Goal: Answer question/provide support: Share knowledge or assist other users

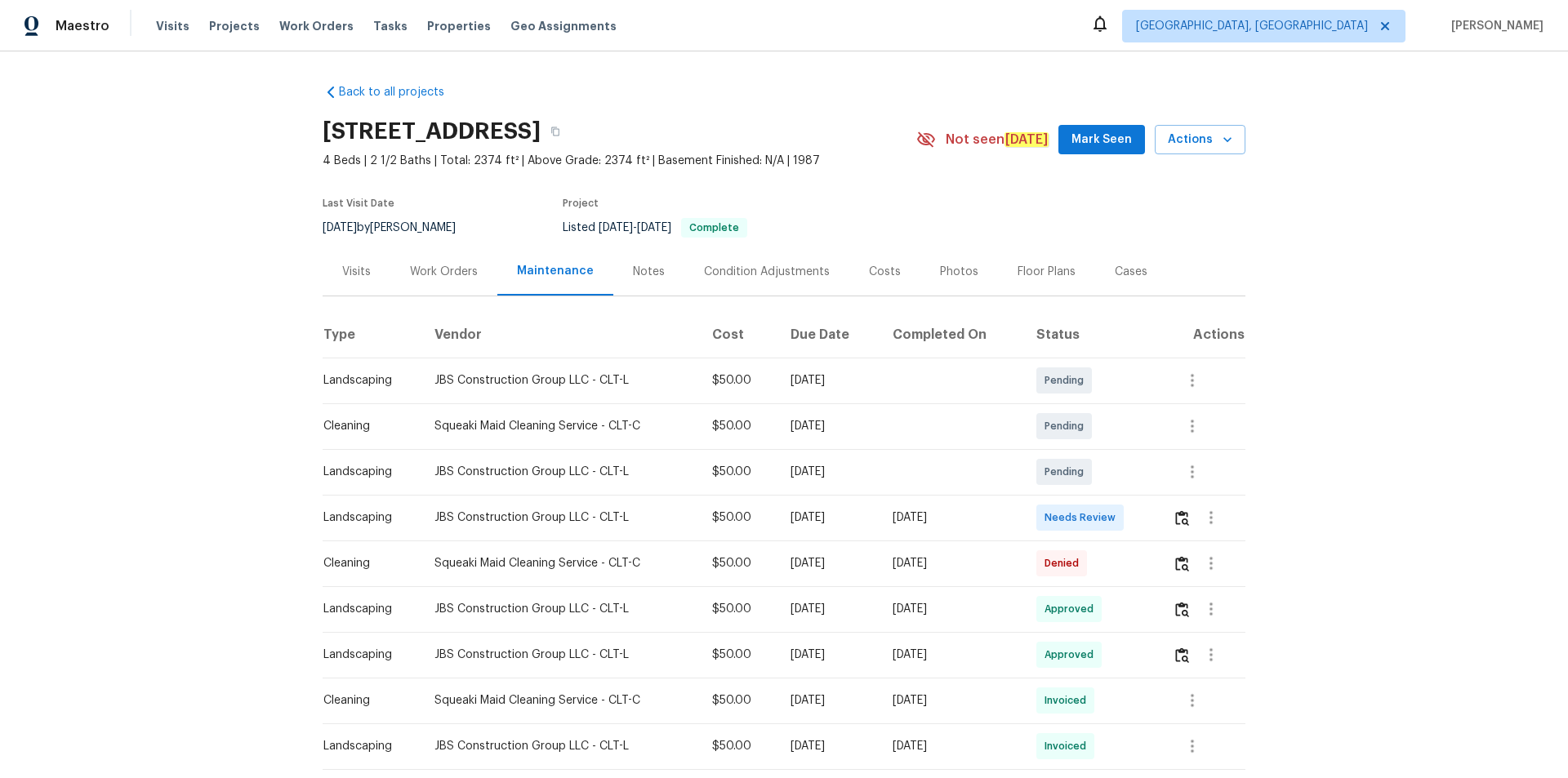
drag, startPoint x: 1164, startPoint y: 525, endPoint x: 1178, endPoint y: 526, distance: 14.0
click at [1115, 523] on td at bounding box center [1202, 518] width 86 height 46
click at [1115, 521] on img "button" at bounding box center [1182, 518] width 14 height 16
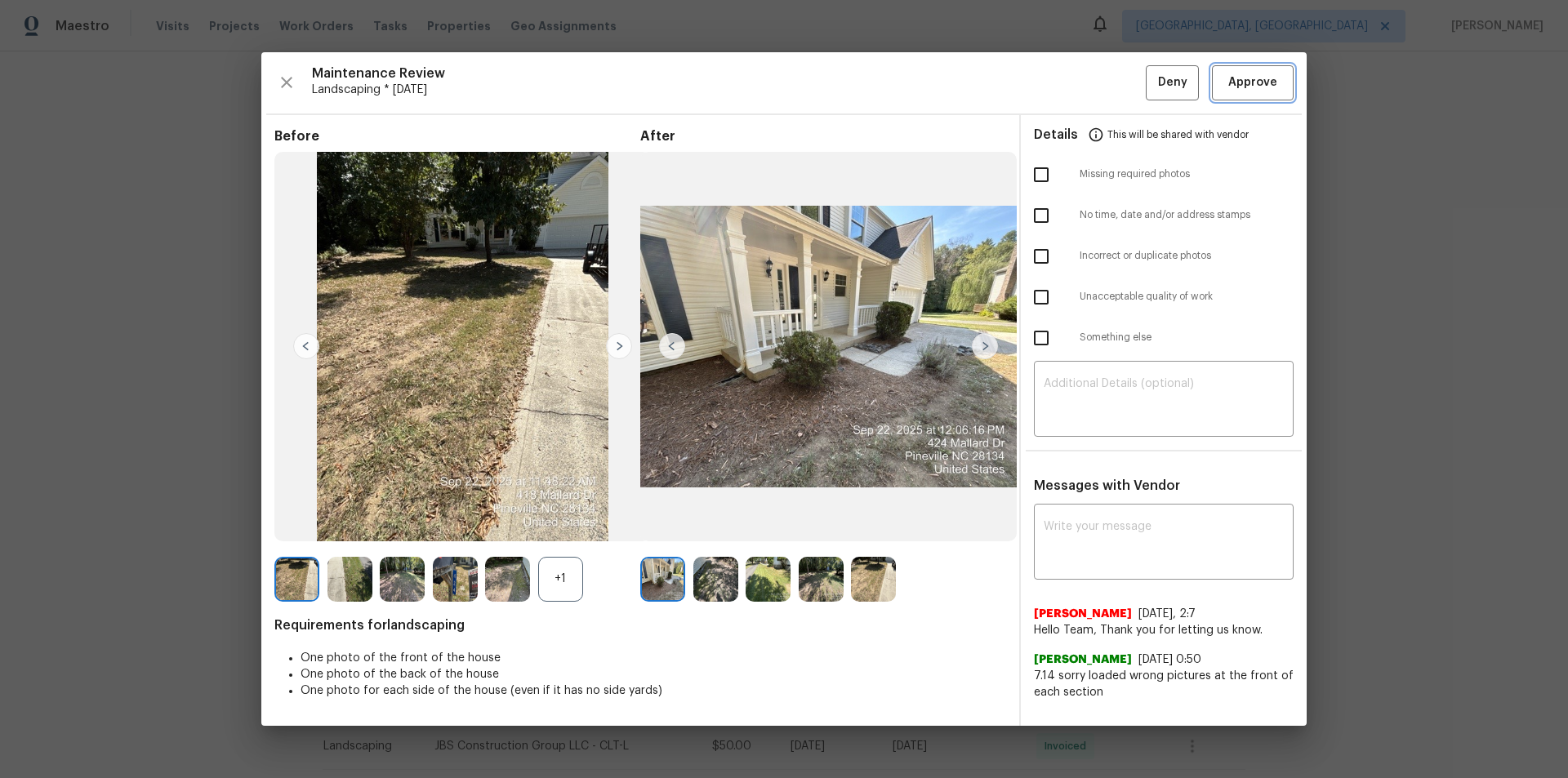
click at [1115, 78] on span "Approve" at bounding box center [1251, 82] width 49 height 21
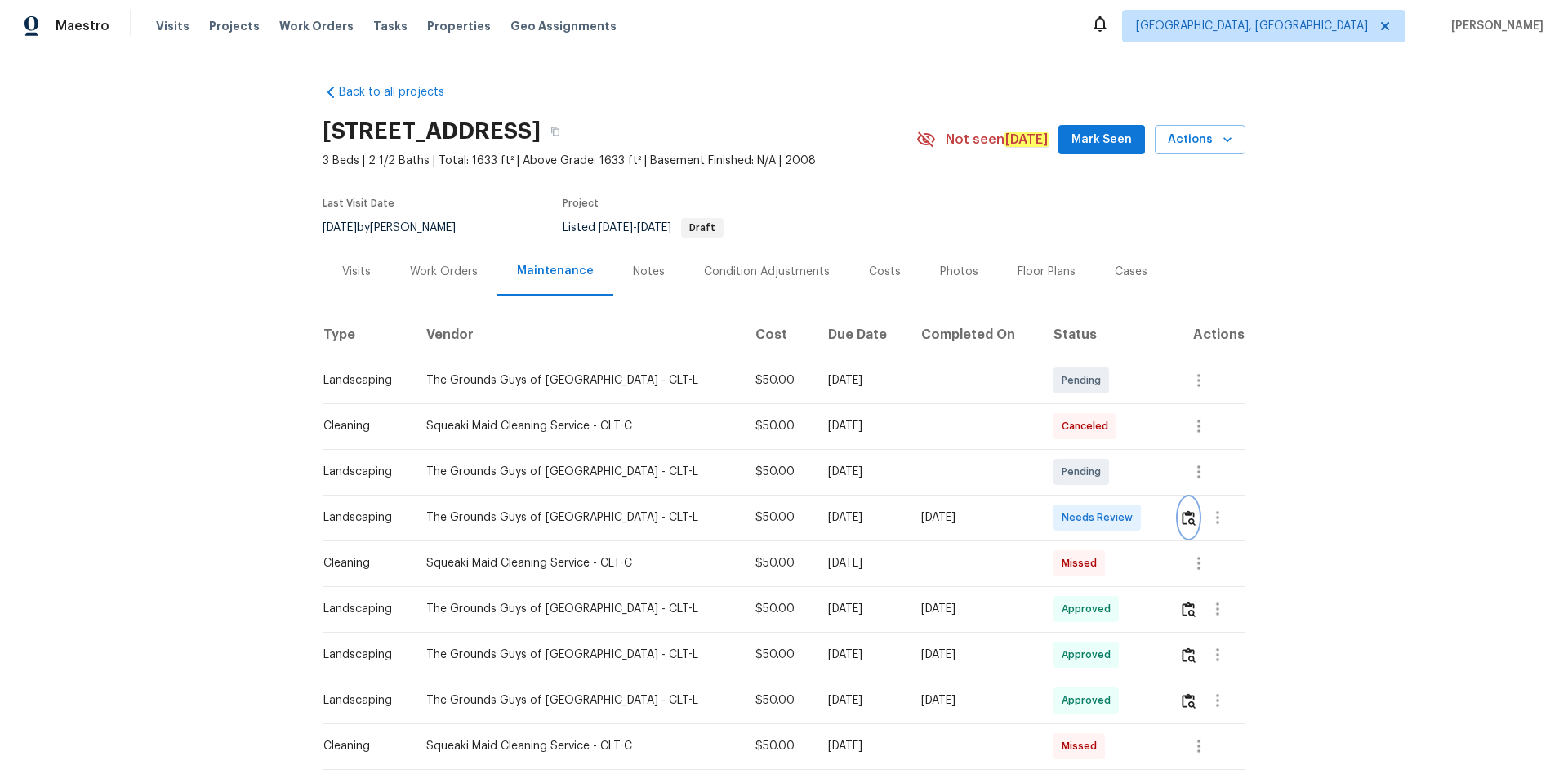
click at [1115, 523] on button "button" at bounding box center [1188, 518] width 19 height 40
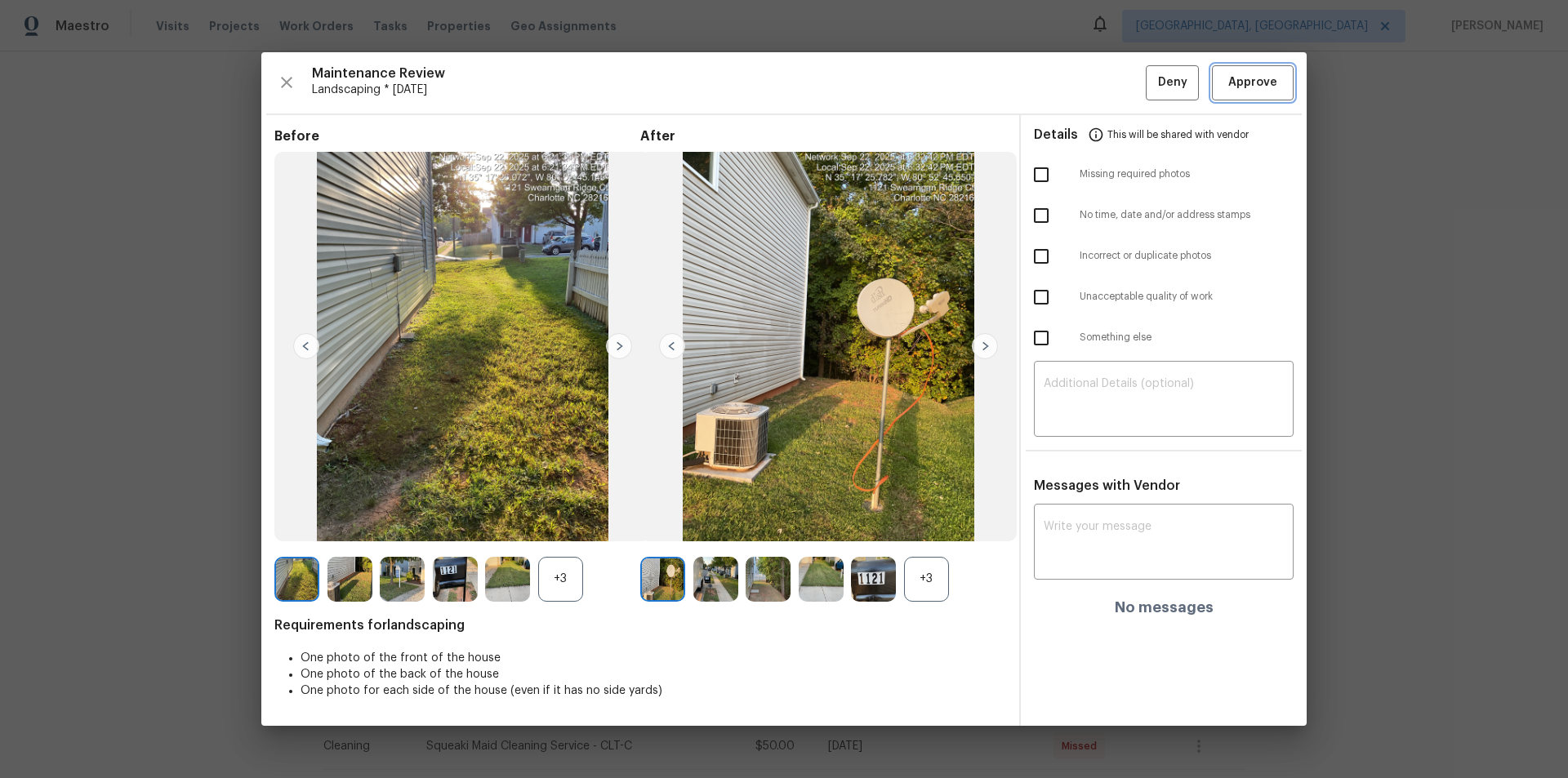
click at [1115, 72] on button "Approve" at bounding box center [1252, 82] width 81 height 35
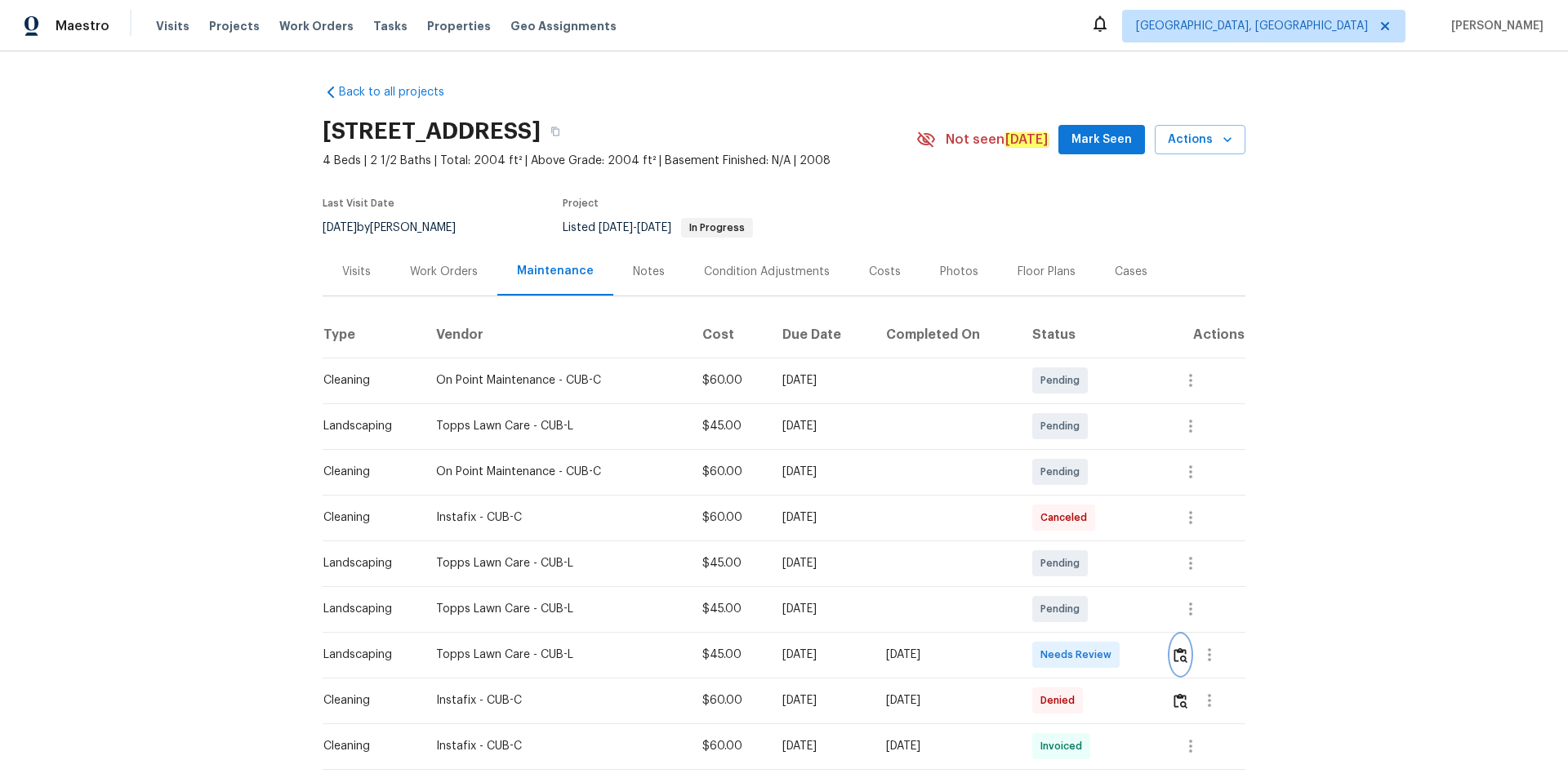
click at [1115, 523] on button "button" at bounding box center [1180, 655] width 19 height 40
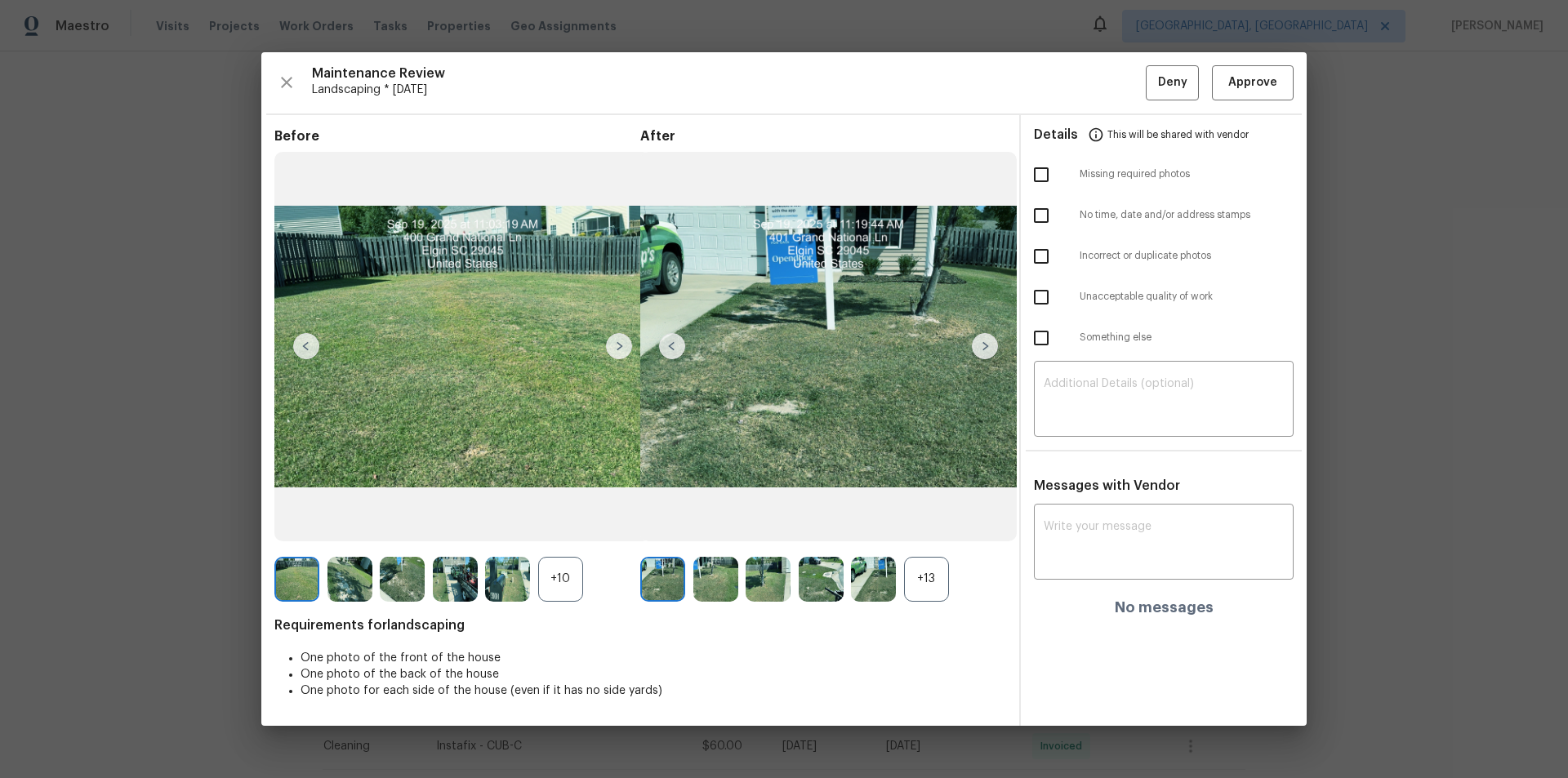
click at [1115, 94] on div "Maintenance Review Landscaping * Mon, Sep 15 Deny Approve Before +10 After +13 …" at bounding box center [784, 389] width 1045 height 673
click at [1115, 73] on button "Approve" at bounding box center [1252, 82] width 81 height 35
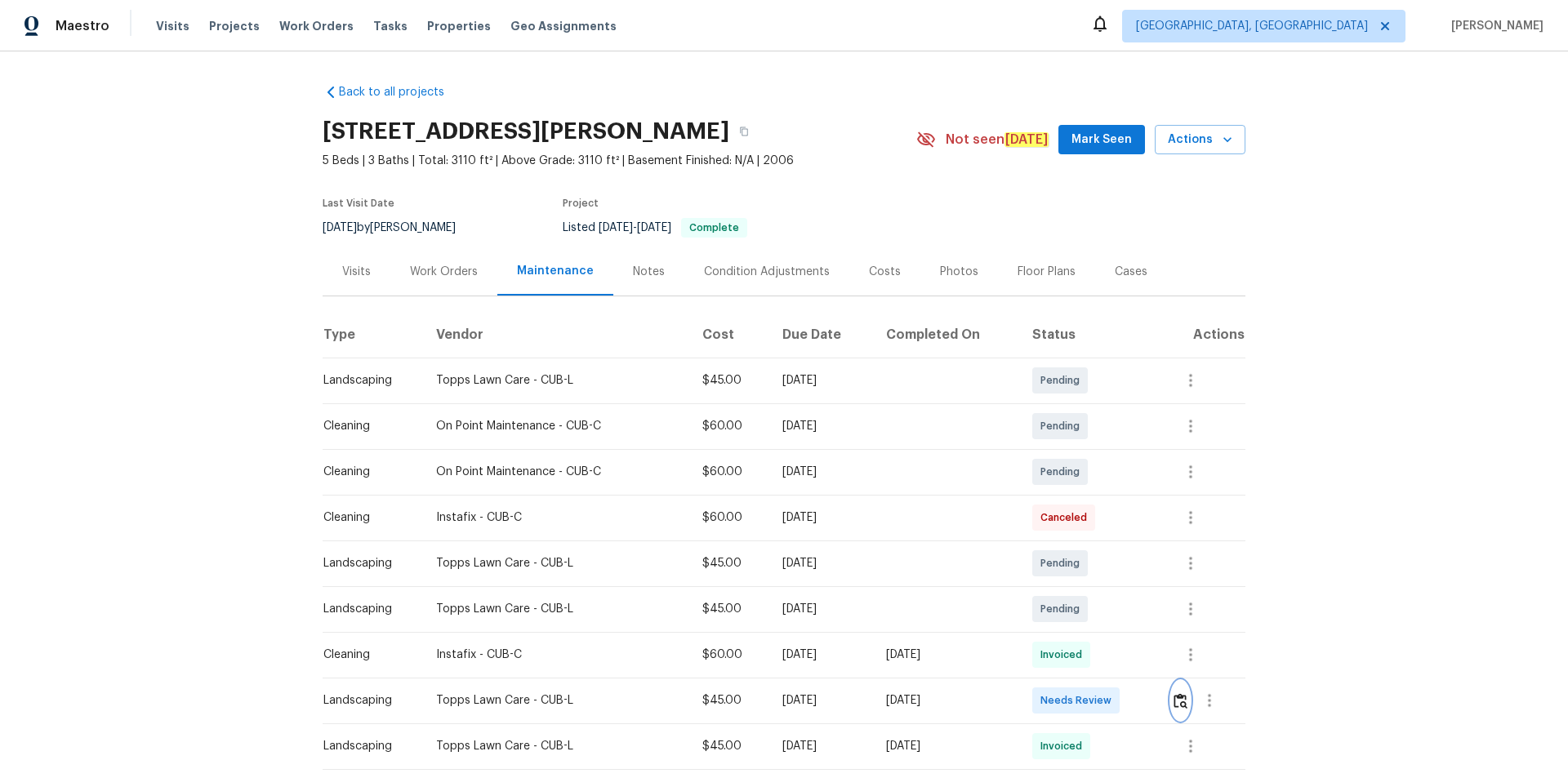
click at [1115, 523] on button "button" at bounding box center [1180, 701] width 19 height 40
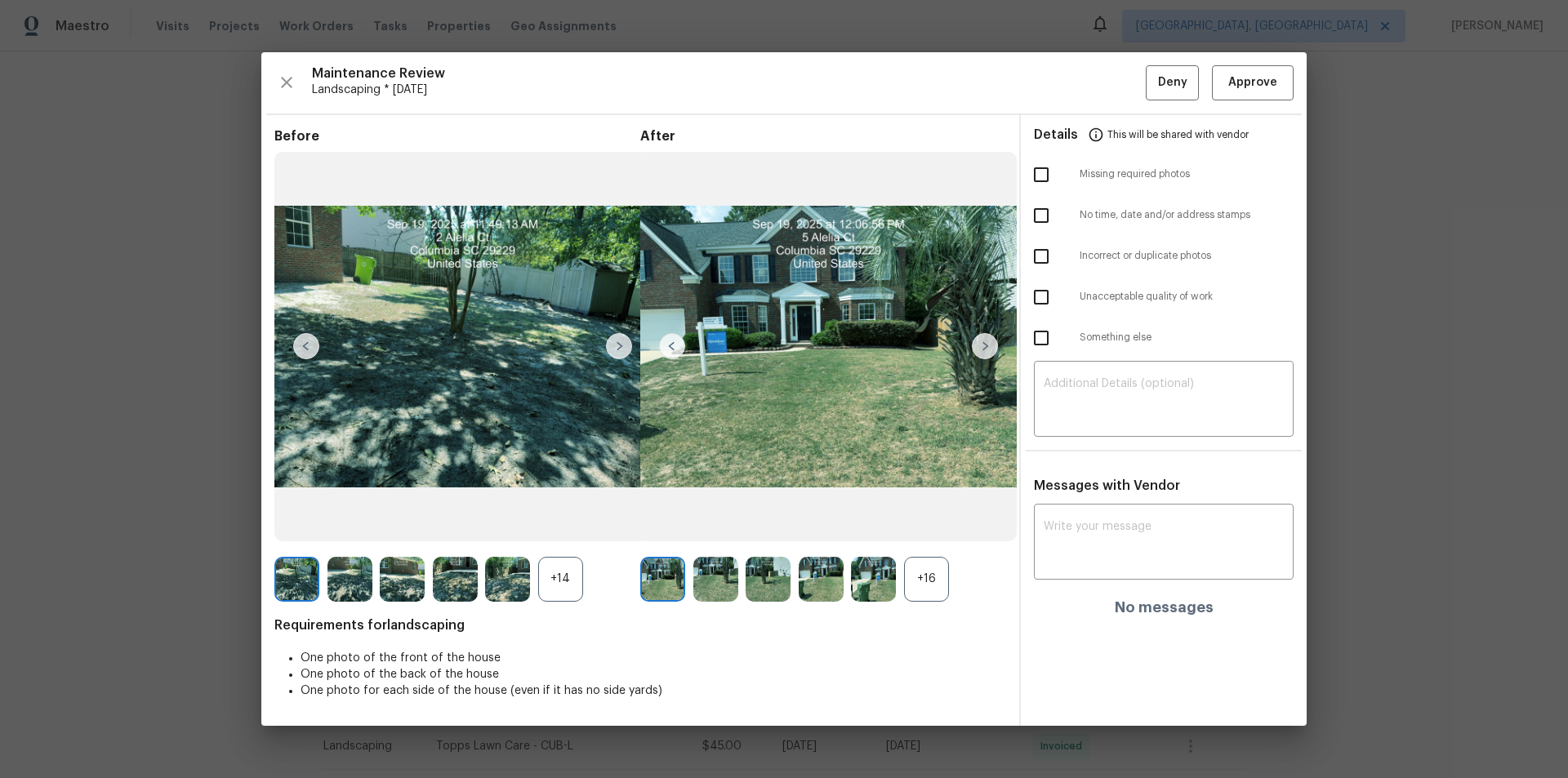
drag, startPoint x: 1262, startPoint y: 105, endPoint x: 1382, endPoint y: 486, distance: 399.5
click at [1115, 107] on div "Maintenance Review Landscaping * [DATE] Deny Approve Before +14 After +16 Requi…" at bounding box center [784, 389] width 1045 height 673
click at [1115, 89] on button "Approve" at bounding box center [1252, 82] width 81 height 35
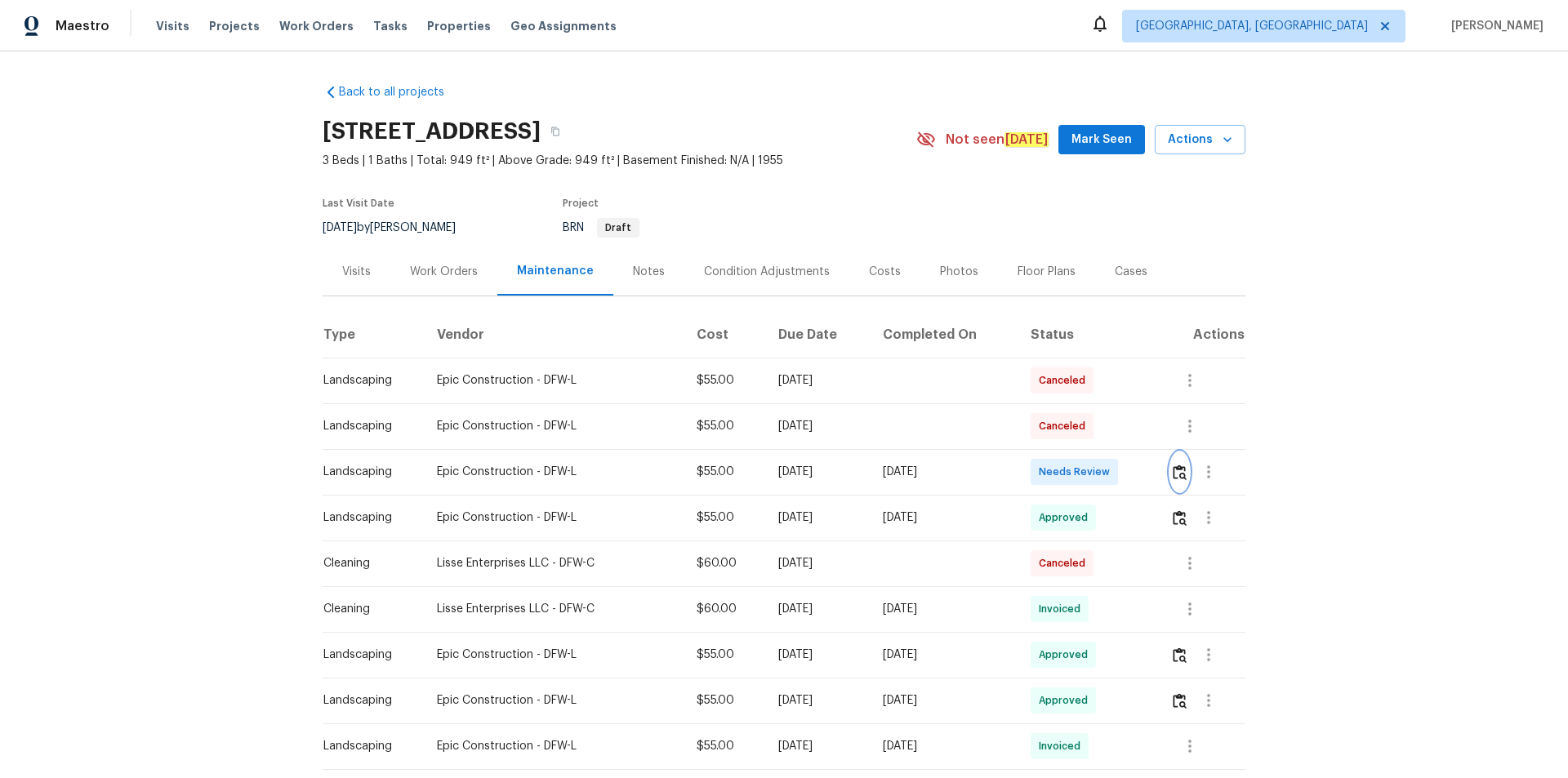
click at [1115, 467] on img "button" at bounding box center [1179, 472] width 14 height 16
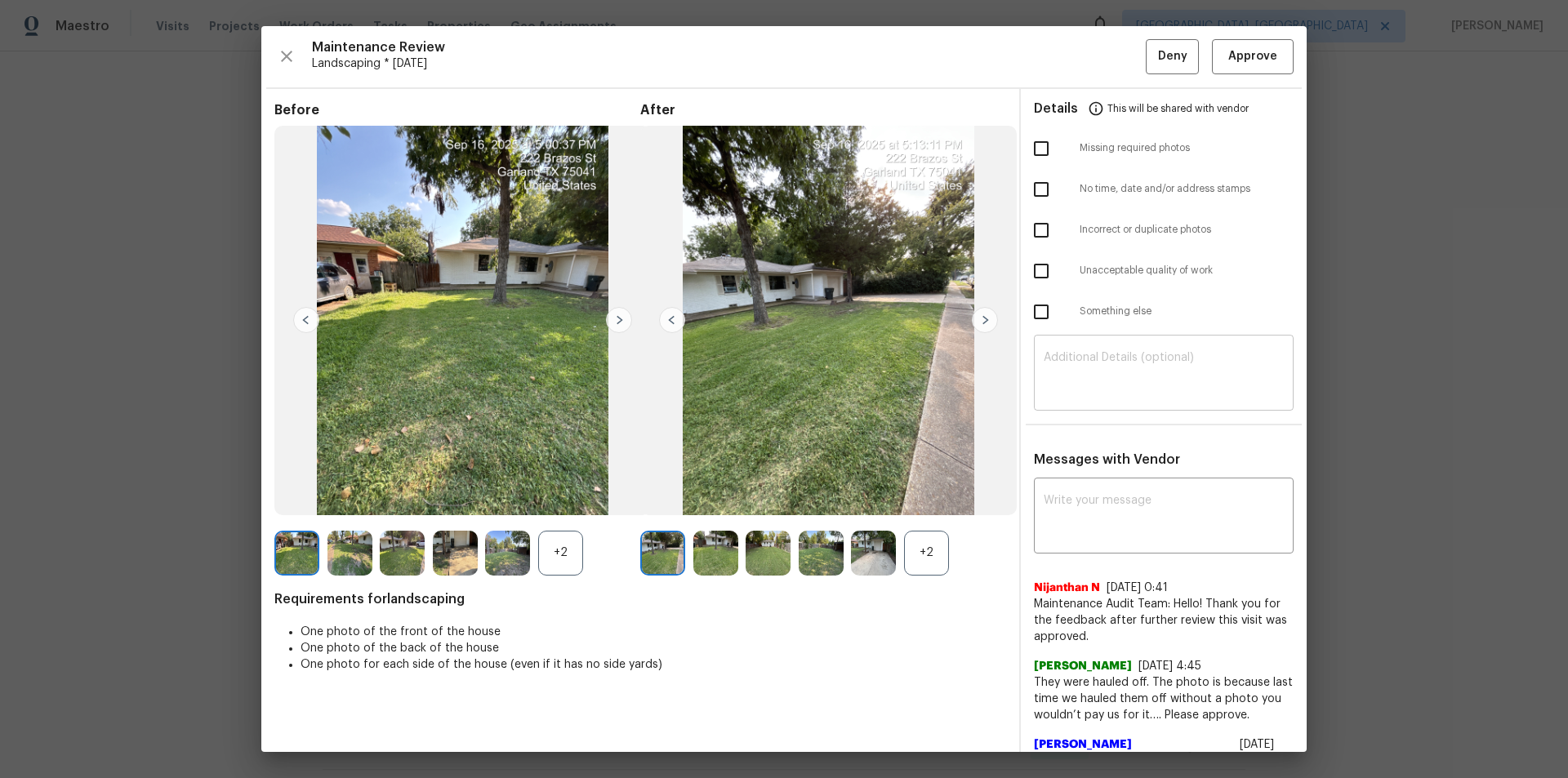
click at [1115, 406] on div "​" at bounding box center [1163, 374] width 259 height 72
paste textarea "Maintenance Audit Team: Hello! Unfortunately, this landscaping visit completed …"
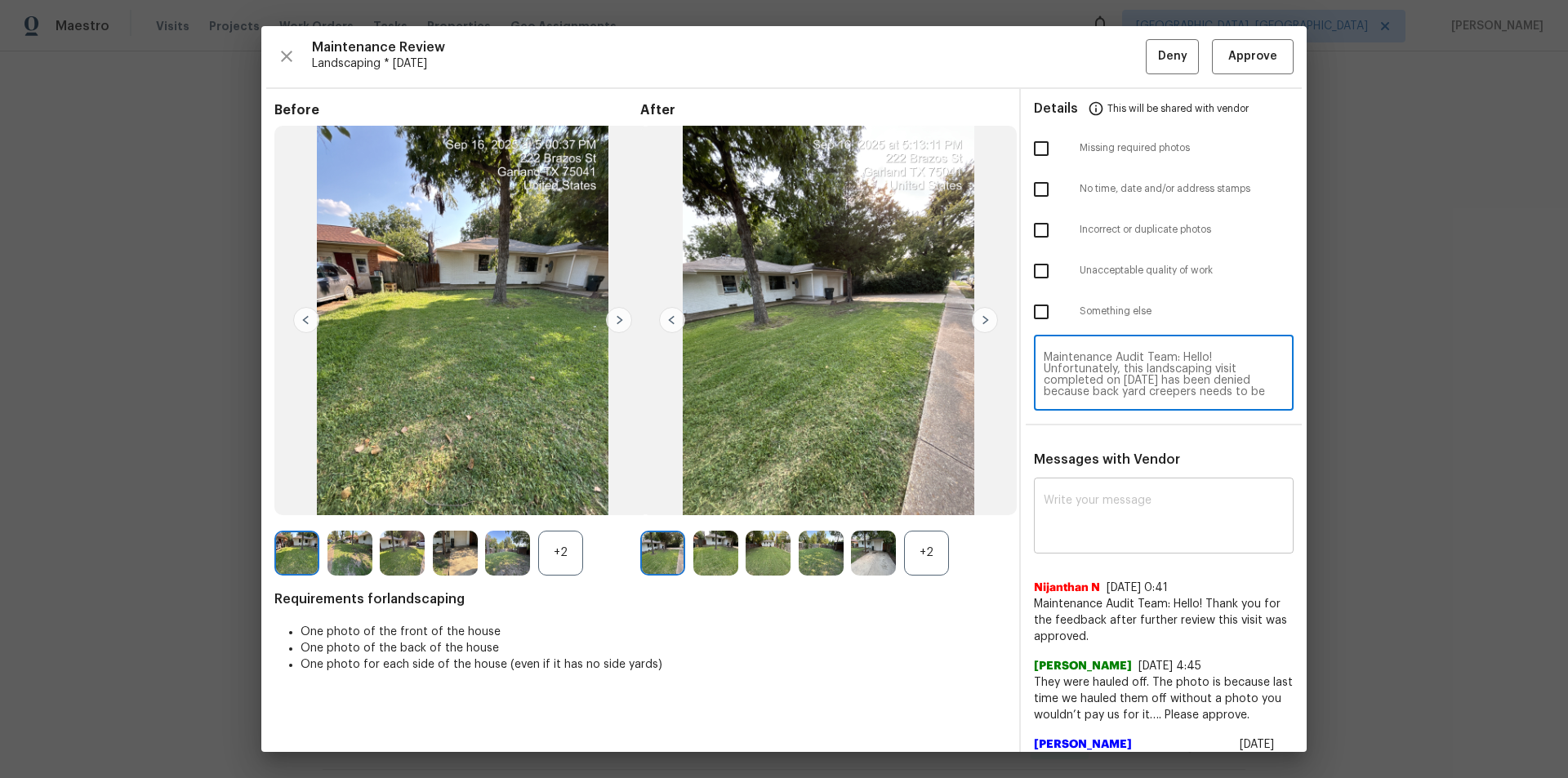
scroll to position [148, 0]
type textarea "Maintenance Audit Team: Hello! Unfortunately, this landscaping visit completed …"
click at [1110, 523] on textarea at bounding box center [1163, 518] width 240 height 46
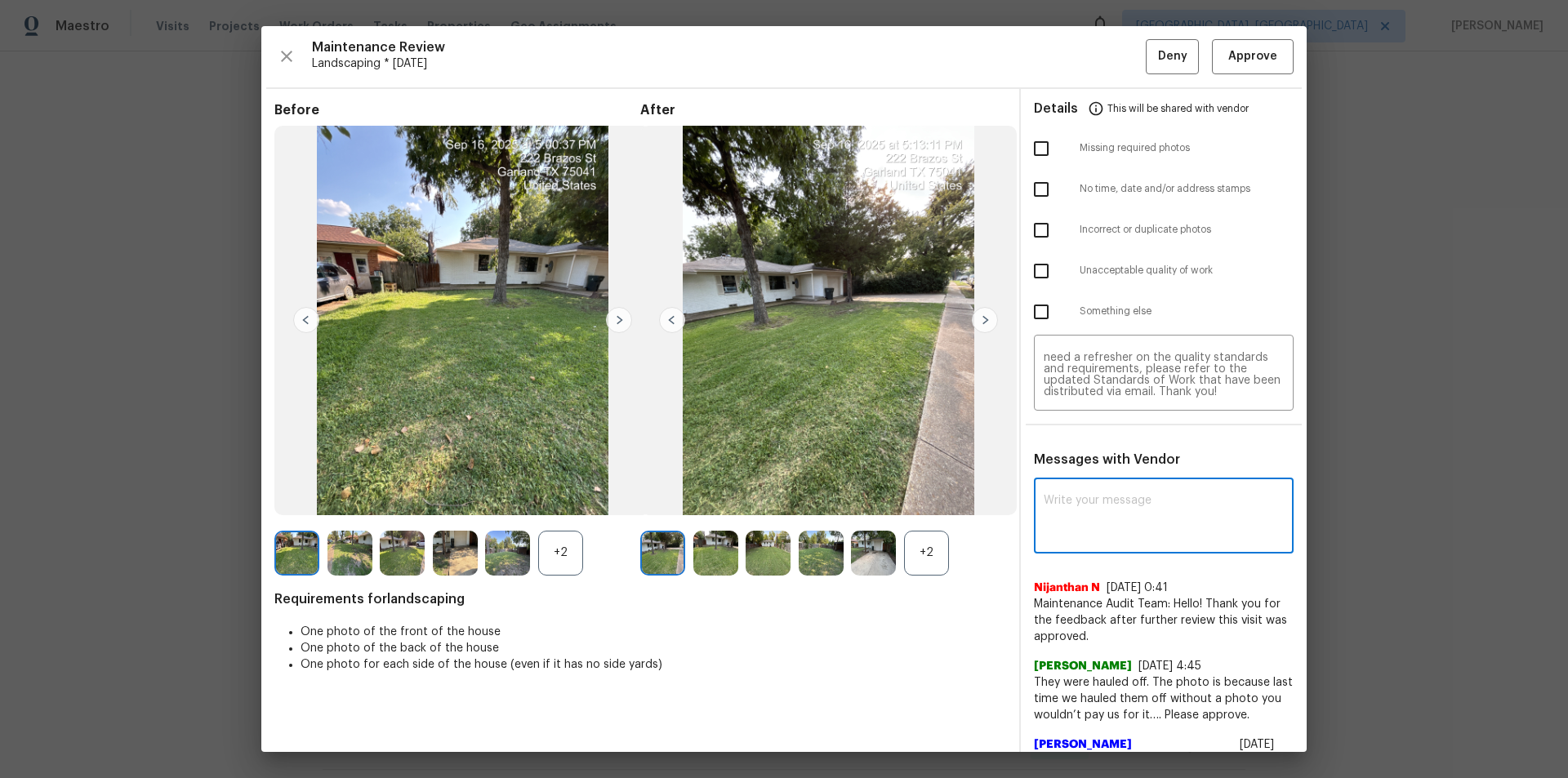
paste textarea "Maintenance Audit Team: Hello! Unfortunately, this landscaping visit completed …"
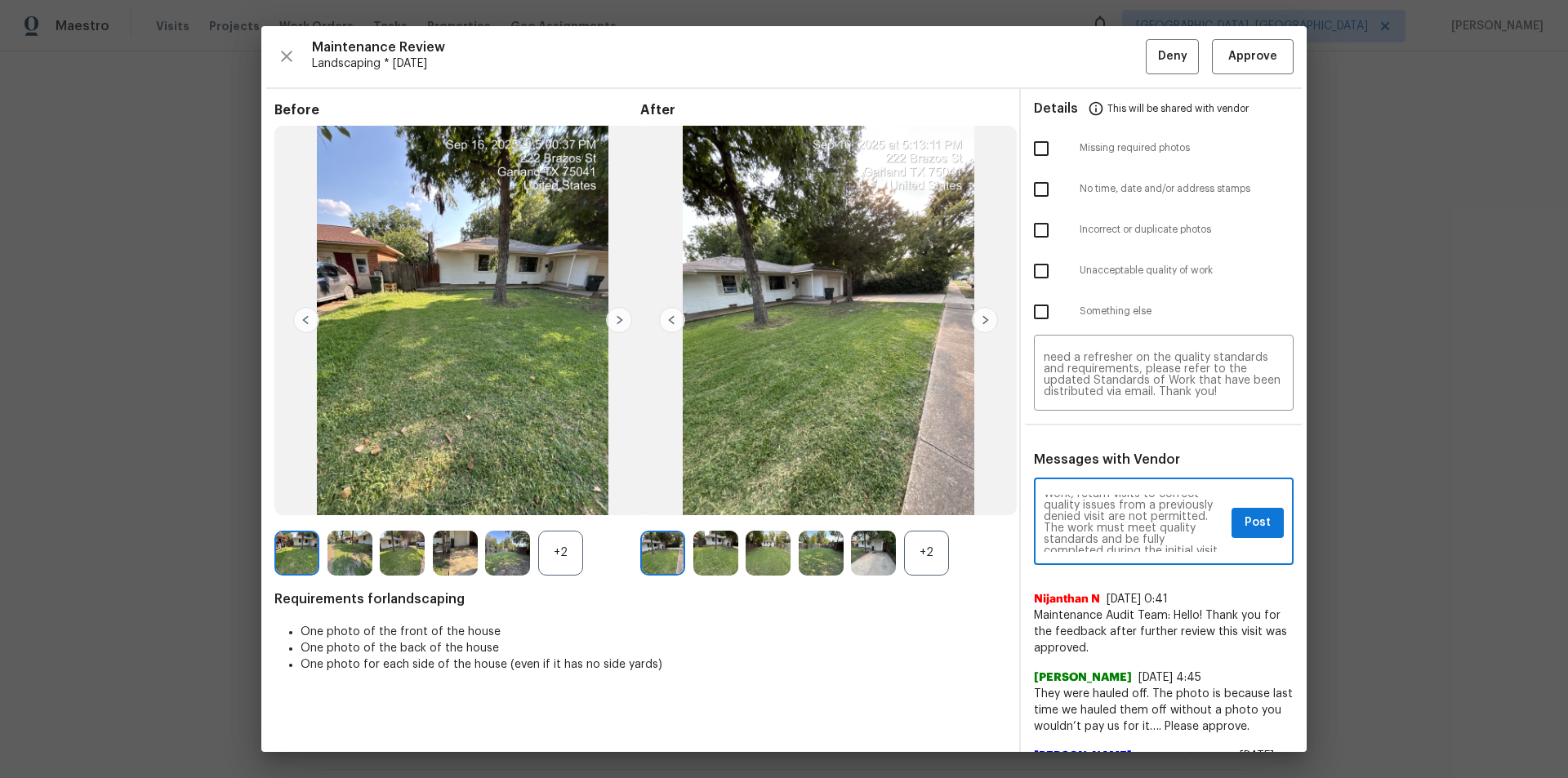
scroll to position [0, 0]
click at [1115, 523] on textarea "Maintenance Audit Team: Hello! Unfortunately, this landscaping visit completed …" at bounding box center [1133, 524] width 181 height 57
type textarea "Maintenance Audit Team: Hello! Unfortunately, this landscaping visit completed …"
drag, startPoint x: 1142, startPoint y: 546, endPoint x: 1191, endPoint y: 557, distance: 50.2
click at [1115, 523] on div "Maintenance Audit Team: Hello! Unfortunately, this landscaping visit completed …" at bounding box center [1163, 524] width 259 height 83
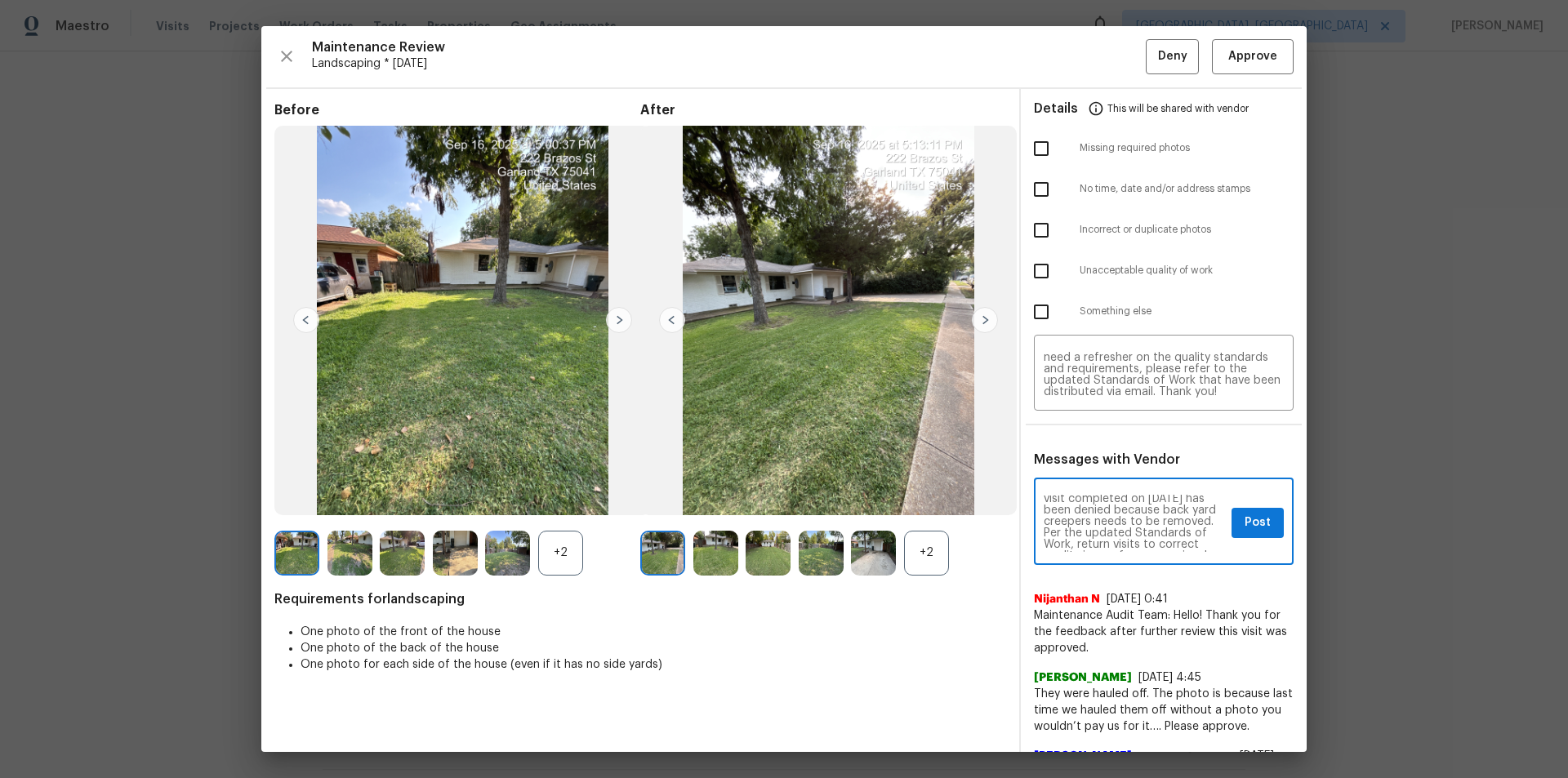
scroll to position [34, 0]
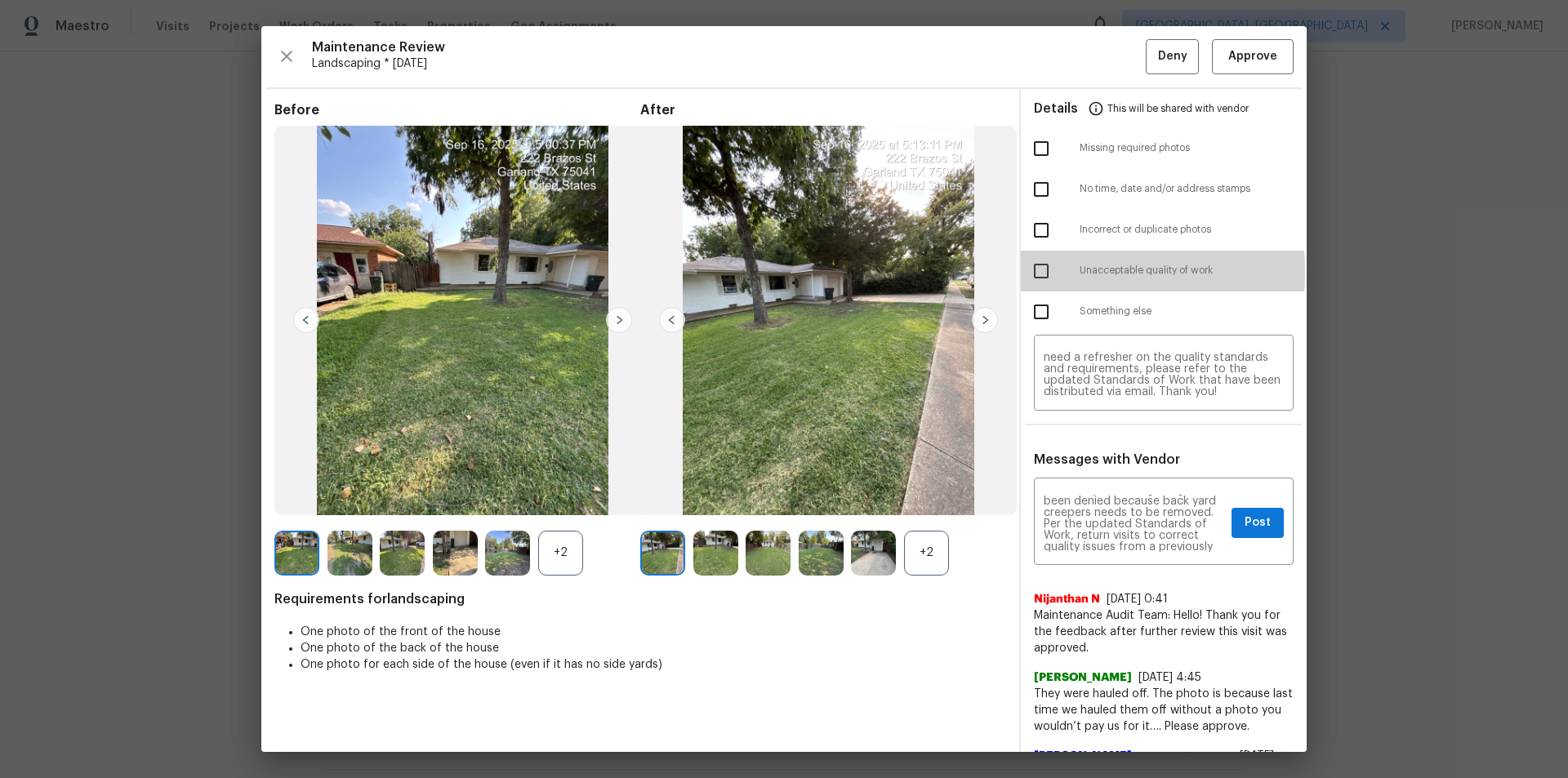
click at [1039, 272] on input "checkbox" at bounding box center [1040, 271] width 35 height 35
checkbox input "true"
click at [1115, 520] on span "Post" at bounding box center [1257, 523] width 26 height 21
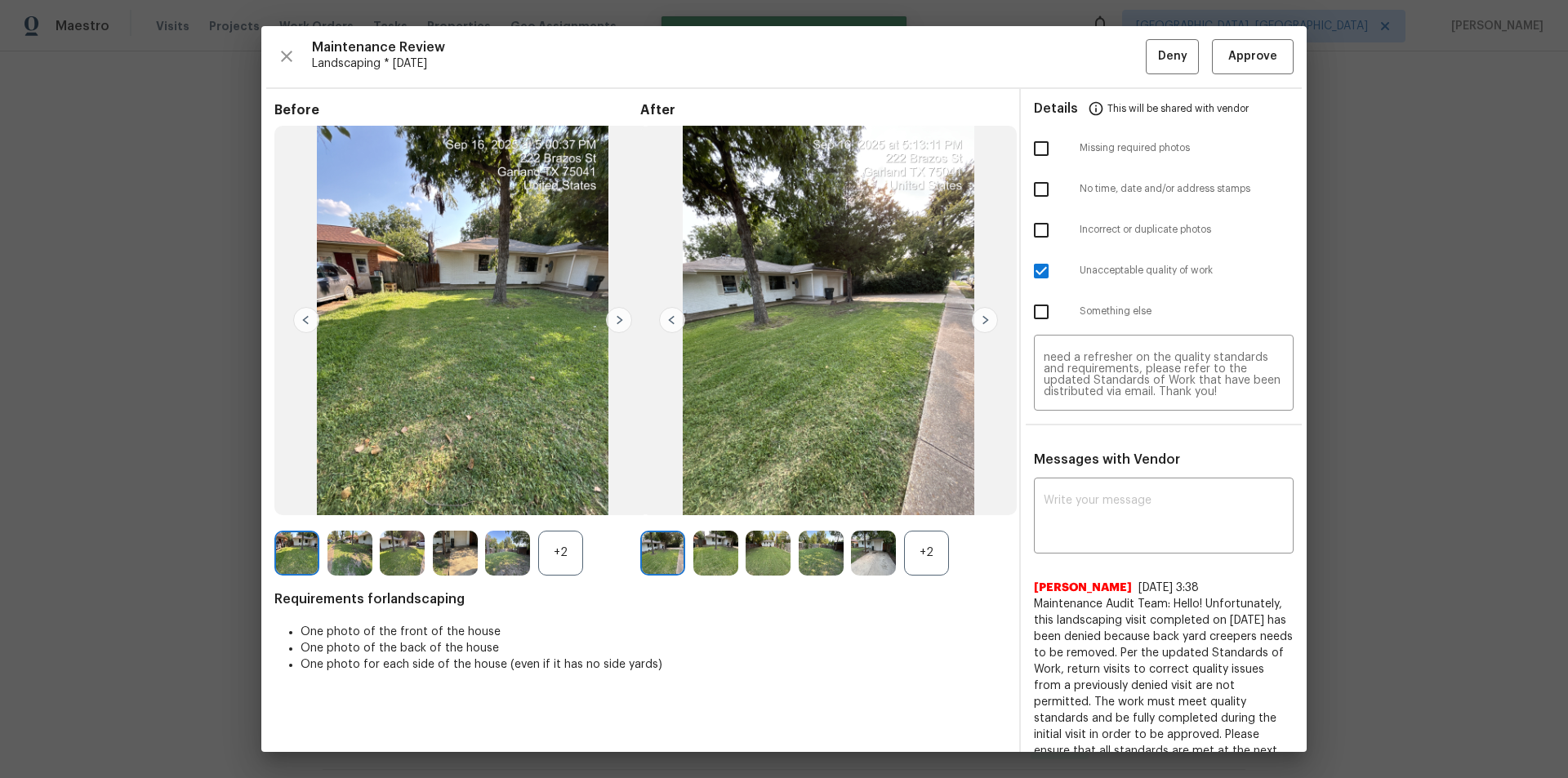
scroll to position [0, 0]
click at [1115, 58] on span "Deny" at bounding box center [1173, 56] width 30 height 21
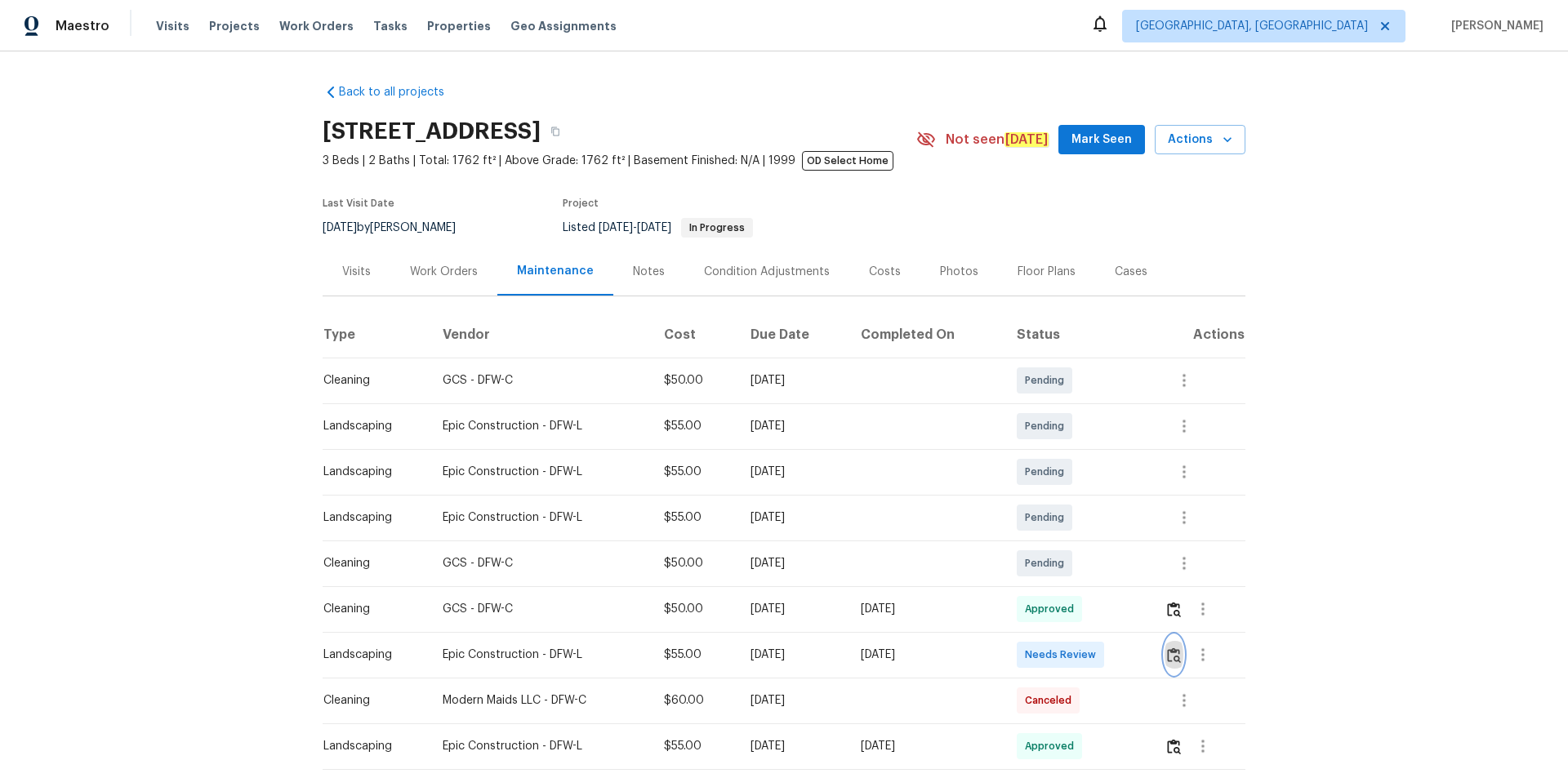
click at [1115, 523] on img "button" at bounding box center [1174, 655] width 14 height 16
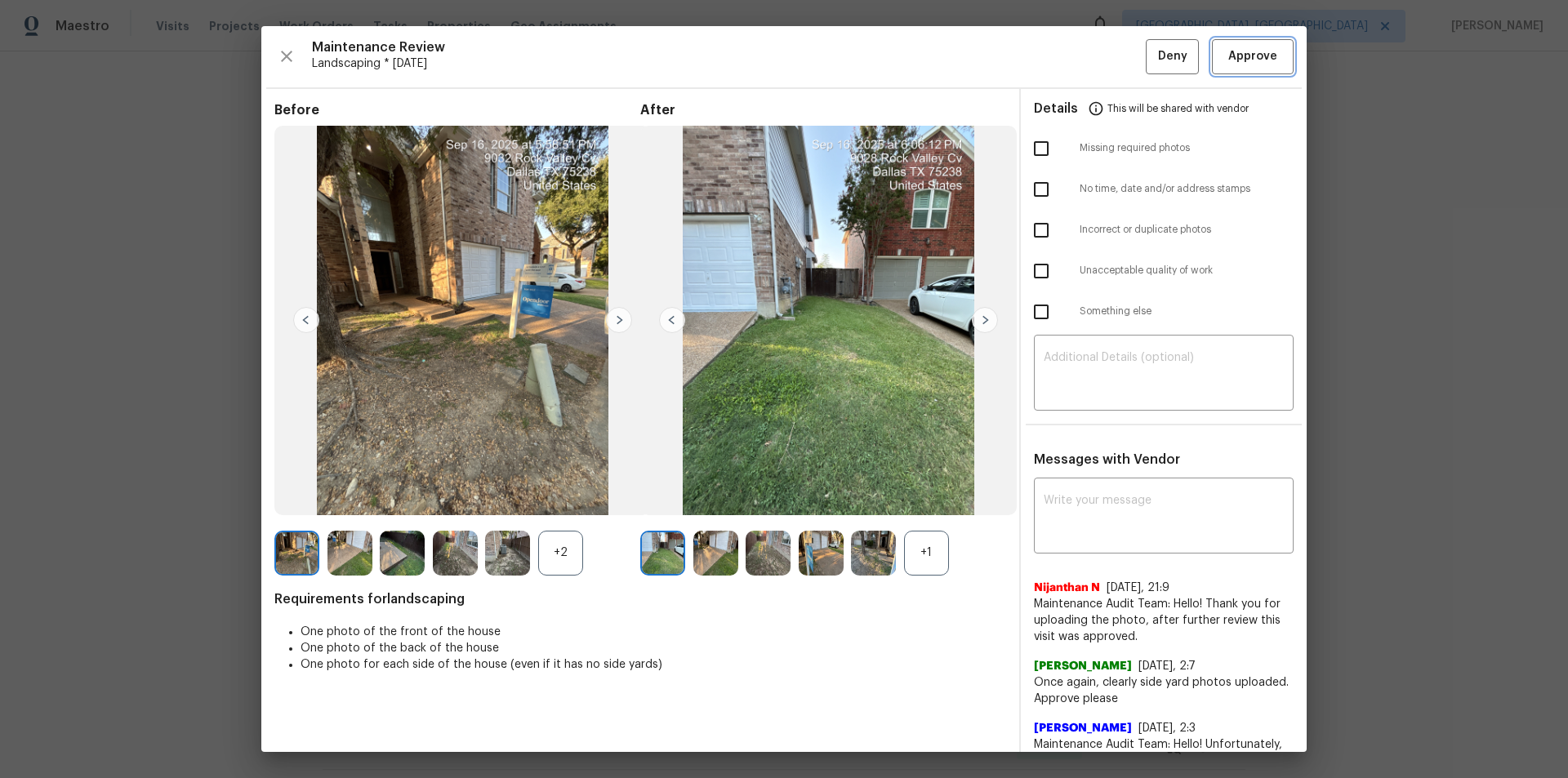
click at [1115, 50] on span "Approve" at bounding box center [1251, 56] width 49 height 21
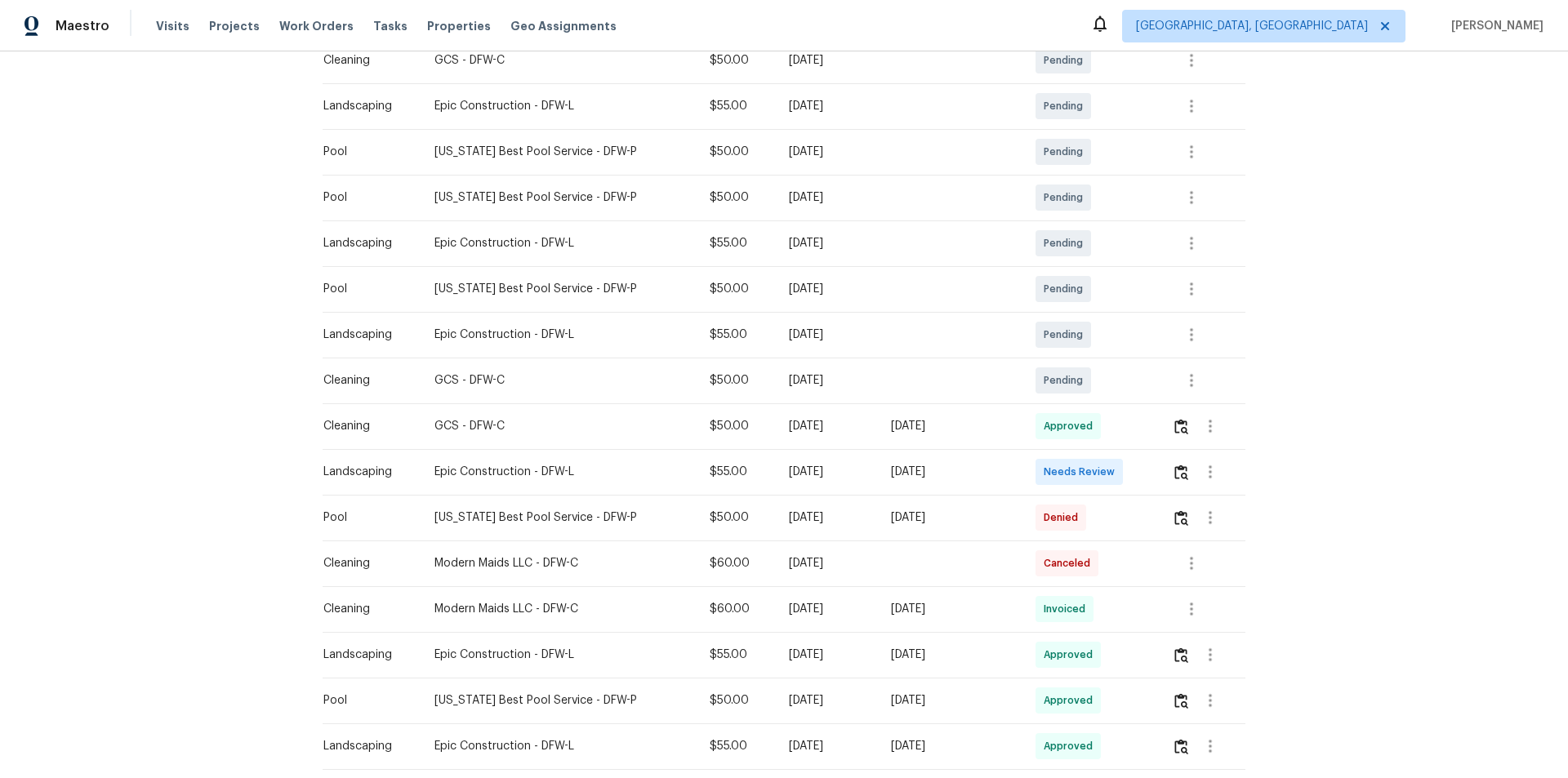
scroll to position [327, 0]
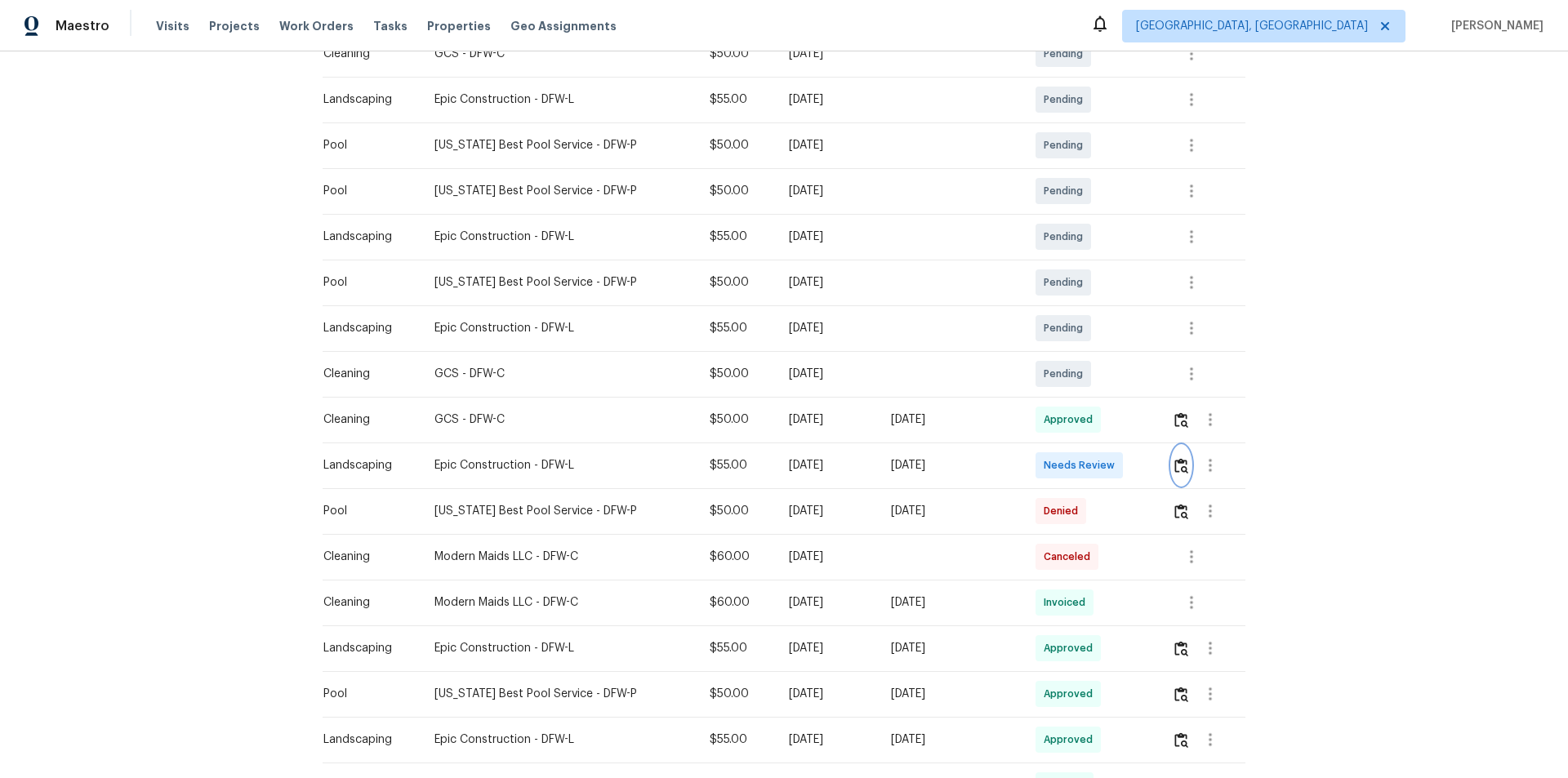
click at [1115, 468] on img "button" at bounding box center [1181, 466] width 14 height 16
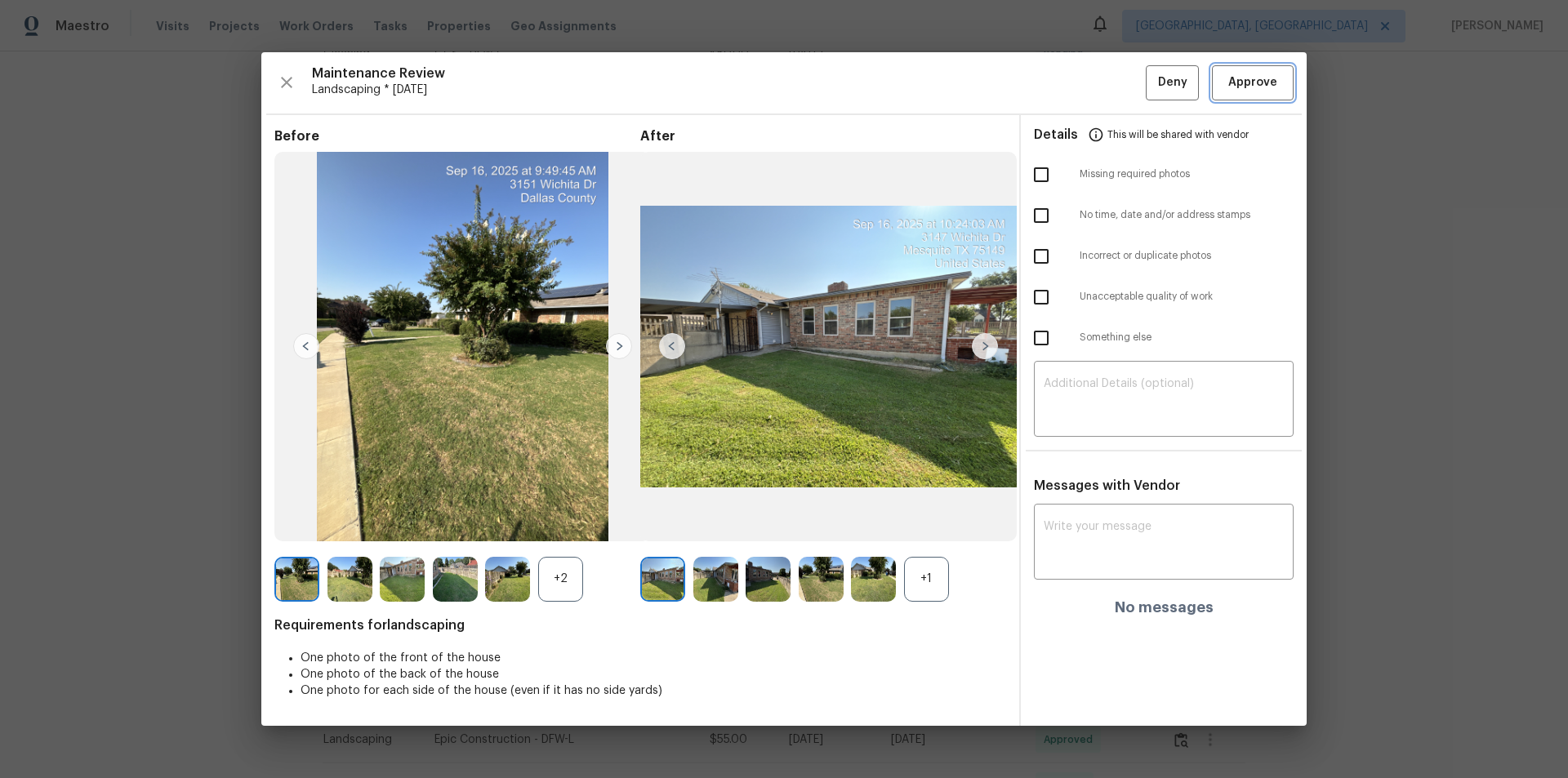
drag, startPoint x: 1219, startPoint y: 88, endPoint x: 1222, endPoint y: 96, distance: 8.5
click at [1115, 91] on button "Approve" at bounding box center [1252, 82] width 81 height 35
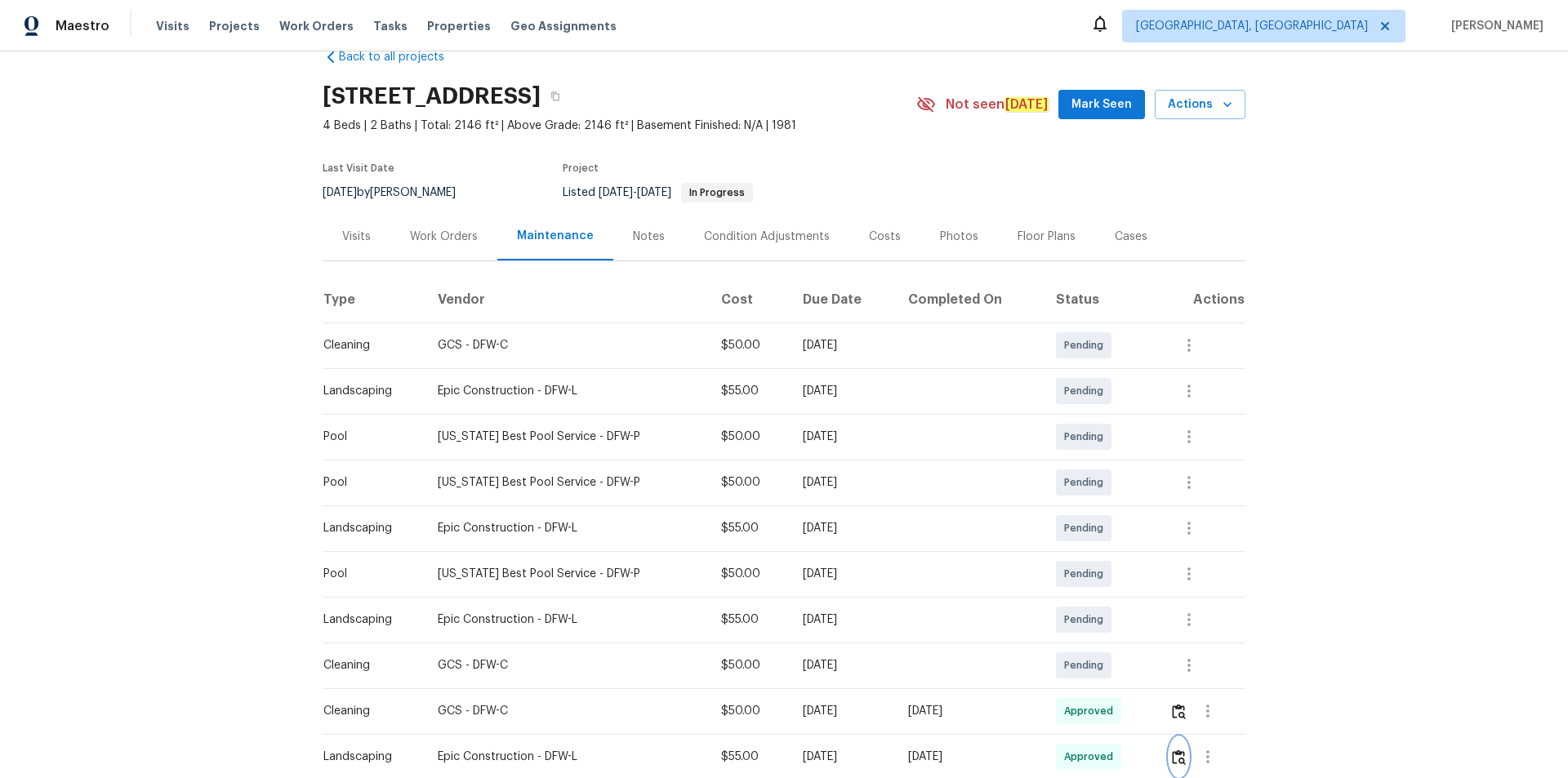
scroll to position [0, 0]
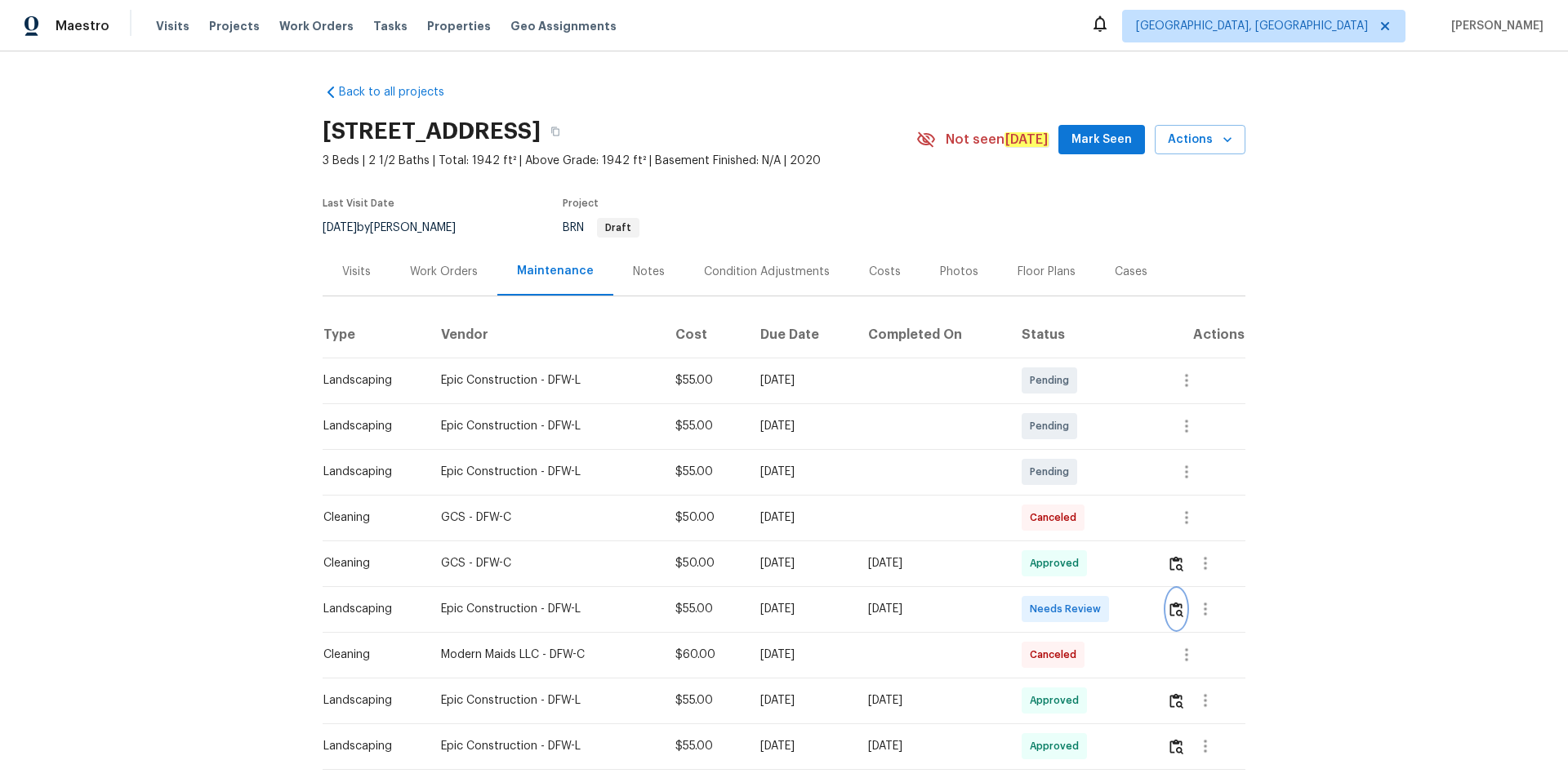
click at [1115, 523] on img "button" at bounding box center [1176, 610] width 14 height 16
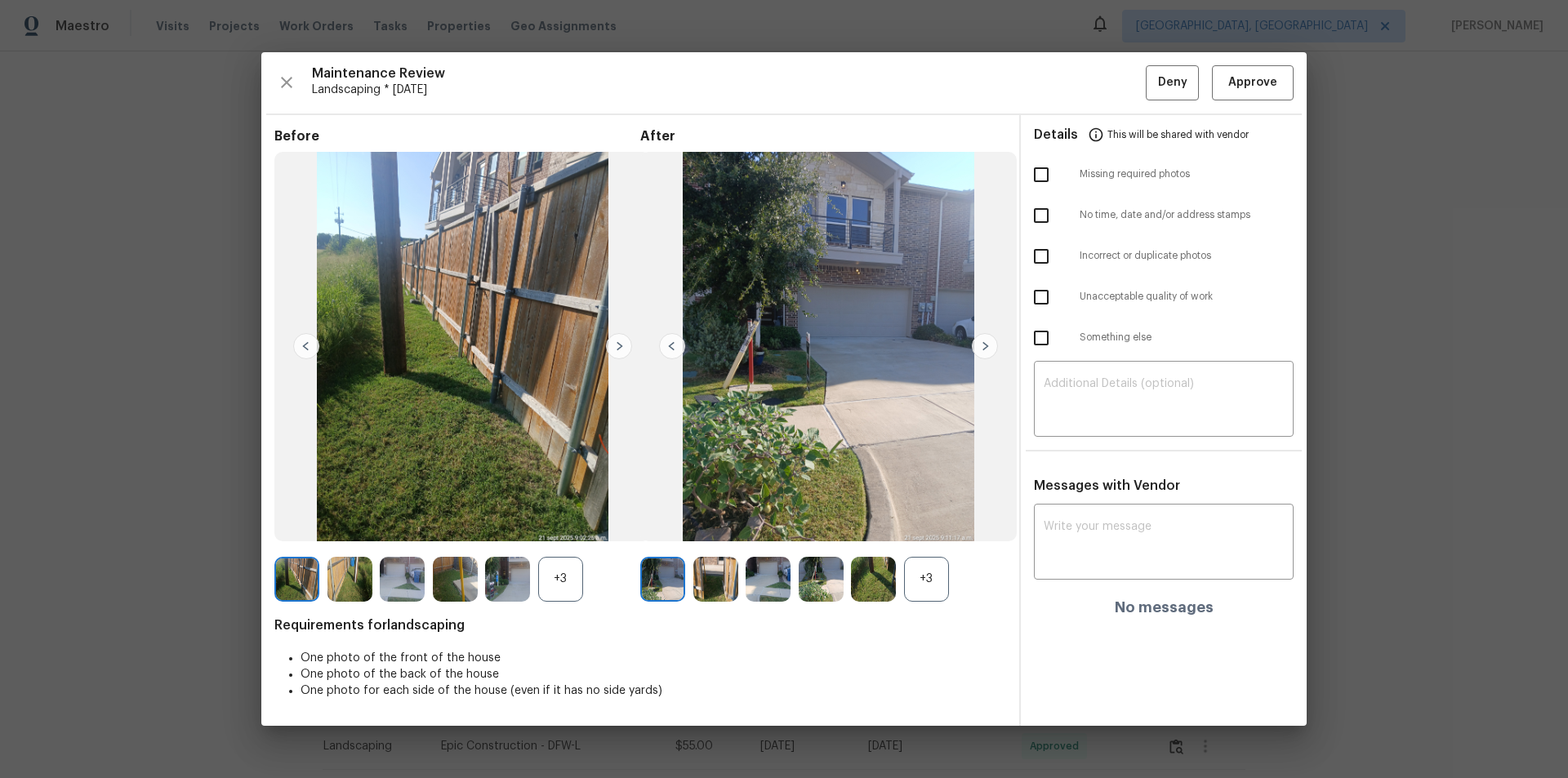
click at [1115, 53] on div "Maintenance Review Landscaping * Mon, Sep 15 Deny Approve Before +3 After +3 Re…" at bounding box center [784, 389] width 1045 height 673
drag, startPoint x: 1273, startPoint y: 95, endPoint x: 1292, endPoint y: 143, distance: 51.6
click at [1115, 95] on button "Approve" at bounding box center [1252, 82] width 81 height 35
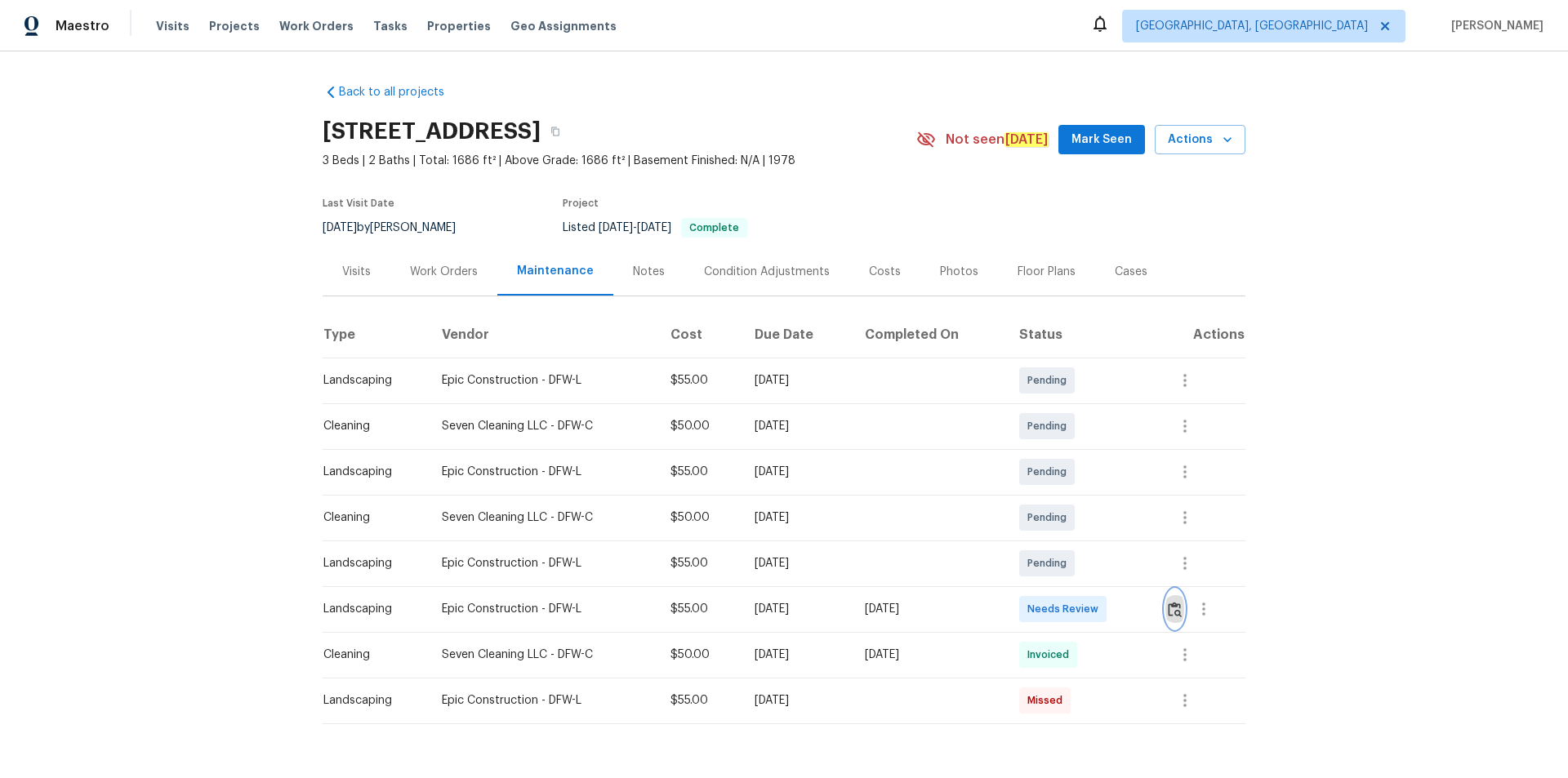
click at [1115, 523] on img "button" at bounding box center [1174, 610] width 14 height 16
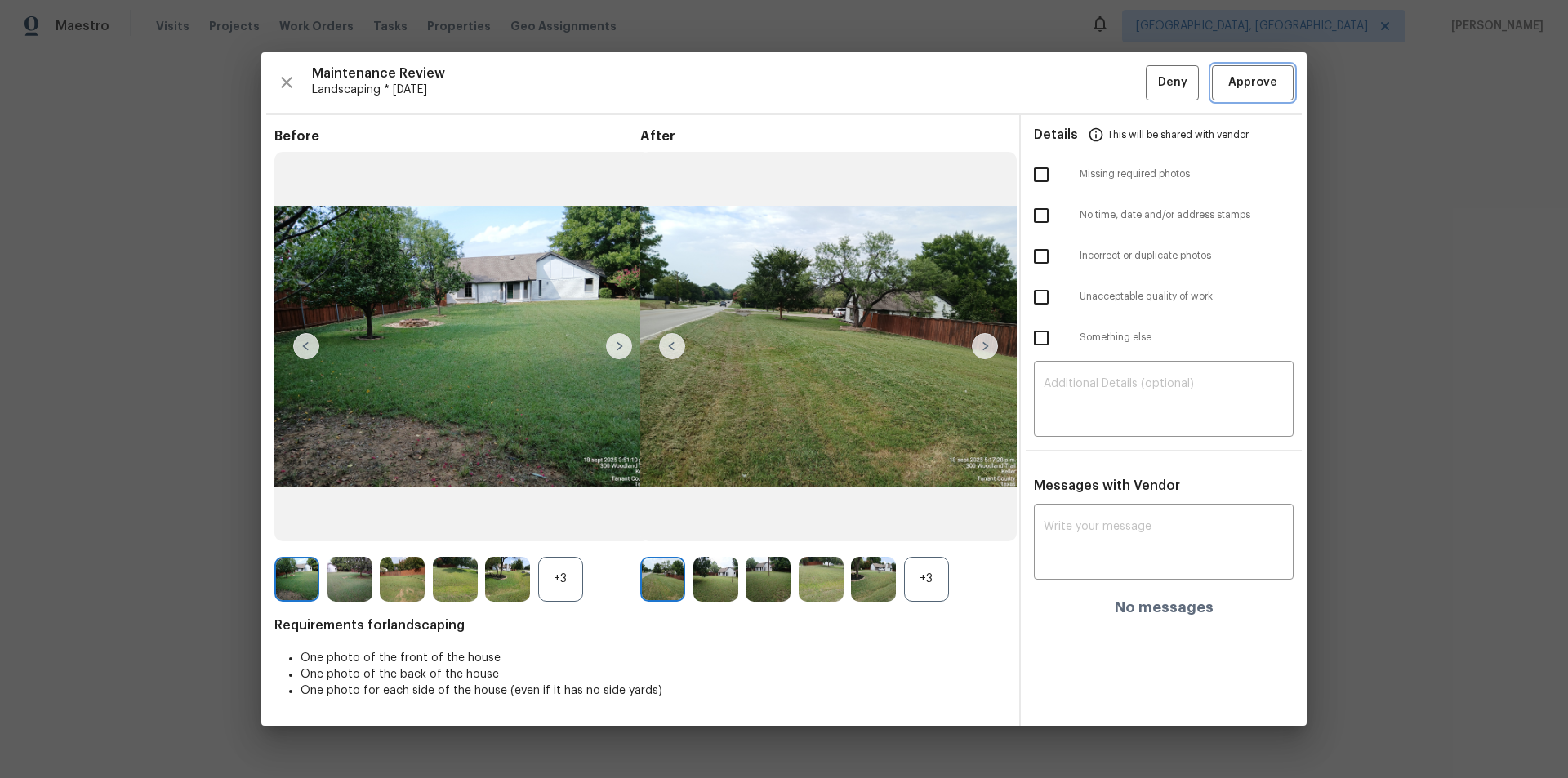
click at [1115, 86] on span "Approve" at bounding box center [1251, 82] width 49 height 21
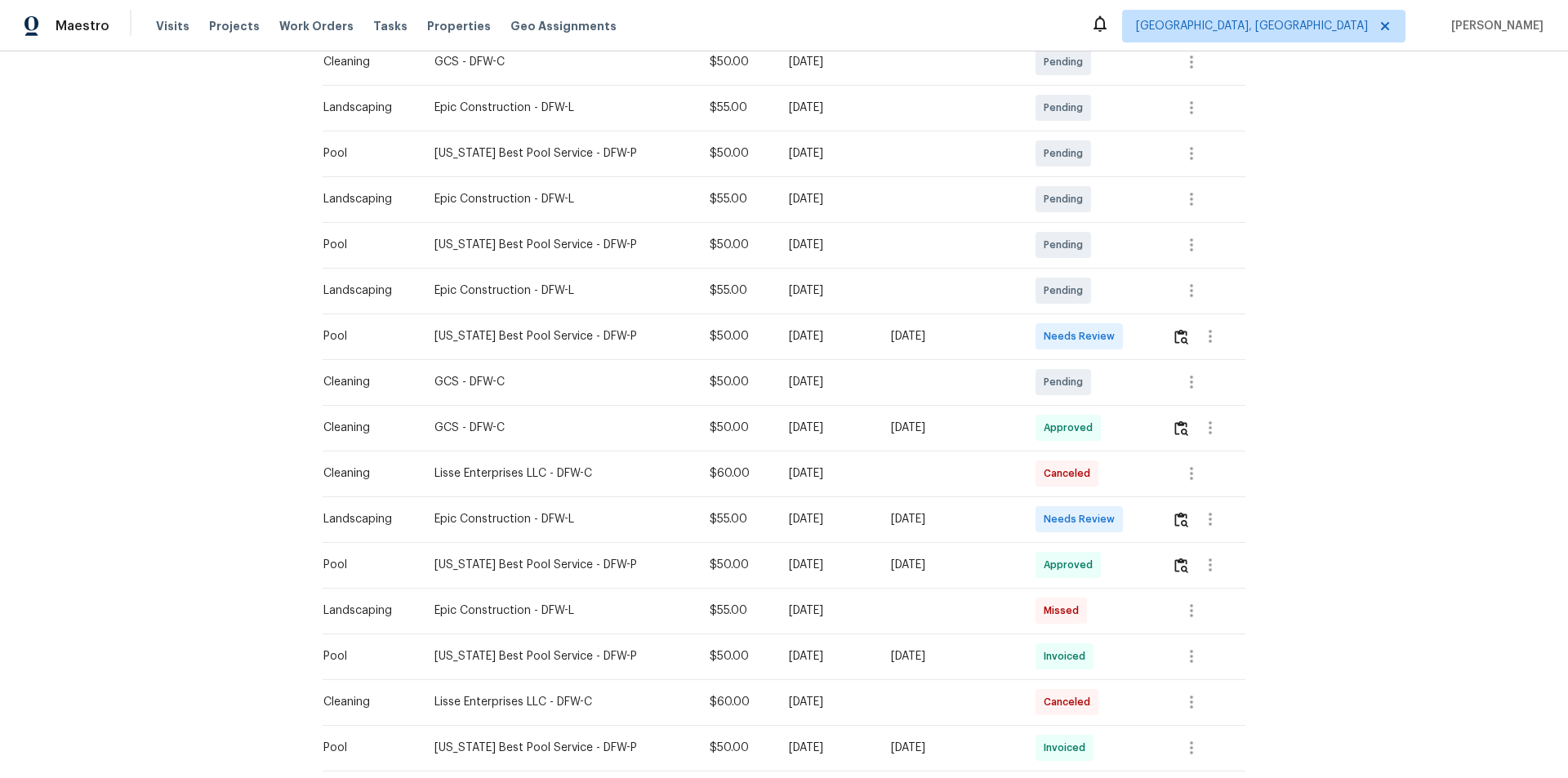
scroll to position [408, 0]
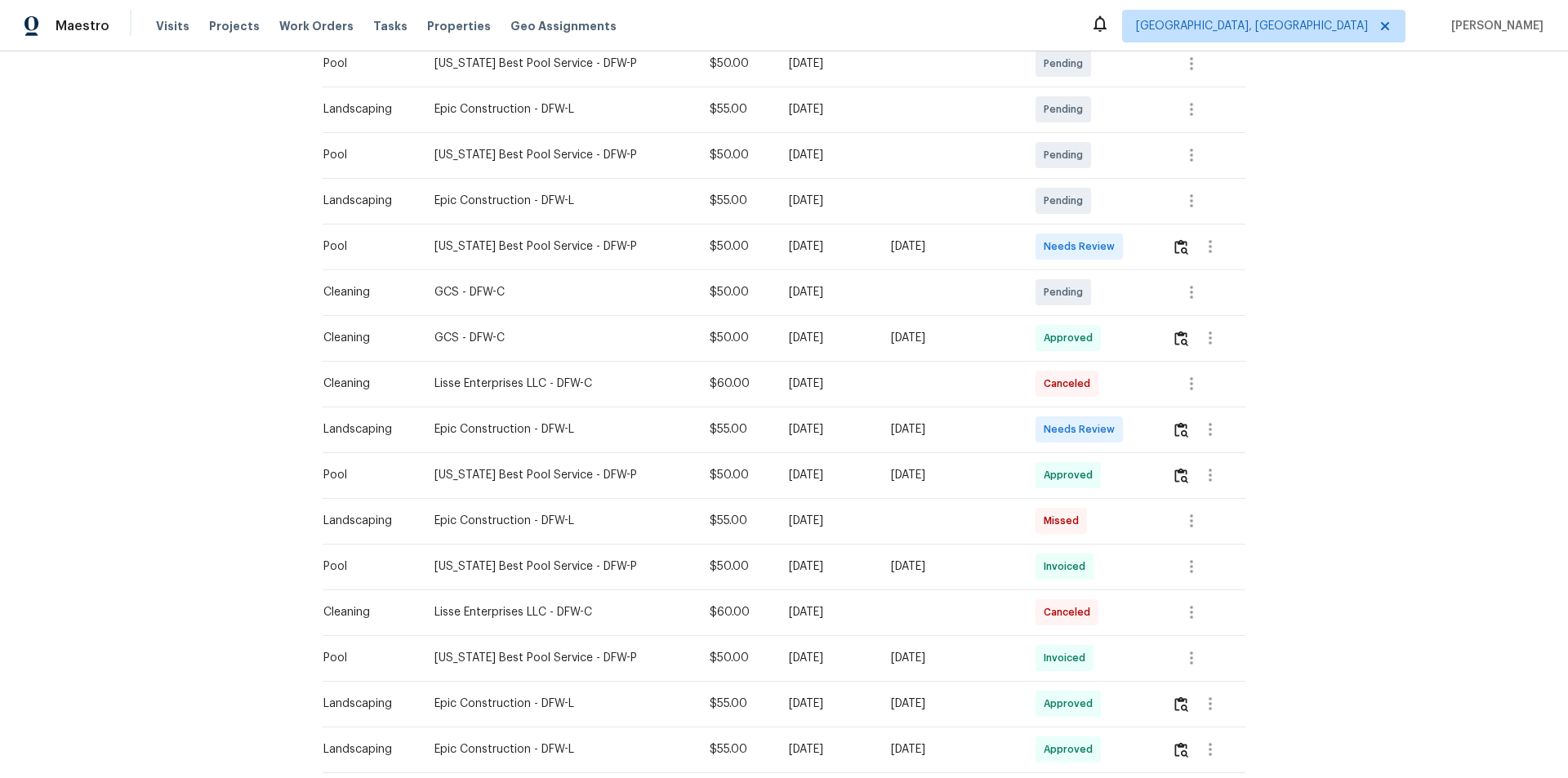
click at [1161, 431] on td at bounding box center [1201, 430] width 86 height 46
click at [1180, 428] on img "button" at bounding box center [1181, 430] width 14 height 16
click at [1176, 433] on img "button" at bounding box center [1181, 430] width 14 height 16
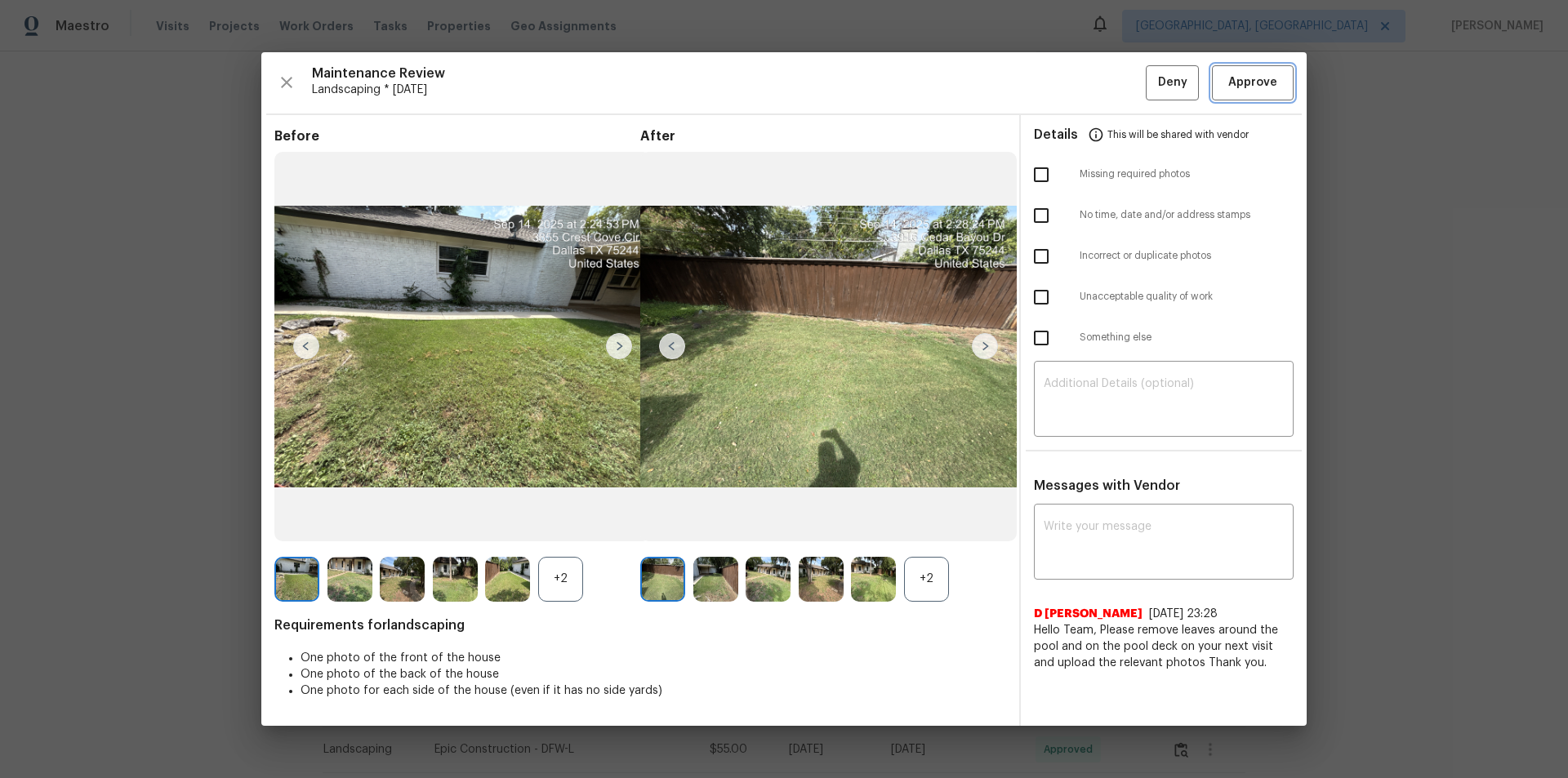
click at [1256, 75] on span "Approve" at bounding box center [1251, 82] width 49 height 21
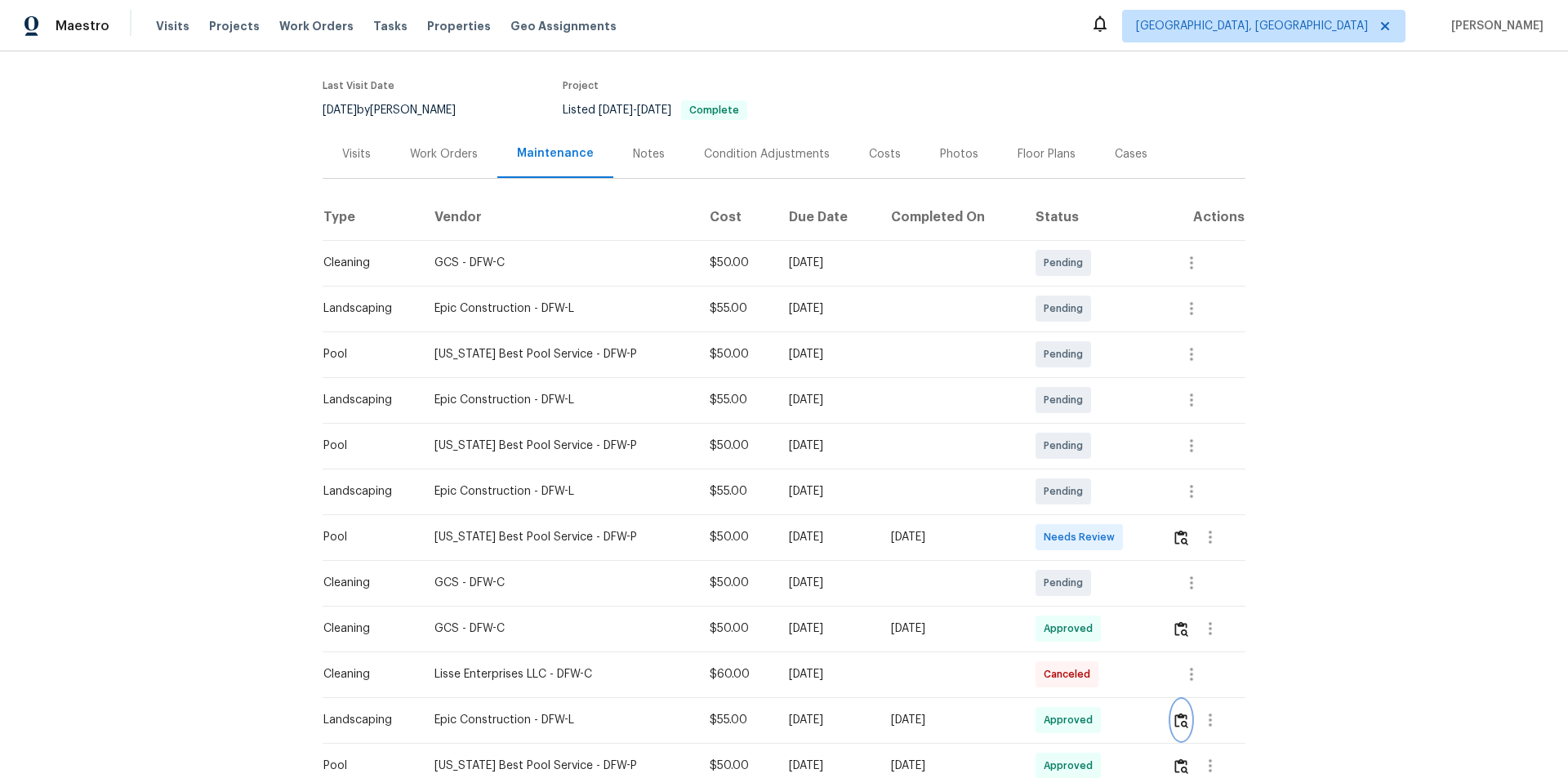
scroll to position [0, 0]
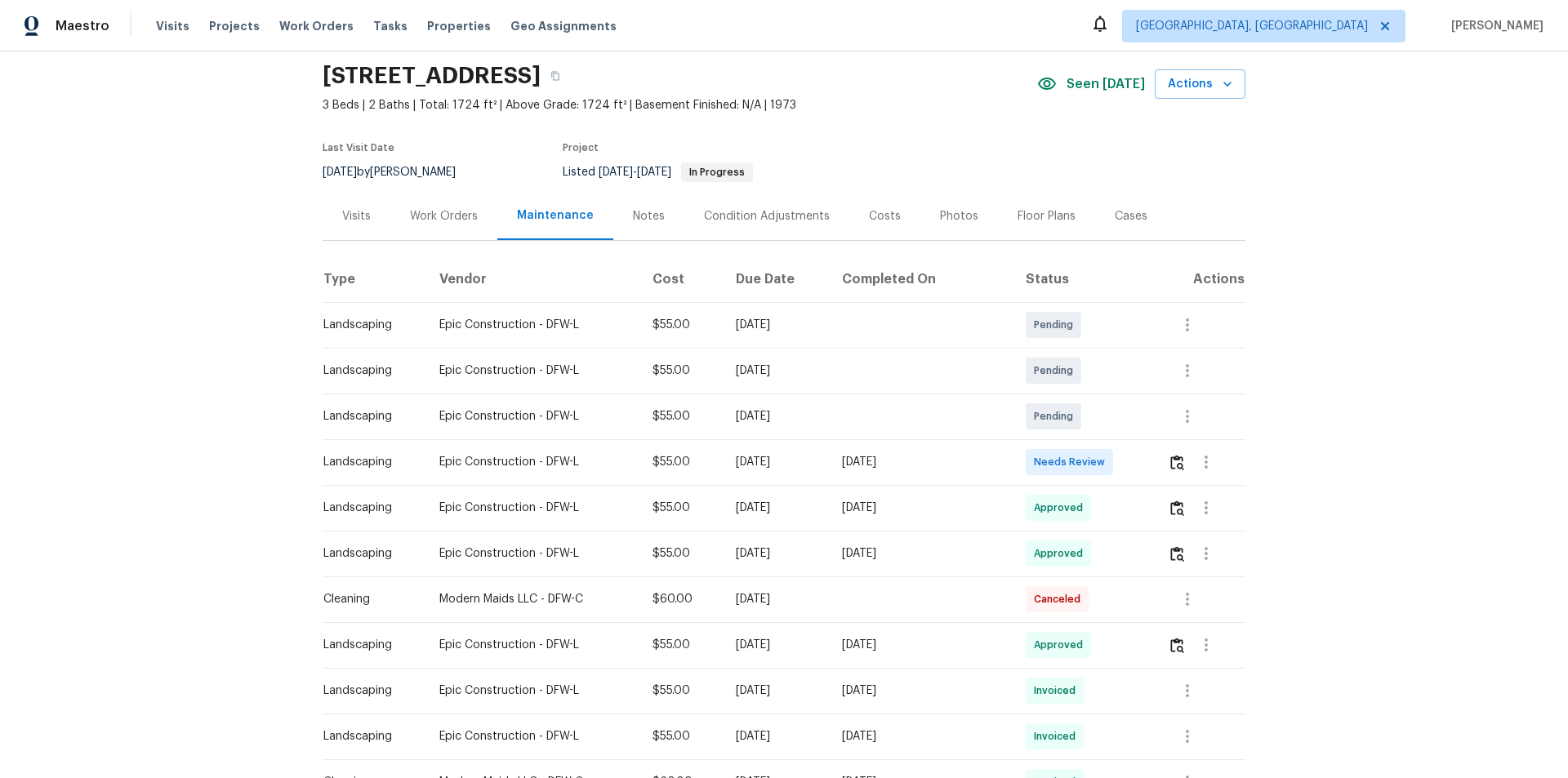
scroll to position [81, 0]
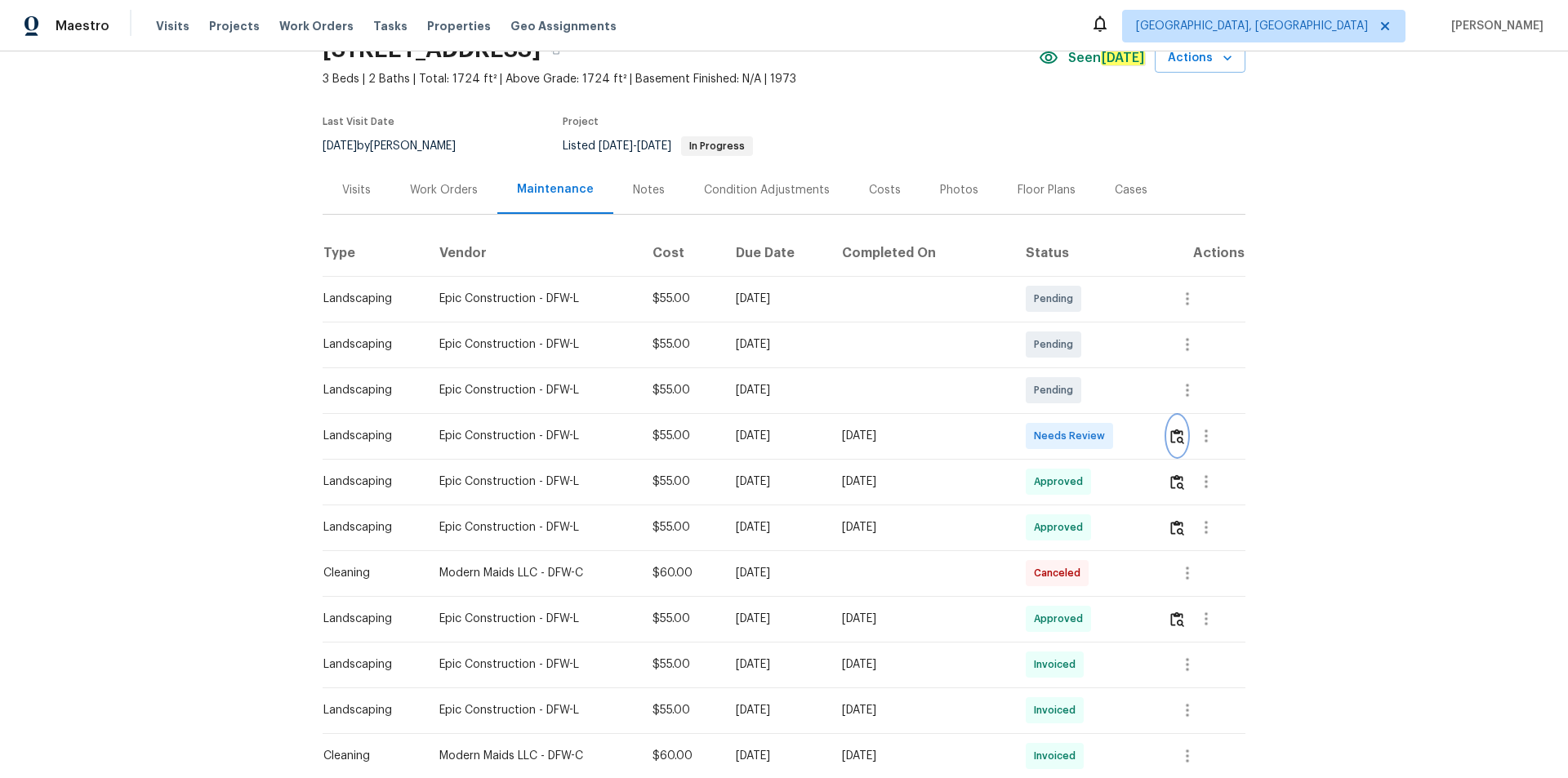
click at [1174, 435] on img "button" at bounding box center [1177, 437] width 14 height 16
click at [1173, 433] on img "button" at bounding box center [1177, 437] width 14 height 16
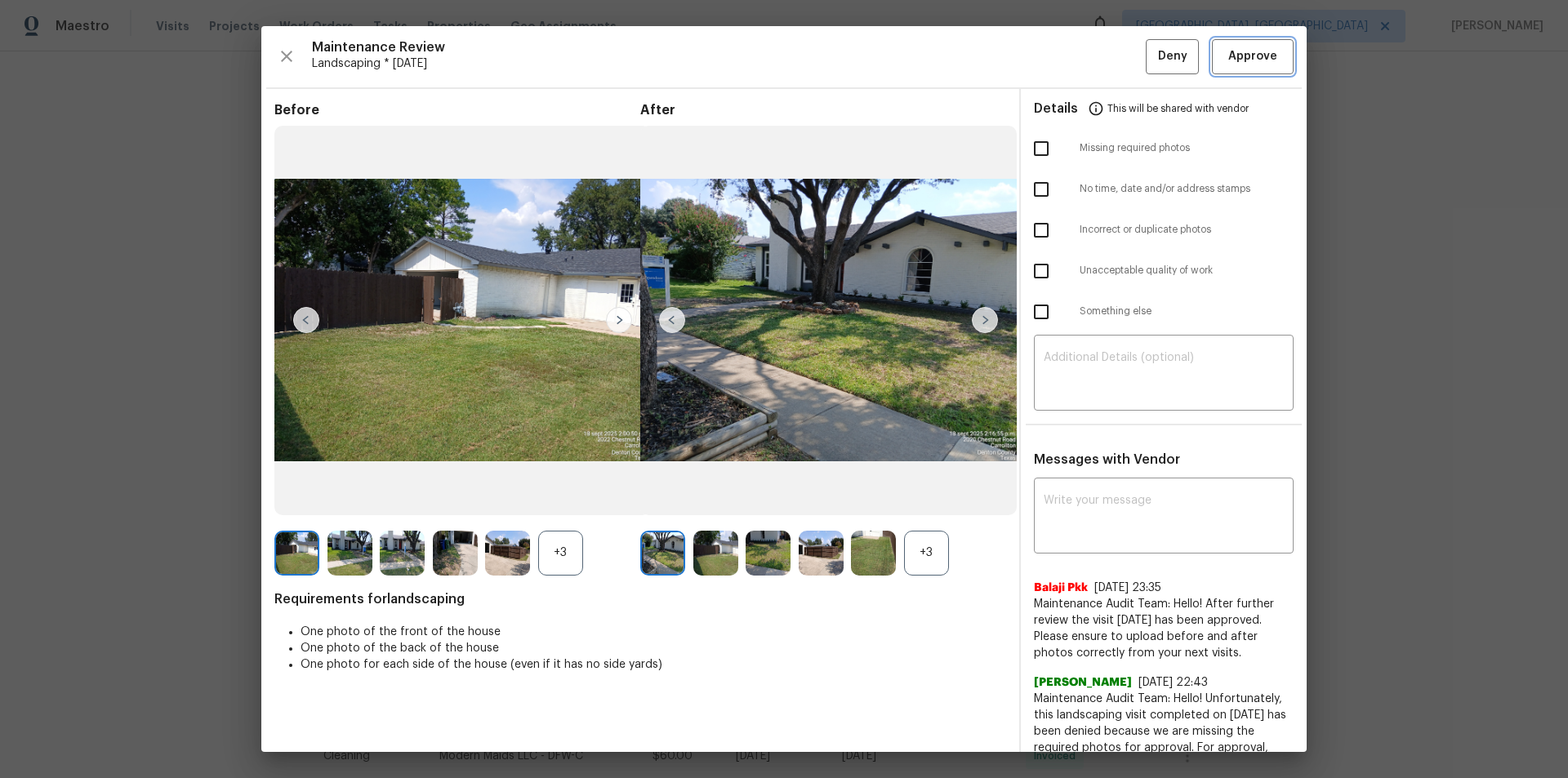
click at [1246, 57] on span "Approve" at bounding box center [1251, 56] width 49 height 21
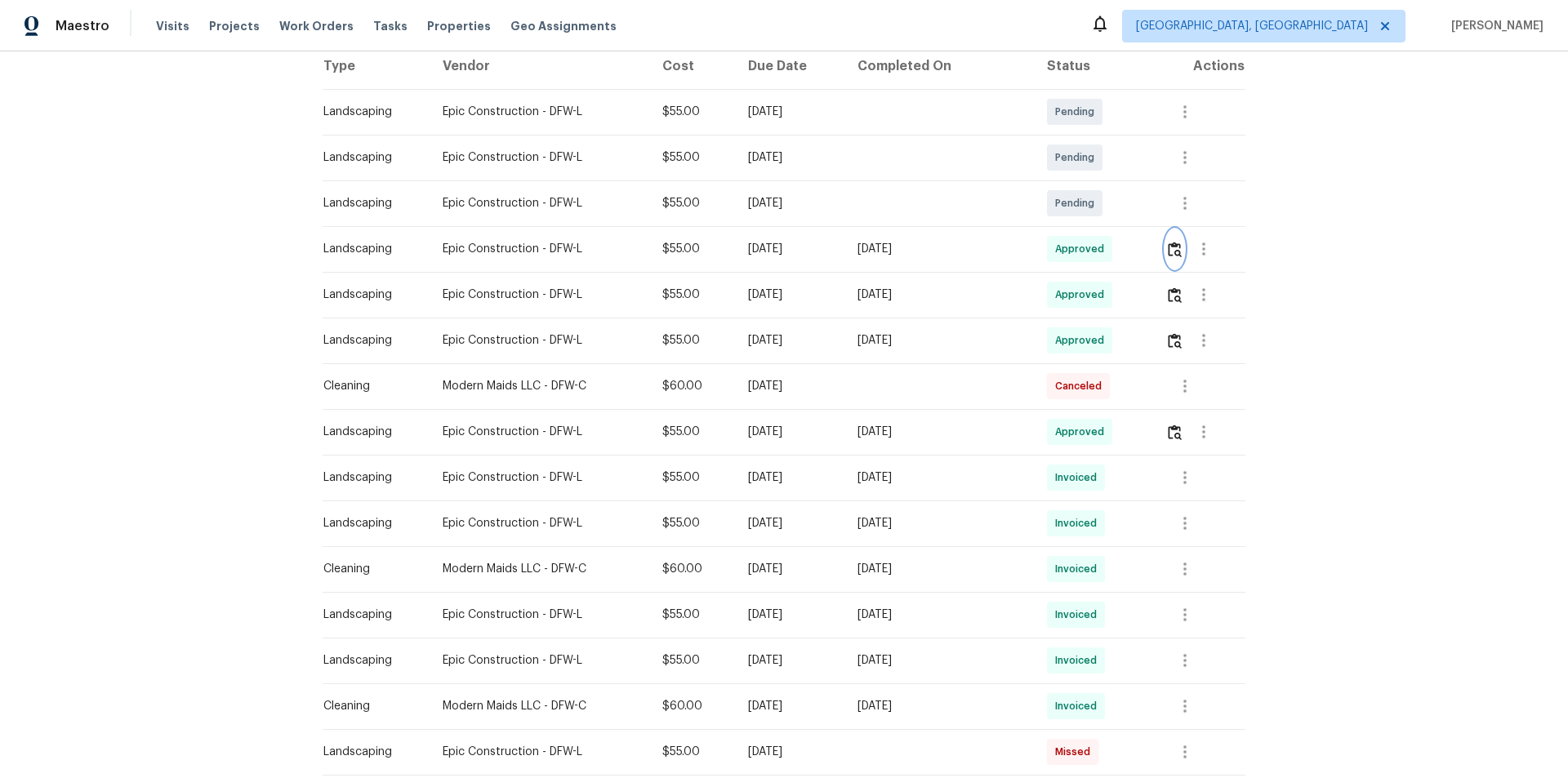
scroll to position [327, 0]
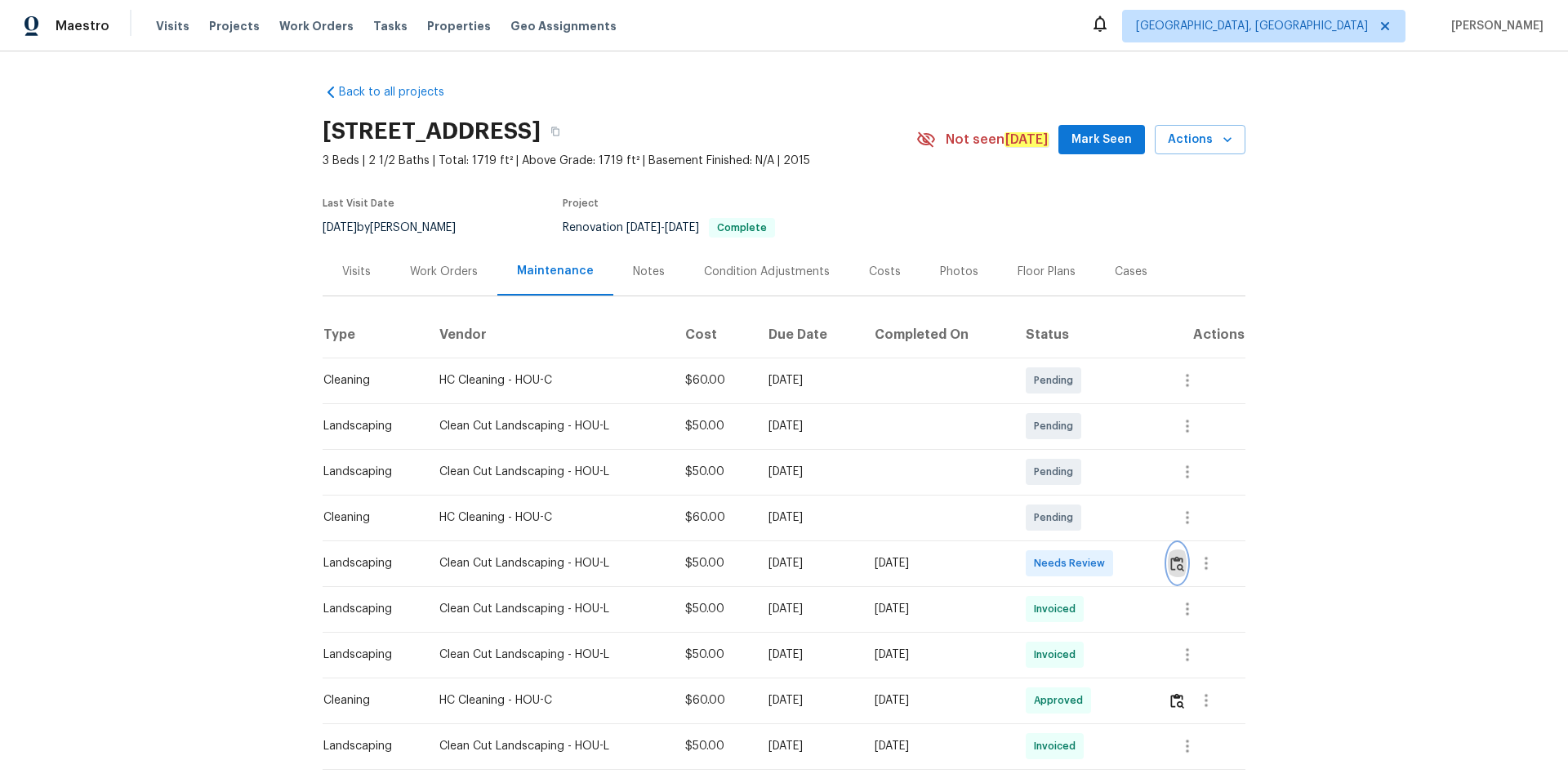
click at [1115, 523] on button "button" at bounding box center [1176, 563] width 19 height 40
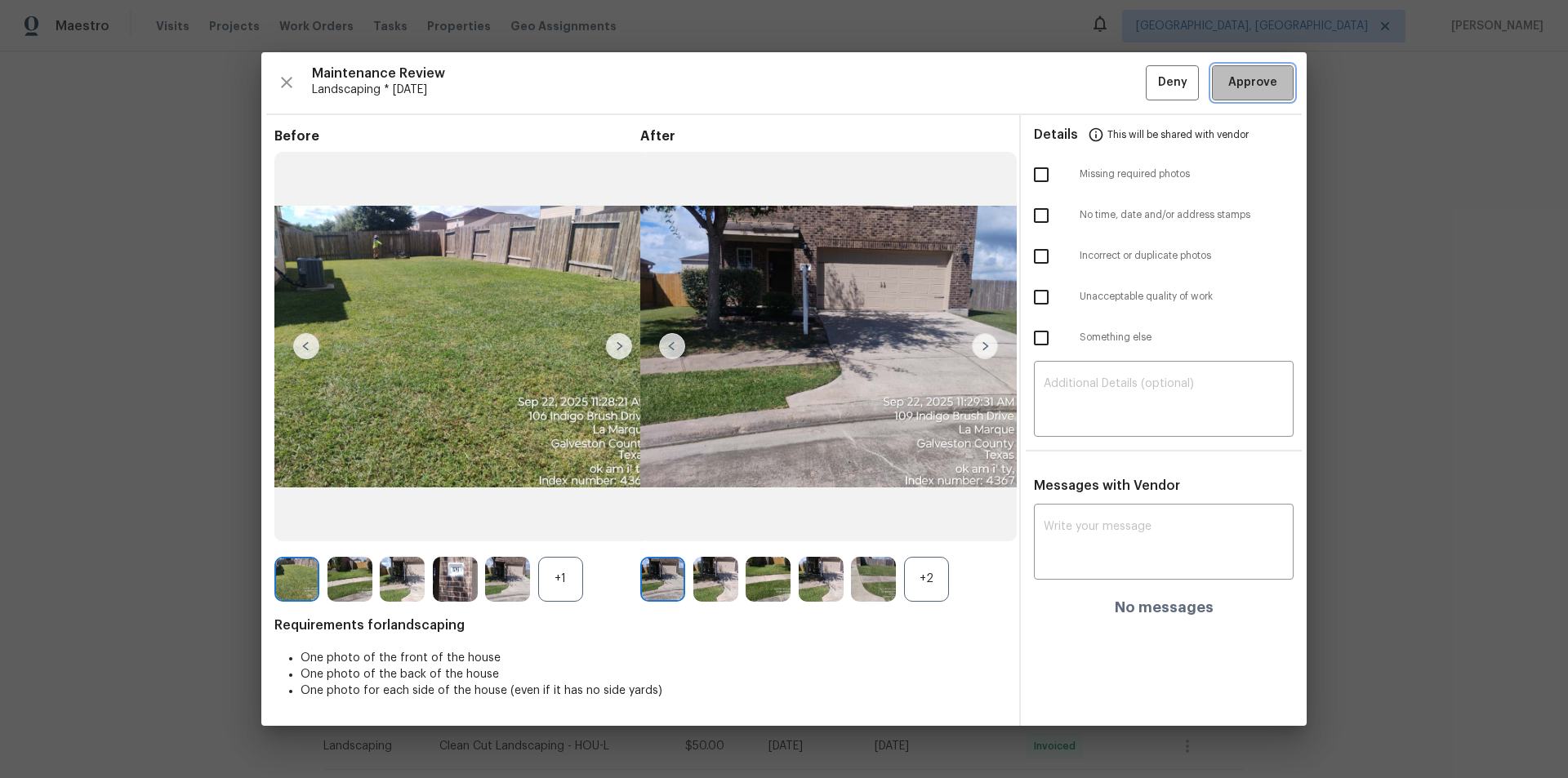
drag, startPoint x: 1270, startPoint y: 81, endPoint x: 1357, endPoint y: 427, distance: 356.8
click at [1115, 88] on span "Approve" at bounding box center [1251, 82] width 49 height 21
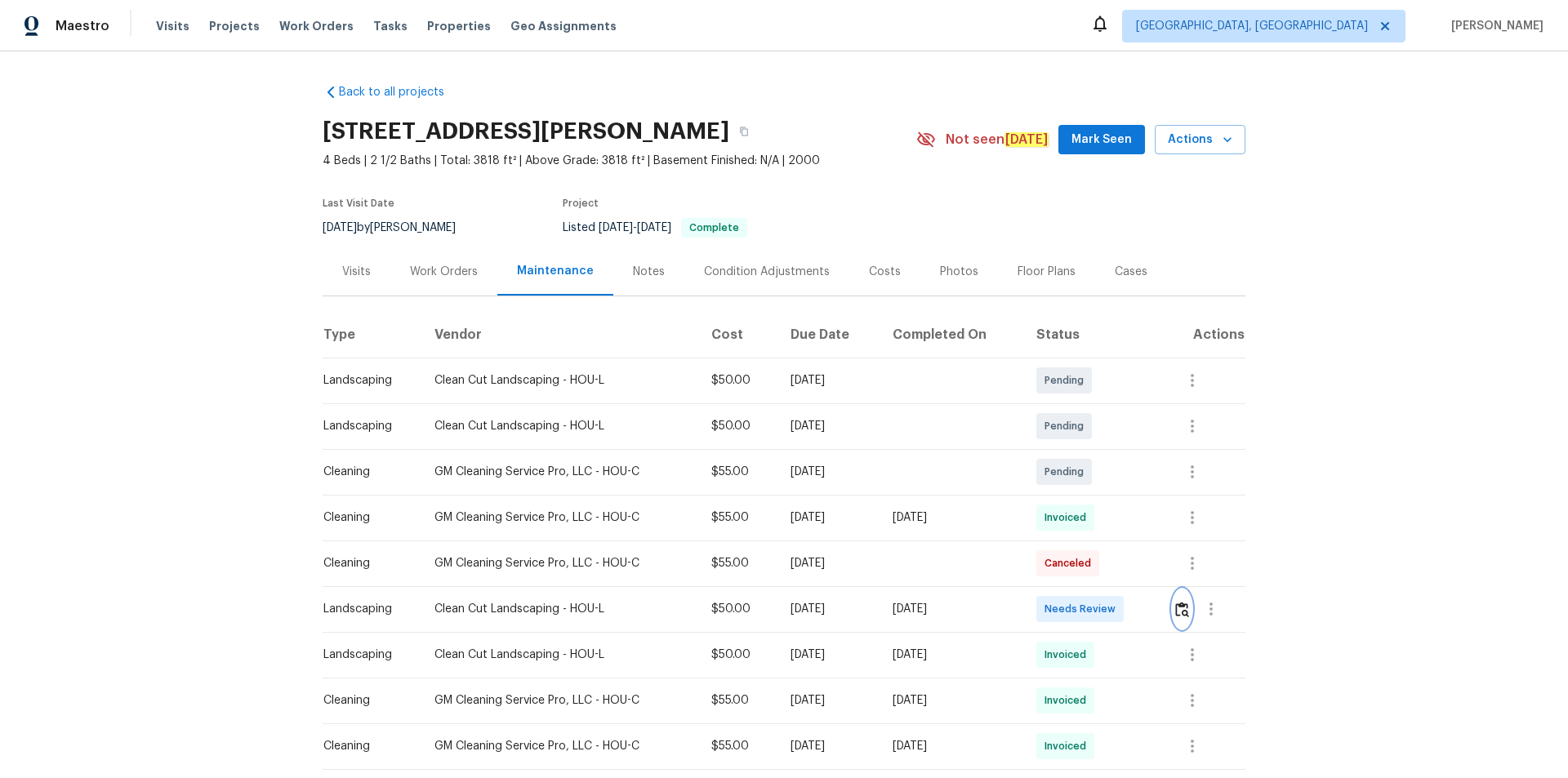
click at [1115, 523] on img "button" at bounding box center [1182, 610] width 14 height 16
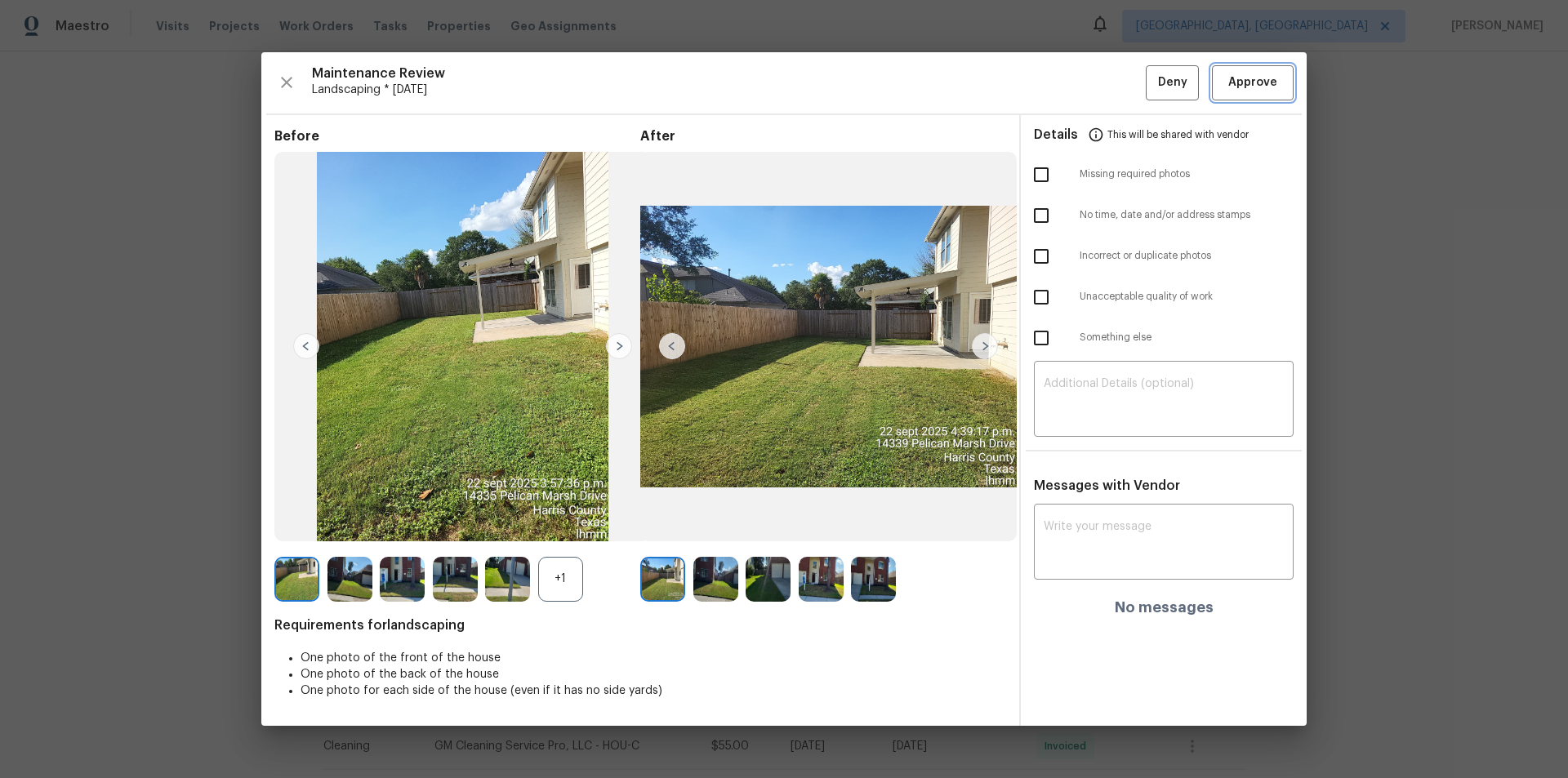
drag, startPoint x: 1280, startPoint y: 75, endPoint x: 1277, endPoint y: 86, distance: 11.4
click at [1115, 75] on button "Approve" at bounding box center [1252, 82] width 81 height 35
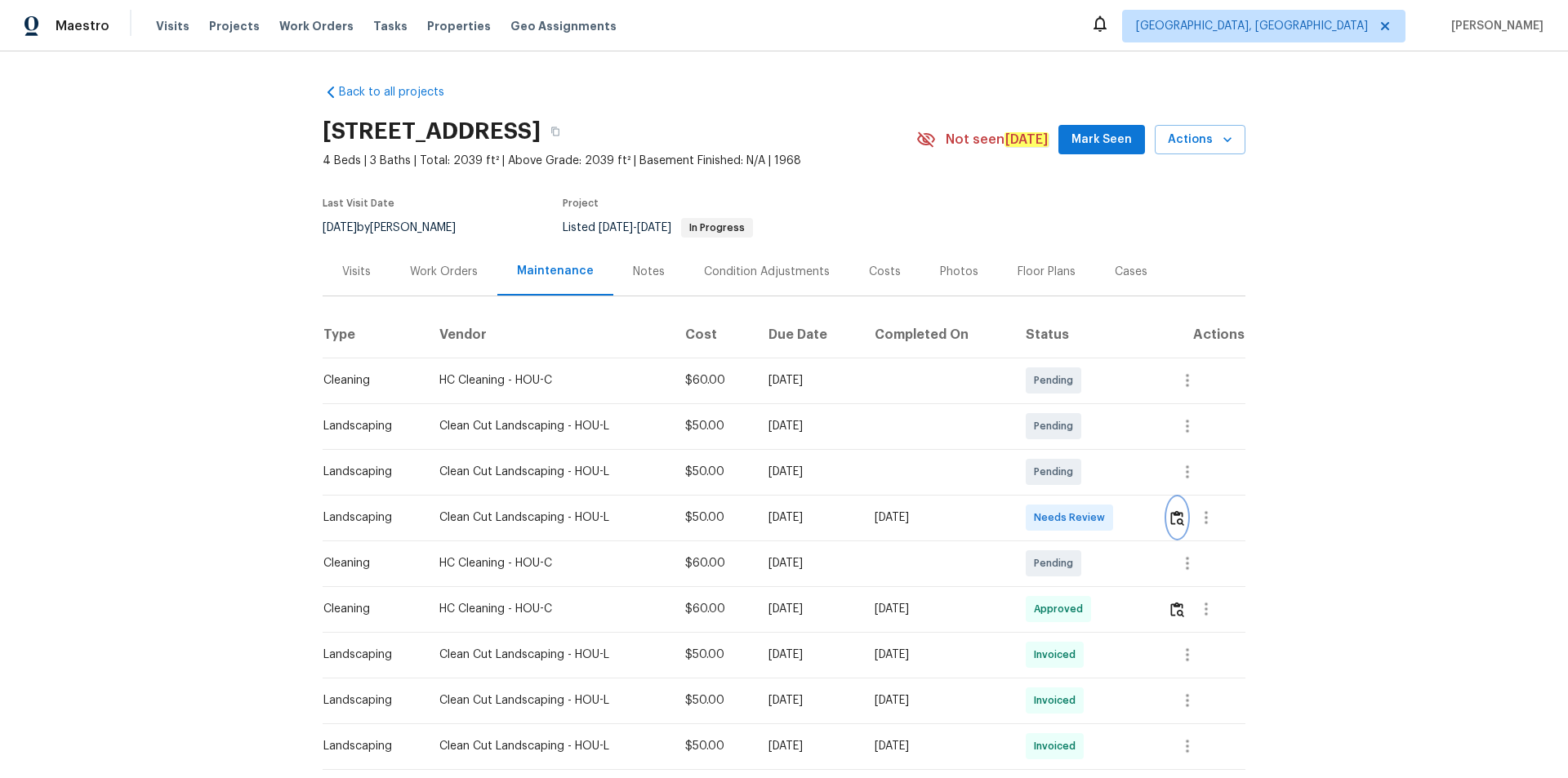
click at [1115, 517] on img "button" at bounding box center [1177, 518] width 14 height 16
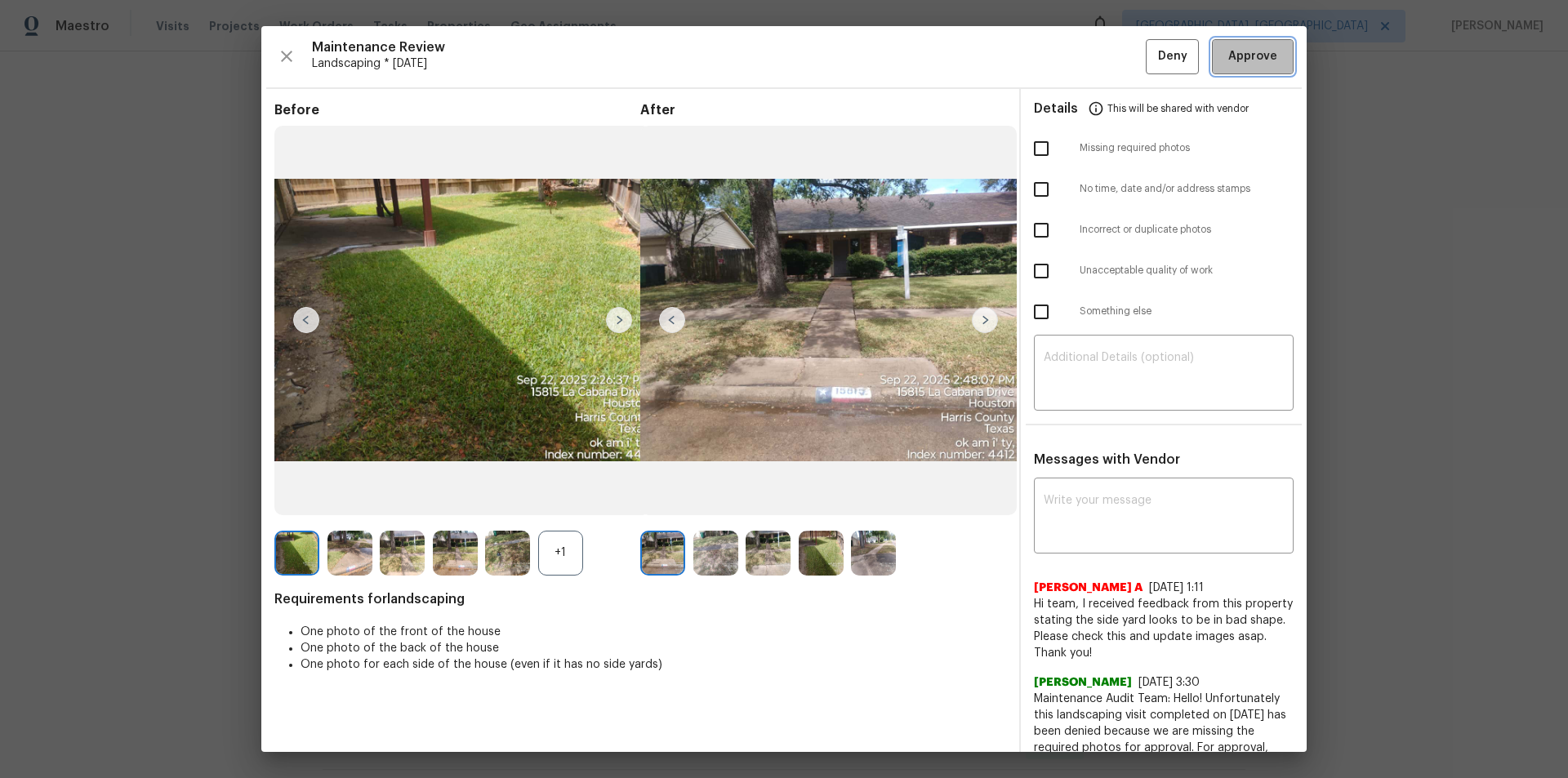
click at [1115, 58] on span "Approve" at bounding box center [1251, 56] width 49 height 21
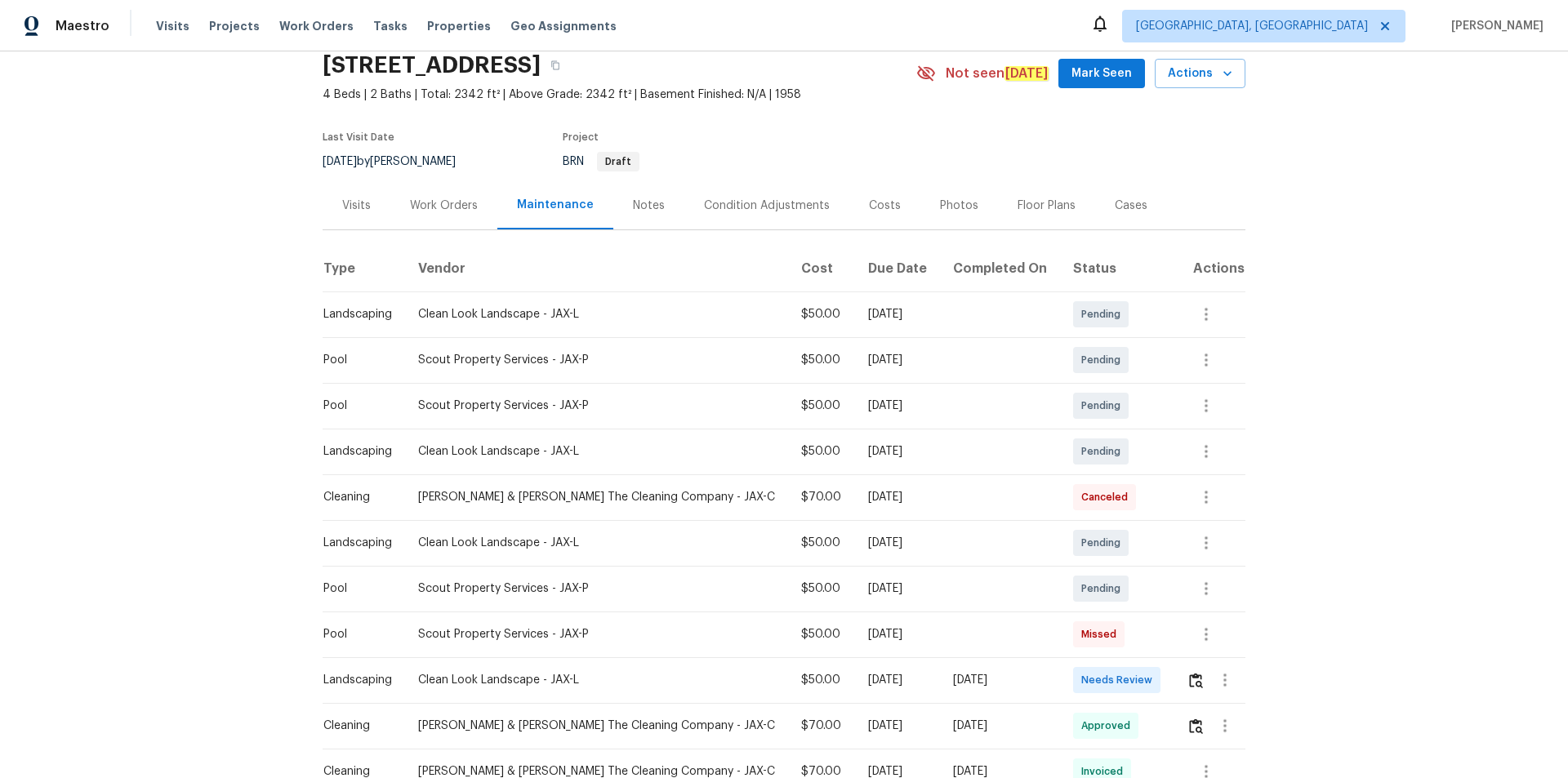
scroll to position [163, 0]
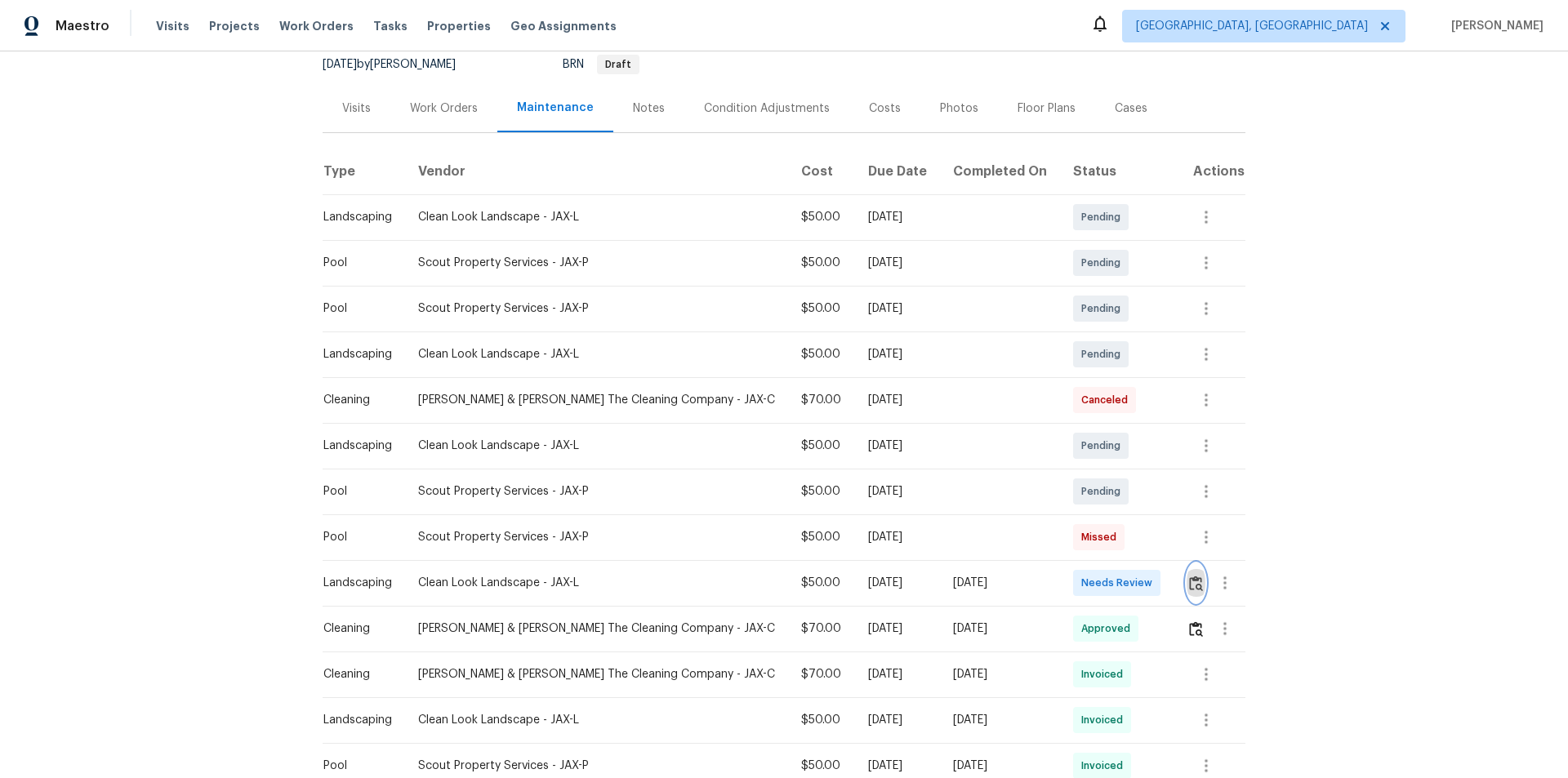
click at [1115, 523] on img "button" at bounding box center [1196, 583] width 14 height 16
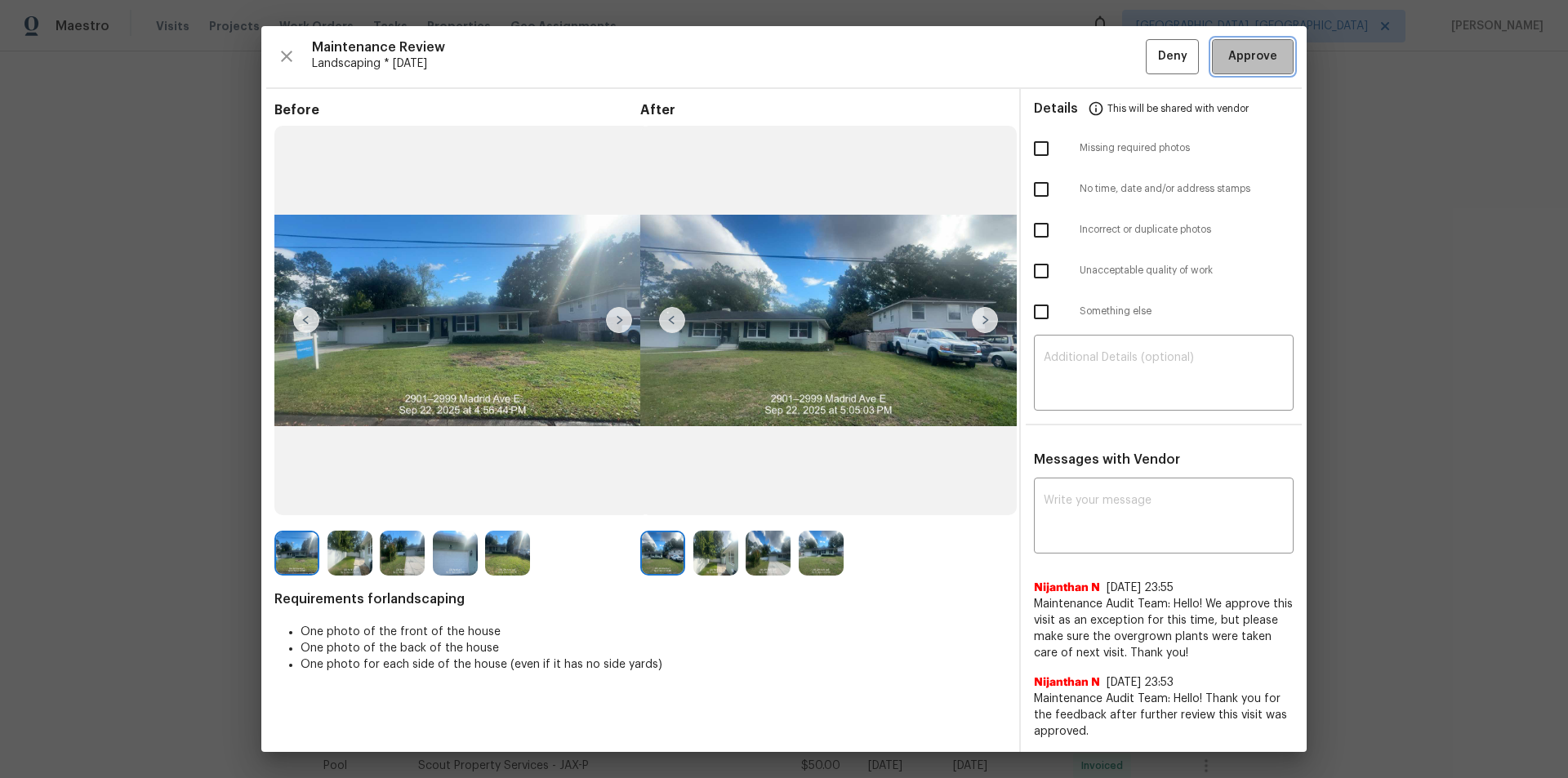
drag, startPoint x: 1250, startPoint y: 49, endPoint x: 1256, endPoint y: 121, distance: 72.2
click at [1115, 53] on span "Approve" at bounding box center [1251, 56] width 49 height 21
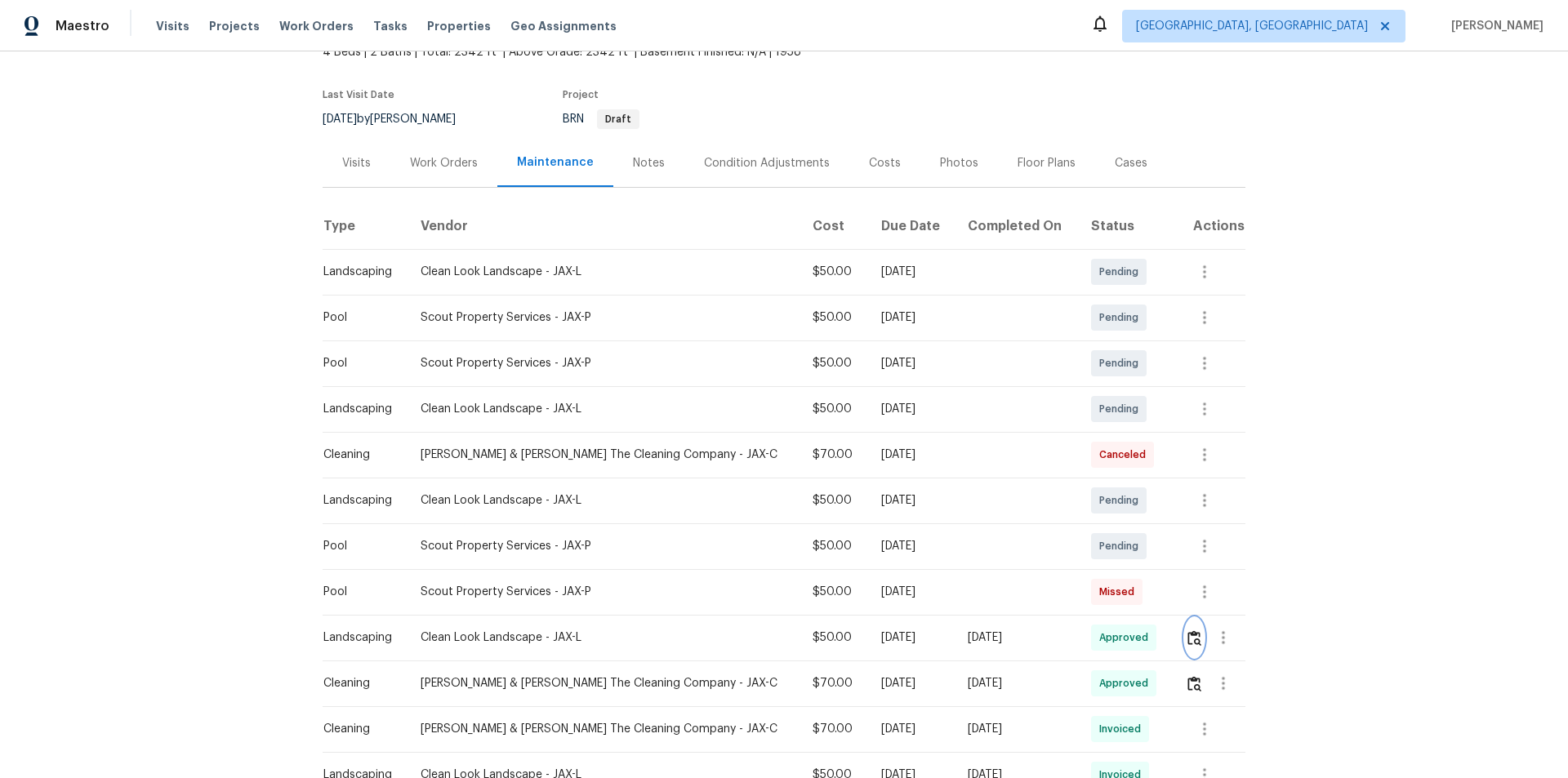
scroll to position [0, 0]
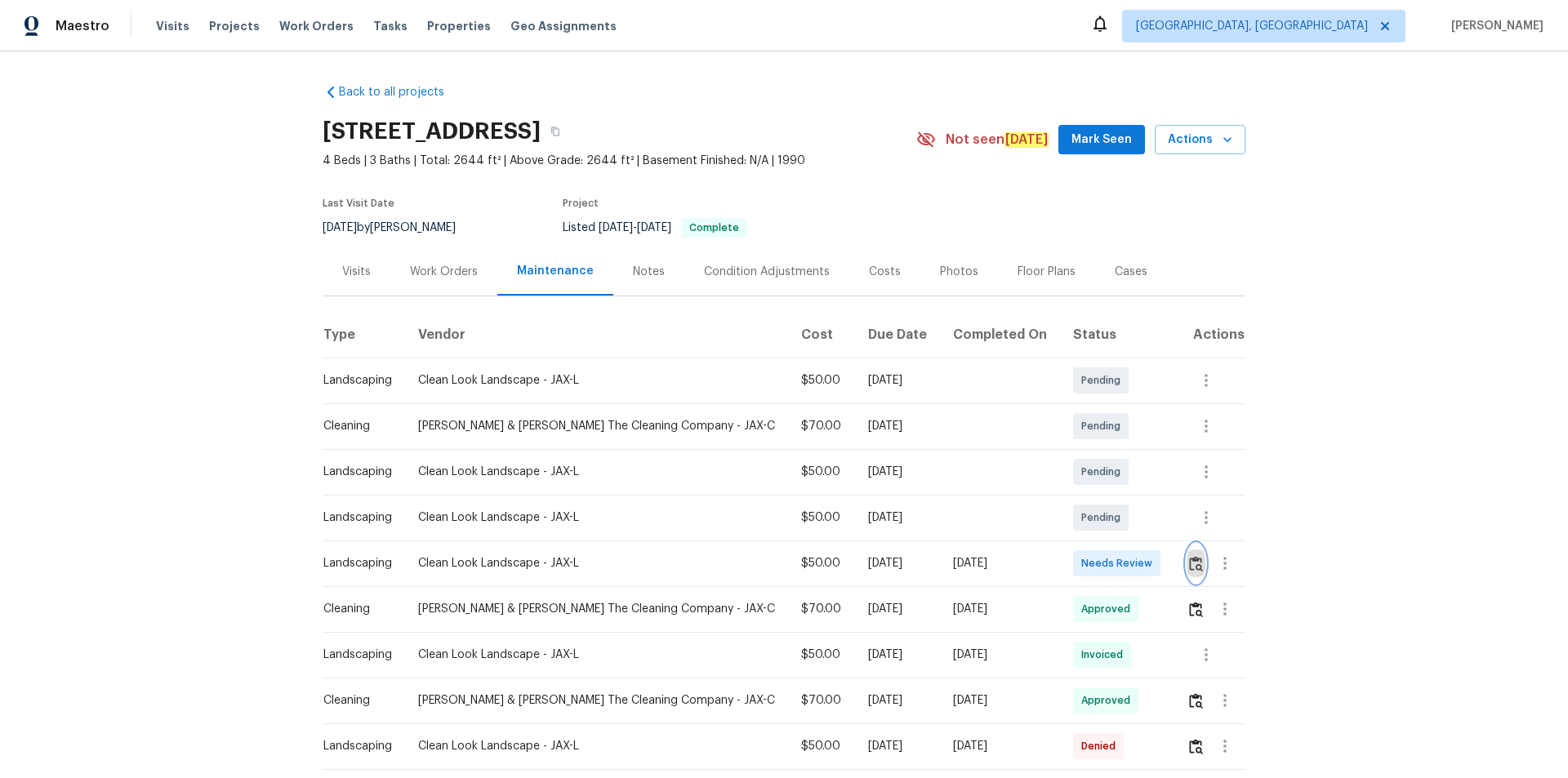
click at [1115, 523] on img "button" at bounding box center [1196, 564] width 14 height 16
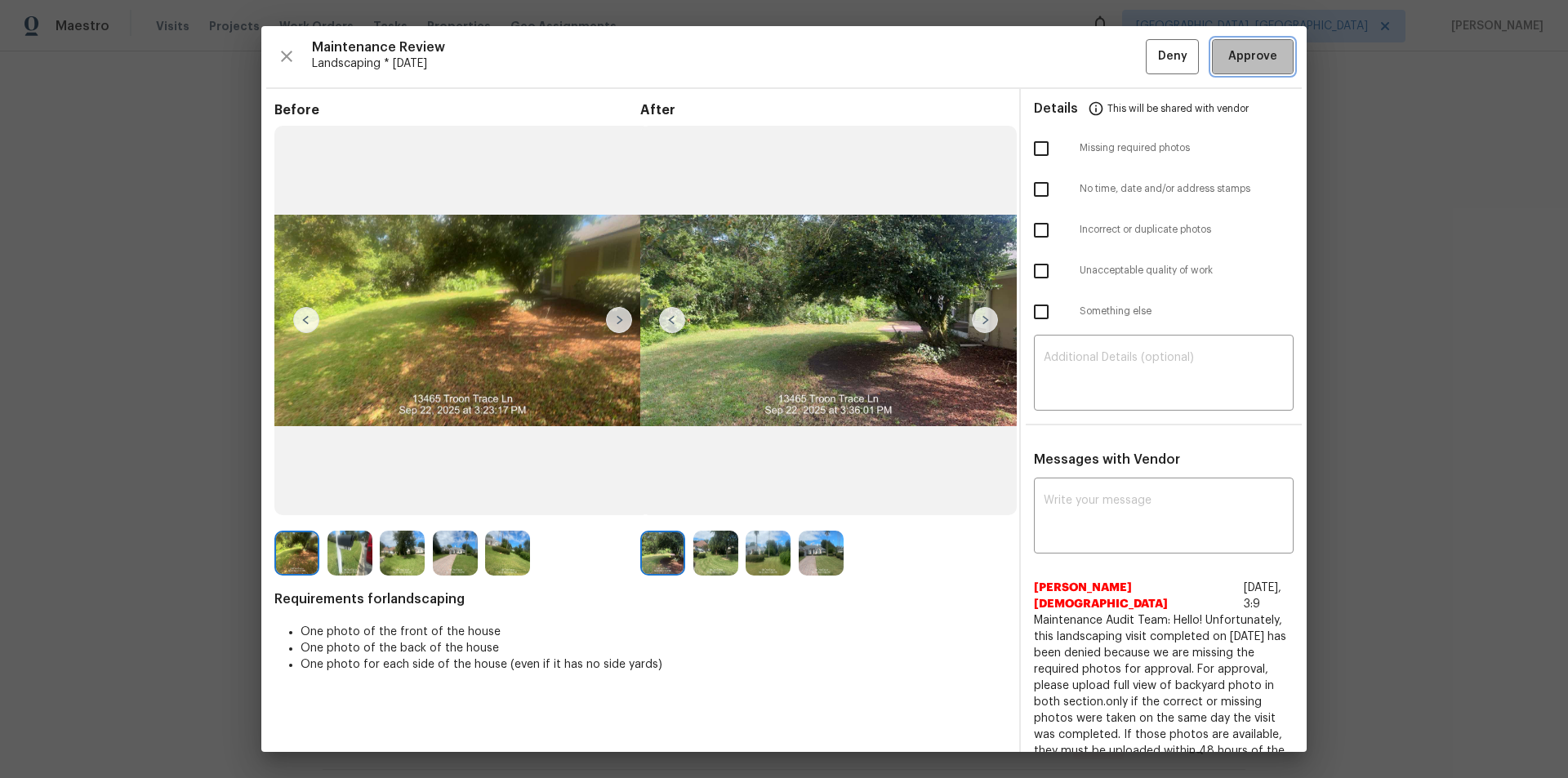
click at [1115, 53] on span "Approve" at bounding box center [1252, 56] width 55 height 21
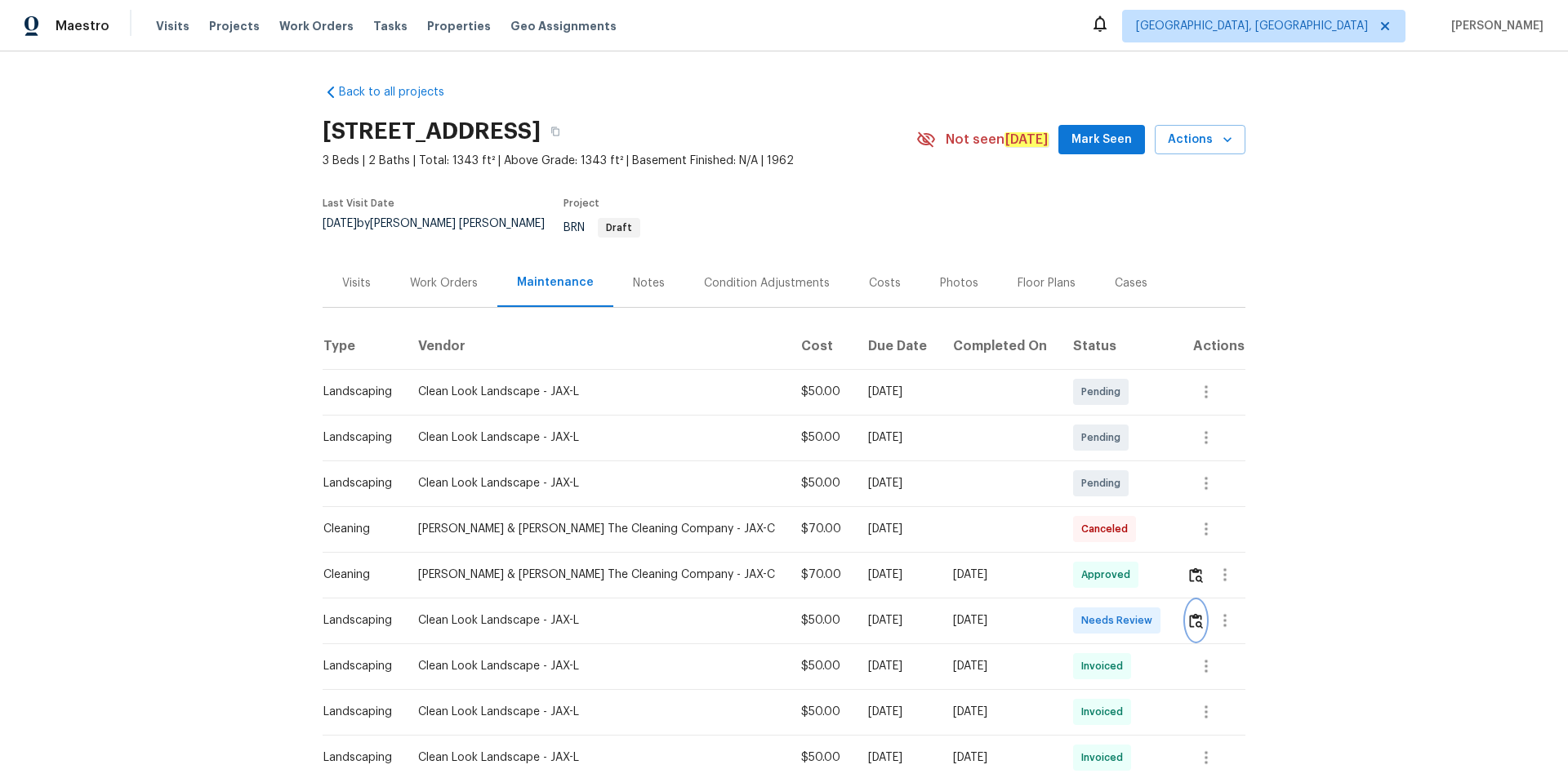
click at [1115, 523] on img "button" at bounding box center [1196, 621] width 14 height 16
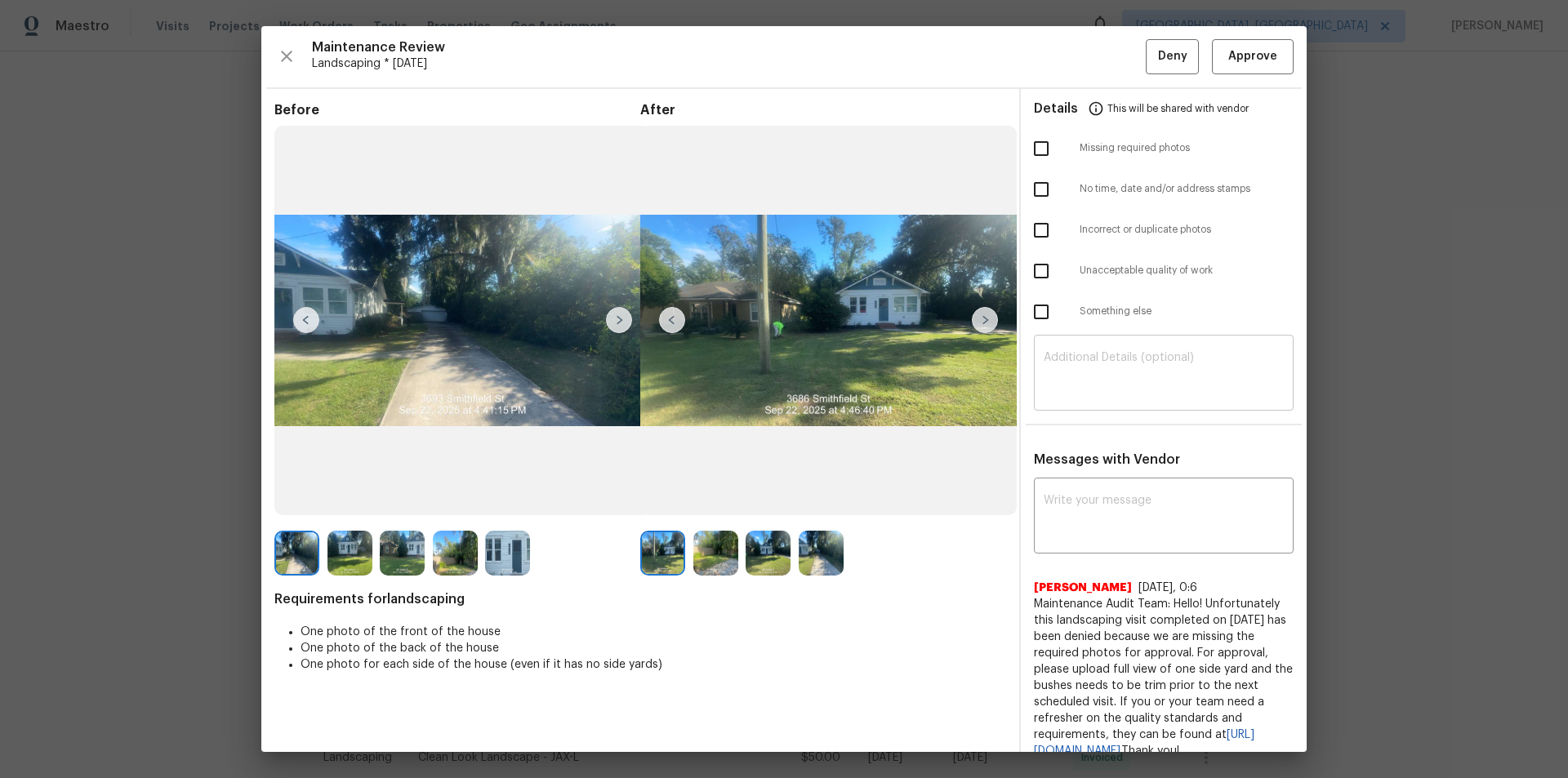
click at [1115, 388] on textarea at bounding box center [1163, 374] width 240 height 46
paste textarea "Maintenance Audit Team: Hello! Unfortunately, this landscaping visit completed …"
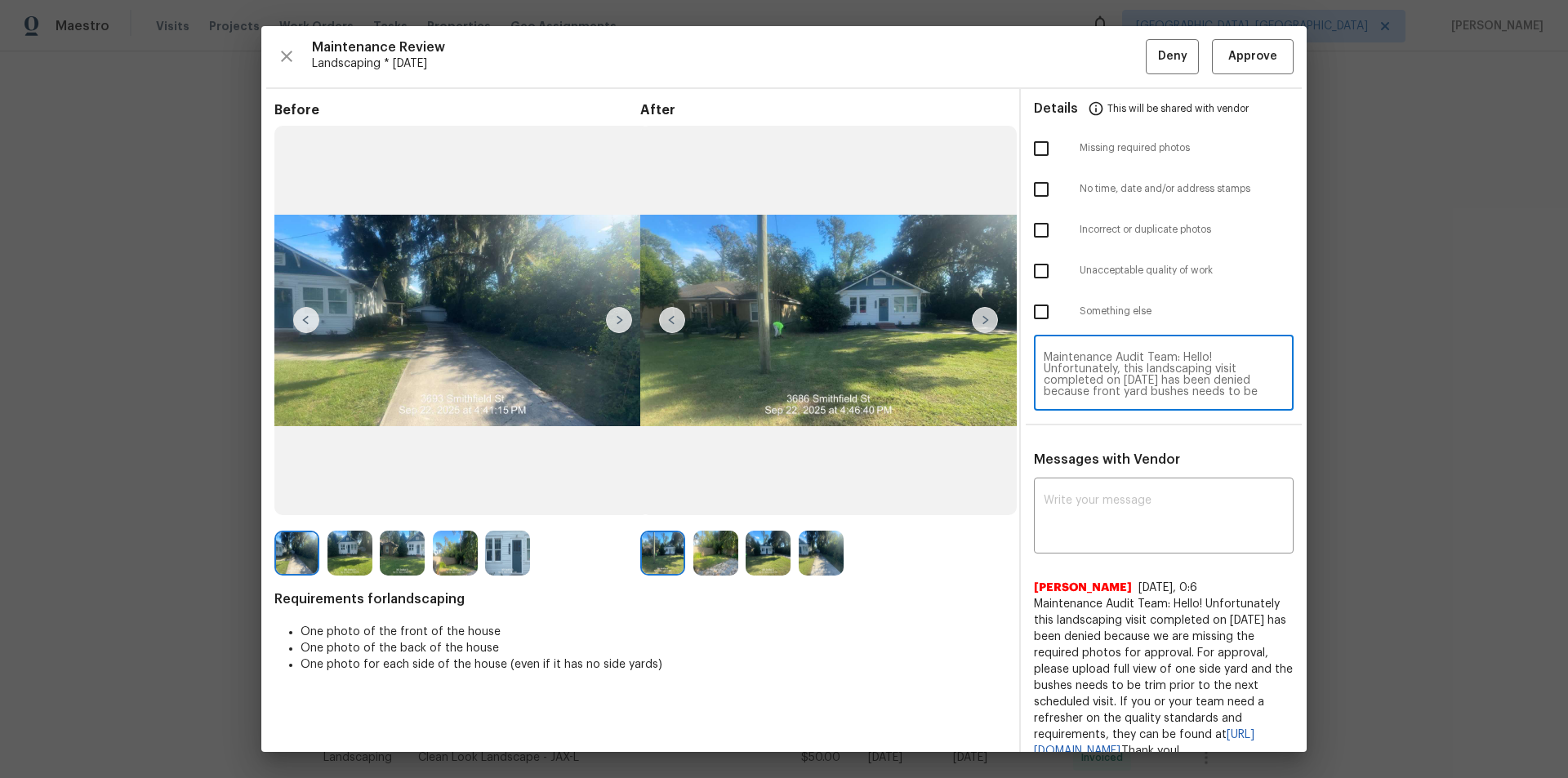
scroll to position [148, 0]
type textarea "Maintenance Audit Team: Hello! Unfortunately, this landscaping visit completed …"
paste textarea "Maintenance Audit Team: Hello! Unfortunately, this landscaping visit completed …"
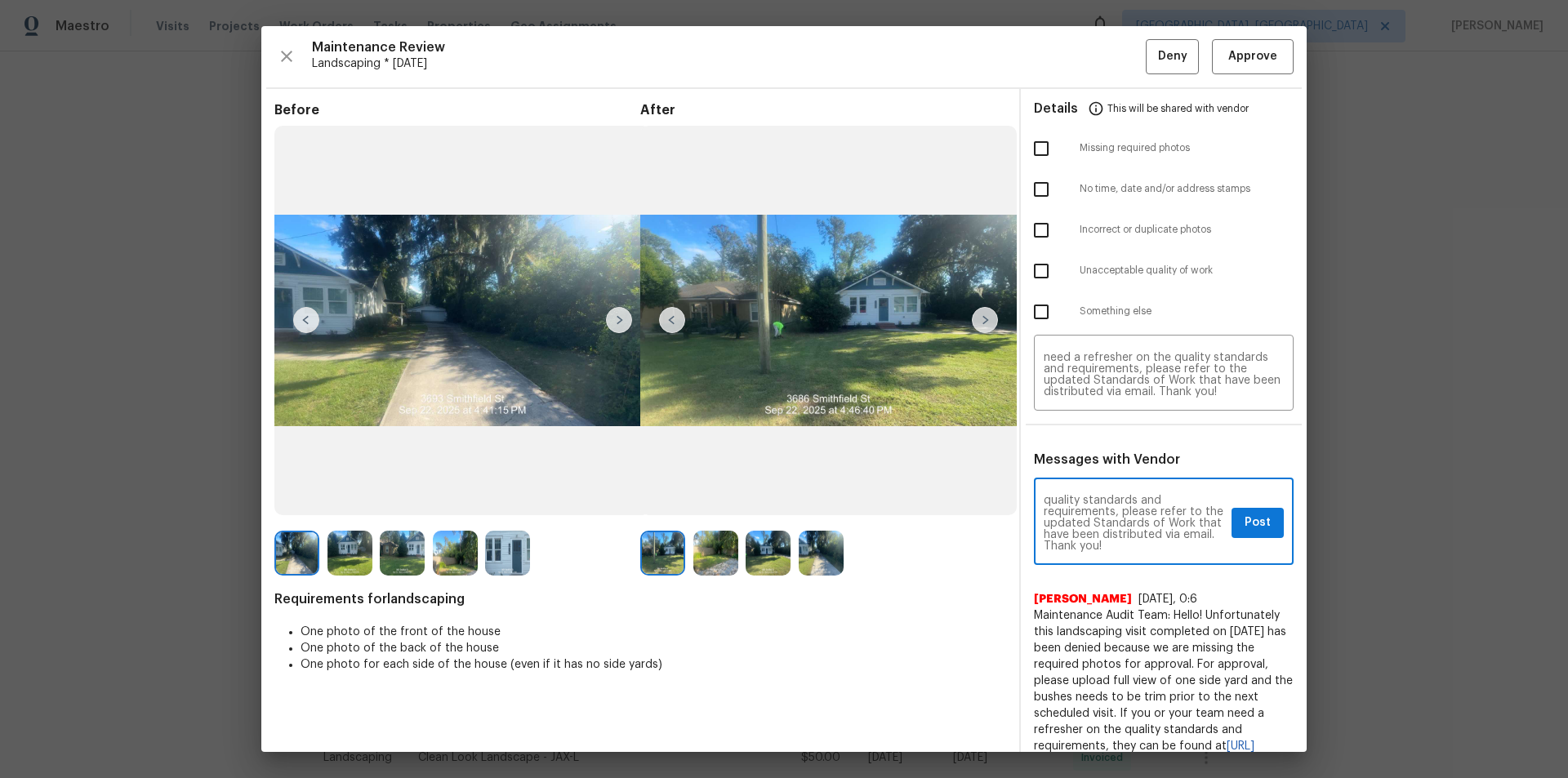
click at [1081, 507] on textarea "Maintenance Audit Team: Hello! Unfortunately, this landscaping visit completed …" at bounding box center [1133, 524] width 181 height 57
type textarea "Maintenance Audit Team: Hello! Unfortunately, this landscaping visit completed …"
click at [1037, 273] on input "checkbox" at bounding box center [1040, 271] width 35 height 35
checkbox input "true"
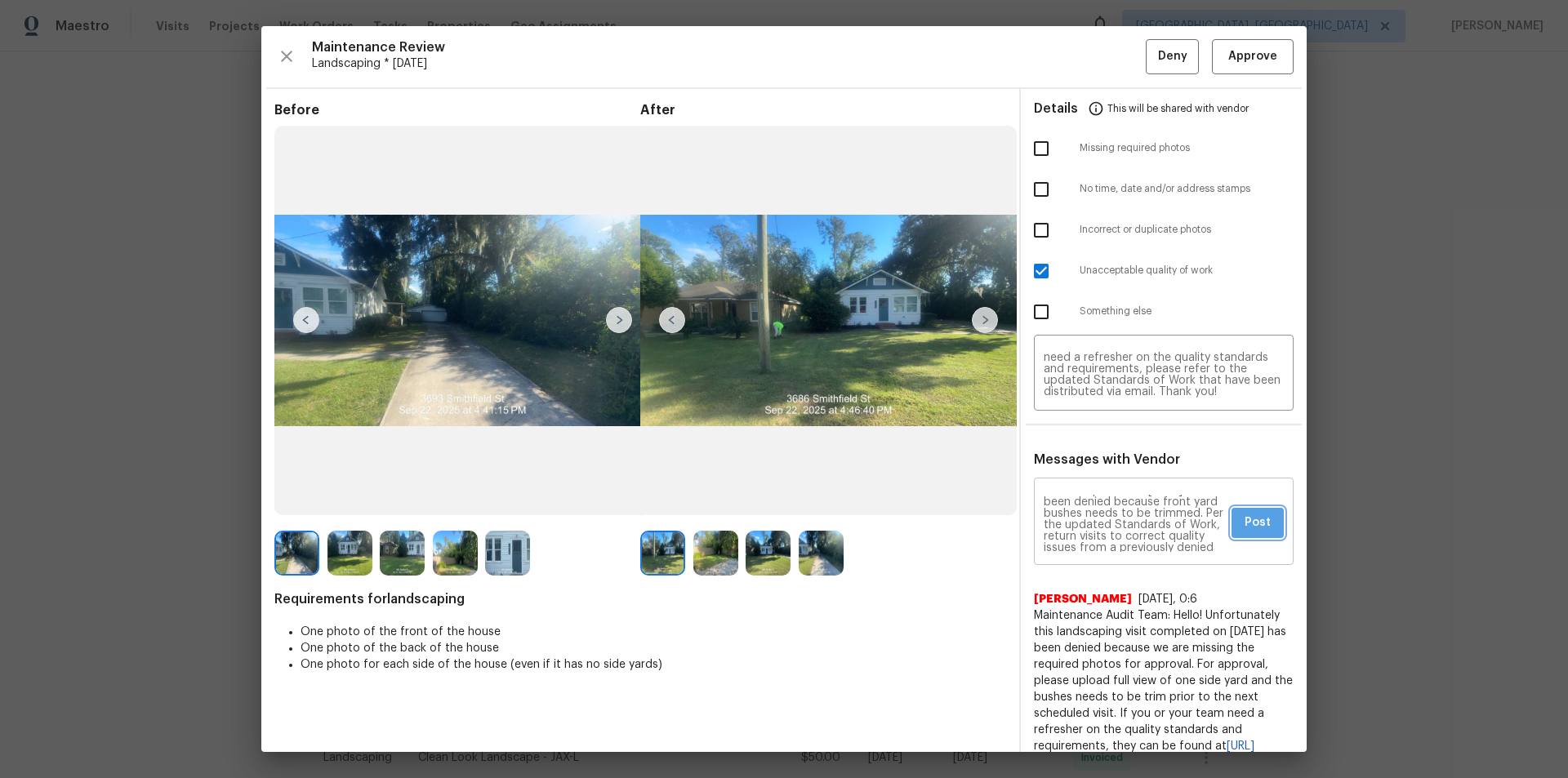
drag, startPoint x: 1267, startPoint y: 520, endPoint x: 1279, endPoint y: 545, distance: 27.7
click at [1115, 520] on button "Post" at bounding box center [1257, 523] width 52 height 31
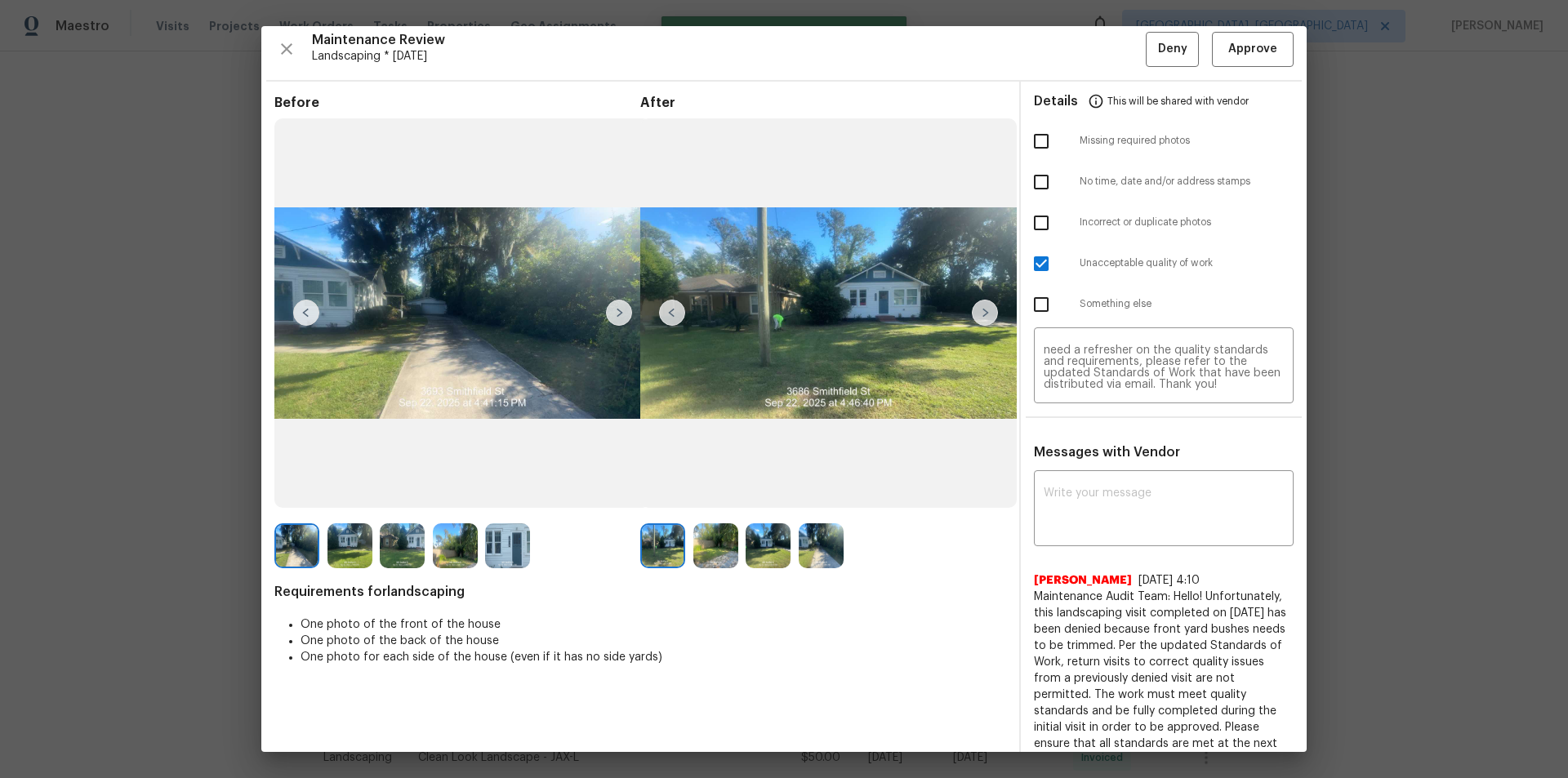
scroll to position [0, 0]
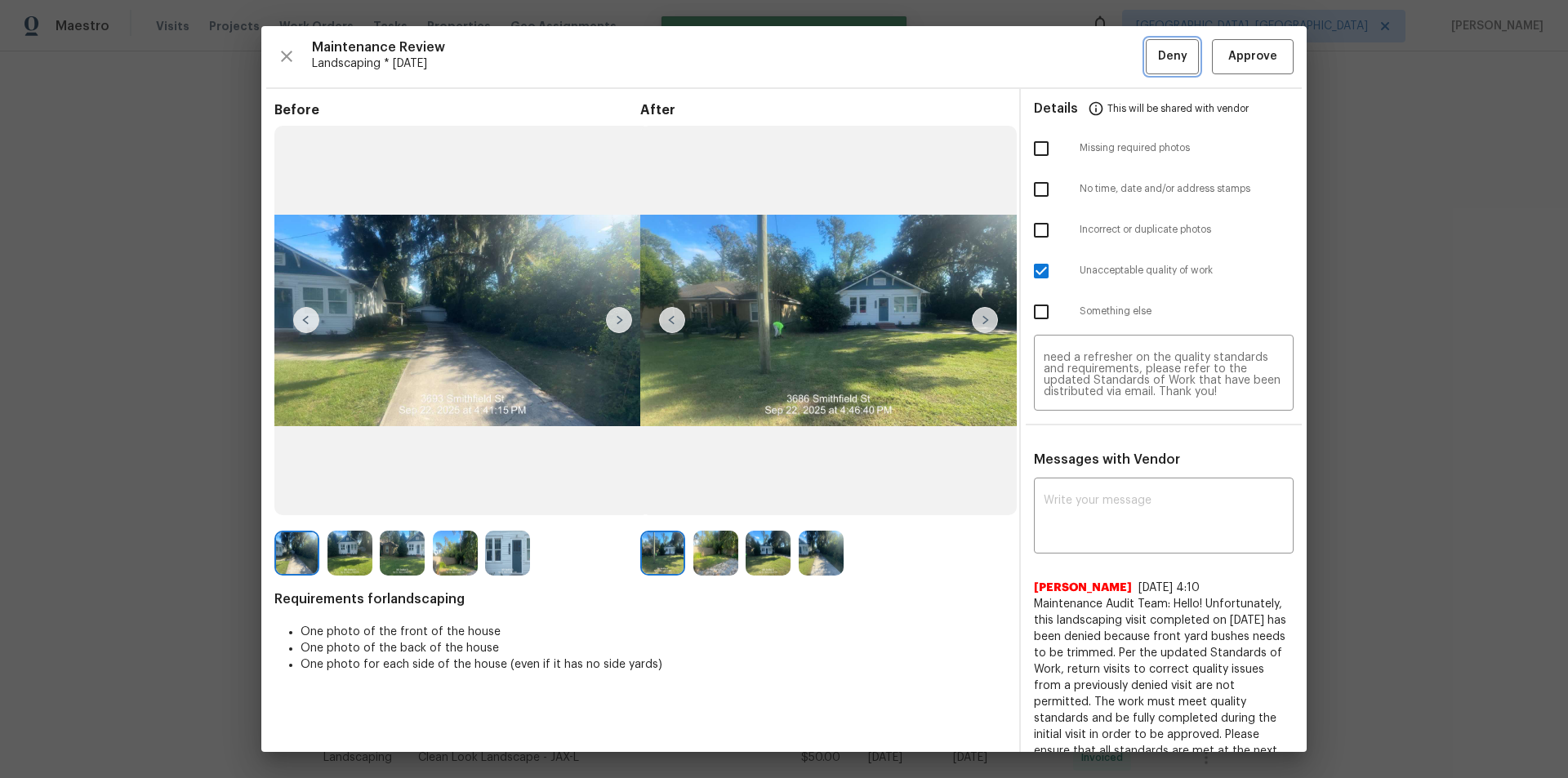
click at [1115, 53] on span "Deny" at bounding box center [1173, 56] width 30 height 21
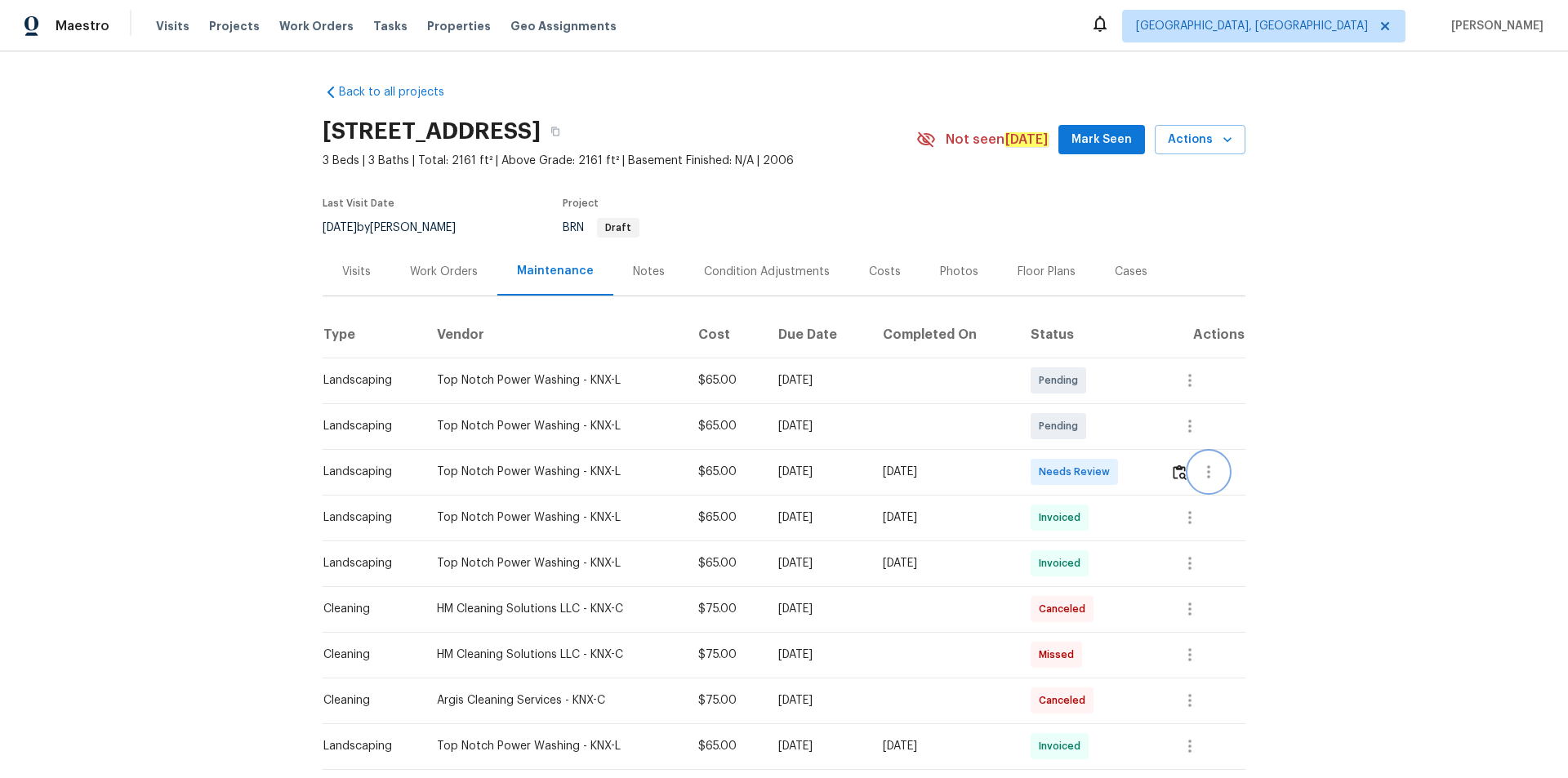
click at [1115, 473] on button "button" at bounding box center [1209, 472] width 40 height 40
click at [1115, 464] on div at bounding box center [784, 389] width 1568 height 778
click at [1115, 477] on img "button" at bounding box center [1179, 472] width 14 height 16
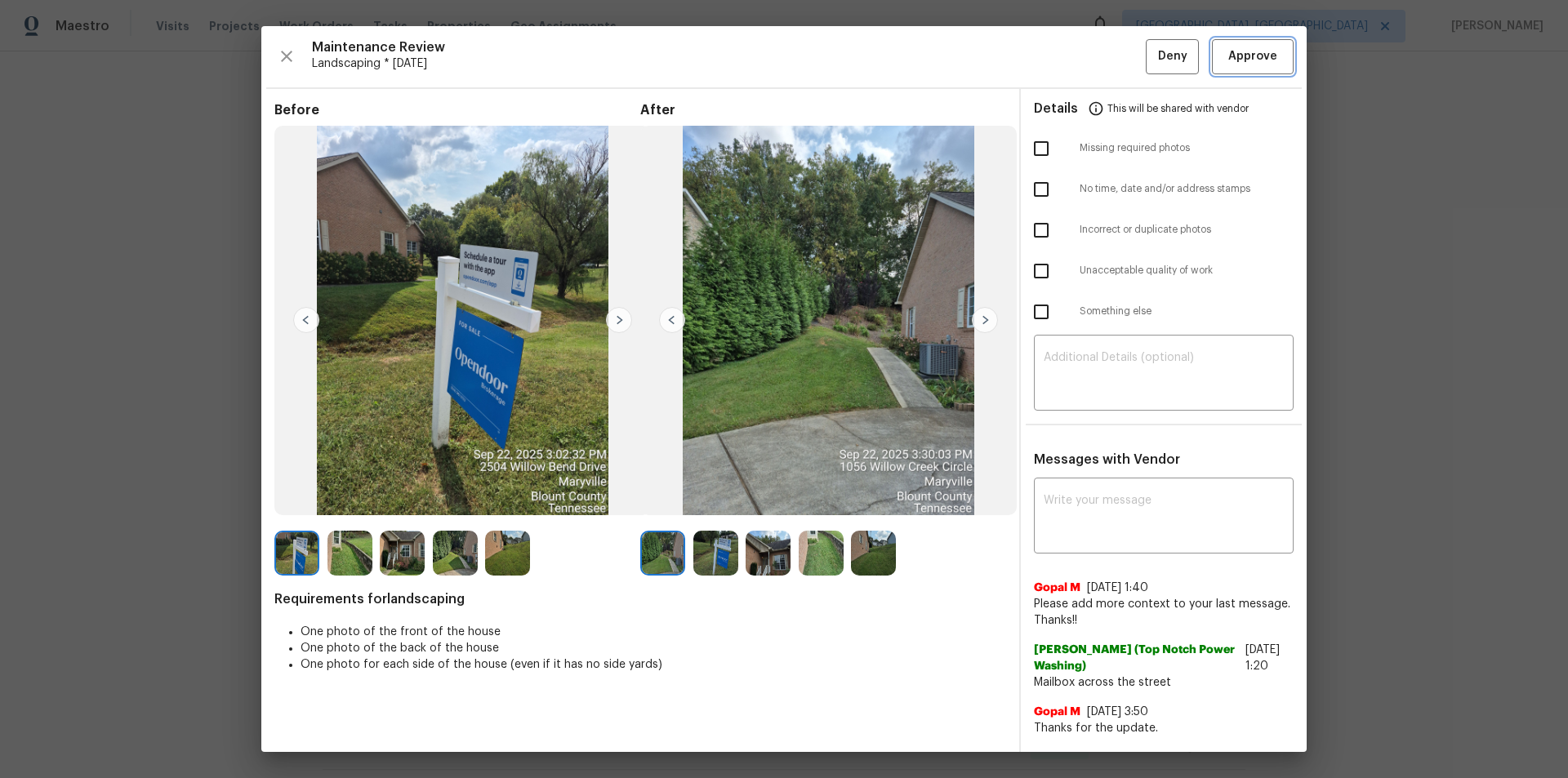
click at [1115, 65] on span "Approve" at bounding box center [1251, 56] width 49 height 21
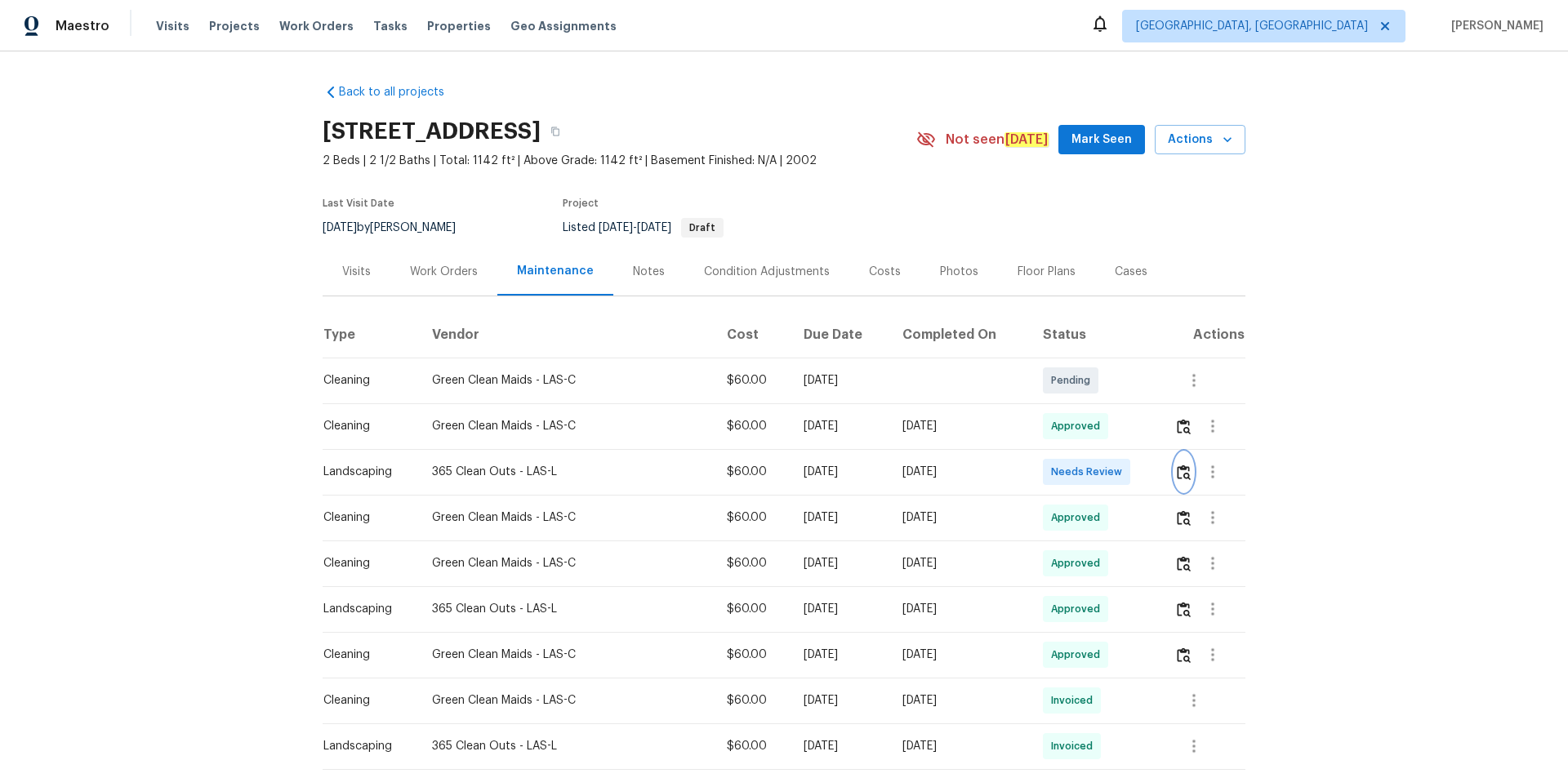
click at [1115, 462] on button "button" at bounding box center [1183, 472] width 19 height 40
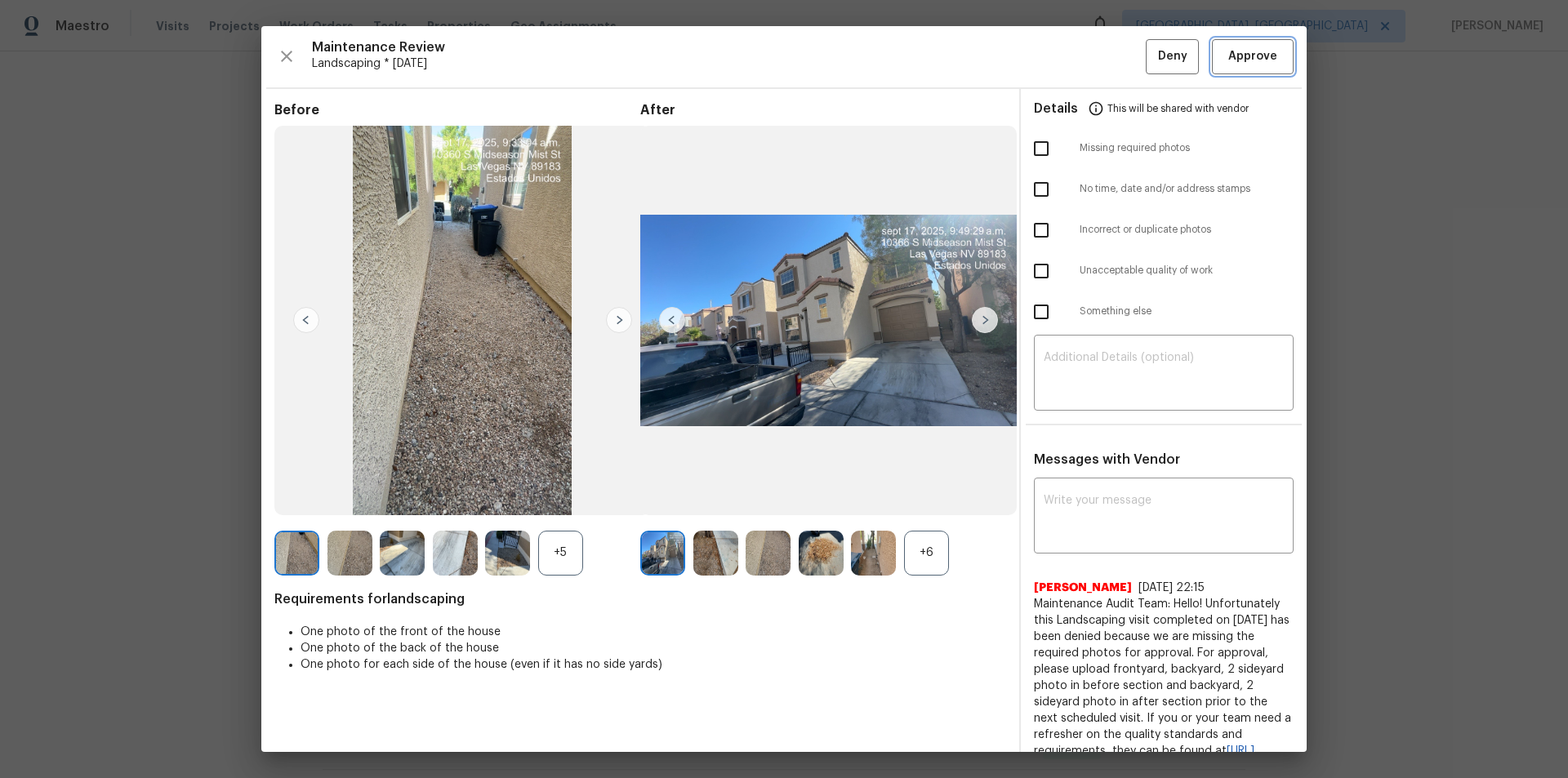
click at [1115, 53] on button "Approve" at bounding box center [1252, 56] width 81 height 35
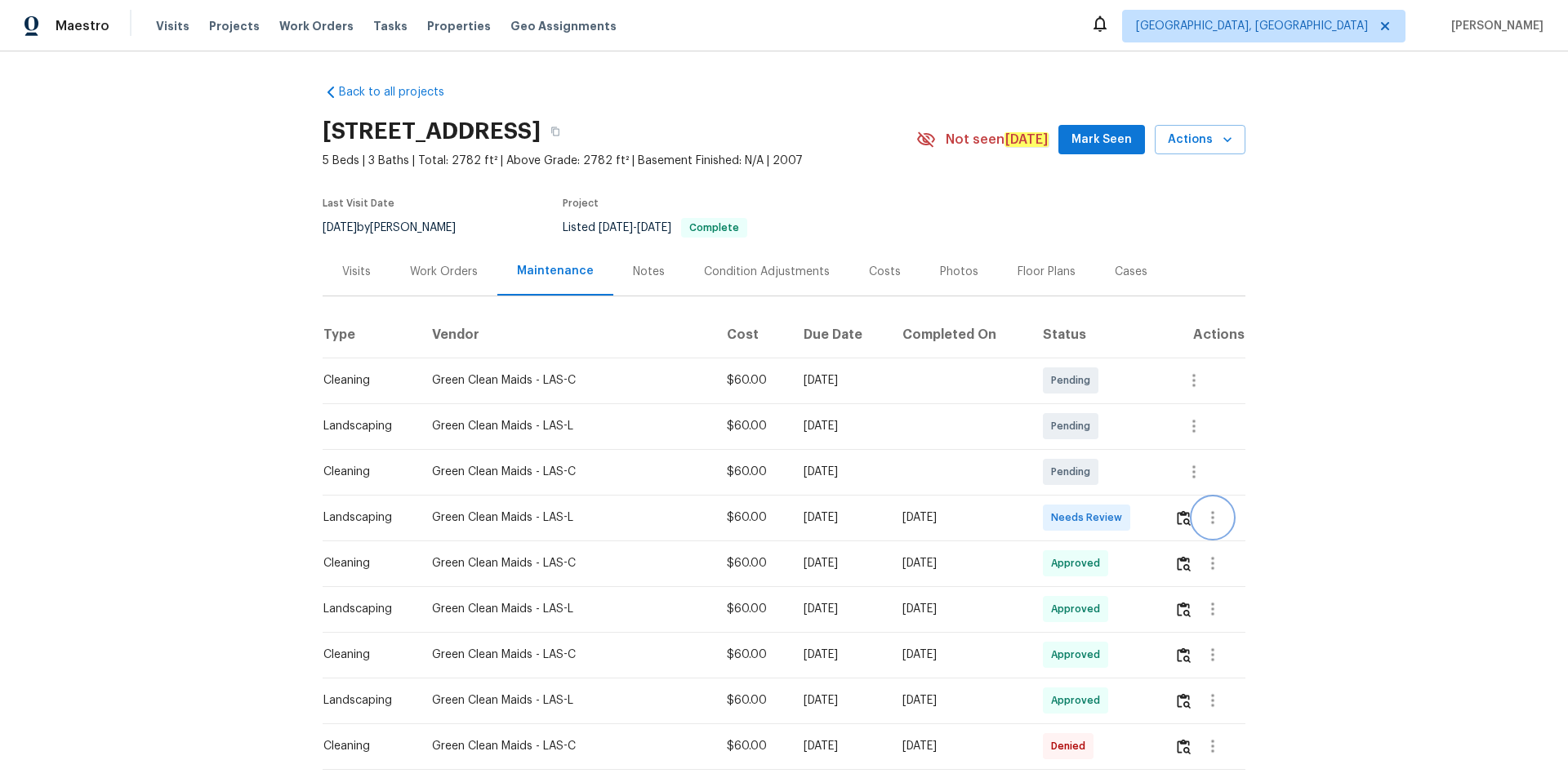
click at [1115, 522] on button "button" at bounding box center [1213, 518] width 40 height 40
click at [1115, 501] on div at bounding box center [784, 389] width 1568 height 778
click at [1115, 514] on img "button" at bounding box center [1184, 518] width 14 height 16
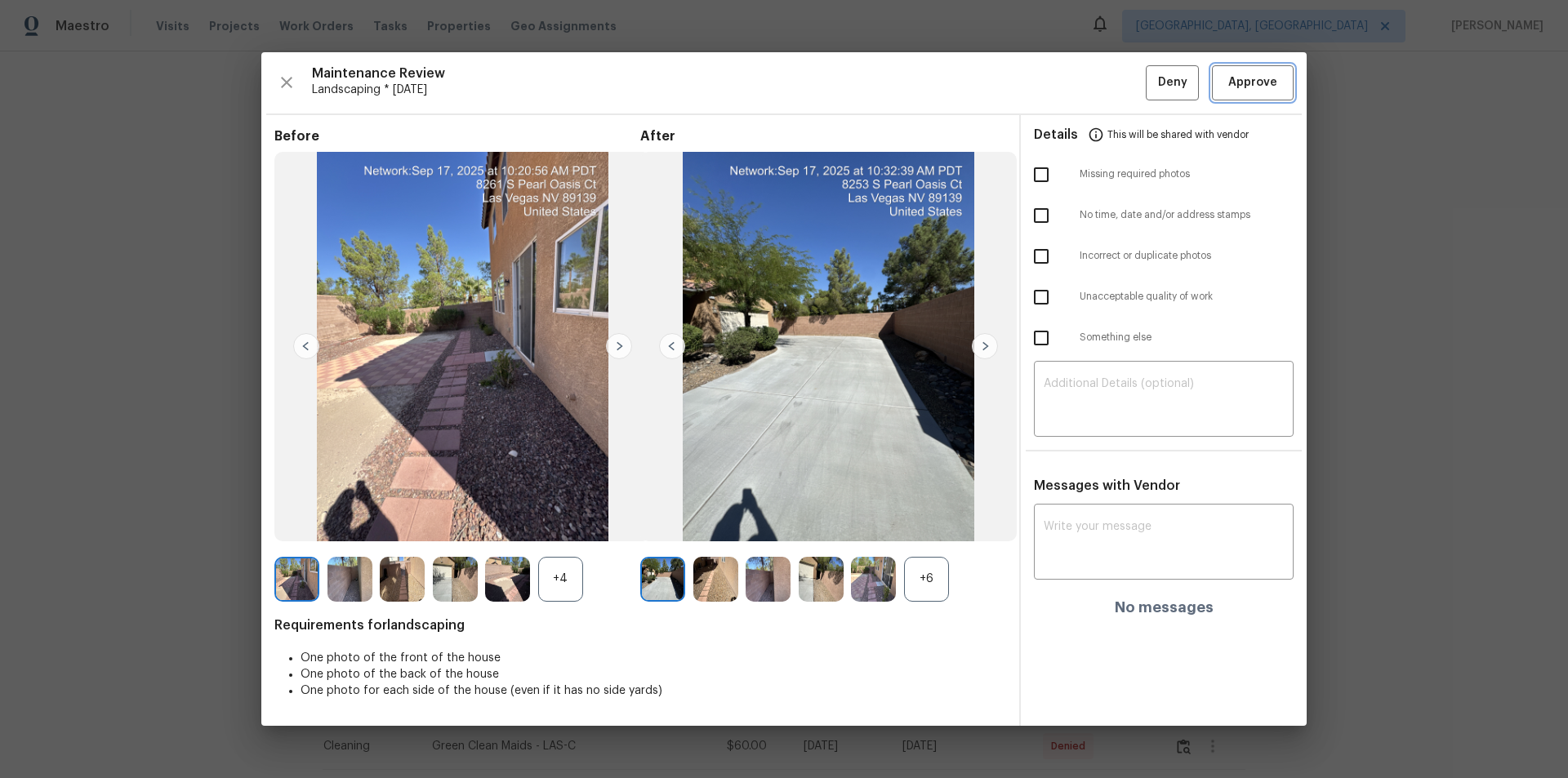
drag, startPoint x: 1256, startPoint y: 95, endPoint x: 1273, endPoint y: 146, distance: 53.8
click at [1115, 95] on button "Approve" at bounding box center [1252, 82] width 81 height 35
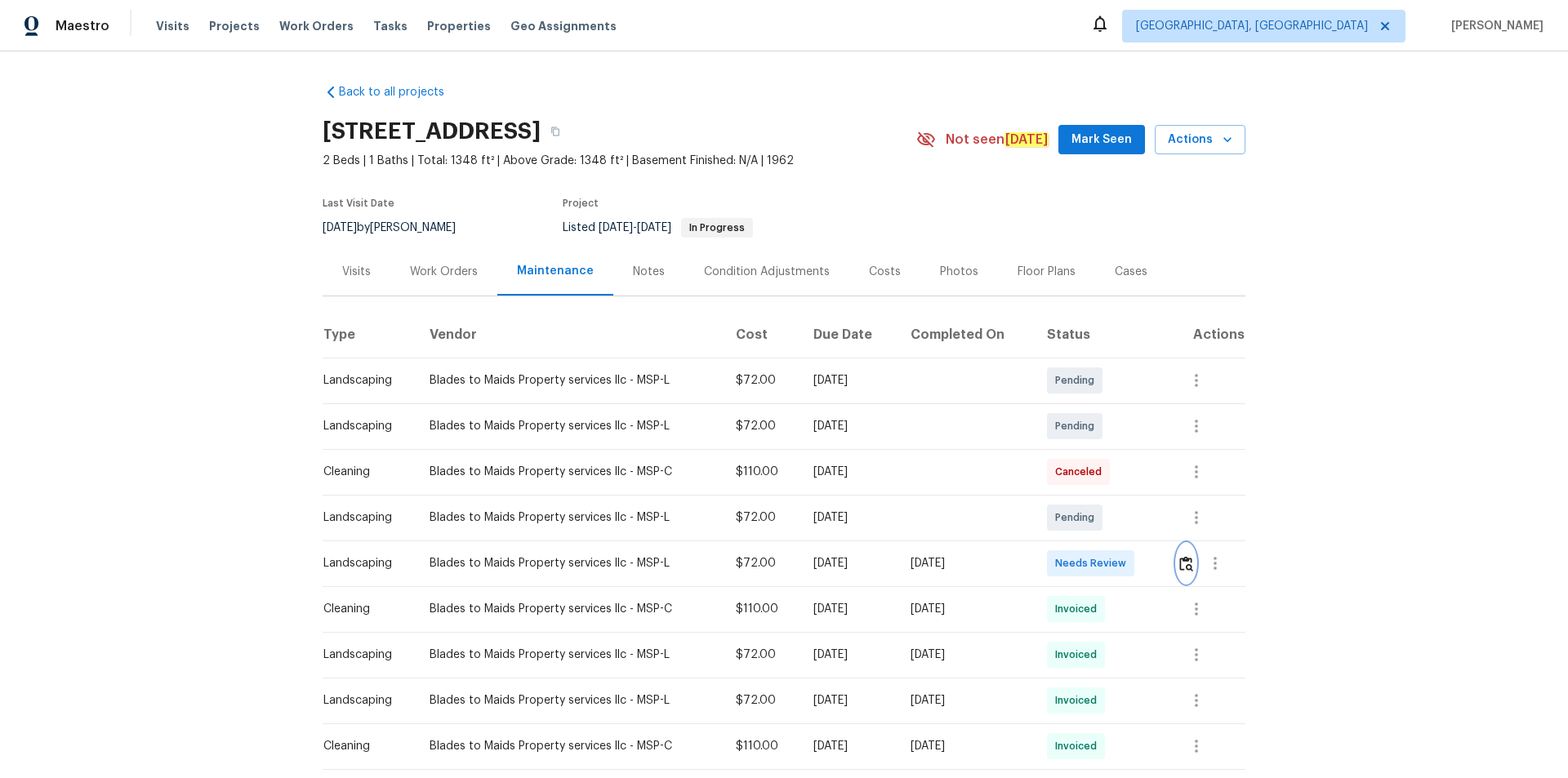
click at [1115, 523] on img "button" at bounding box center [1186, 564] width 14 height 16
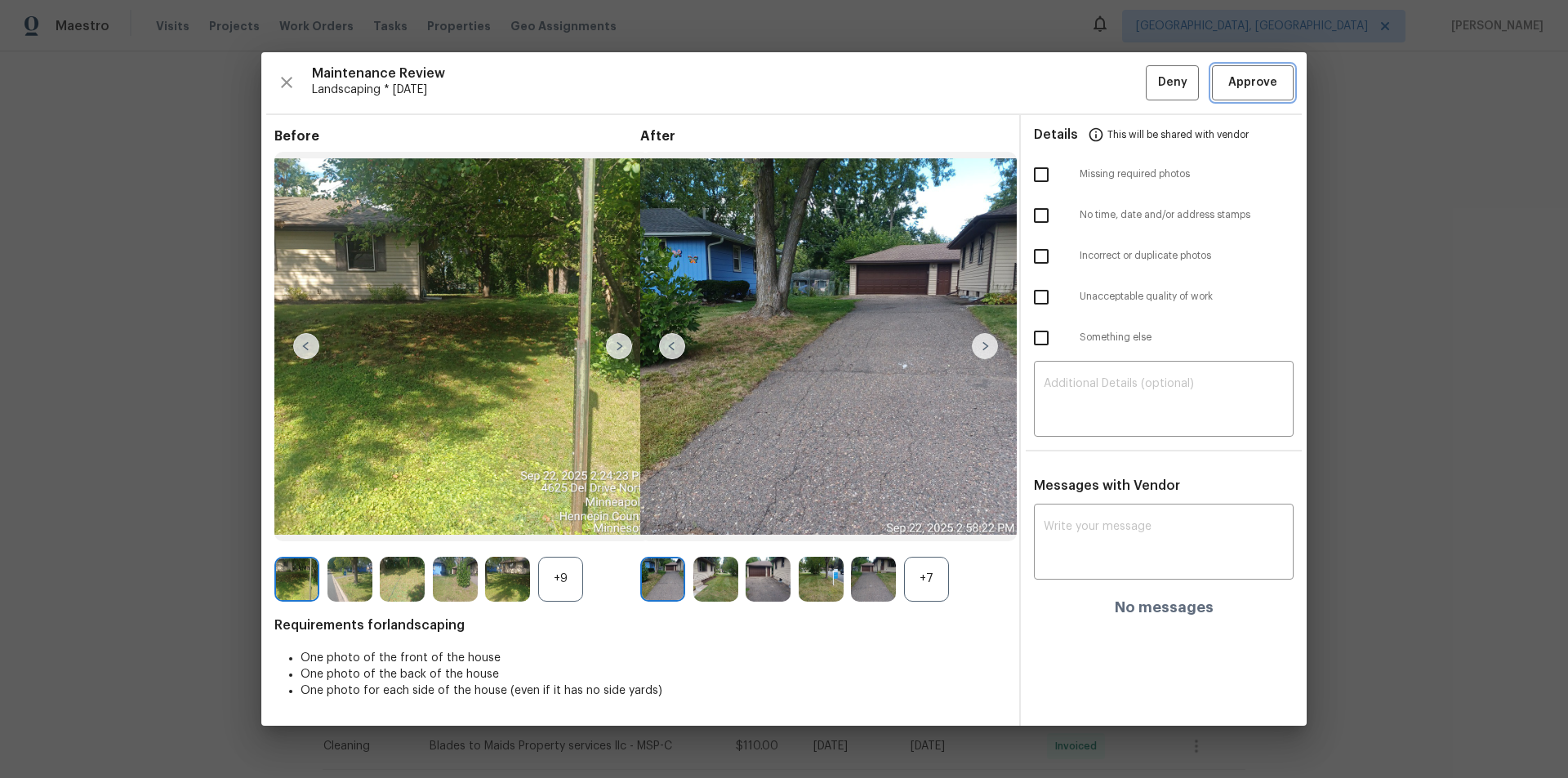
click at [1115, 80] on button "Approve" at bounding box center [1252, 82] width 81 height 35
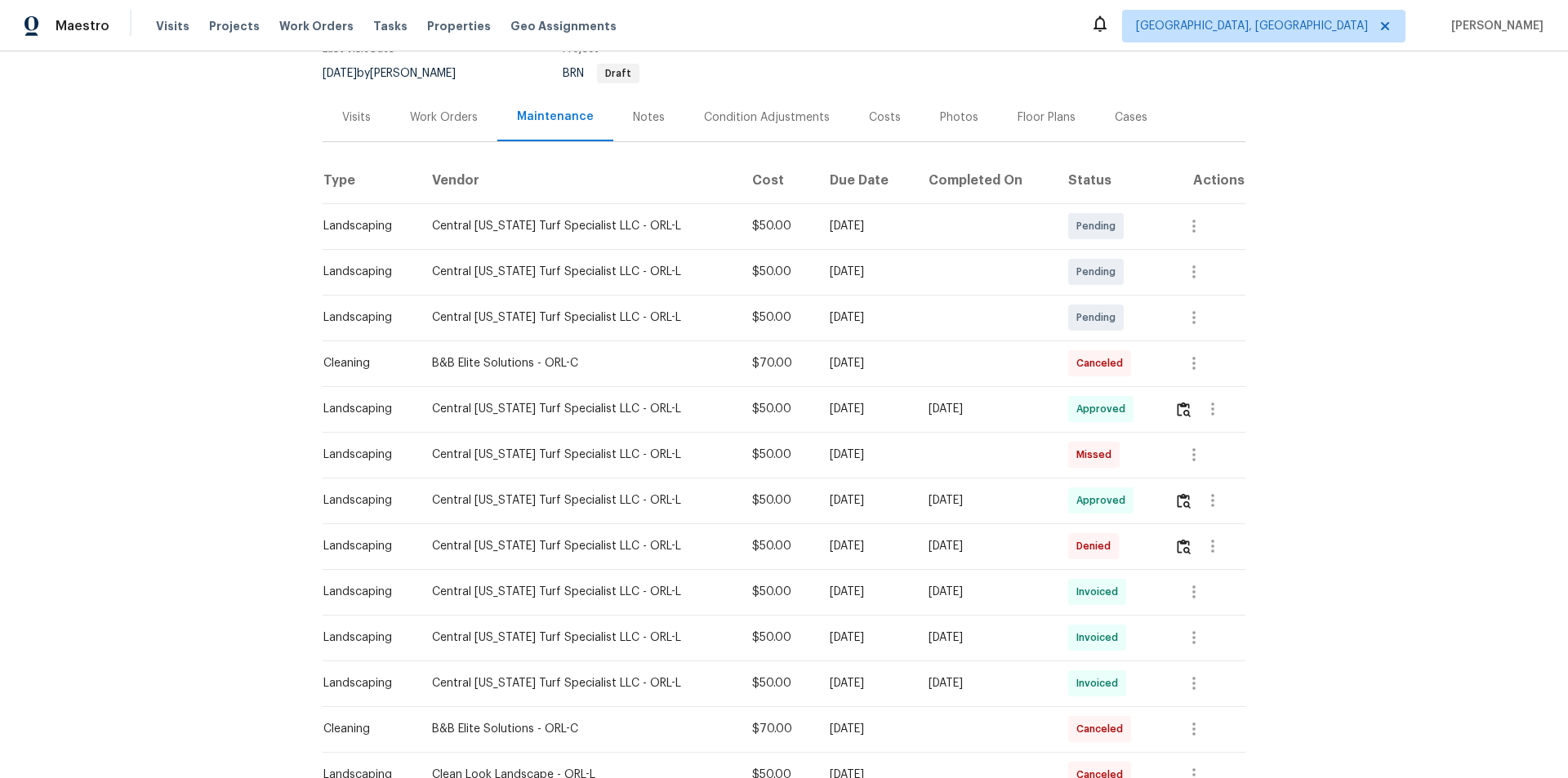
scroll to position [14, 0]
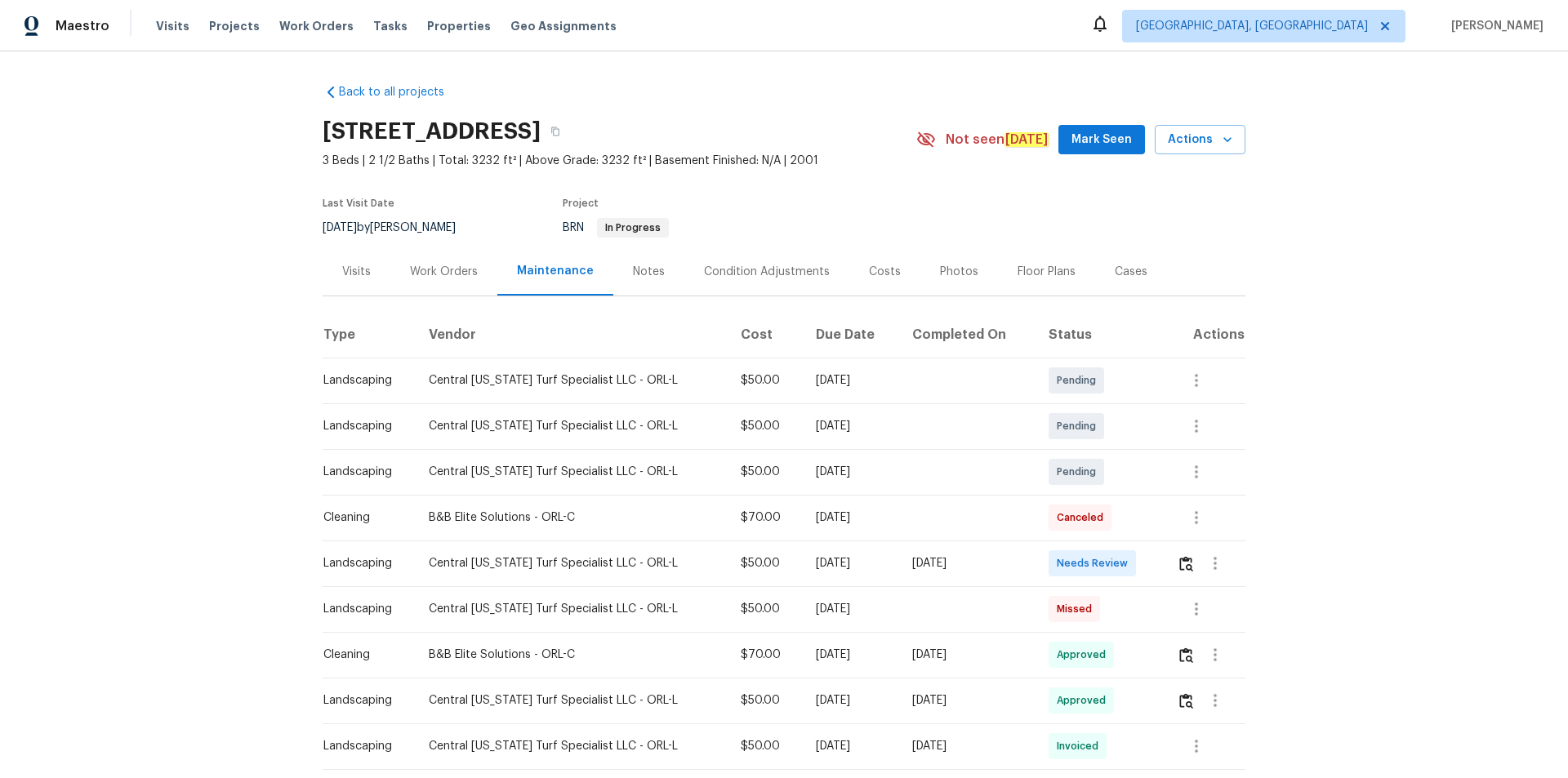
click at [1170, 561] on td at bounding box center [1204, 563] width 81 height 46
click at [1179, 561] on img "button" at bounding box center [1186, 564] width 14 height 16
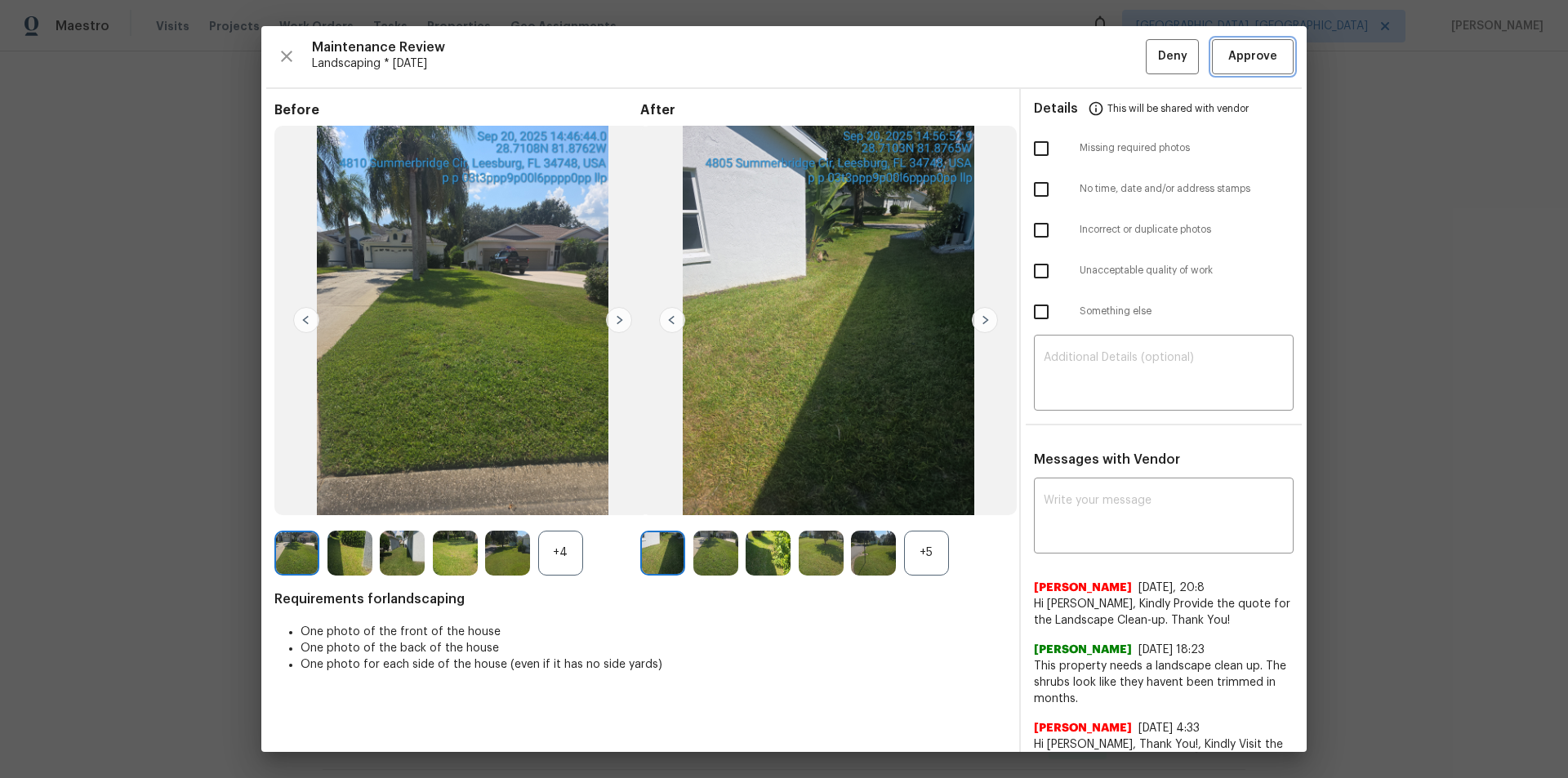
drag, startPoint x: 1257, startPoint y: 53, endPoint x: 1255, endPoint y: 107, distance: 54.0
click at [1258, 57] on span "Approve" at bounding box center [1251, 56] width 49 height 21
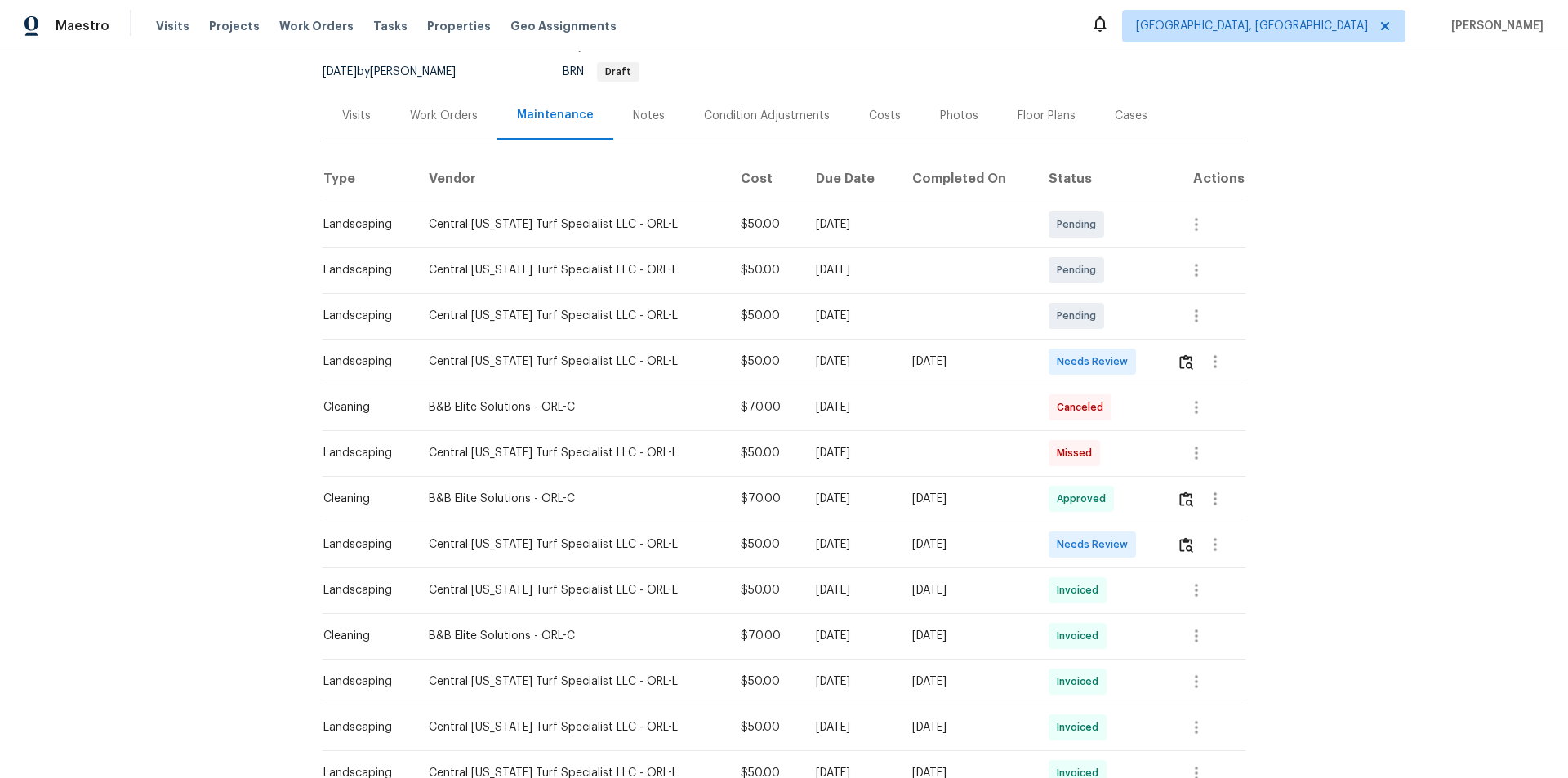
scroll to position [163, 0]
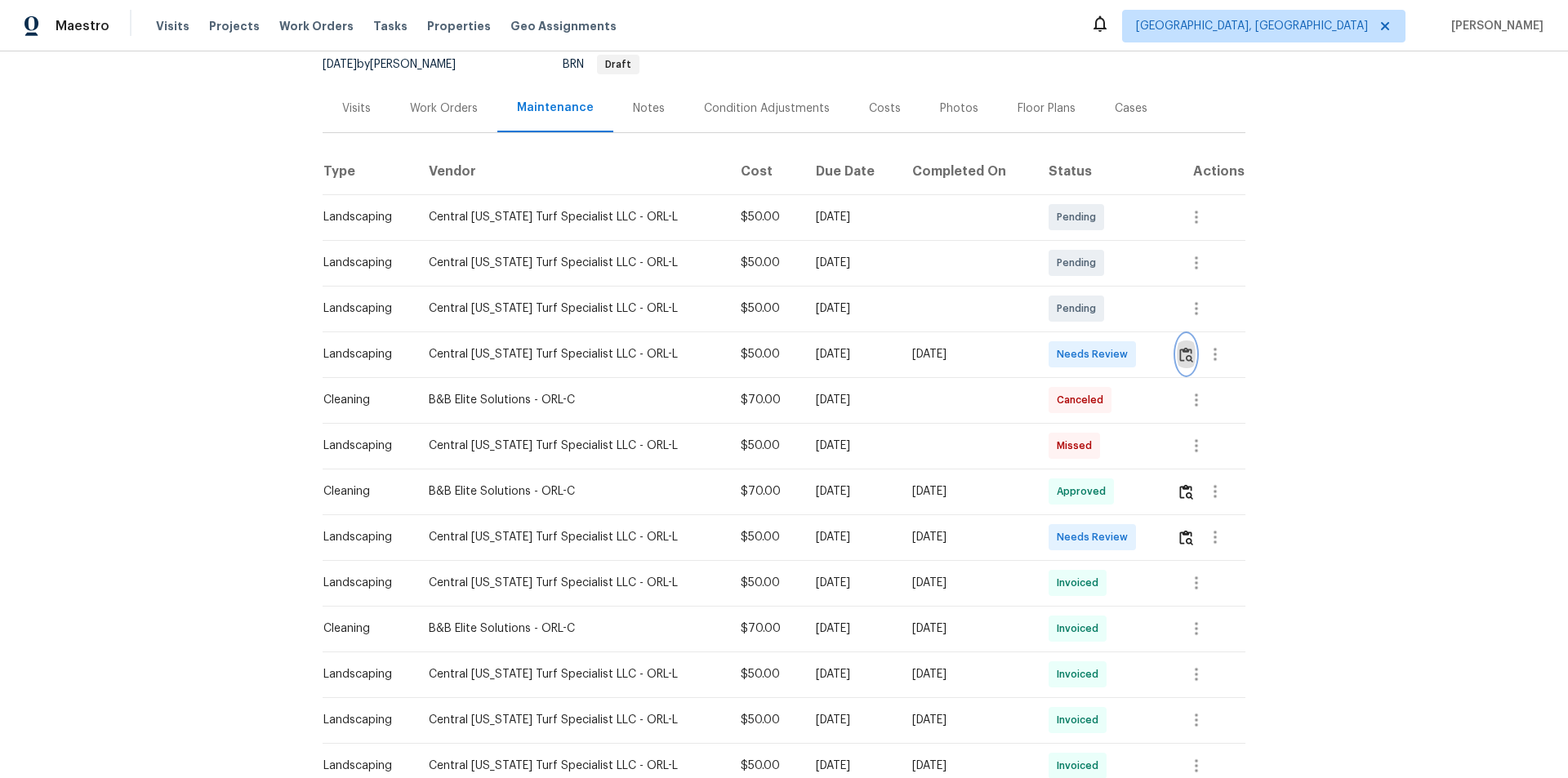
click at [1115, 366] on button "button" at bounding box center [1186, 354] width 19 height 40
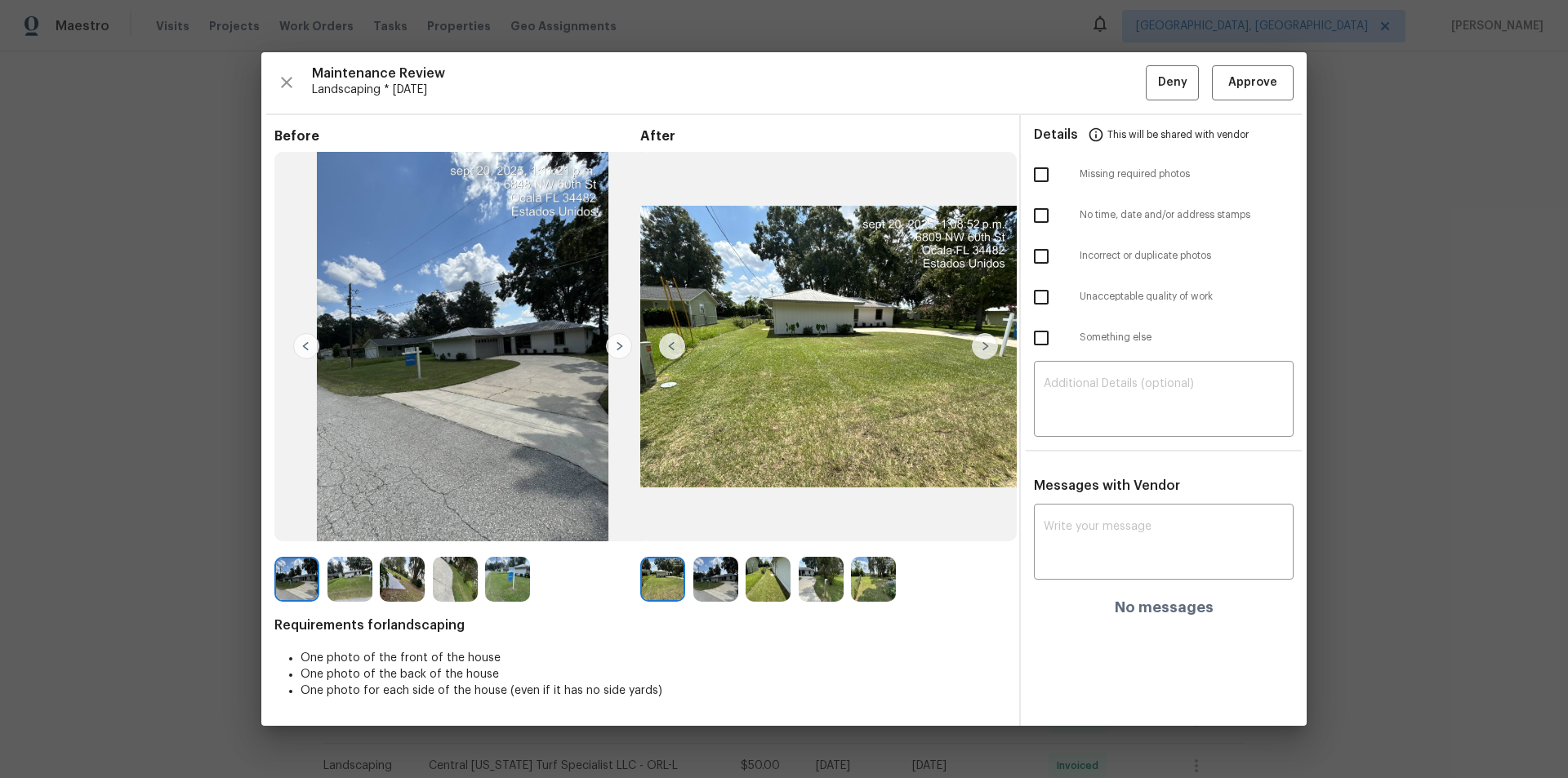
drag, startPoint x: 1478, startPoint y: 271, endPoint x: 1471, endPoint y: 277, distance: 9.2
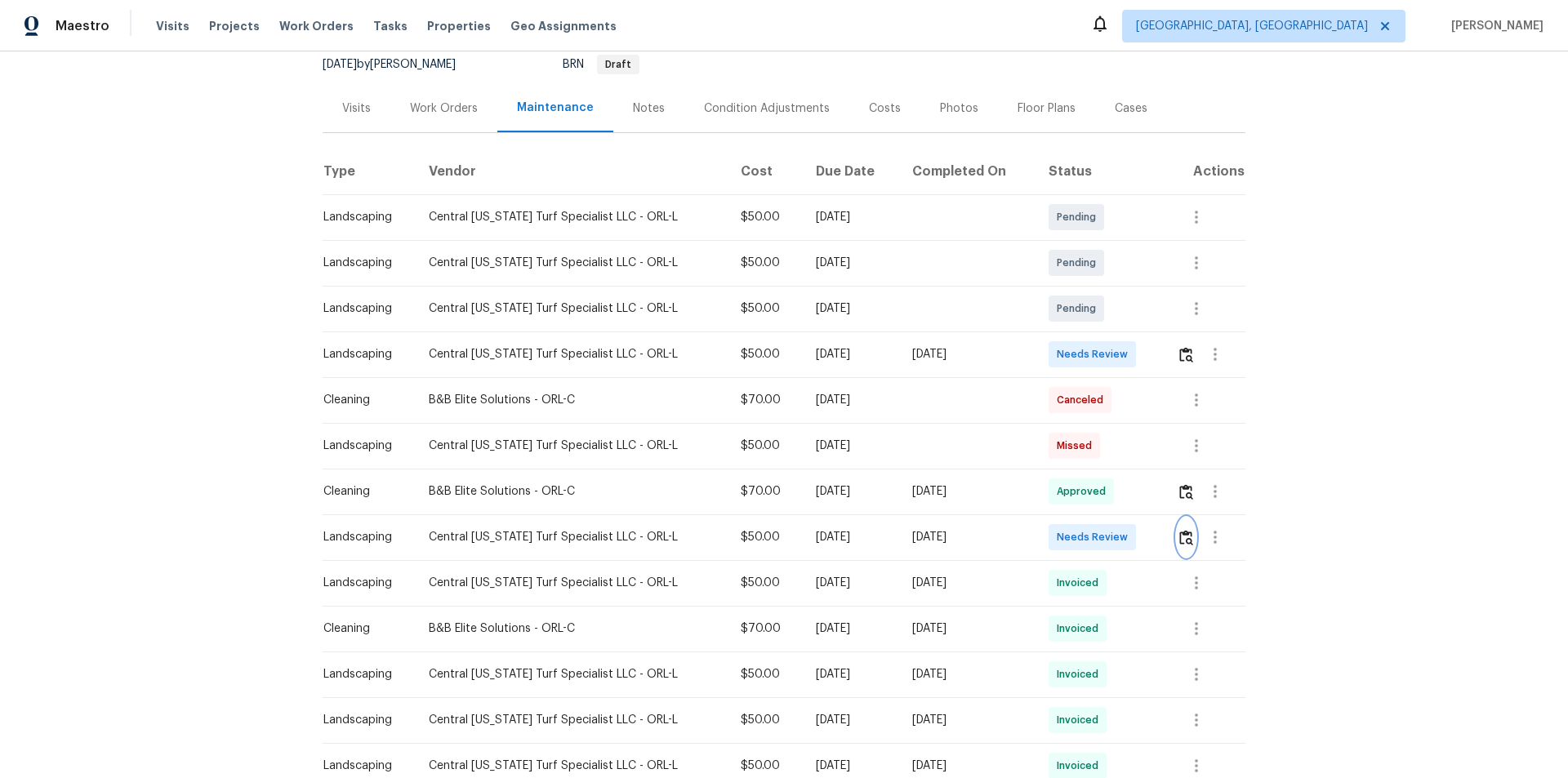
click at [1115, 523] on img "button" at bounding box center [1186, 537] width 14 height 16
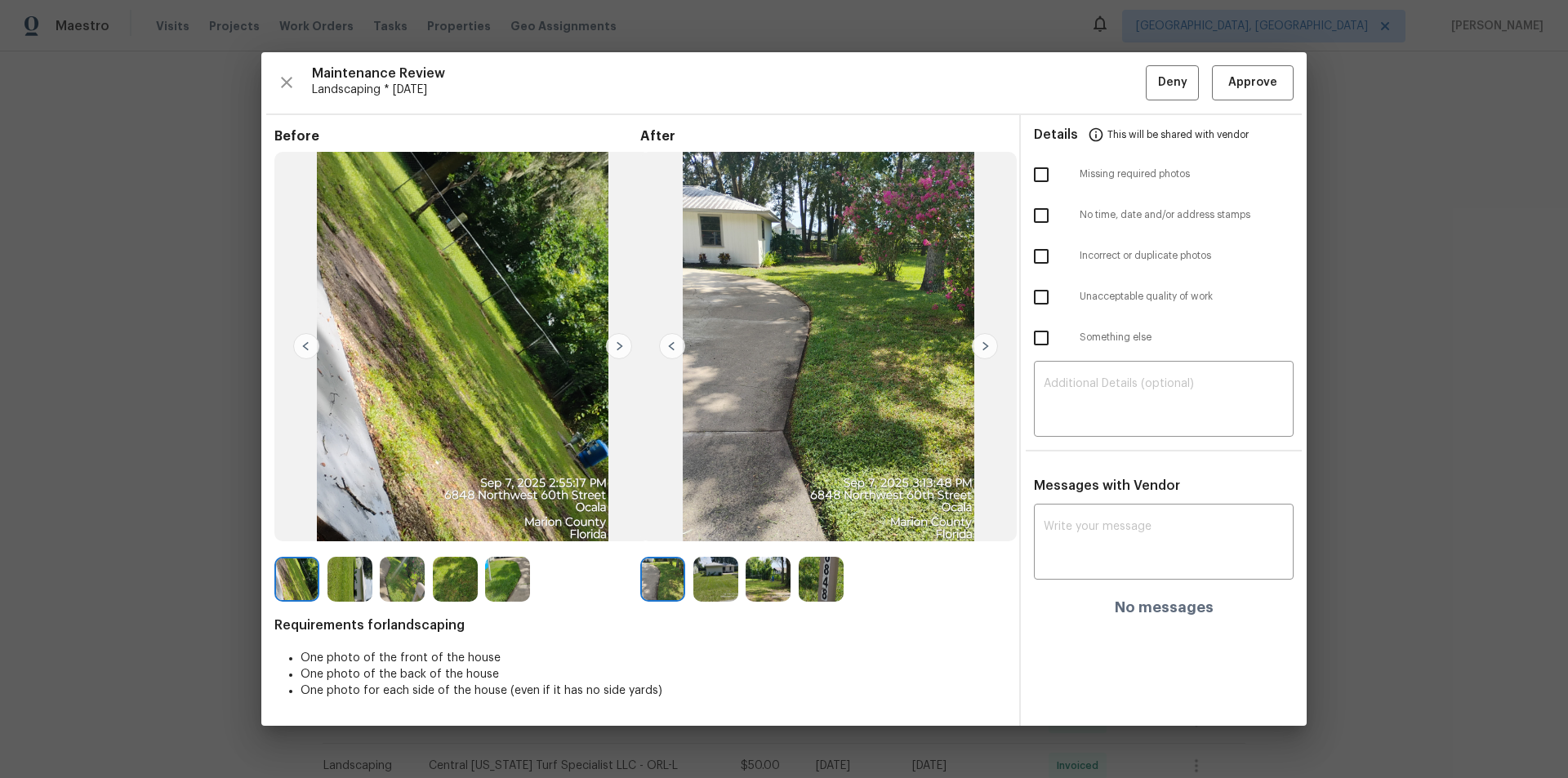
drag, startPoint x: 1513, startPoint y: 113, endPoint x: 1472, endPoint y: 150, distance: 55.2
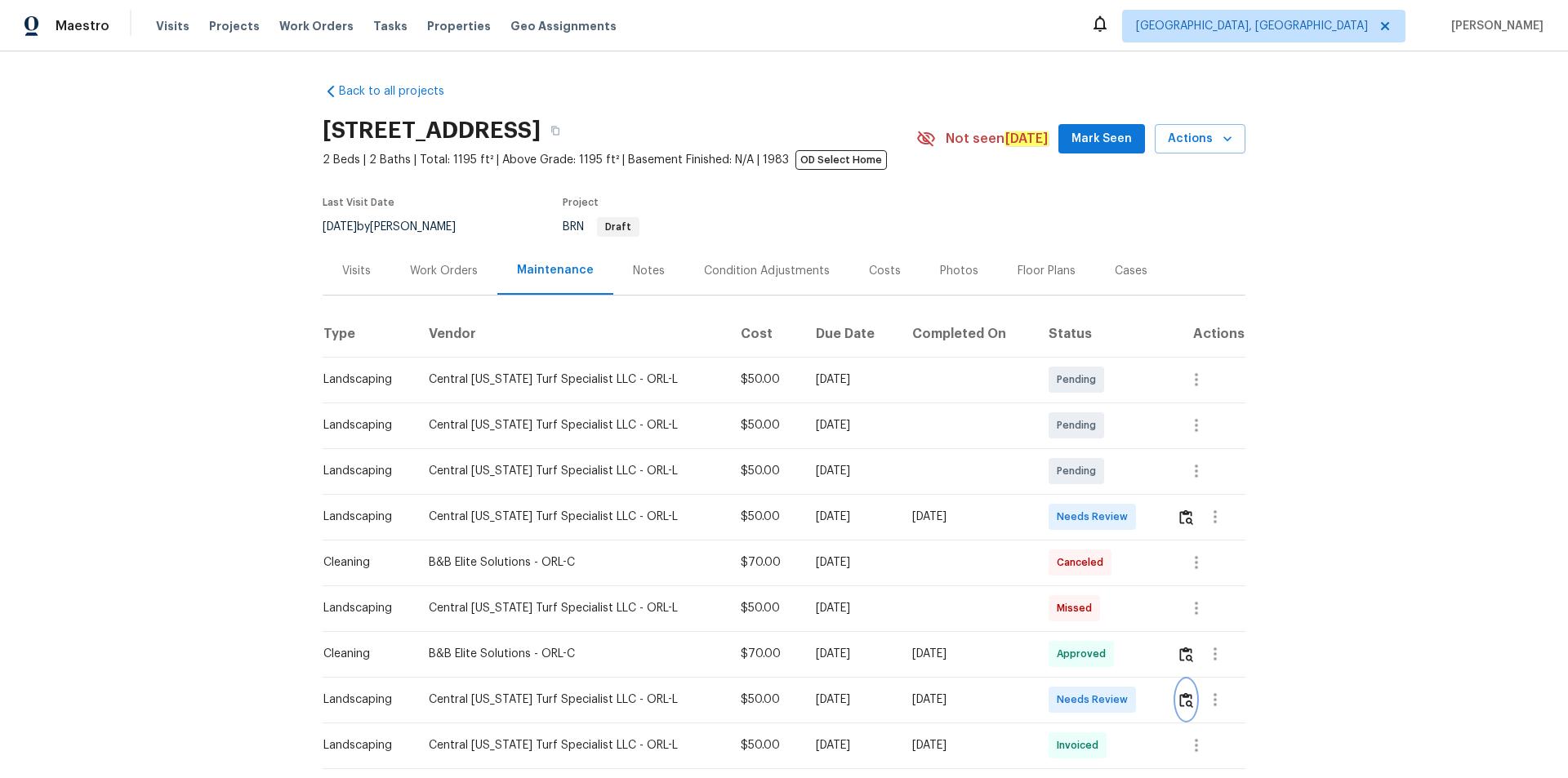
scroll to position [0, 0]
click at [1115, 515] on img "button" at bounding box center [1186, 518] width 14 height 16
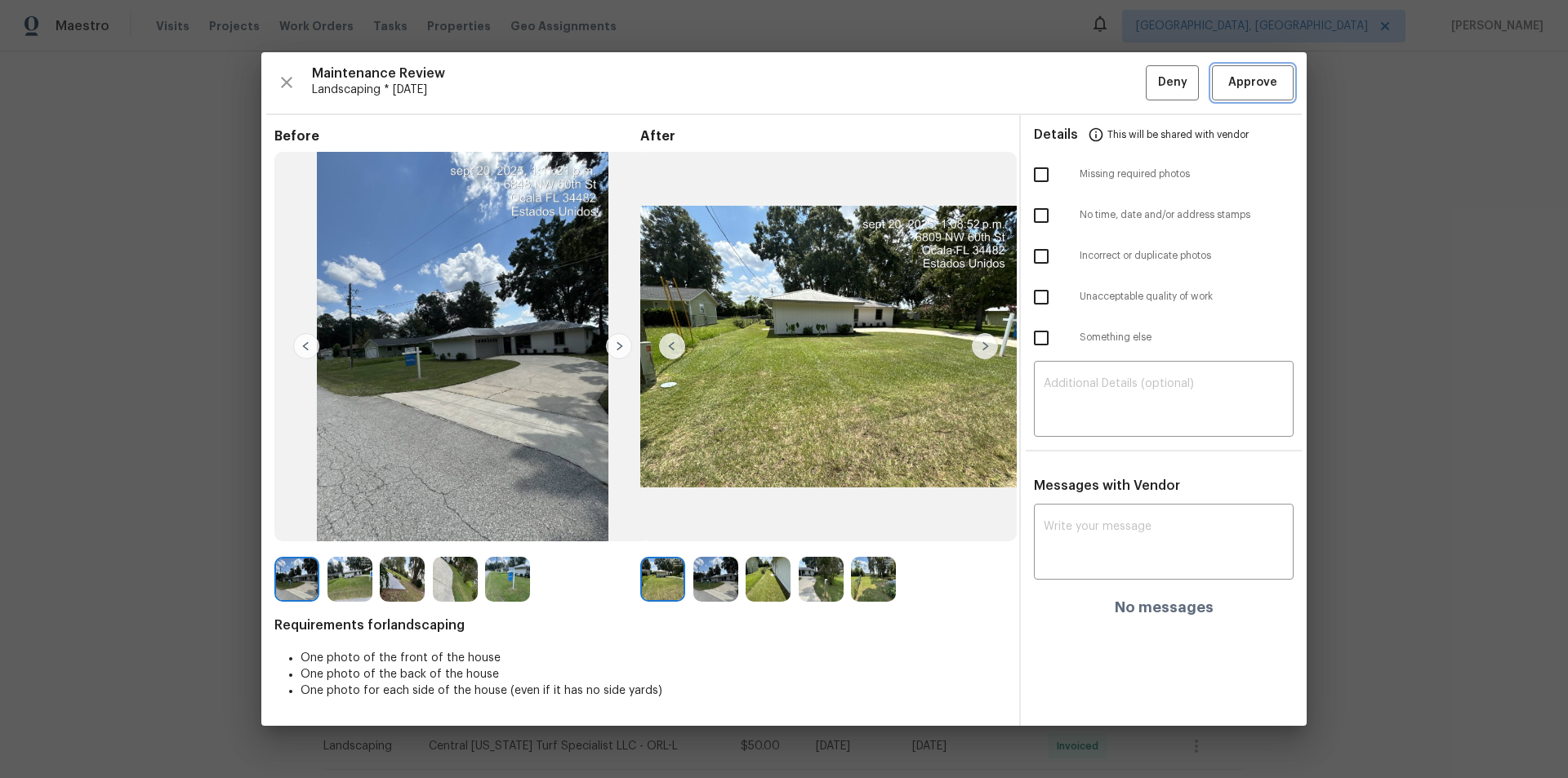
click at [1115, 91] on span "Approve" at bounding box center [1251, 82] width 49 height 21
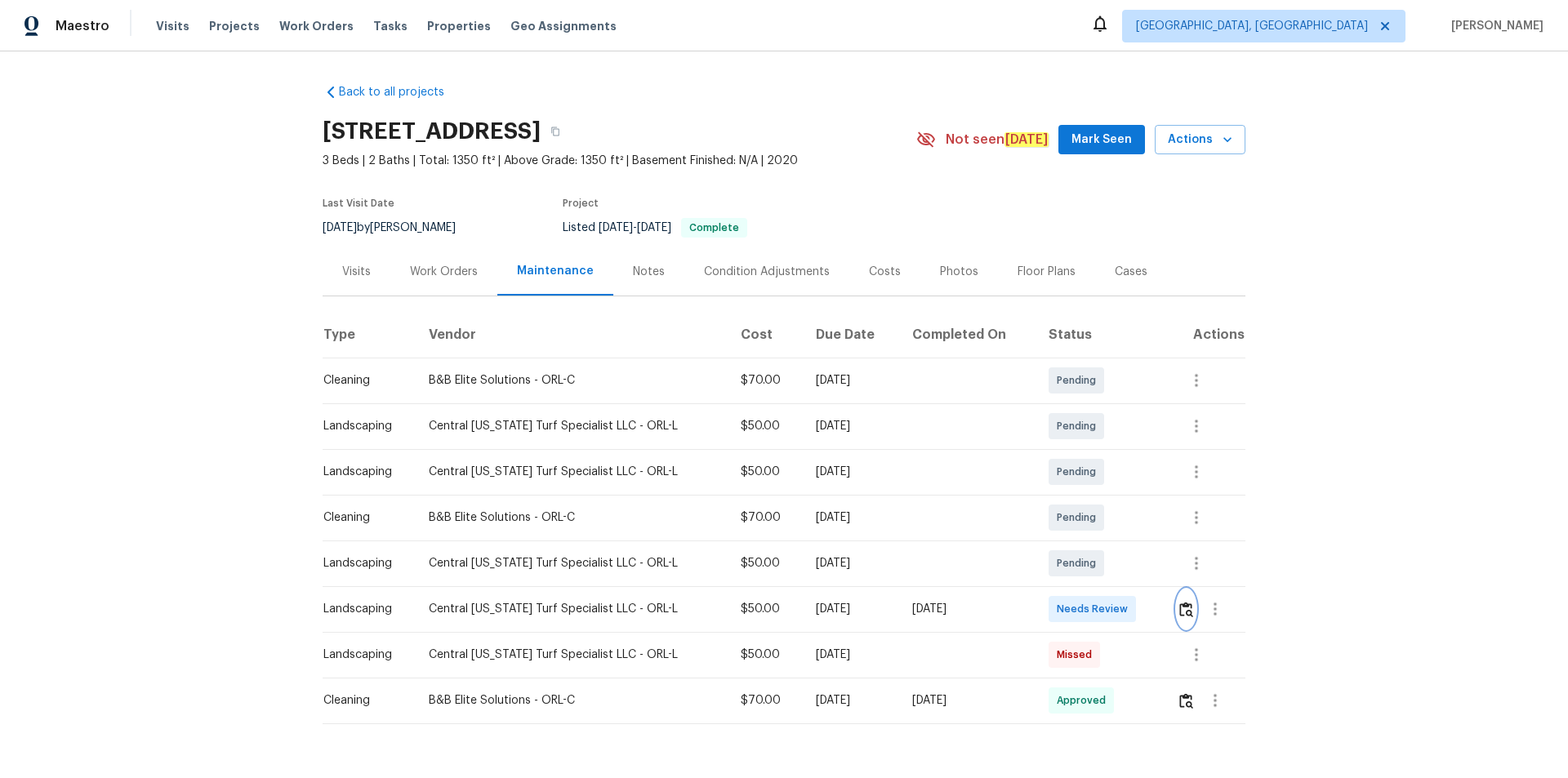
click at [1115, 523] on button "button" at bounding box center [1186, 609] width 19 height 40
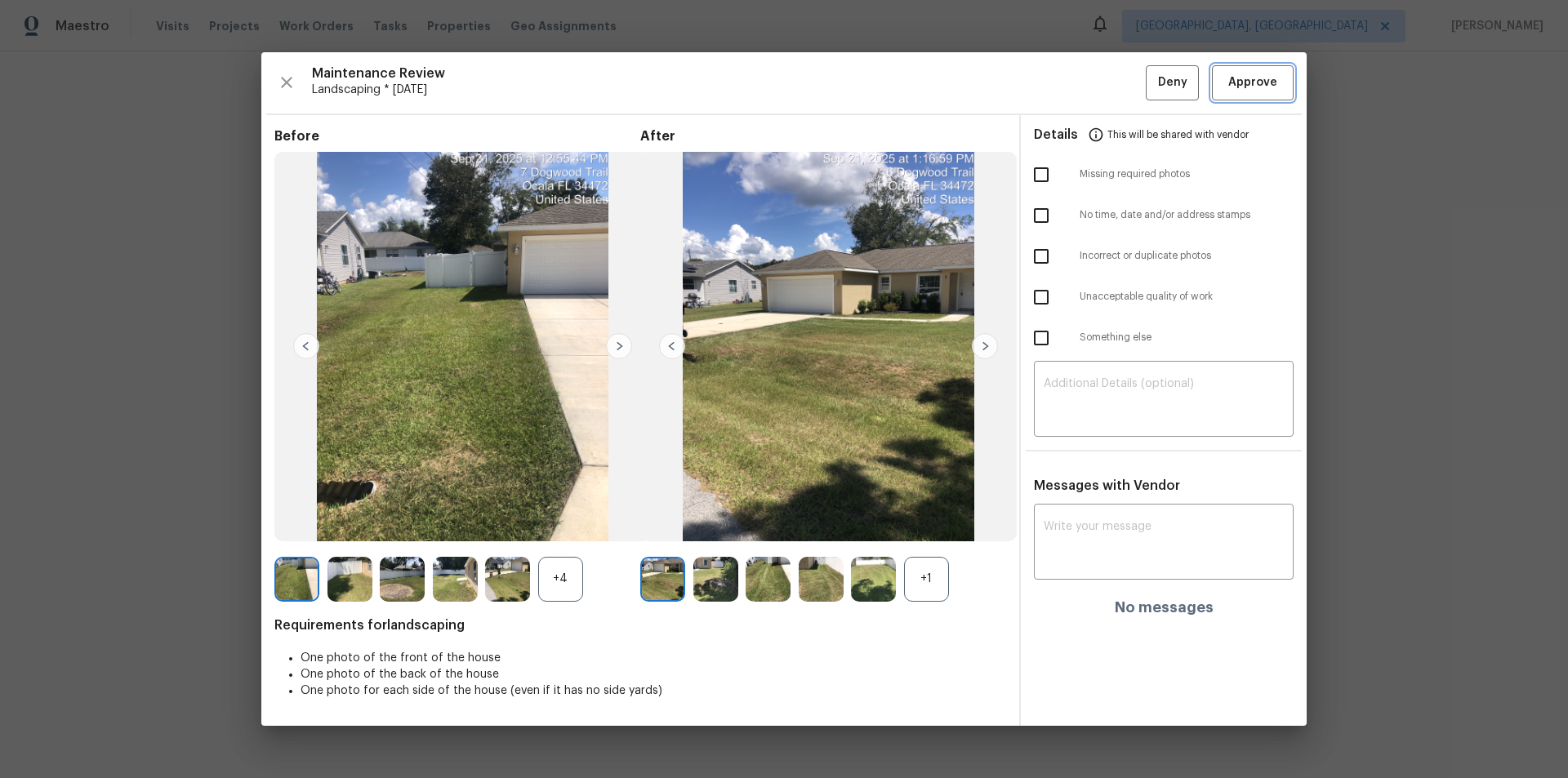
drag, startPoint x: 1252, startPoint y: 81, endPoint x: 1312, endPoint y: 284, distance: 211.7
click at [1115, 81] on span "Approve" at bounding box center [1251, 82] width 49 height 21
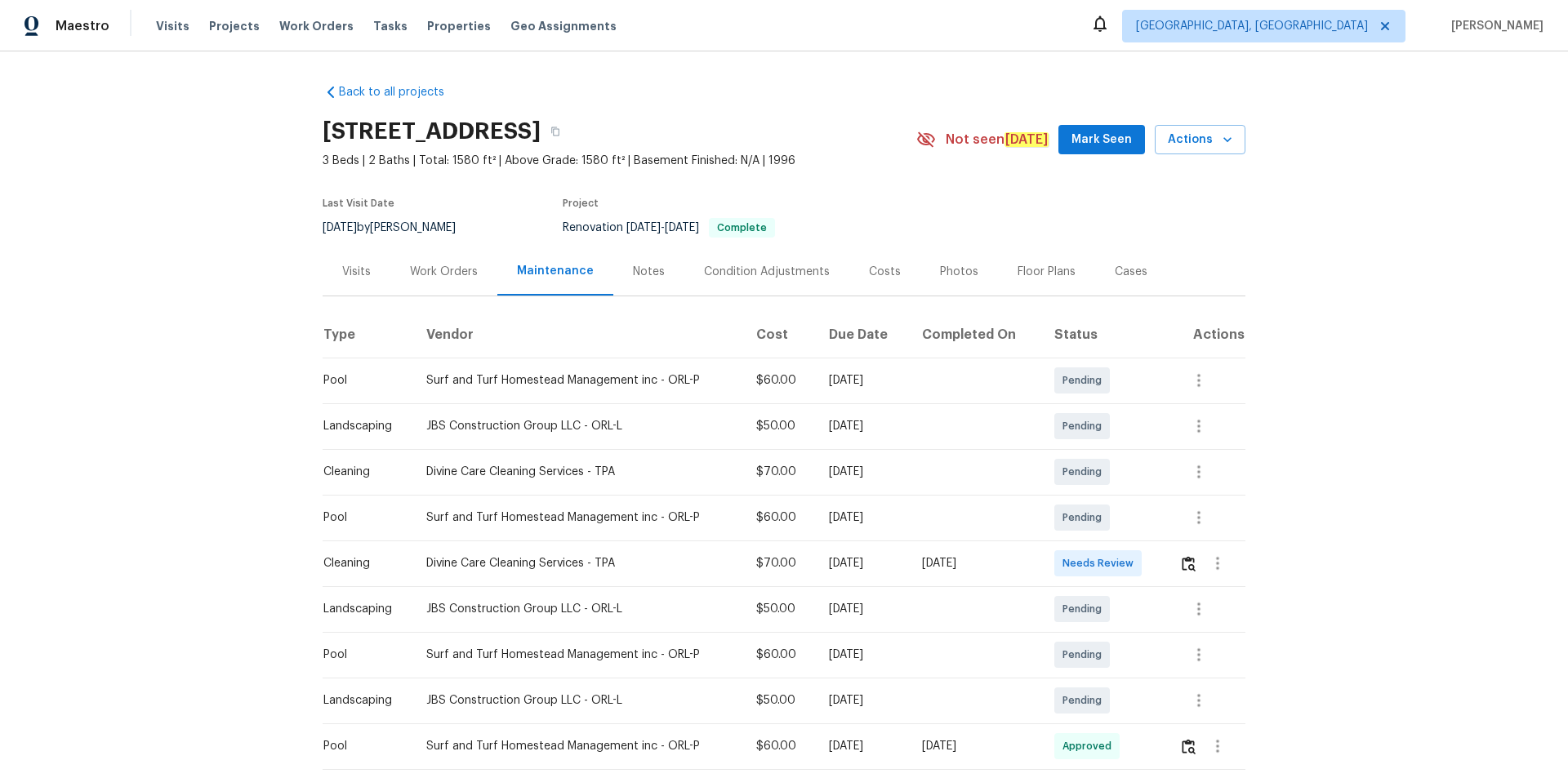
click at [1115, 523] on td at bounding box center [1206, 563] width 79 height 46
click at [1115, 523] on img "button" at bounding box center [1188, 564] width 14 height 16
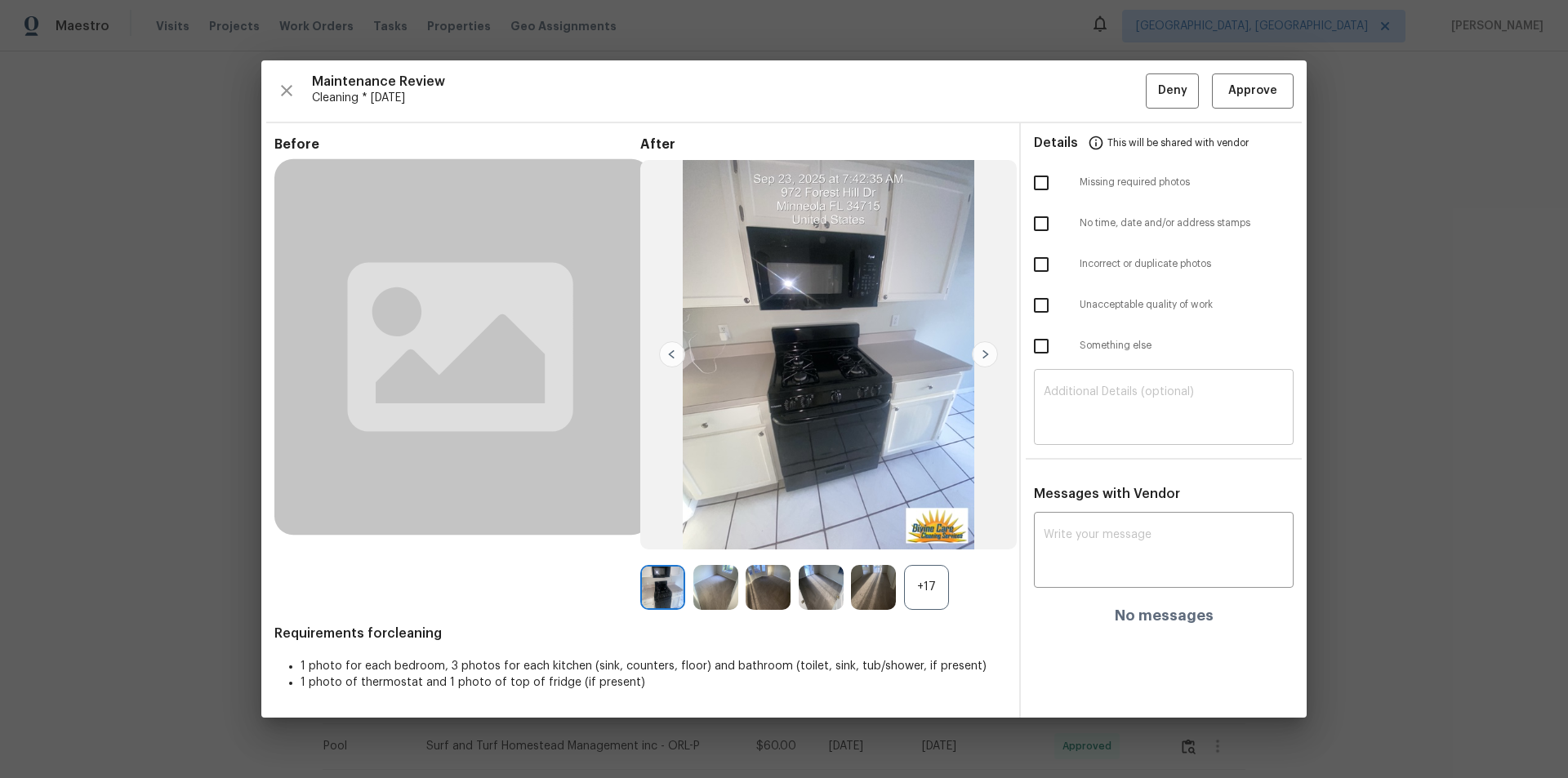
drag, startPoint x: 1196, startPoint y: 411, endPoint x: 1202, endPoint y: 418, distance: 9.2
click at [1115, 418] on textarea at bounding box center [1163, 409] width 240 height 46
paste textarea "Maintenance Audit Team: Hello! Unfortunately, this landscaping visit completed …"
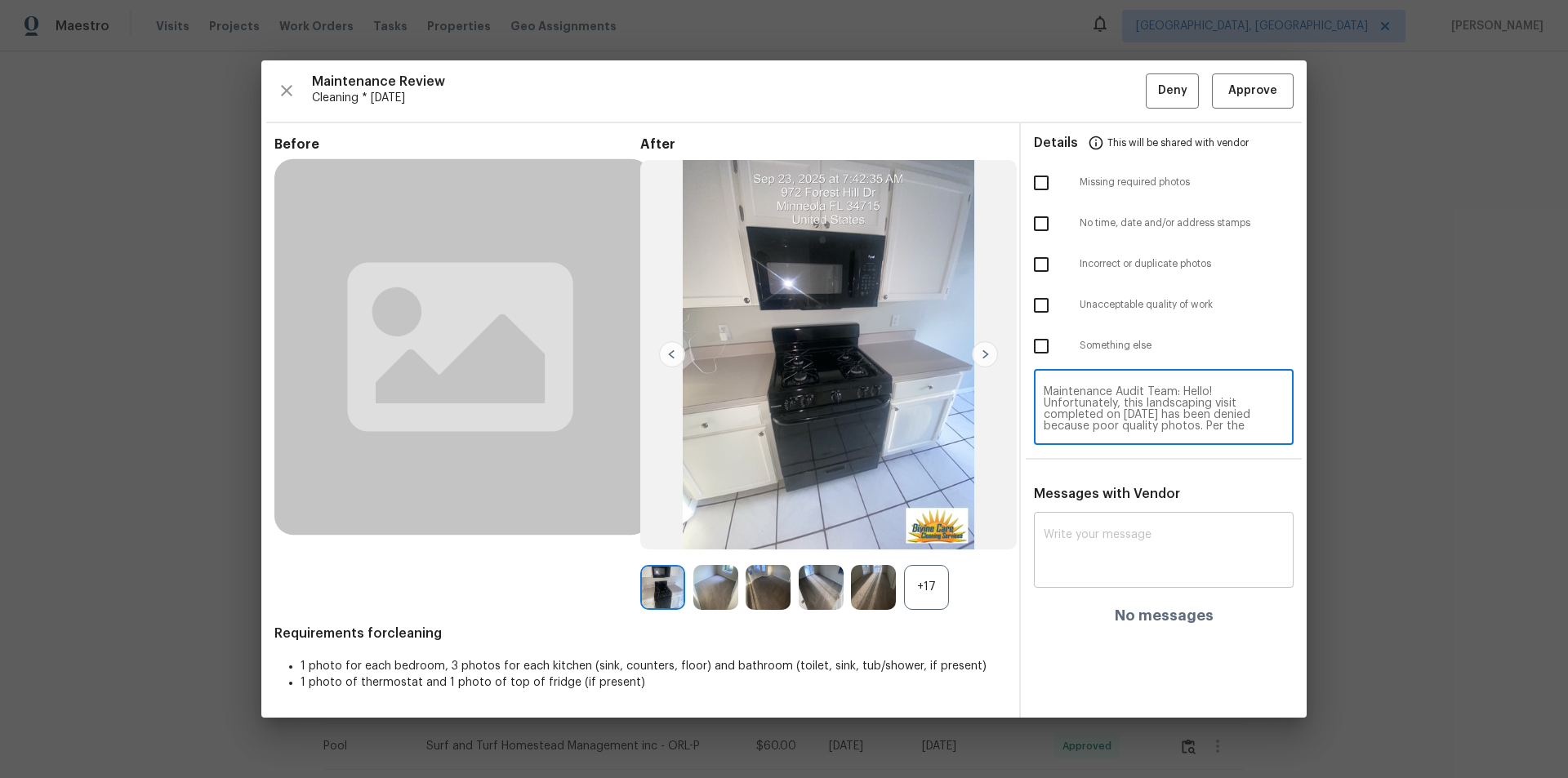
scroll to position [138, 0]
type textarea "Maintenance Audit Team: Hello! Unfortunately, this landscaping visit completed …"
click at [1115, 523] on textarea at bounding box center [1163, 551] width 240 height 46
paste textarea "Maintenance Audit Team: Hello! Unfortunately, this landscaping visit completed …"
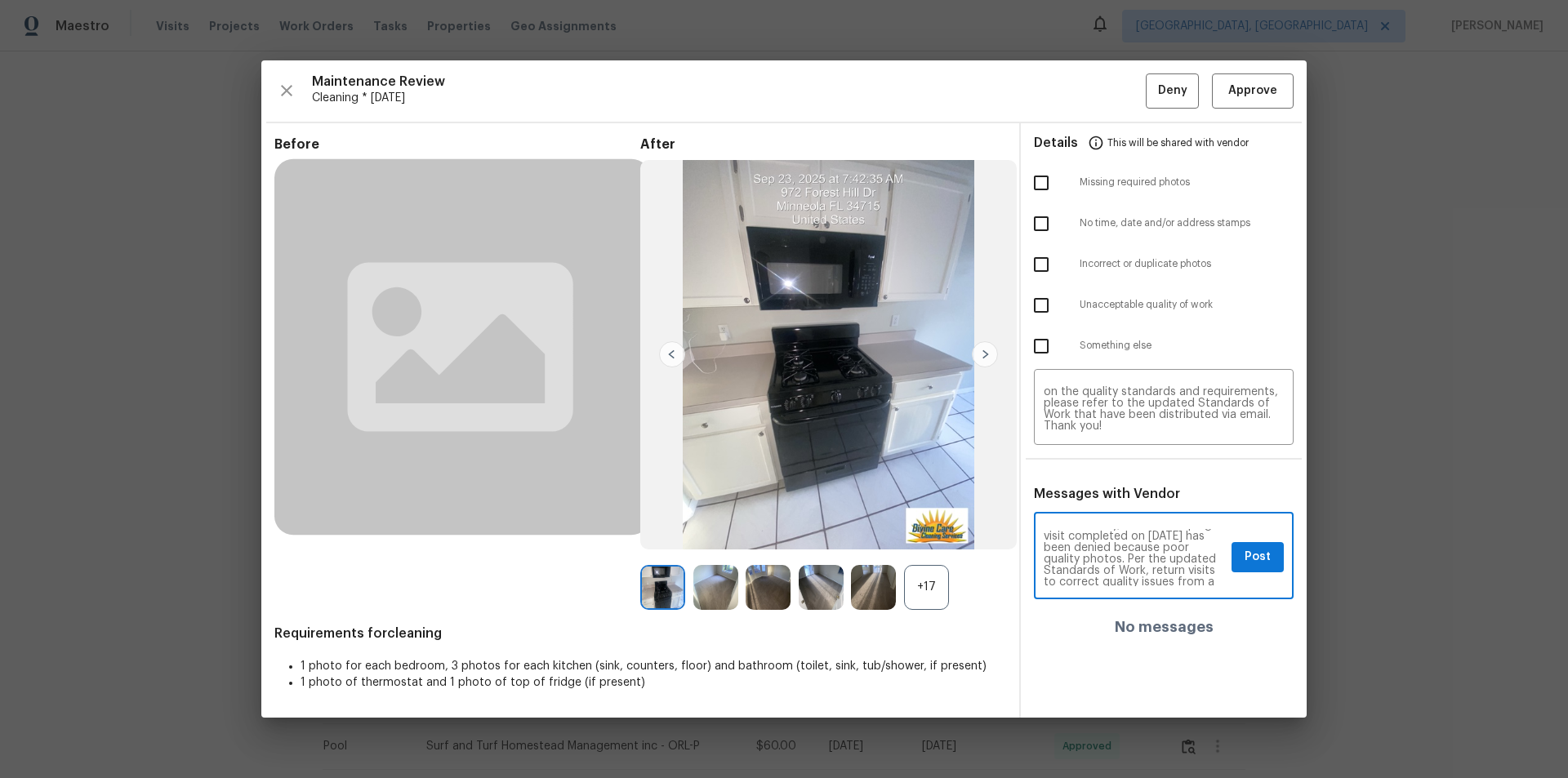
scroll to position [33, 0]
type textarea "Maintenance Audit Team: Hello! Unfortunately, this landscaping visit completed …"
click at [1042, 312] on input "checkbox" at bounding box center [1040, 305] width 35 height 35
click at [1046, 302] on input "checkbox" at bounding box center [1040, 305] width 35 height 35
checkbox input "false"
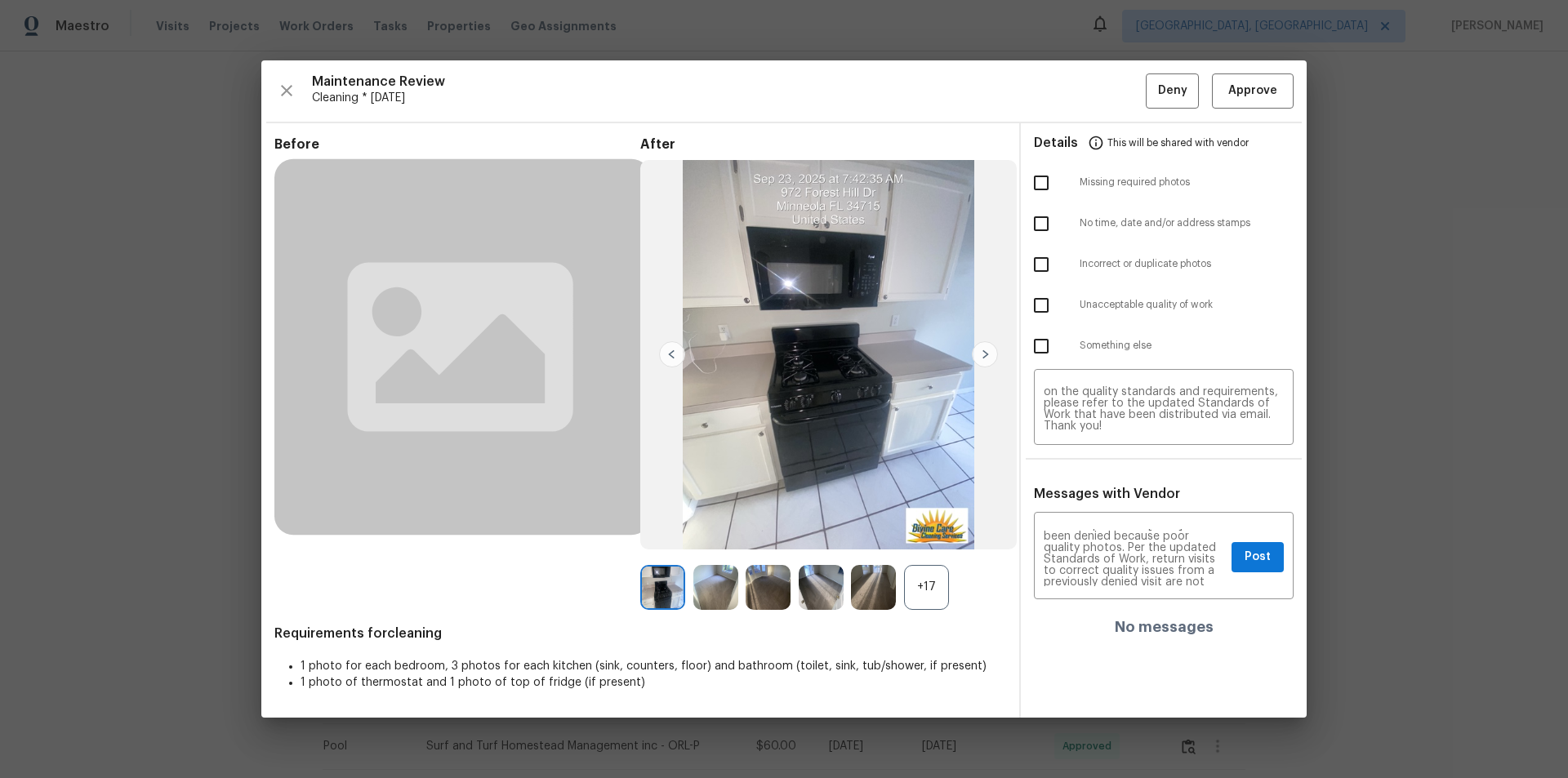
click at [1046, 346] on input "checkbox" at bounding box center [1040, 345] width 35 height 35
checkbox input "true"
click at [1115, 523] on button "Post" at bounding box center [1257, 557] width 52 height 31
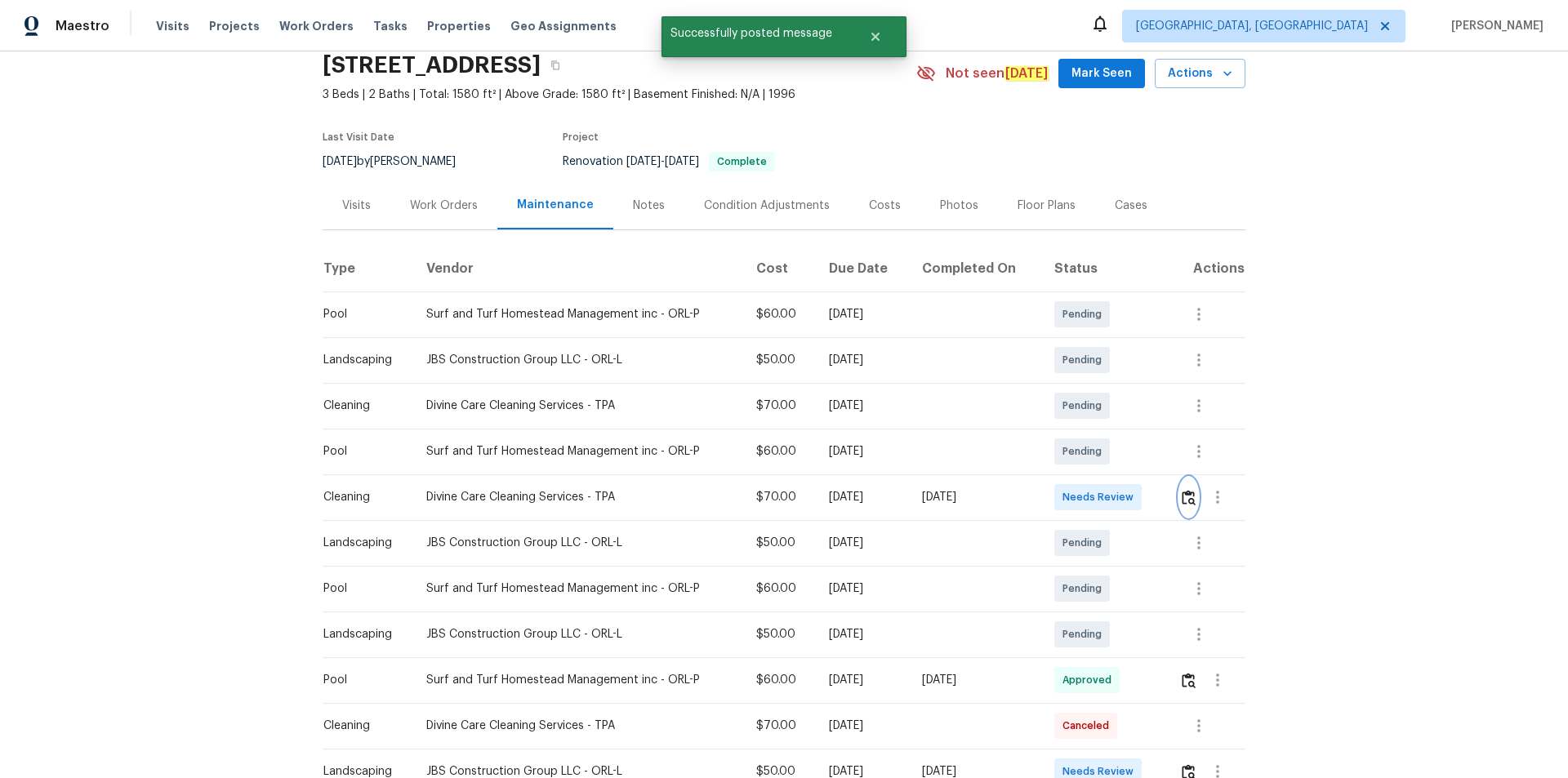
scroll to position [244, 0]
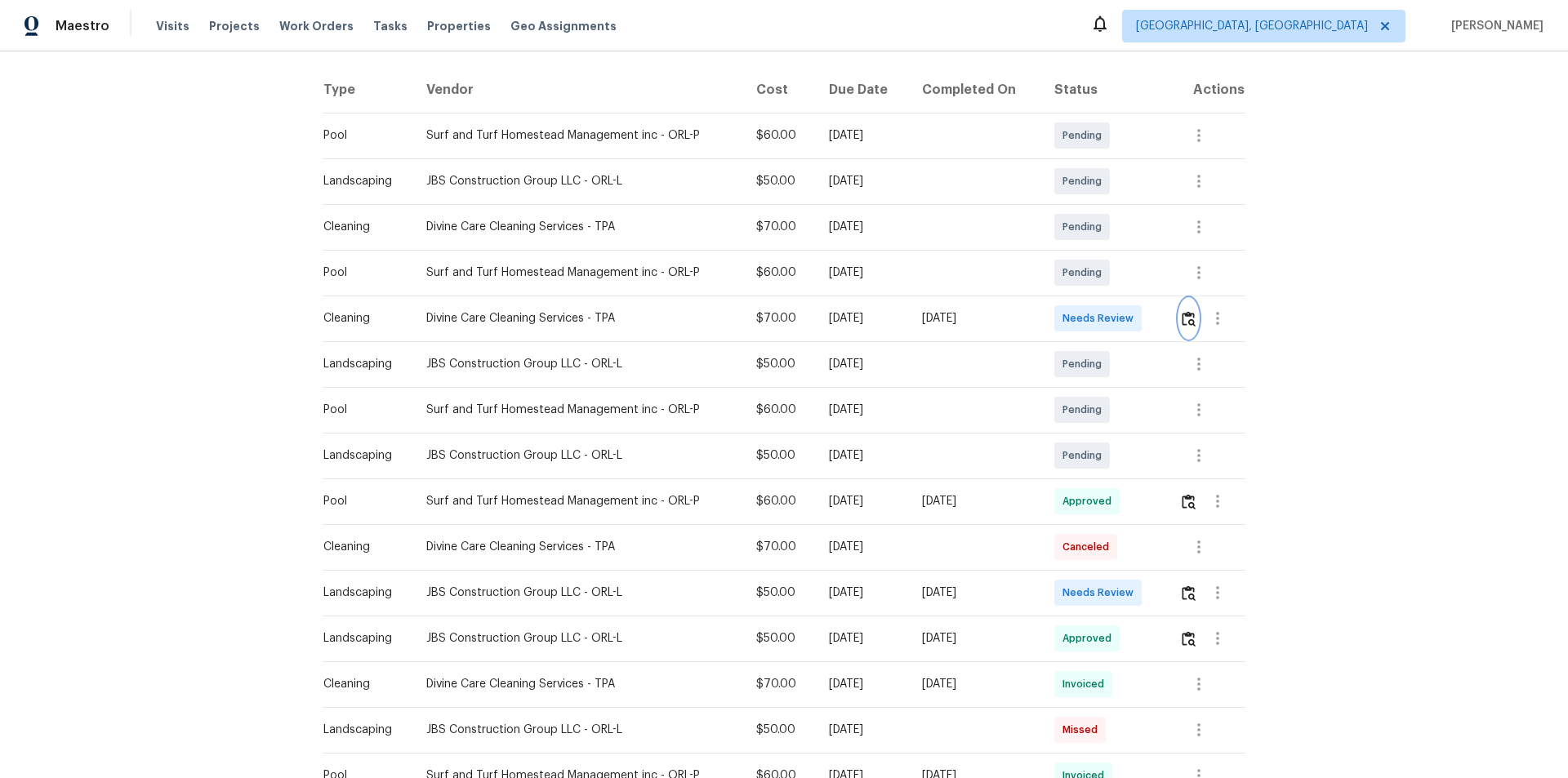
click at [1115, 323] on img "button" at bounding box center [1188, 319] width 14 height 16
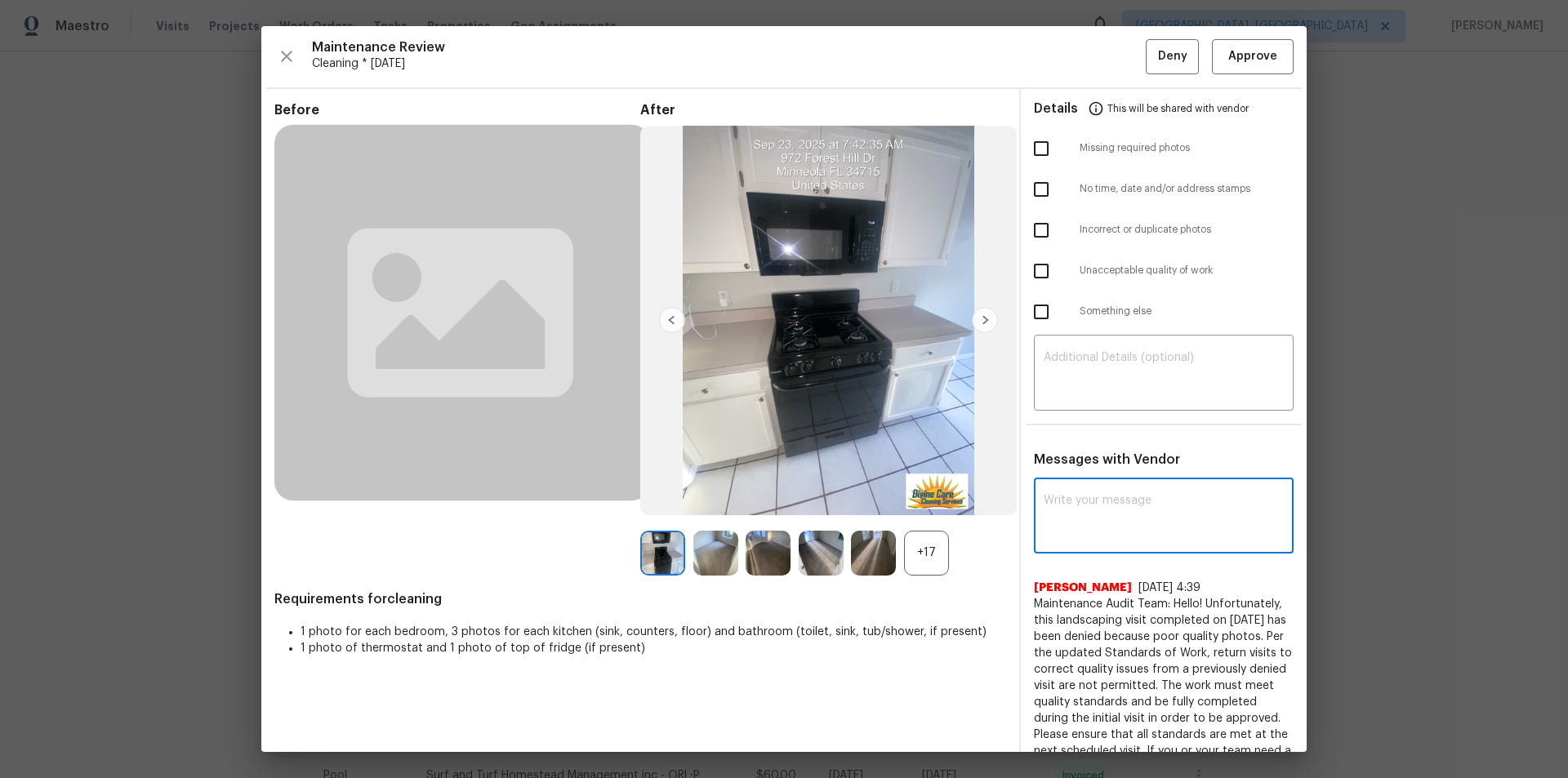
click at [1115, 510] on textarea at bounding box center [1163, 518] width 240 height 46
paste textarea "Please disregard the previous denial reason"
click at [1115, 517] on textarea "Please disregard the previous denial reason" at bounding box center [1133, 518] width 181 height 46
click at [1115, 516] on textarea "Please disregard the previous denial reason" at bounding box center [1133, 518] width 181 height 46
paste textarea "Maintenance Audit Team:"
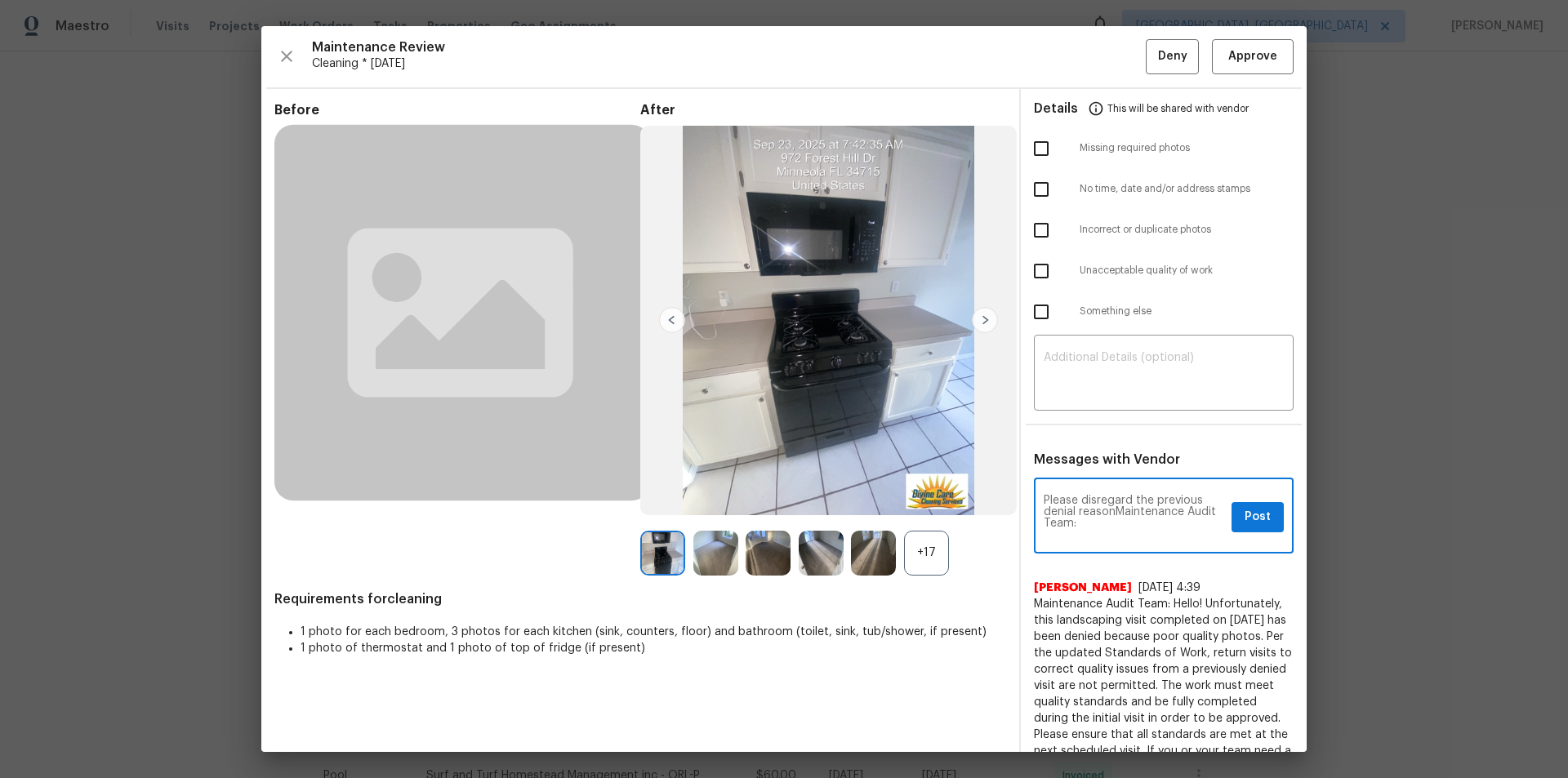
drag, startPoint x: 1105, startPoint y: 513, endPoint x: 1146, endPoint y: 566, distance: 67.0
click at [1106, 513] on textarea "Please disregard the previous denial reasonMaintenance Audit Team:" at bounding box center [1133, 518] width 181 height 46
click at [1114, 514] on textarea "Please disregard the previous denial reason :Maintenance Audit Team:" at bounding box center [1133, 518] width 181 height 46
drag, startPoint x: 1114, startPoint y: 514, endPoint x: 1032, endPoint y: 495, distance: 84.2
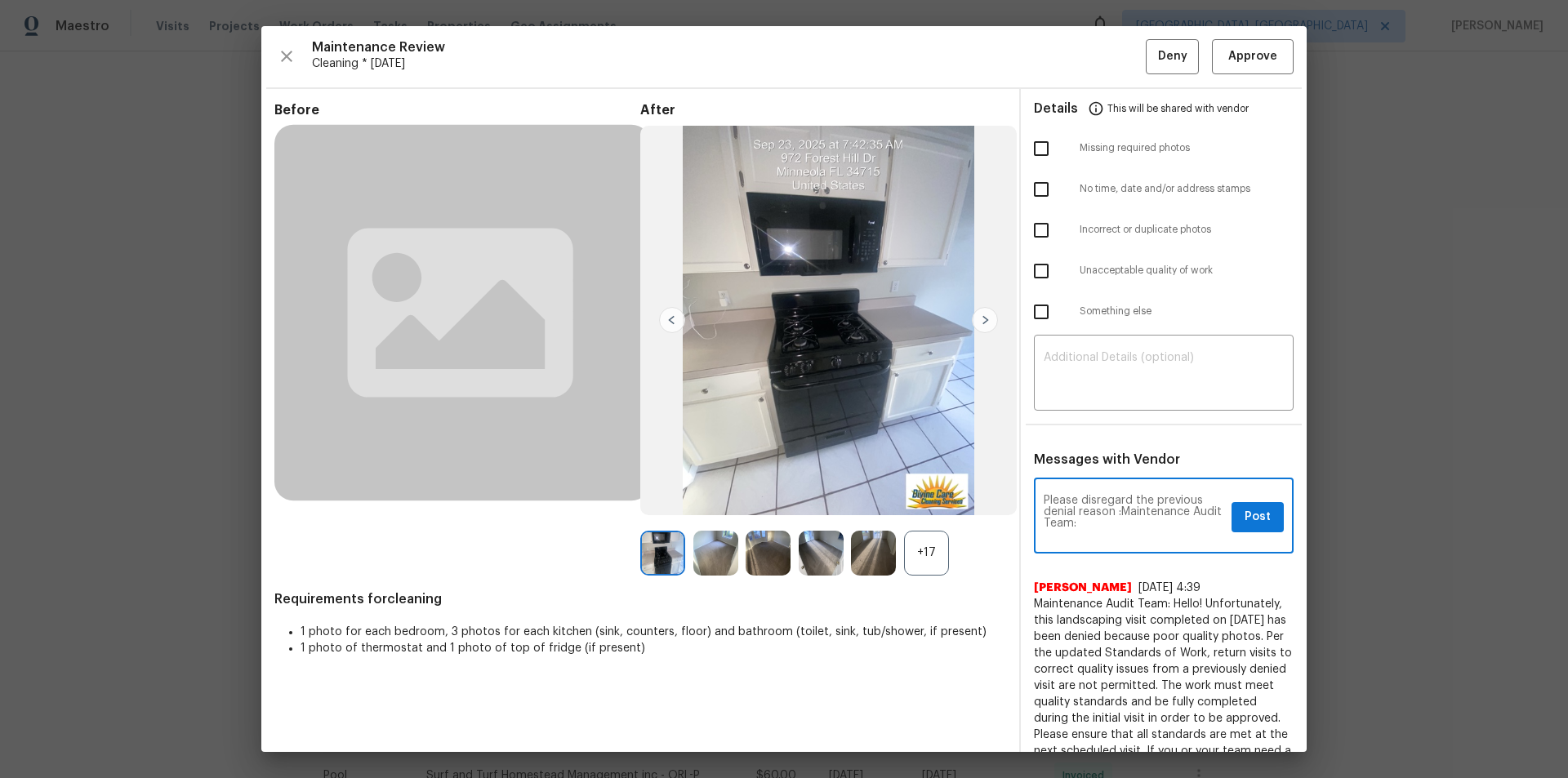
click at [1033, 495] on div "Please disregard the previous denial reason :Maintenance Audit Team: x Post ​" at bounding box center [1163, 518] width 259 height 72
click at [1115, 501] on textarea "Maintenance Audit Team:" at bounding box center [1133, 518] width 181 height 46
paste textarea "Please disregard the previous denial reason :"
click at [1073, 522] on textarea "Maintenance Audit Team: Please disregard the previous denial reason :" at bounding box center [1133, 518] width 181 height 46
click at [1083, 520] on textarea "Maintenance Audit Team: Please disregard the previous denial reason thankyou !" at bounding box center [1133, 518] width 181 height 46
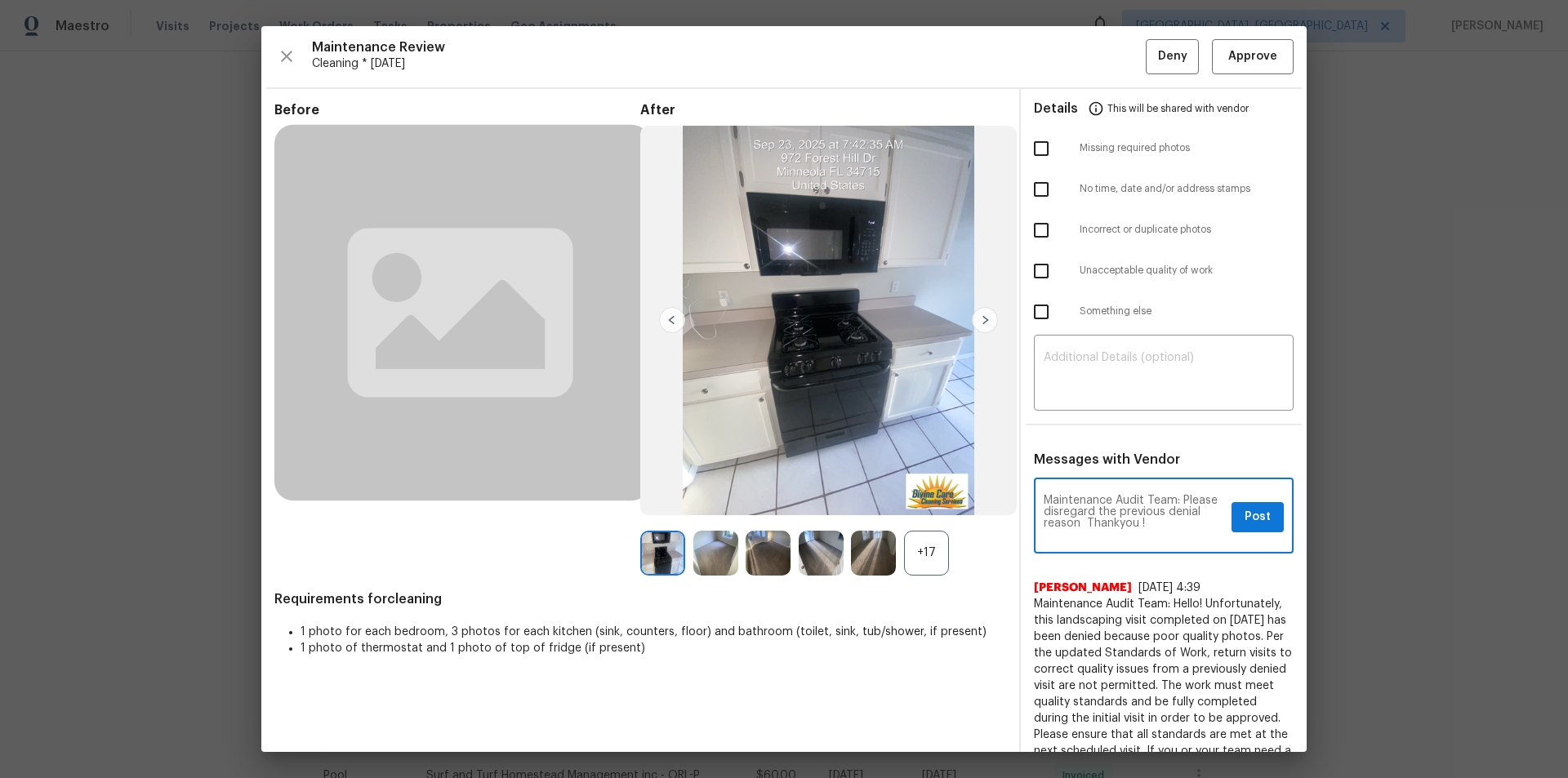
click at [1109, 523] on textarea "Maintenance Audit Team: Please disregard the previous denial reason Thankyou !" at bounding box center [1133, 518] width 181 height 46
type textarea "Maintenance Audit Team: Please disregard the previous denial reason Thank you !"
click at [1115, 518] on button "Post" at bounding box center [1257, 517] width 52 height 31
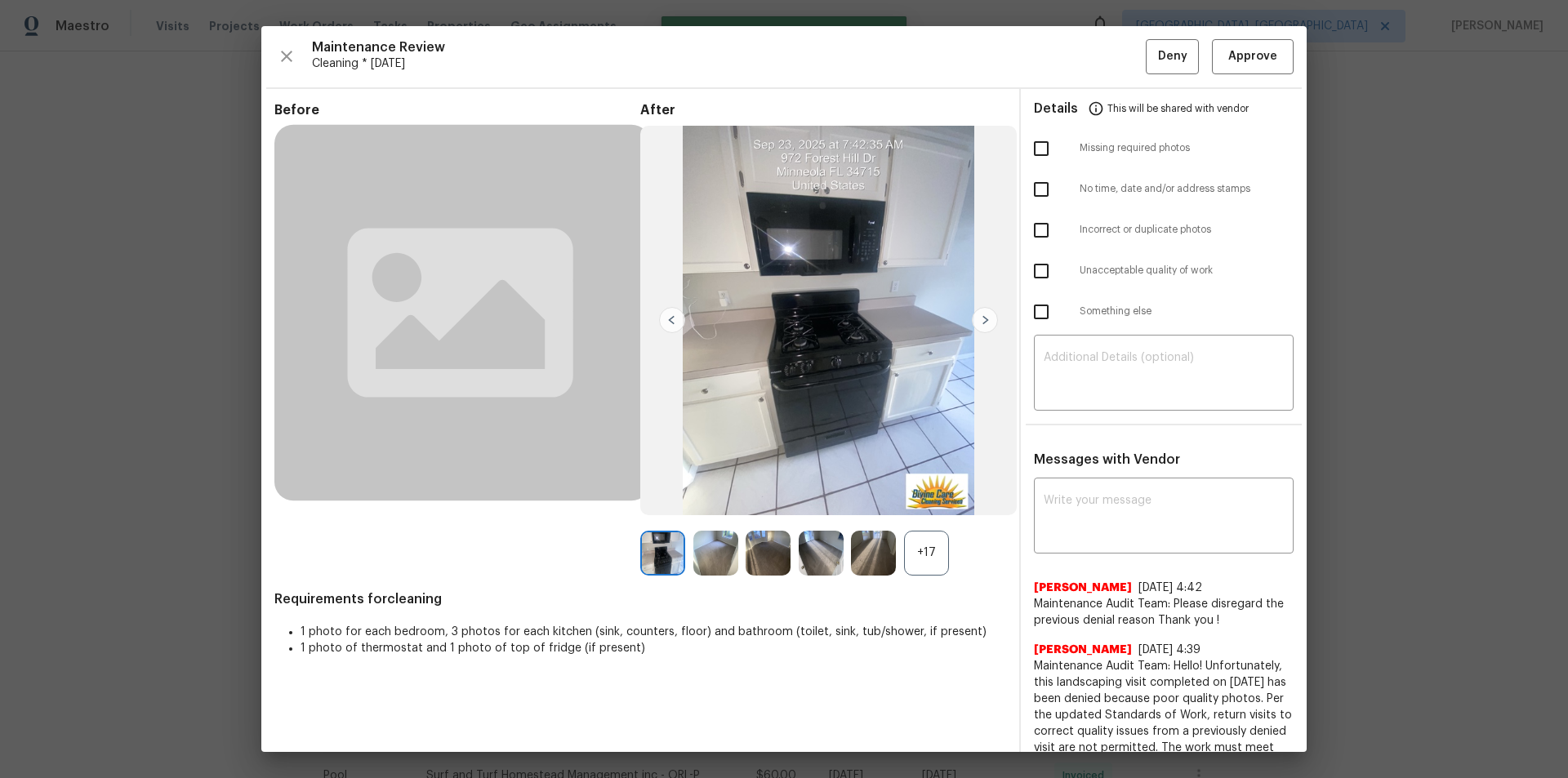
drag, startPoint x: 1503, startPoint y: 230, endPoint x: 1471, endPoint y: 324, distance: 99.3
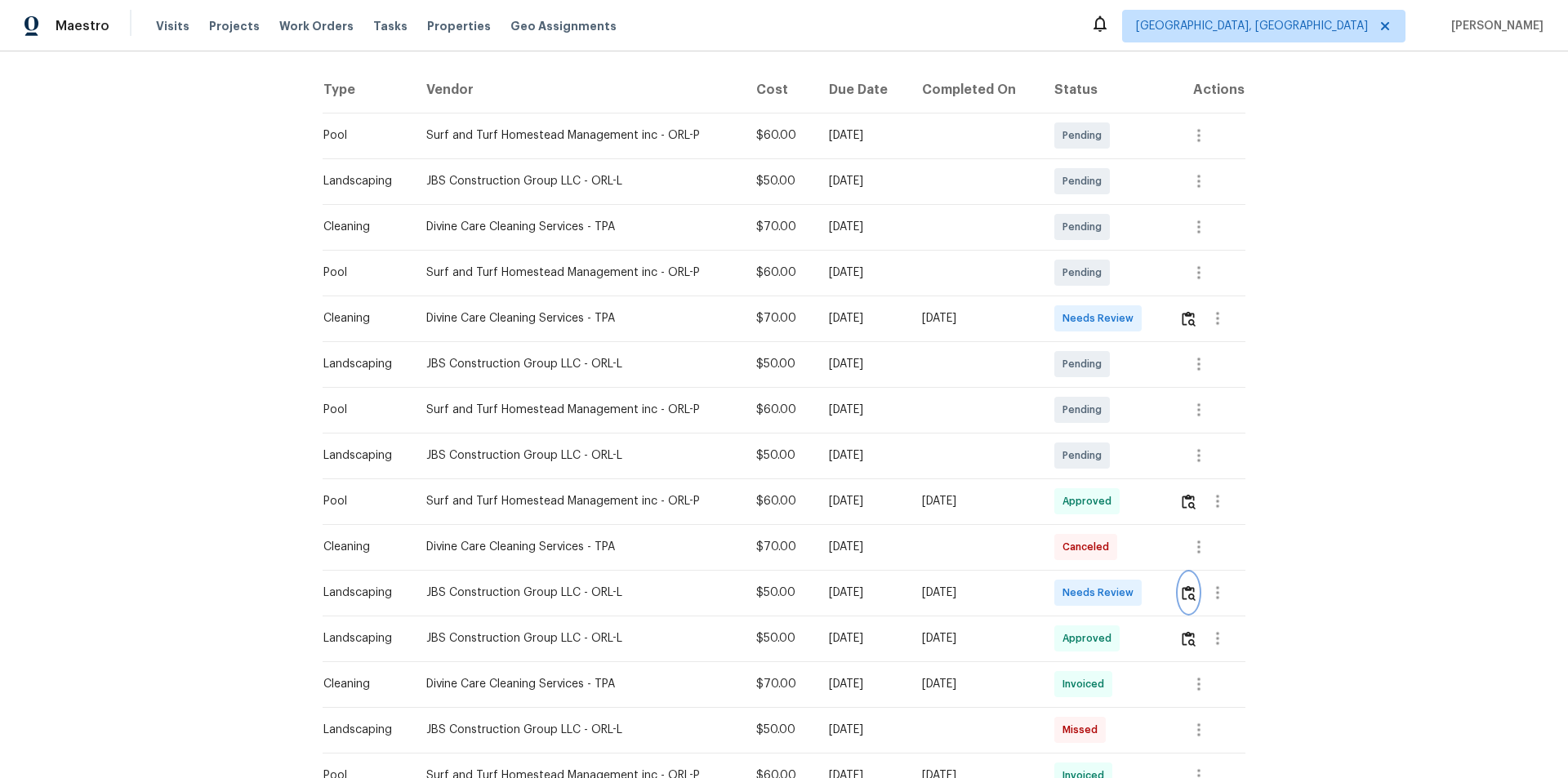
click at [1115, 523] on img "button" at bounding box center [1188, 593] width 14 height 16
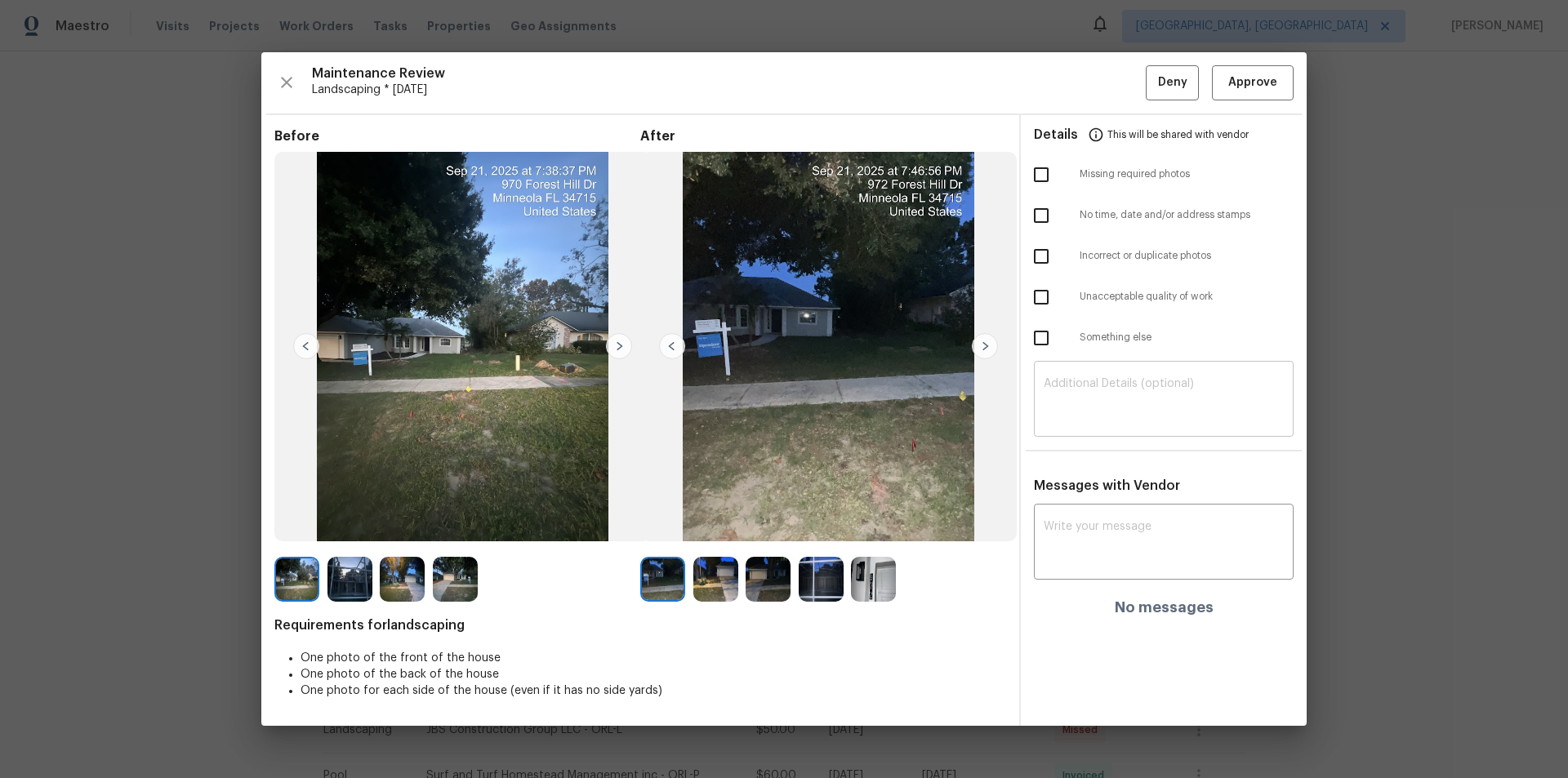
click at [1115, 384] on textarea at bounding box center [1163, 401] width 240 height 46
paste textarea "Please disregard the previous denial reason :"
type textarea "Please disregard the previous denial reason :"
click at [1115, 523] on textarea at bounding box center [1163, 543] width 240 height 46
paste textarea "Please disregard the previous denial reason :"
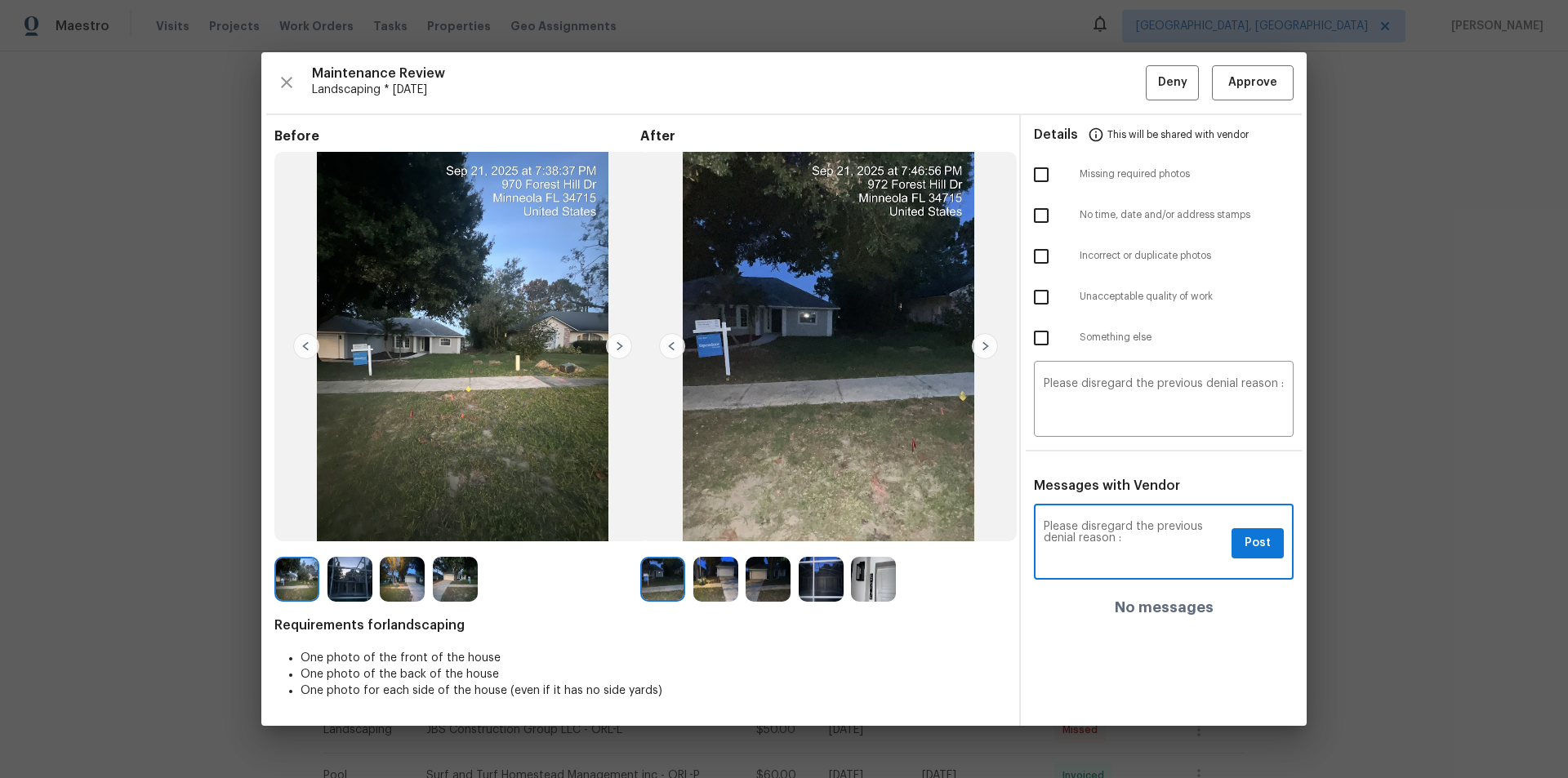
type textarea "Please disregard the previous denial reason :"
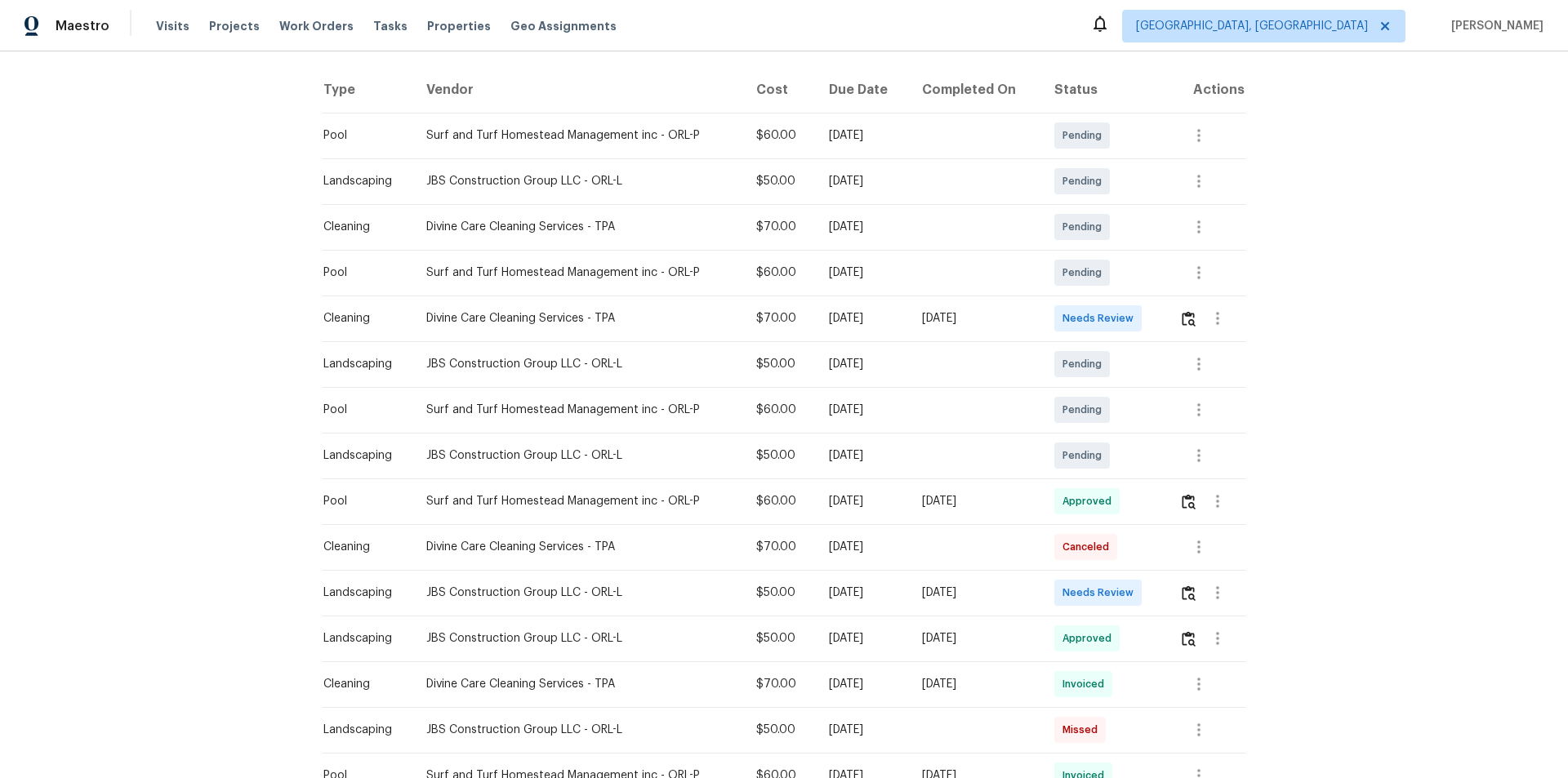
click at [1115, 523] on div "Back to all projects 972 Forest Hill Dr, Minneola, FL 34715 3 Beds | 2 Baths | …" at bounding box center [784, 415] width 1568 height 727
click at [1115, 523] on td at bounding box center [1206, 593] width 79 height 46
click at [1115, 523] on img "button" at bounding box center [1188, 593] width 14 height 16
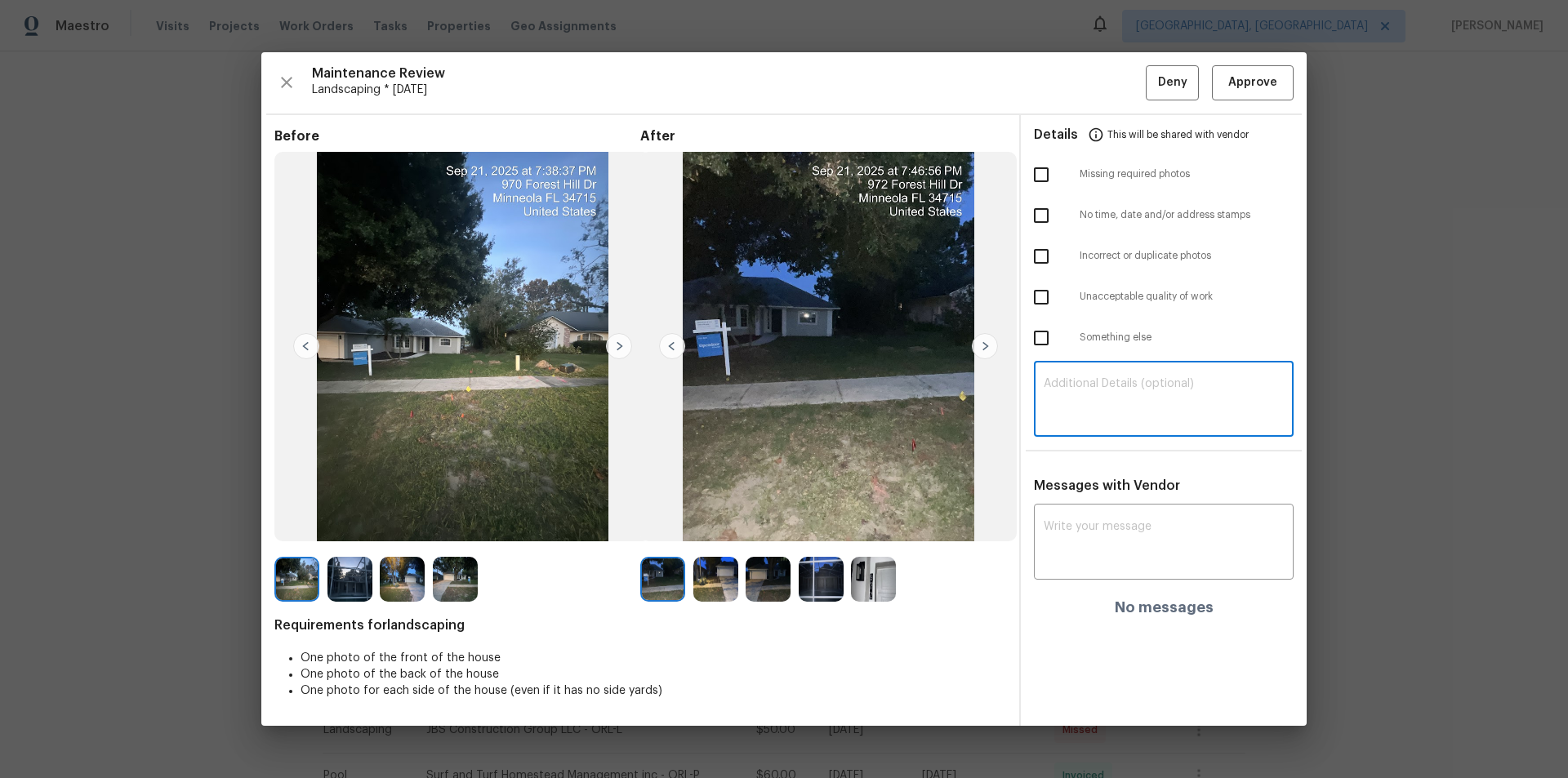
click at [1115, 422] on textarea at bounding box center [1163, 401] width 240 height 46
paste textarea "Maintenance Audit Team: Hello! Unfortunately, this landscaping visit completed …"
type textarea "Maintenance Audit Team: Hello! Unfortunately, this landscaping visit completed …"
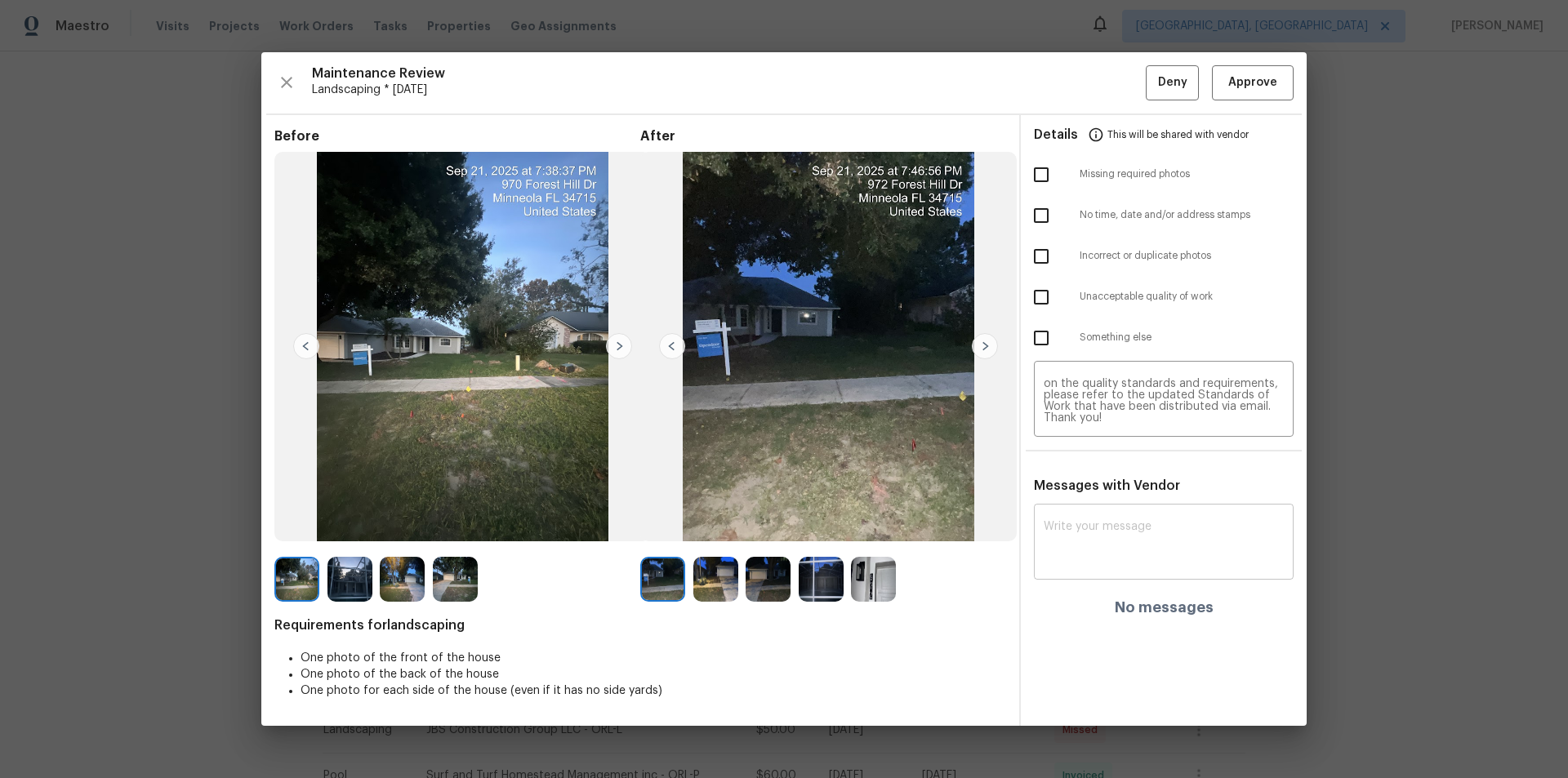
click at [1115, 515] on div "x ​" at bounding box center [1163, 543] width 259 height 72
paste textarea "Maintenance Audit Team: Hello! Unfortunately, this landscaping visit completed …"
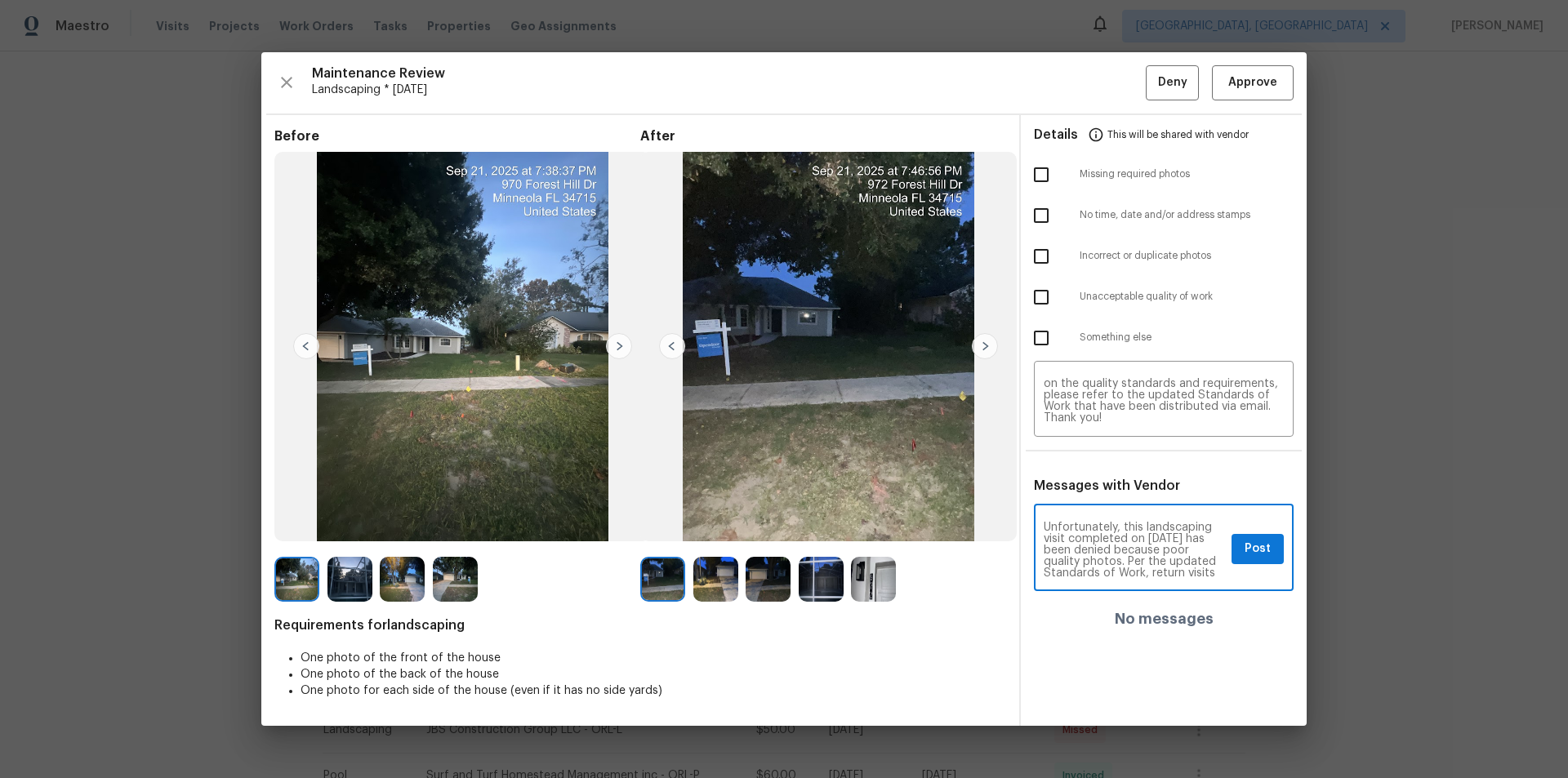
scroll to position [0, 0]
type textarea "Maintenance Audit Team: Hello! Unfortunately, this landscaping visit completed …"
click at [1115, 523] on span "Post" at bounding box center [1257, 548] width 26 height 21
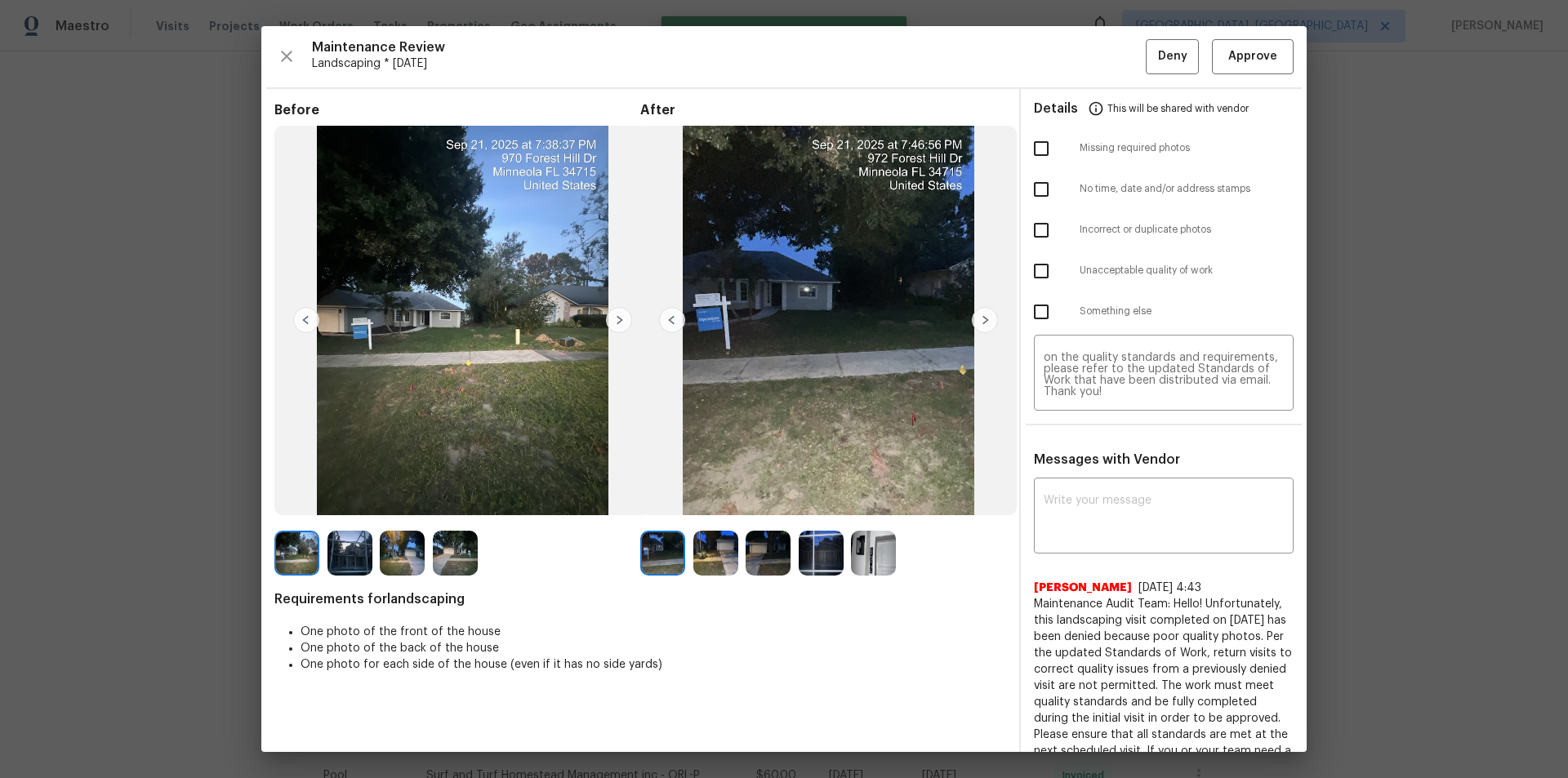
click at [1041, 335] on ul "Details This will be shared with vendor Missing required photos No time, date a…" at bounding box center [1163, 214] width 286 height 249
click at [1029, 304] on input "checkbox" at bounding box center [1040, 312] width 35 height 35
checkbox input "true"
click at [1115, 49] on span "Deny" at bounding box center [1173, 56] width 30 height 21
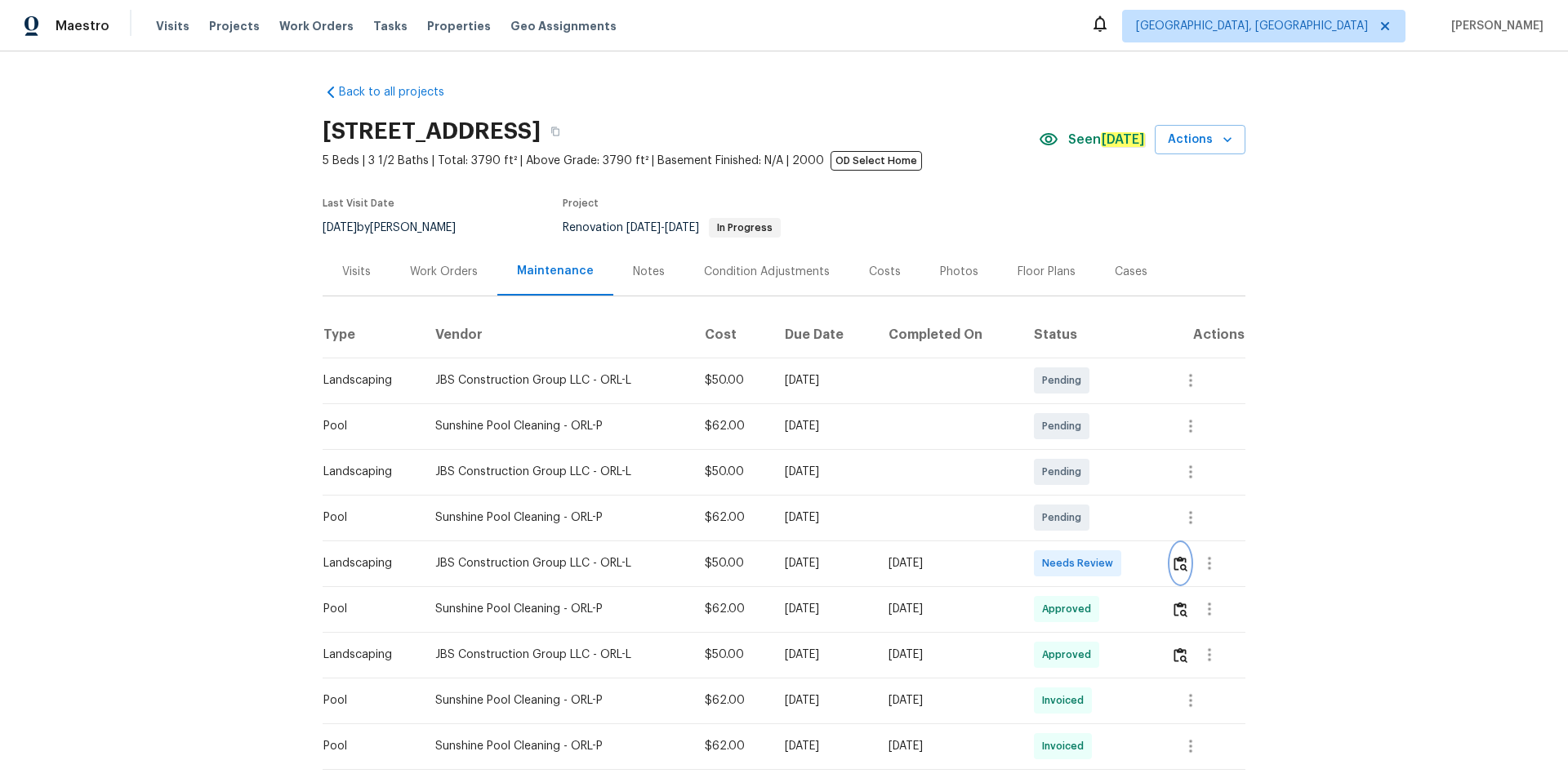
click at [1115, 523] on img "button" at bounding box center [1180, 564] width 14 height 16
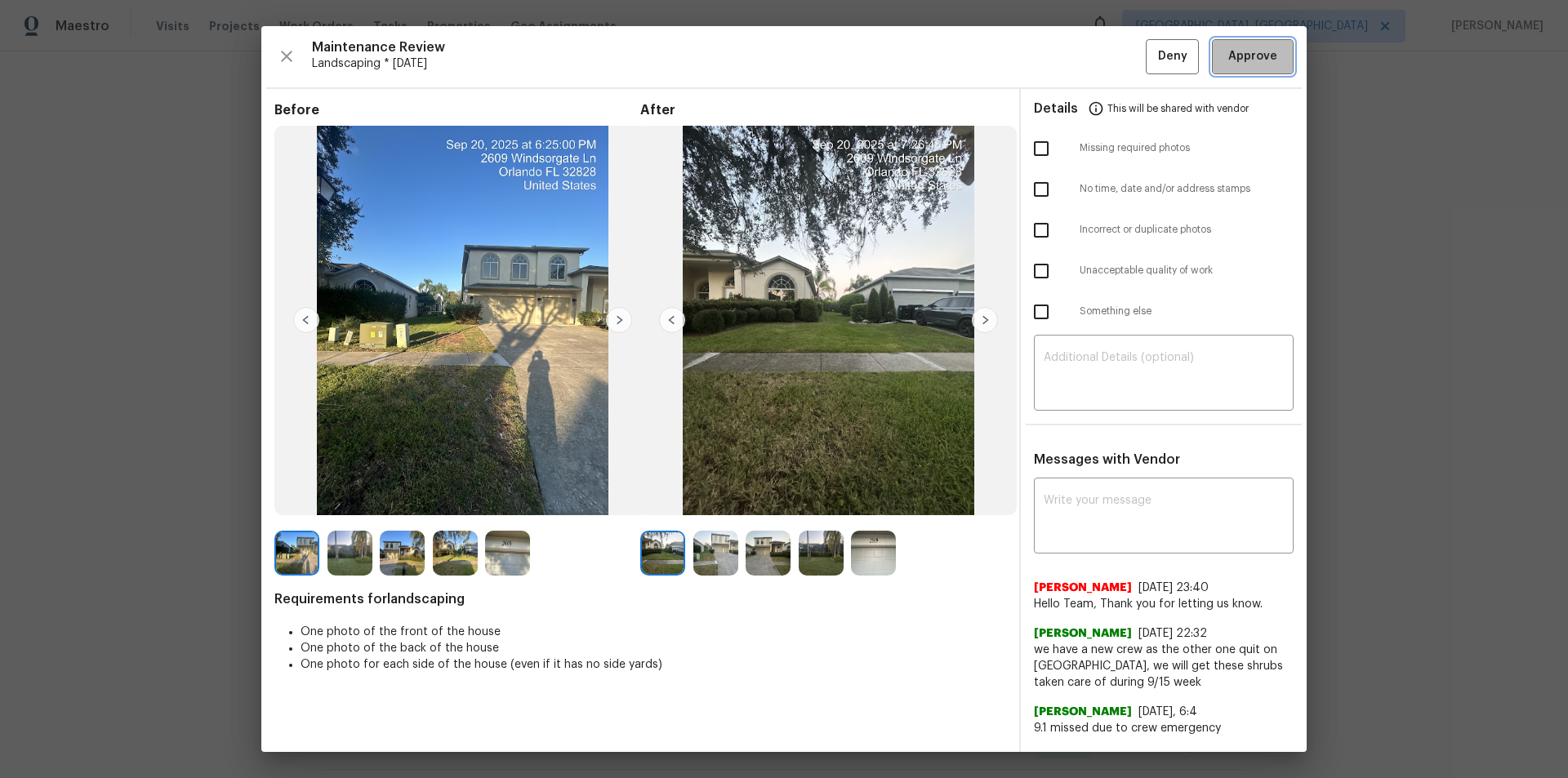
click at [1115, 72] on button "Approve" at bounding box center [1252, 56] width 81 height 35
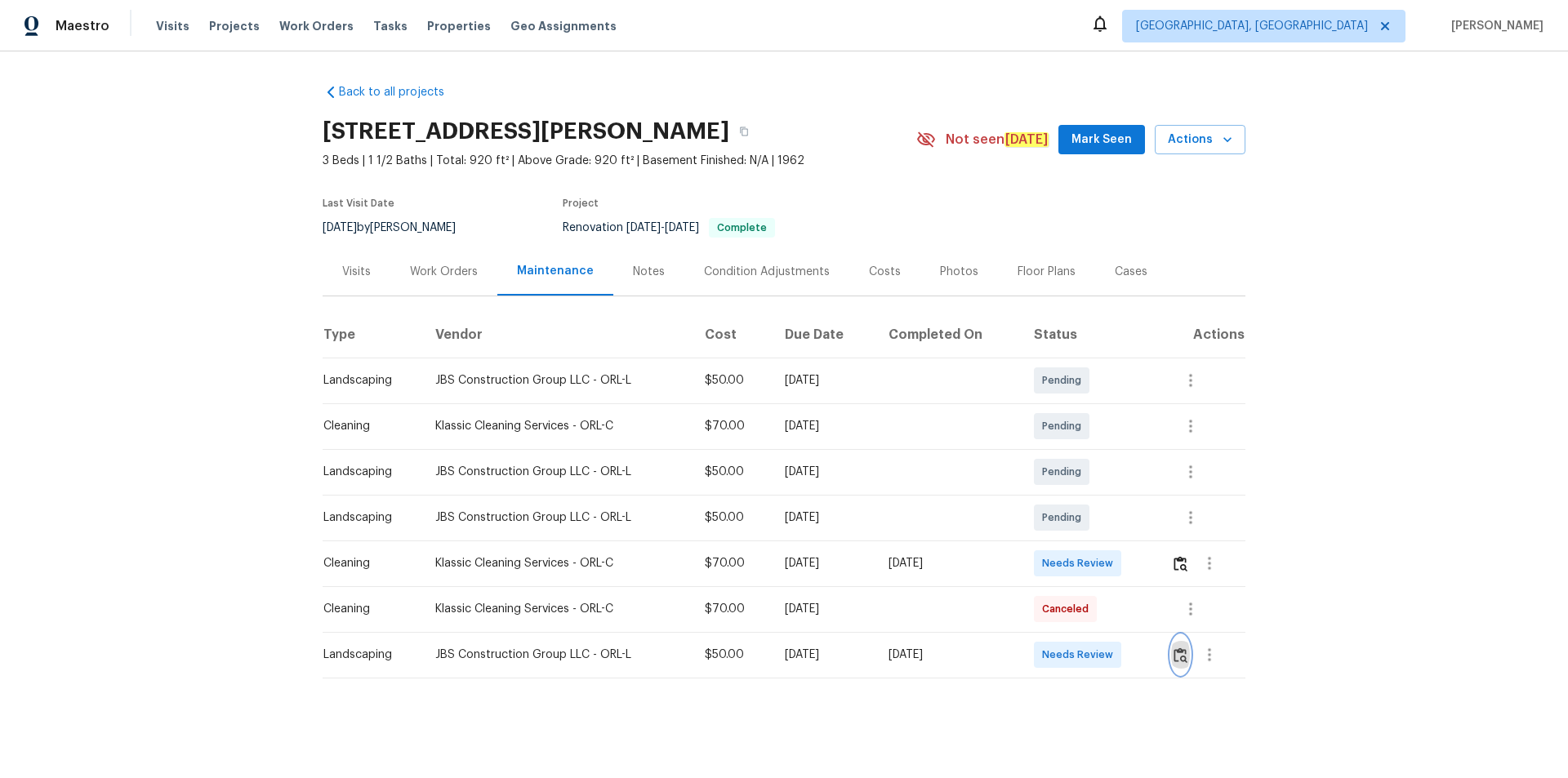
click at [1115, 523] on img "button" at bounding box center [1180, 655] width 14 height 16
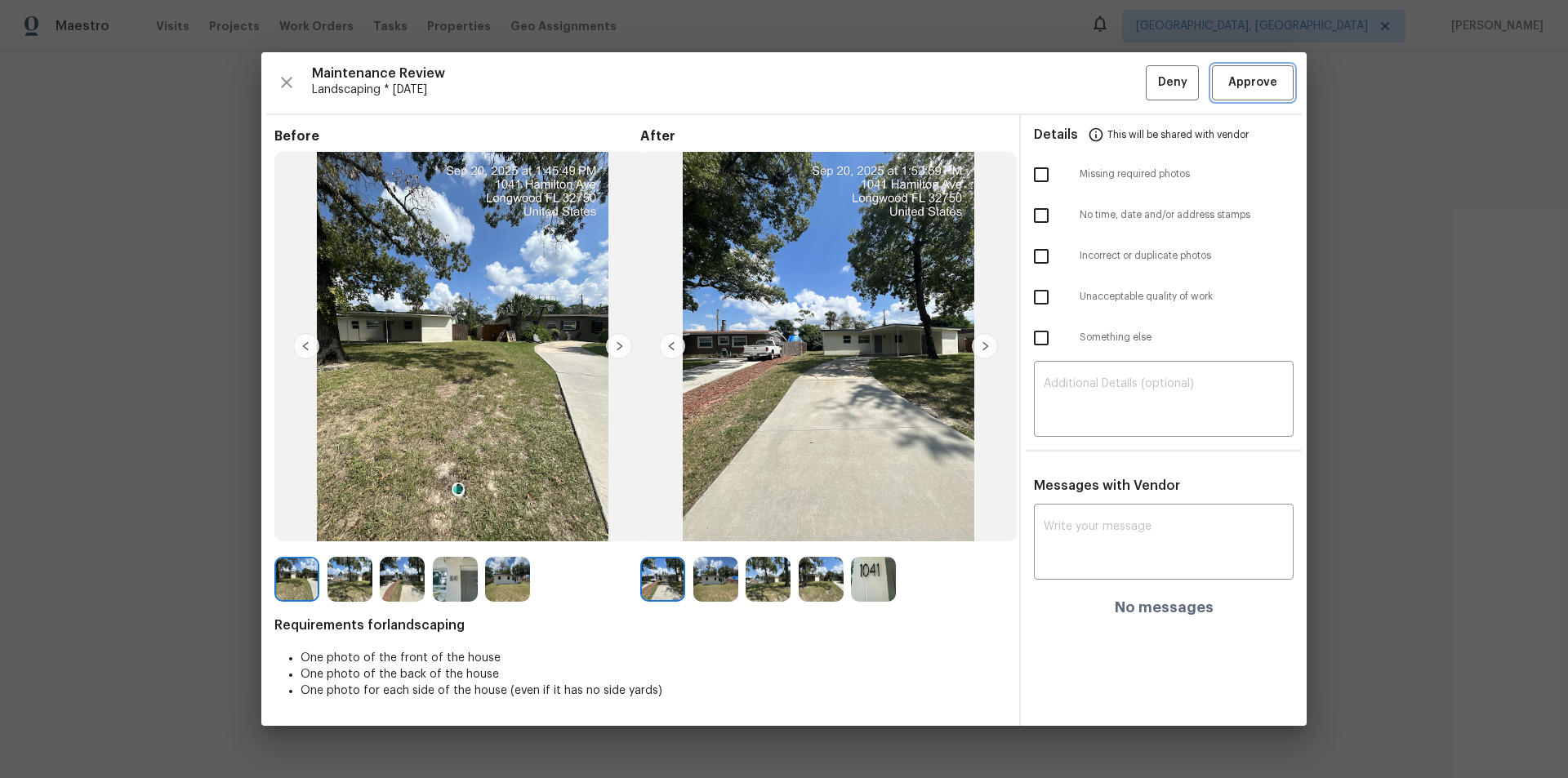
click at [1115, 79] on span "Approve" at bounding box center [1251, 82] width 49 height 21
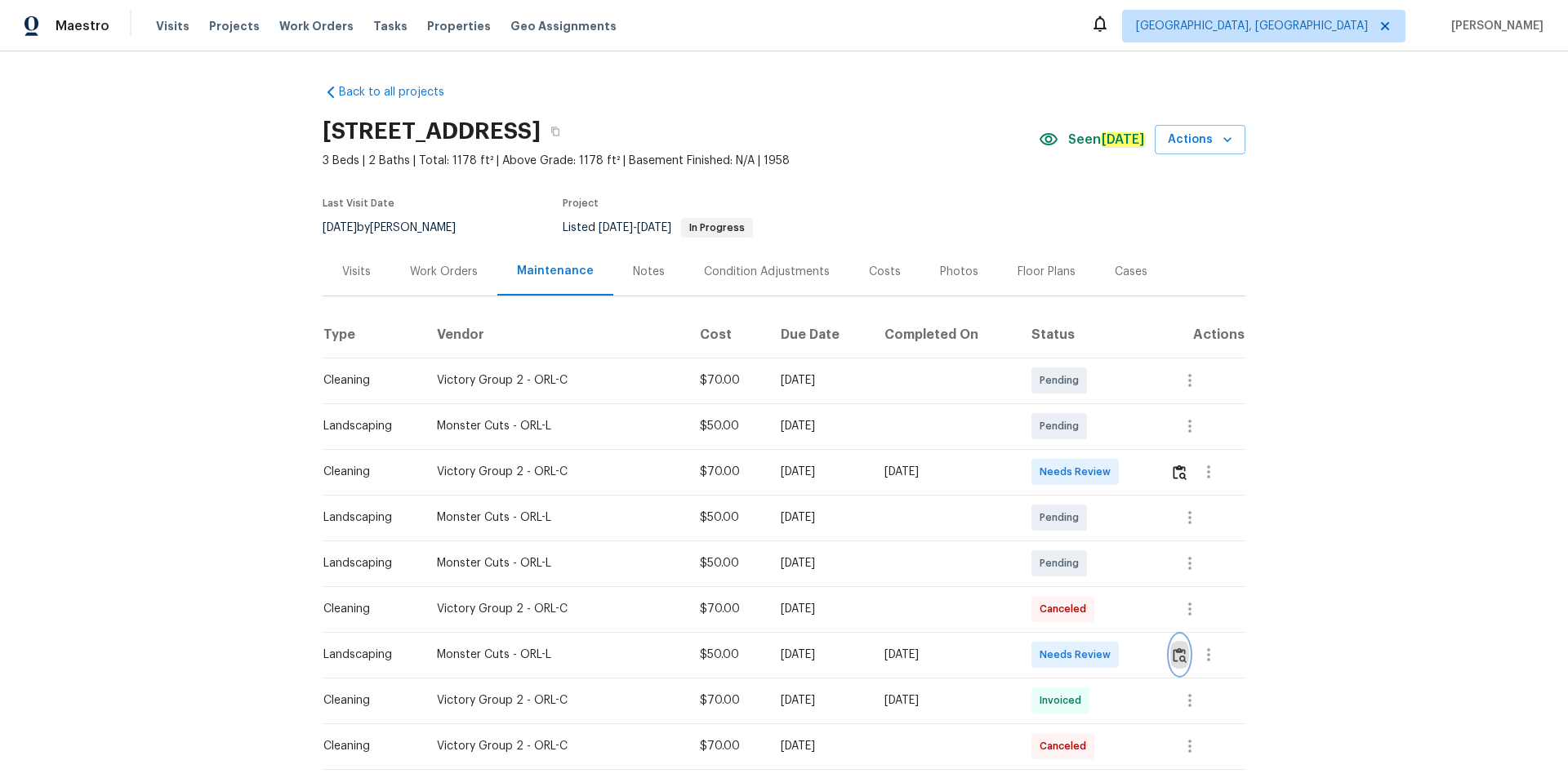
click at [1174, 652] on img "button" at bounding box center [1179, 655] width 14 height 16
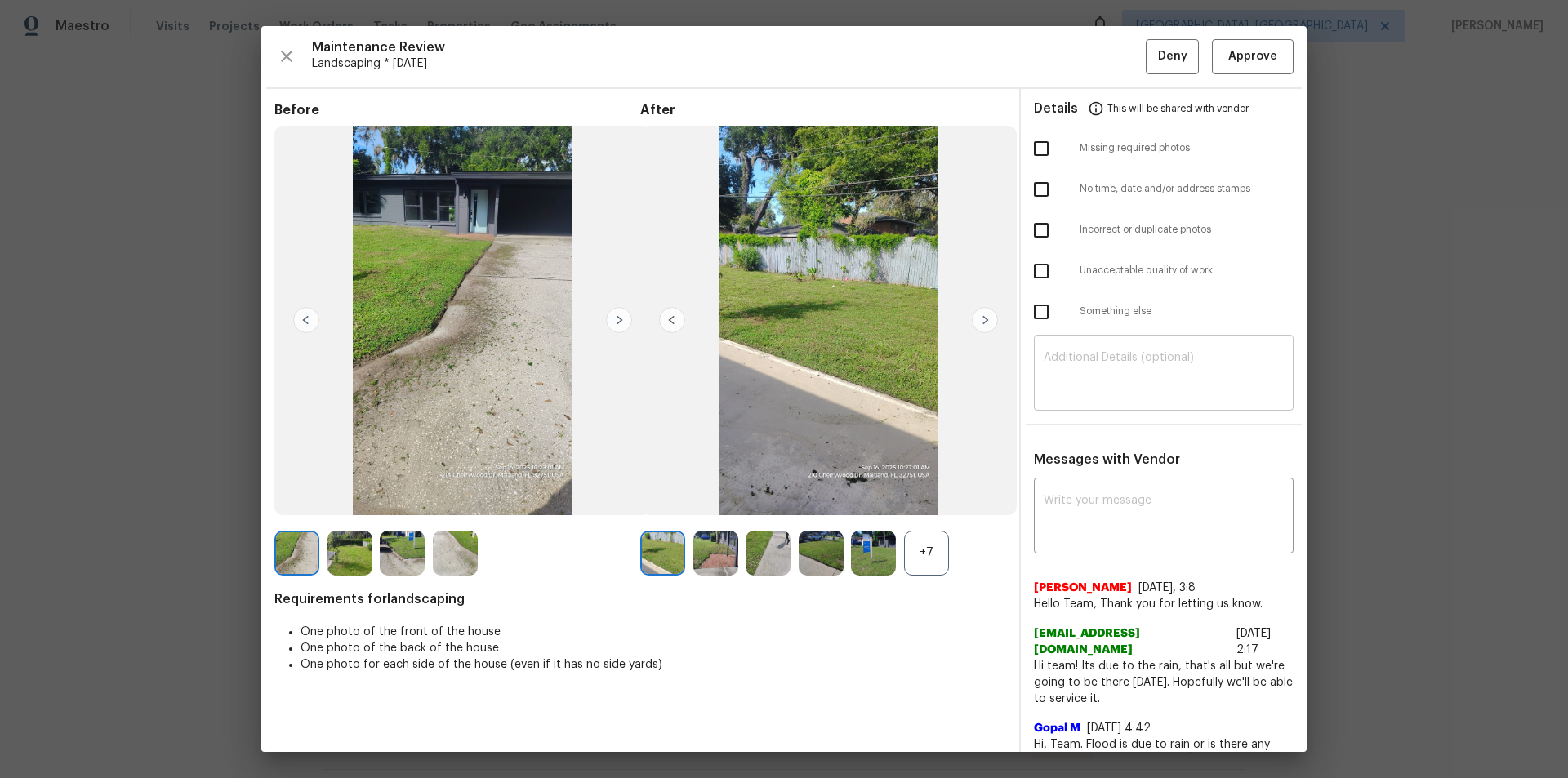
click at [1125, 392] on textarea at bounding box center [1163, 374] width 240 height 46
paste textarea "Maintenance Audit Team: Hello! Unfortunately, this landscaping visit completed …"
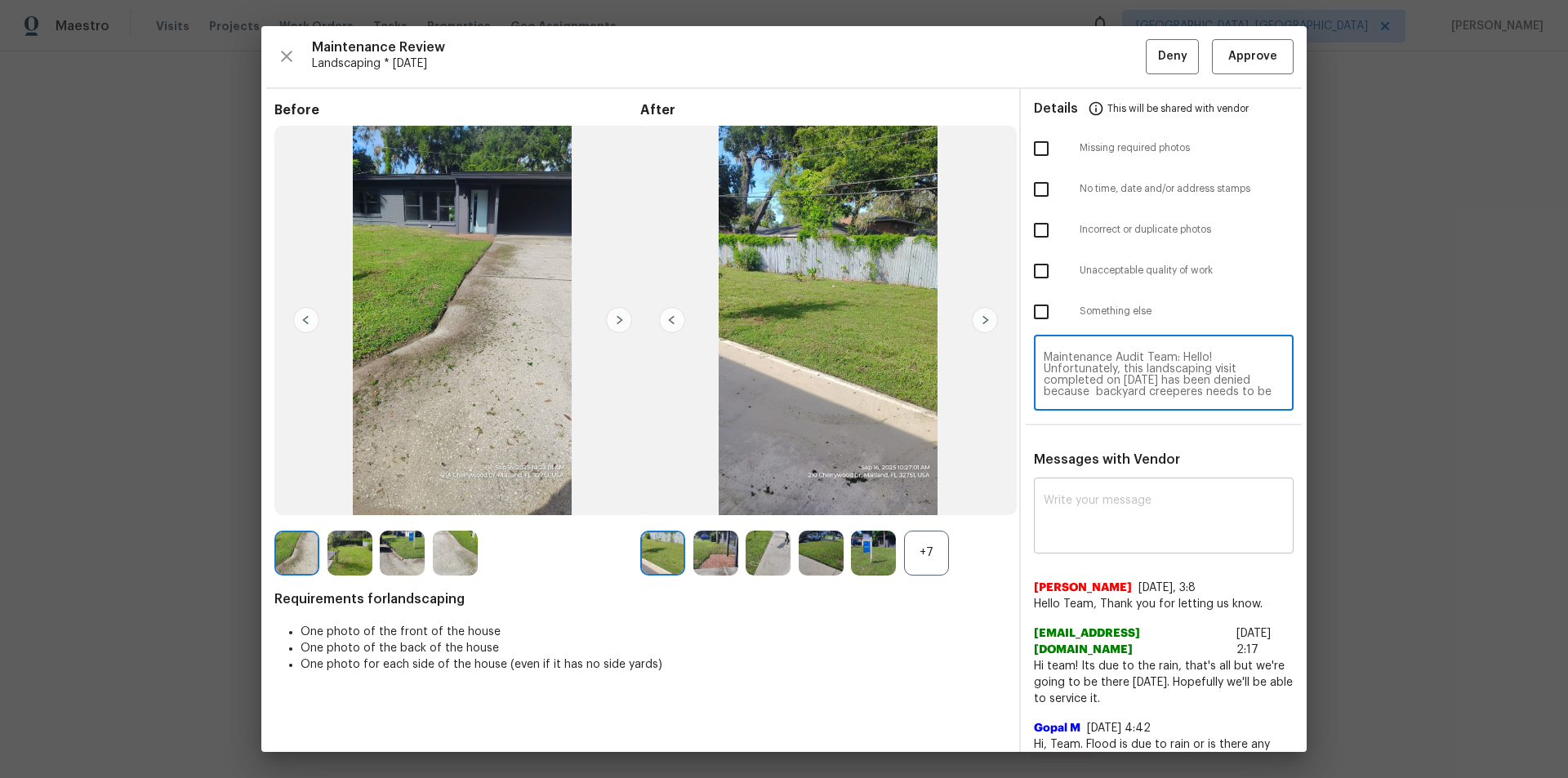
scroll to position [160, 0]
type textarea "Maintenance Audit Team: Hello! Unfortunately, this landscaping visit completed …"
click at [1109, 520] on textarea at bounding box center [1163, 518] width 240 height 46
paste textarea "Maintenance Audit Team: Hello! Unfortunately, this landscaping visit completed …"
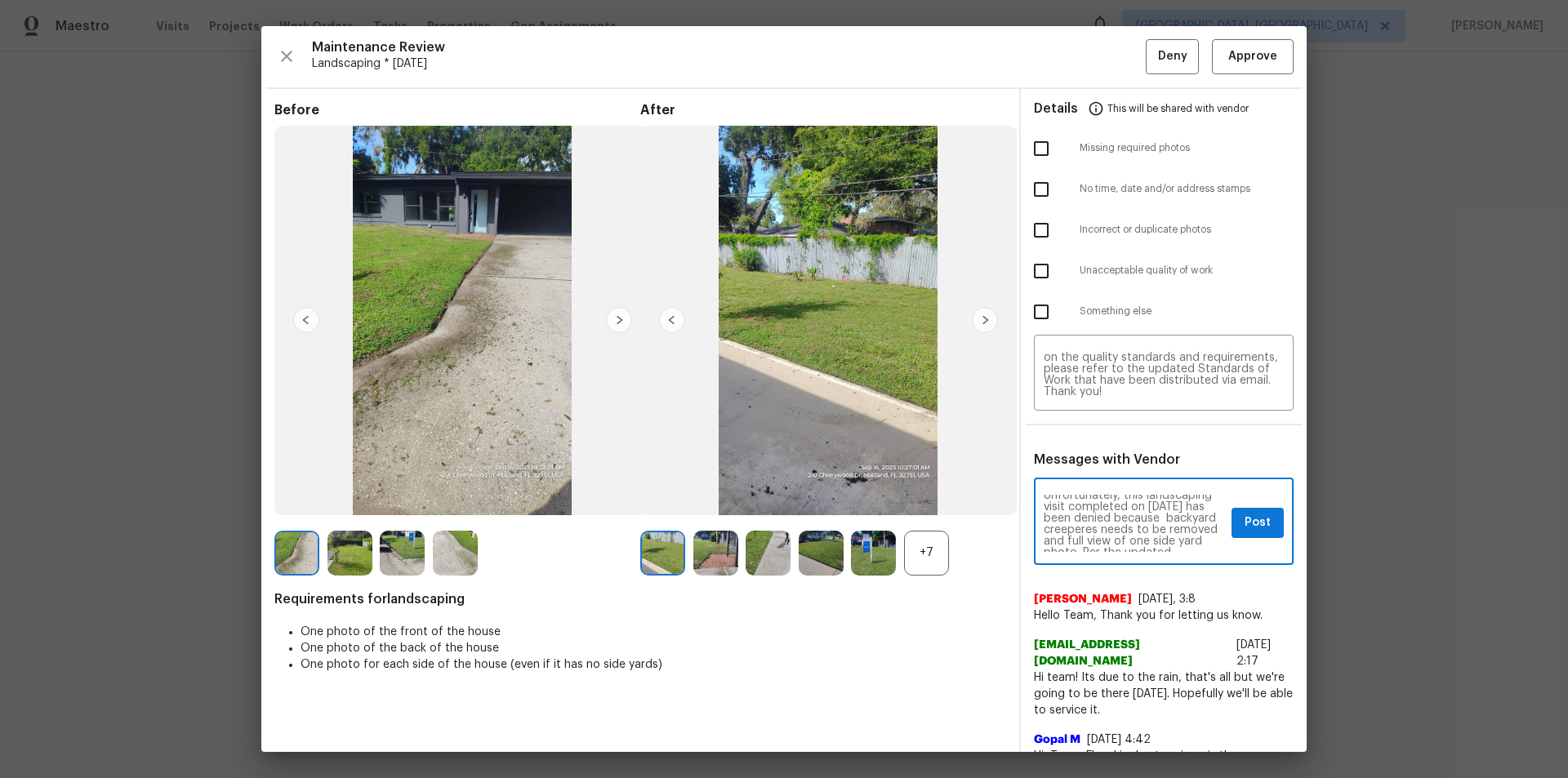
scroll to position [33, 0]
click at [1067, 532] on textarea "Maintenance Audit Team: Hello! Unfortunately, this landscaping visit completed …" at bounding box center [1133, 524] width 181 height 57
click at [1075, 525] on textarea "Maintenance Audit Team: Hello! Unfortunately, this landscaping visit completed …" at bounding box center [1133, 524] width 181 height 57
type textarea "Maintenance Audit Team: Hello! Unfortunately, this landscaping visit completed …"
click at [1109, 386] on textarea "Maintenance Audit Team: Hello! Unfortunately, this landscaping visit completed …" at bounding box center [1163, 374] width 240 height 46
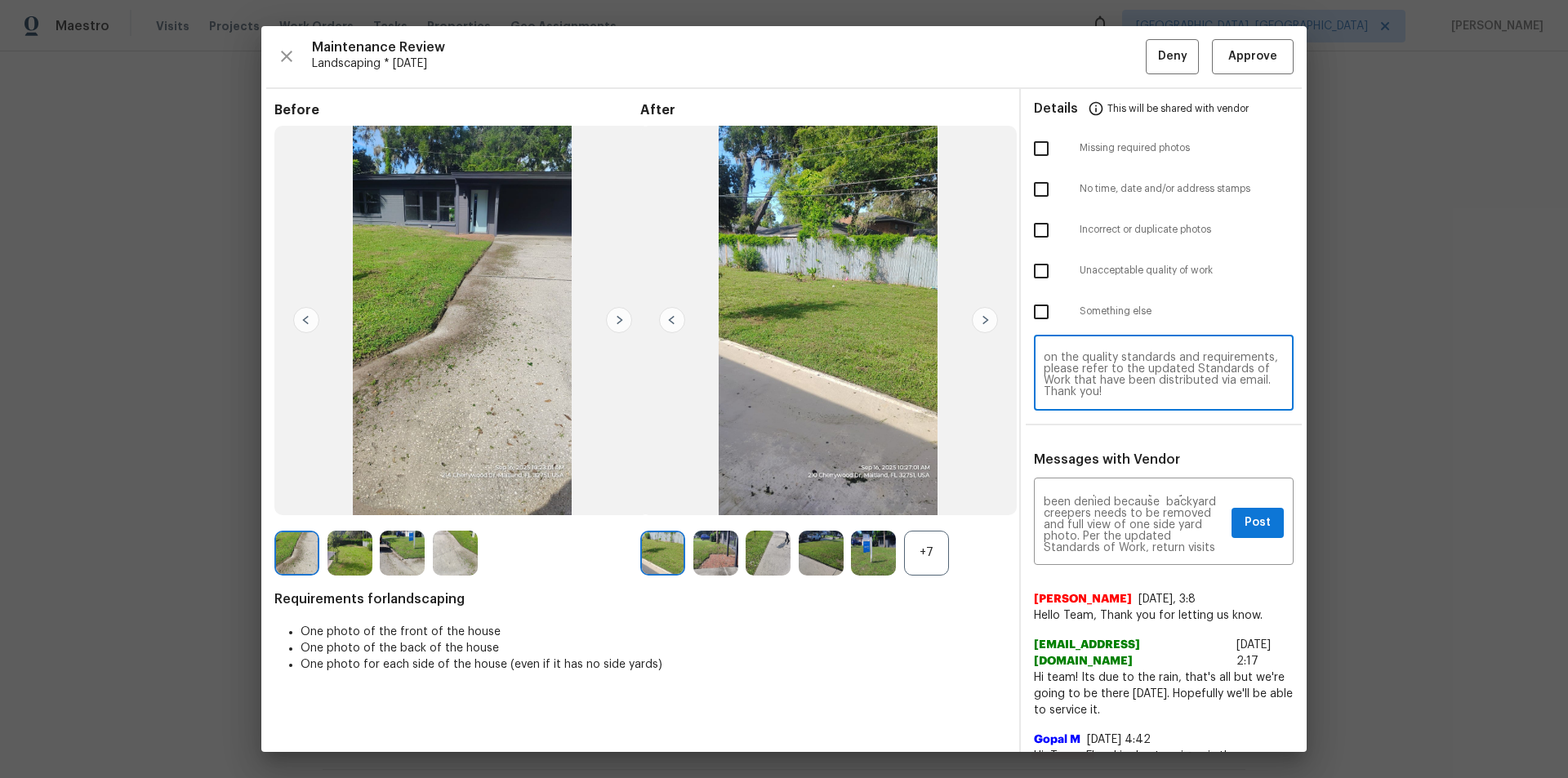
paste textarea
type textarea "Maintenance Audit Team: Hello! Unfortunately, this landscaping visit completed …"
click at [1041, 277] on input "checkbox" at bounding box center [1040, 271] width 35 height 35
checkbox input "true"
click at [1037, 144] on input "checkbox" at bounding box center [1040, 148] width 35 height 35
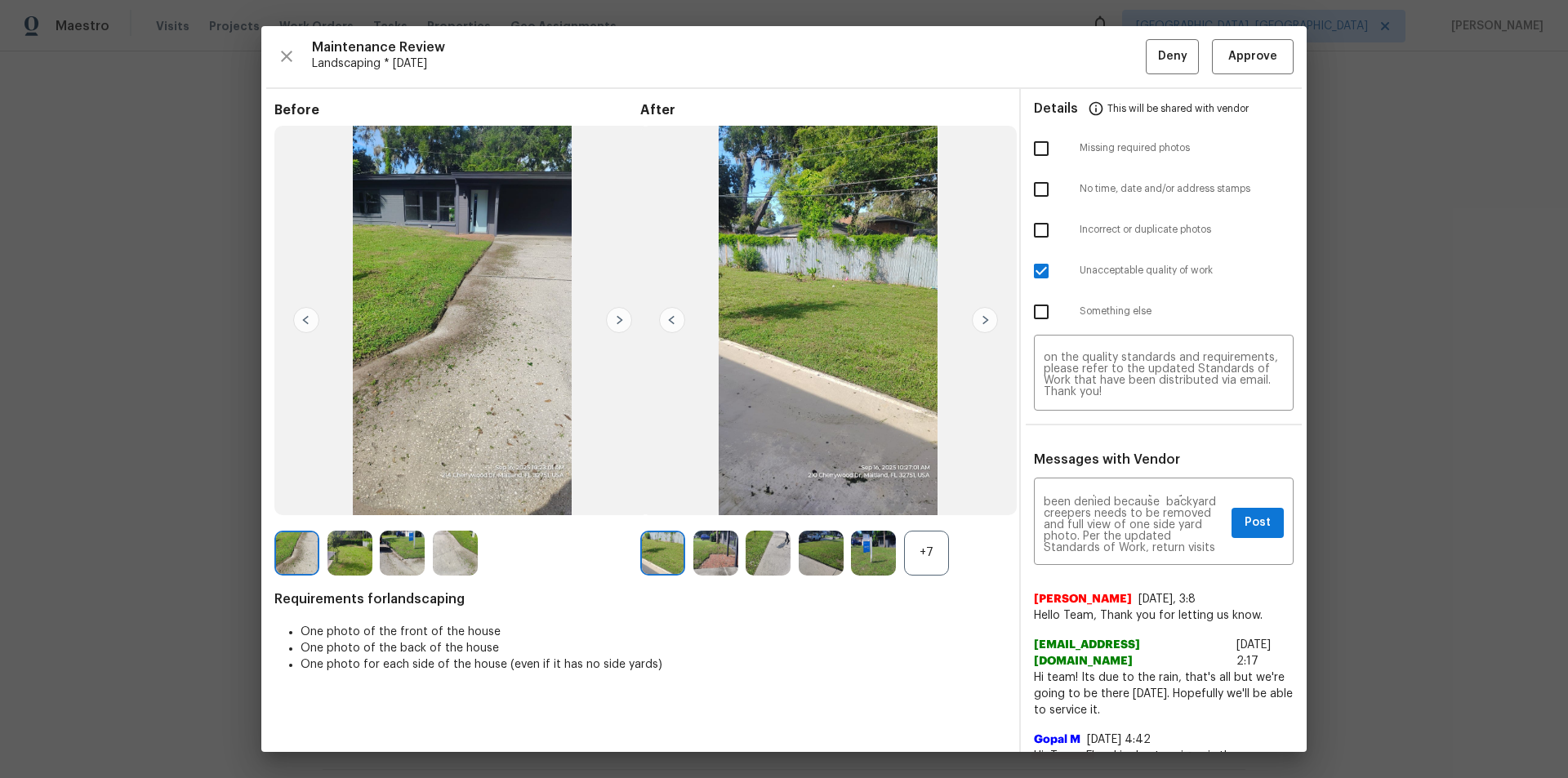
checkbox input "true"
drag, startPoint x: 1253, startPoint y: 510, endPoint x: 1253, endPoint y: 520, distance: 10.0
click at [1253, 511] on button "Post" at bounding box center [1257, 523] width 52 height 31
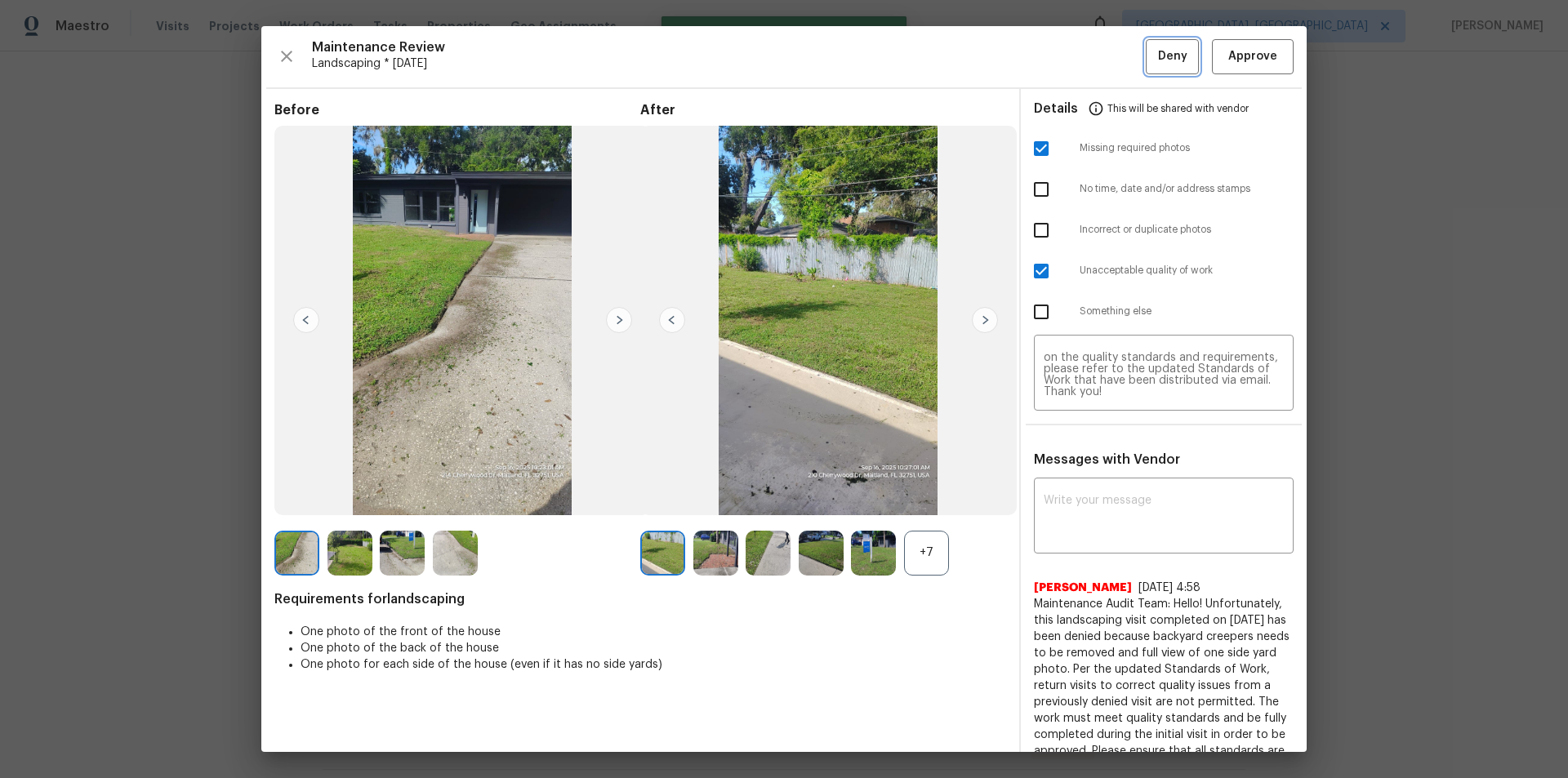
click at [1167, 40] on button "Deny" at bounding box center [1172, 56] width 53 height 35
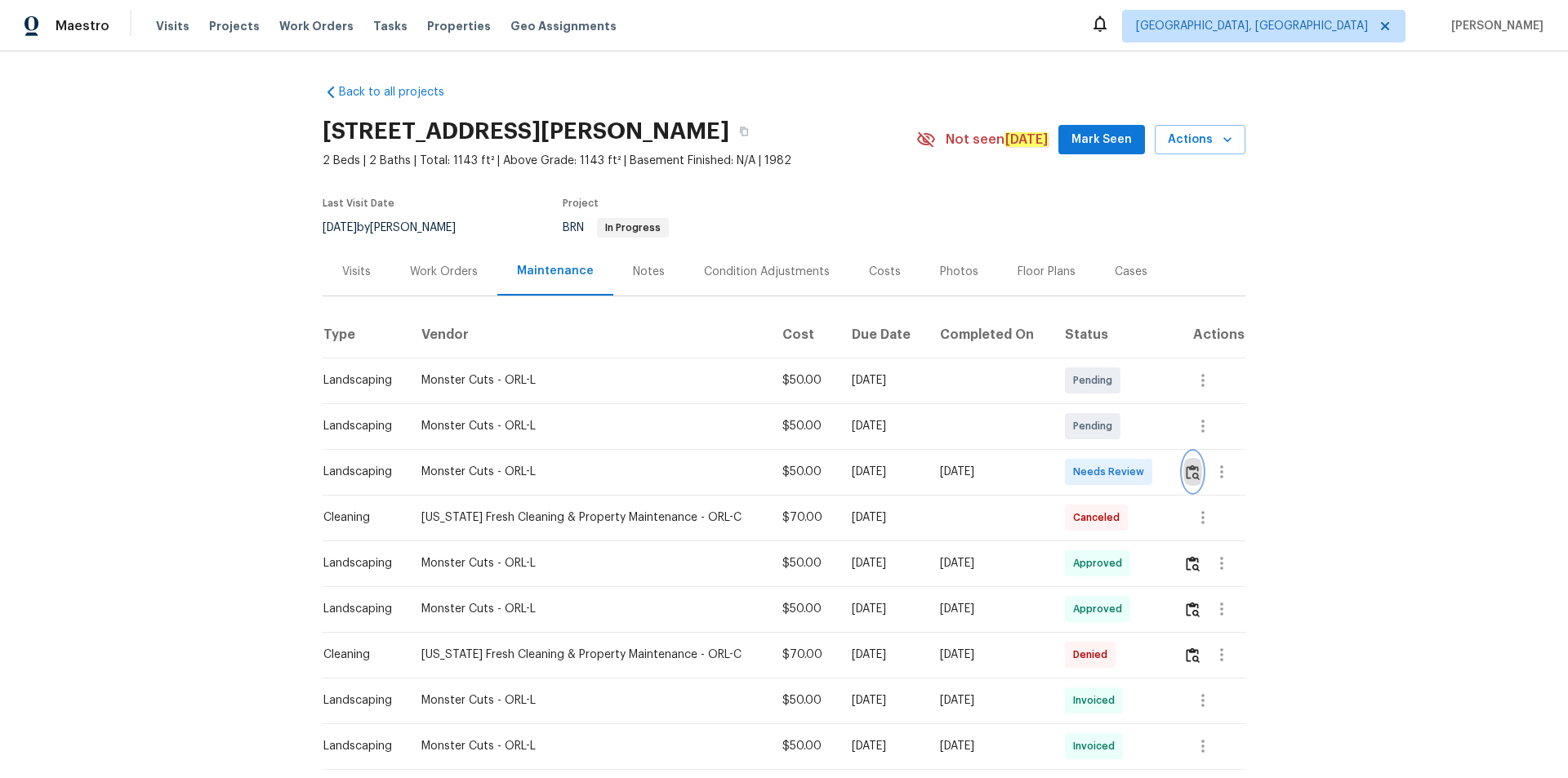
click at [1115, 480] on button "button" at bounding box center [1192, 472] width 19 height 40
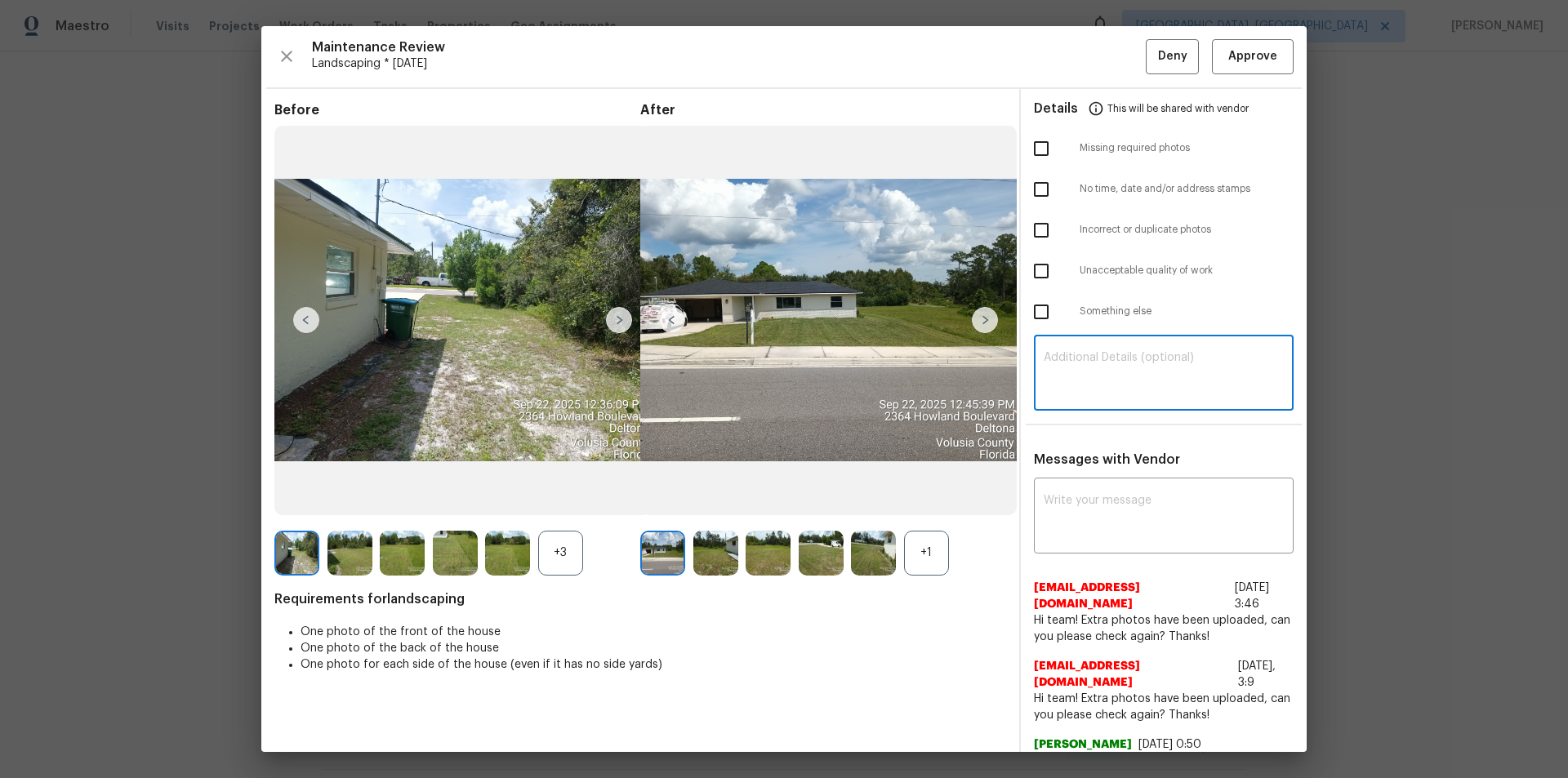
click at [1095, 387] on textarea at bounding box center [1163, 374] width 240 height 46
paste textarea "Maintenance Audit Team: Hello! Unfortunately, this landscaping visit completed …"
type textarea "Maintenance Audit Team: Hello! Unfortunately, this landscaping visit completed …"
click at [1096, 523] on div "x ​" at bounding box center [1163, 518] width 259 height 72
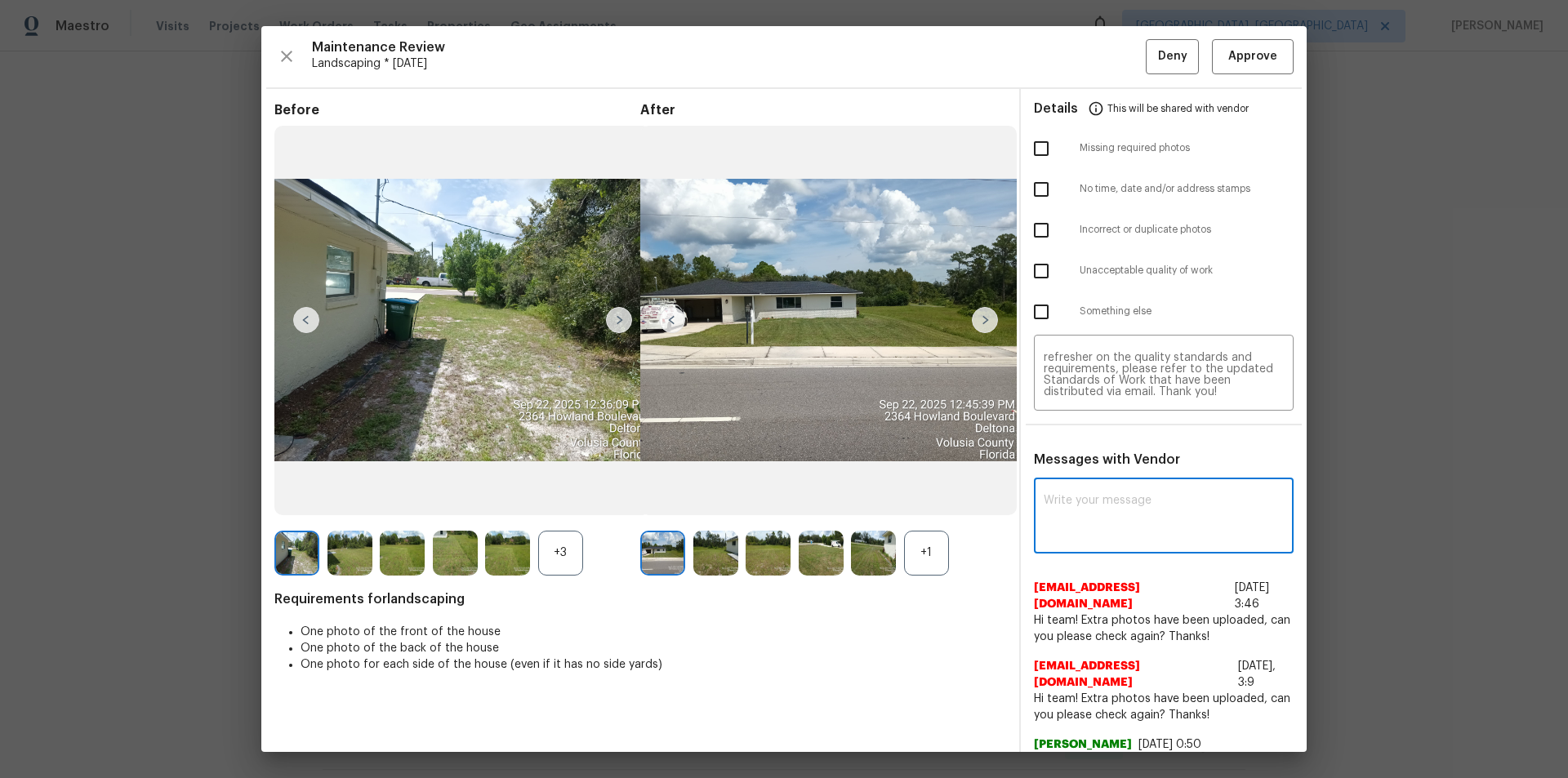
paste textarea "Maintenance Audit Team: Hello! Unfortunately, this landscaping visit completed …"
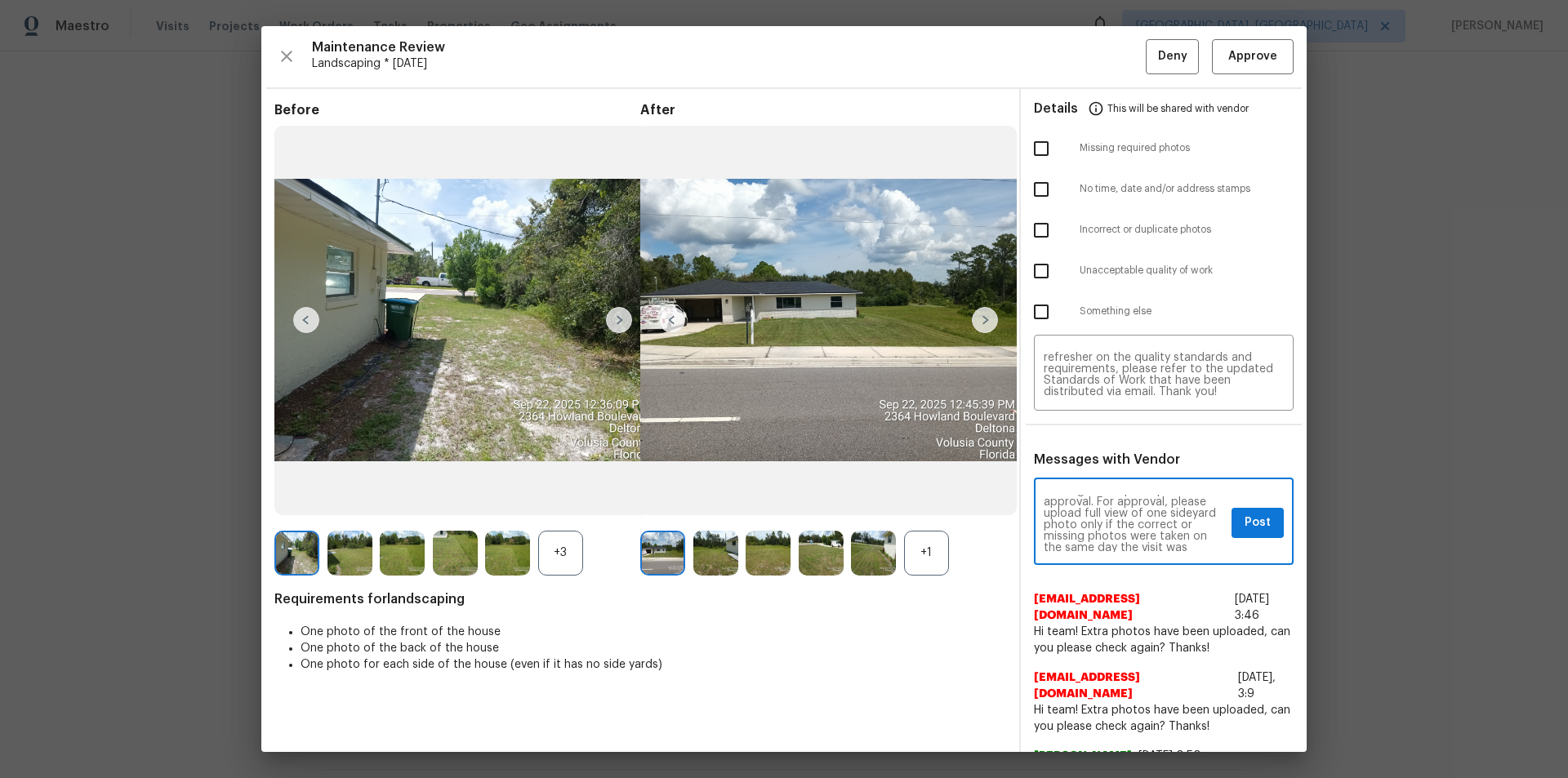
scroll to position [65, 0]
type textarea "Maintenance Audit Team: Hello! Unfortunately, this landscaping visit completed …"
drag, startPoint x: 1340, startPoint y: 312, endPoint x: 1336, endPoint y: 322, distance: 10.8
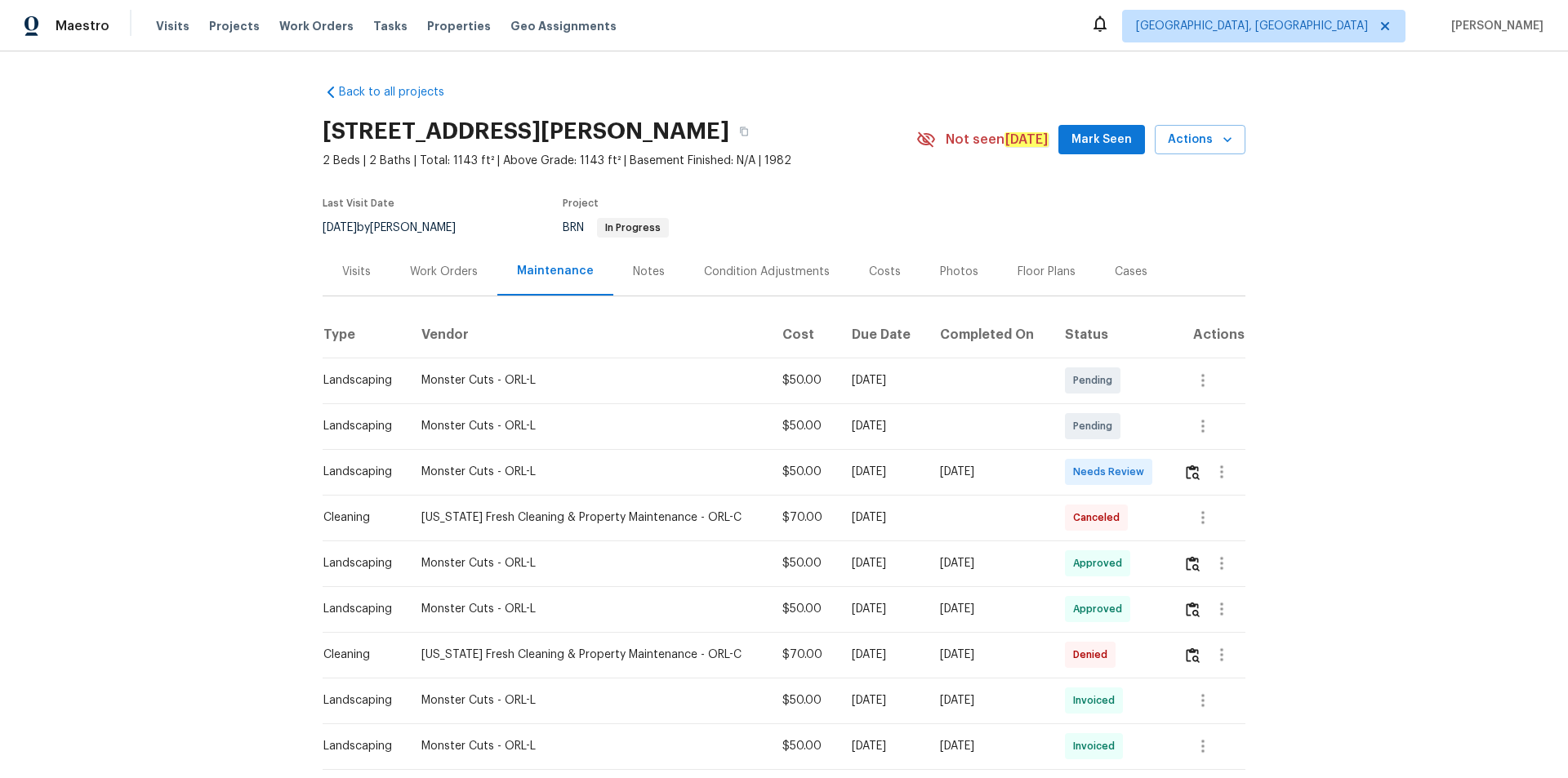
click at [1115, 477] on td at bounding box center [1208, 472] width 75 height 46
click at [1115, 473] on img "button" at bounding box center [1193, 472] width 14 height 16
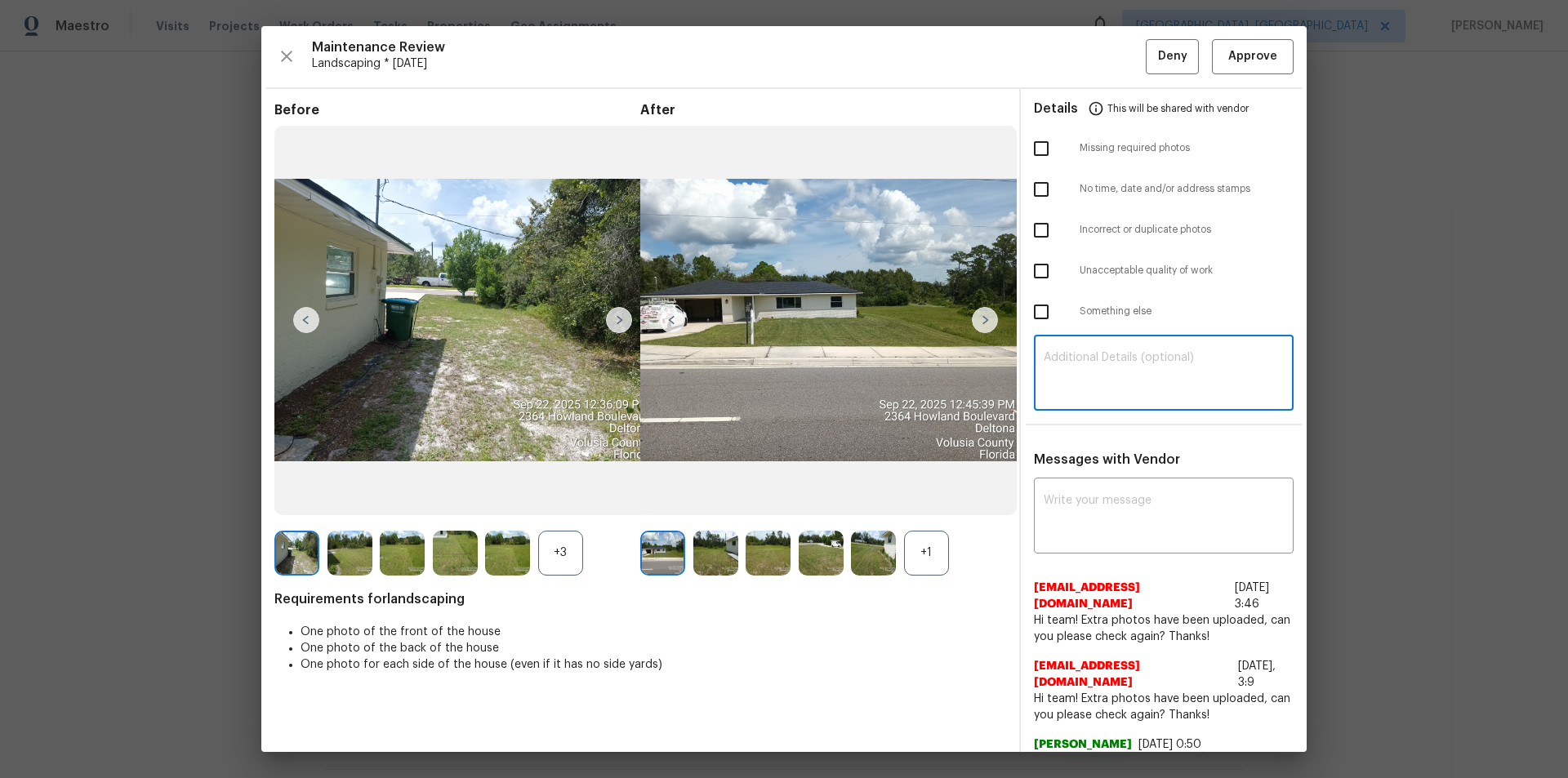
click at [1115, 384] on textarea at bounding box center [1163, 374] width 240 height 46
paste textarea "Maintenance Audit Team: Hello! Unfortunately, this landscaping visit completed …"
type textarea "Maintenance Audit Team: Hello! Unfortunately, this landscaping visit completed …"
paste textarea "Maintenance Audit Team: Hello! Unfortunately, this landscaping visit completed …"
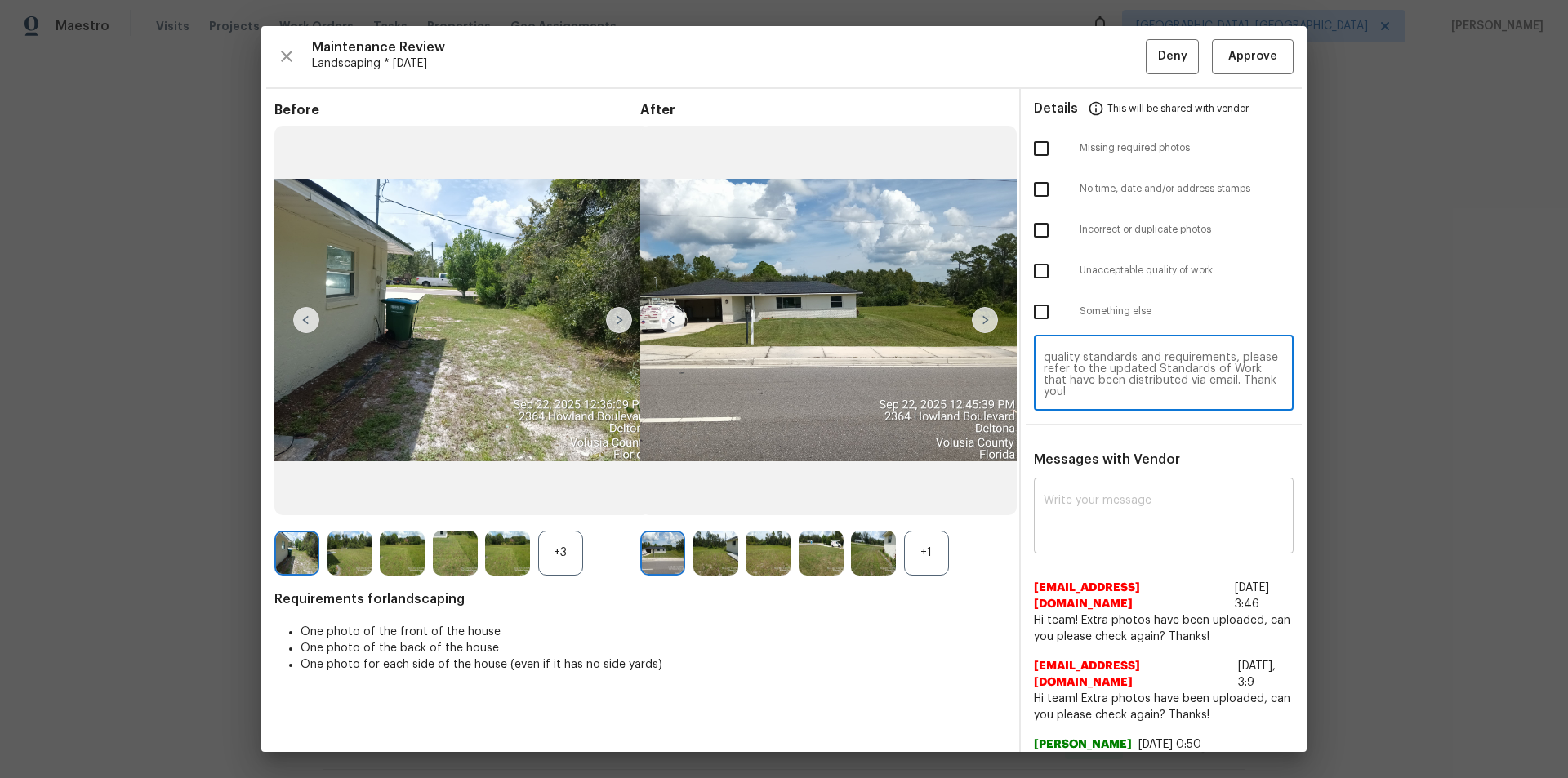
click at [1115, 495] on textarea at bounding box center [1163, 518] width 240 height 46
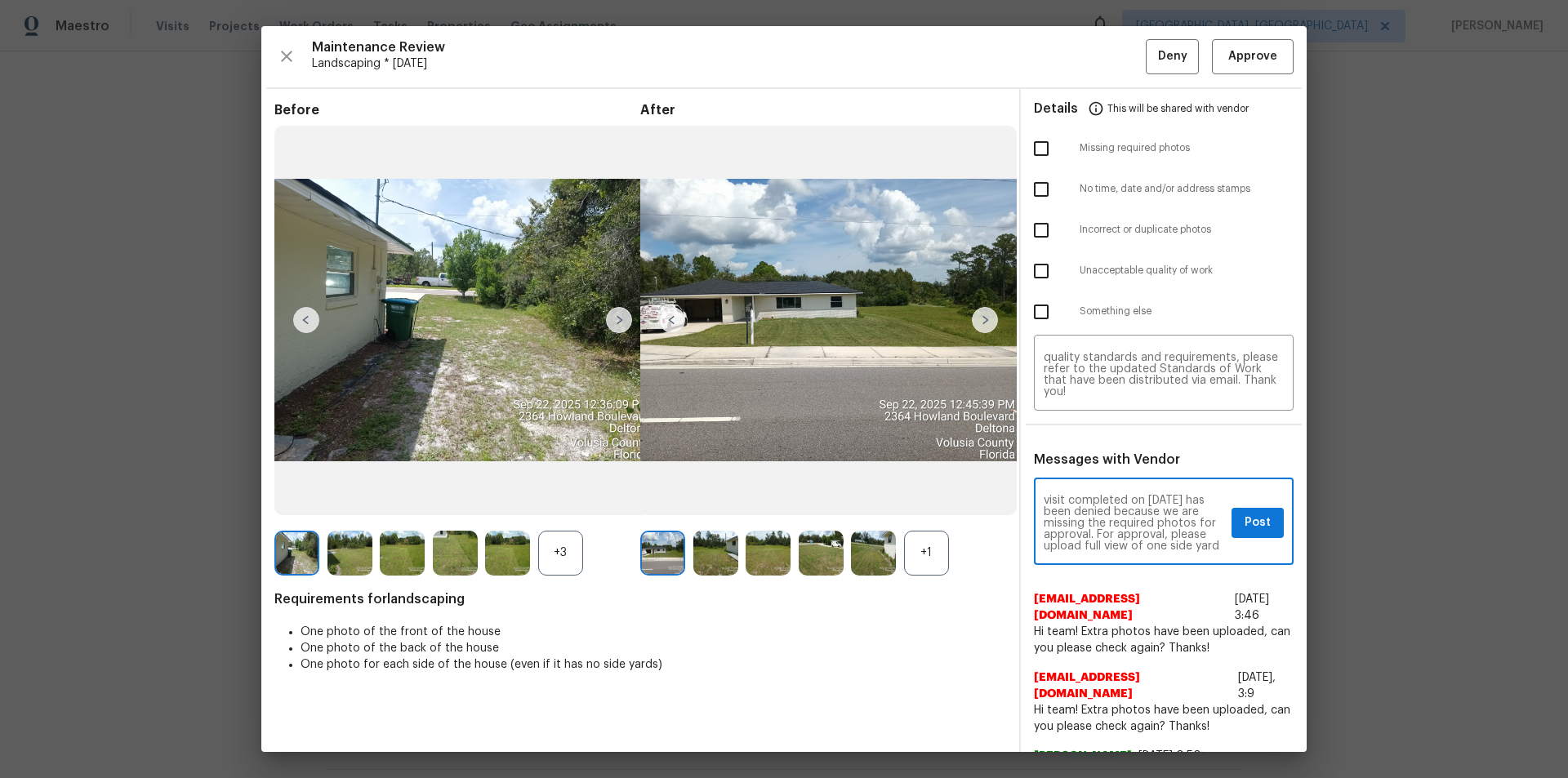
scroll to position [0, 0]
type textarea "Maintenance Audit Team: Hello! Unfortunately, this landscaping visit completed …"
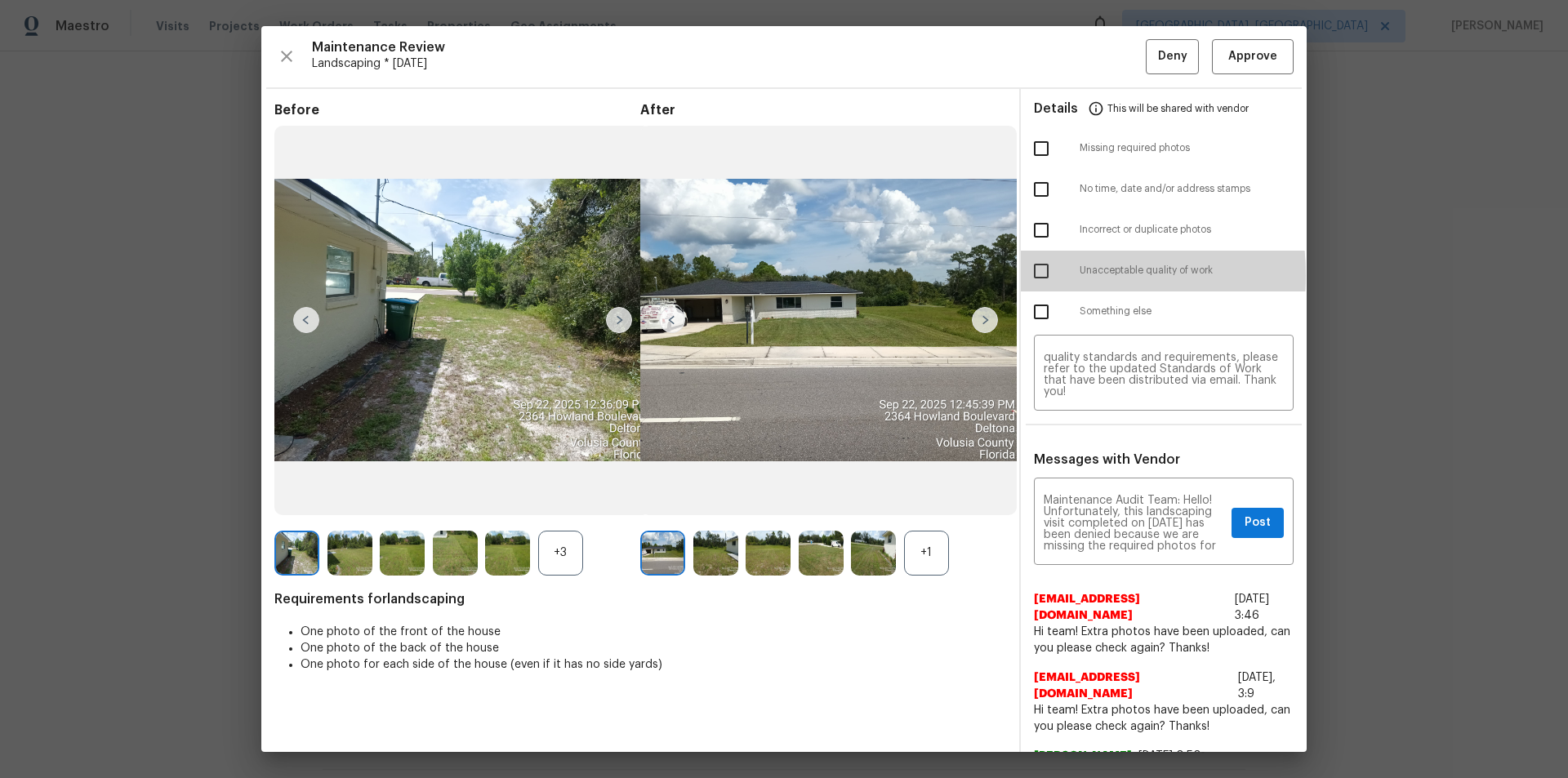
click at [1025, 275] on input "checkbox" at bounding box center [1040, 271] width 35 height 35
drag, startPoint x: 1037, startPoint y: 271, endPoint x: 1035, endPoint y: 210, distance: 61.0
click at [1036, 270] on input "checkbox" at bounding box center [1040, 271] width 35 height 35
checkbox input "false"
click at [1034, 149] on input "checkbox" at bounding box center [1040, 148] width 35 height 35
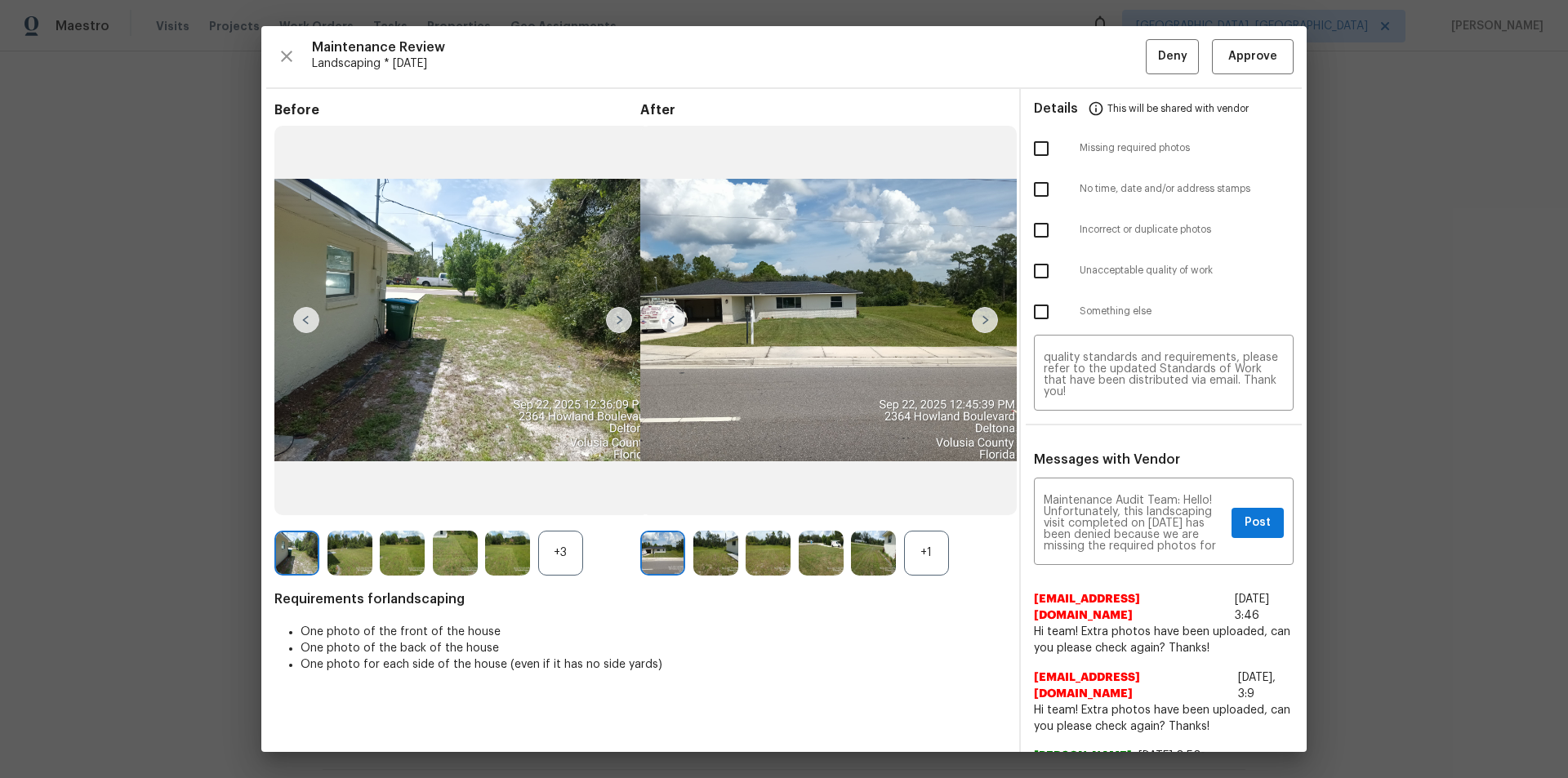
checkbox input "true"
drag, startPoint x: 1265, startPoint y: 527, endPoint x: 1286, endPoint y: 599, distance: 75.0
click at [1115, 523] on button "Post" at bounding box center [1257, 523] width 52 height 31
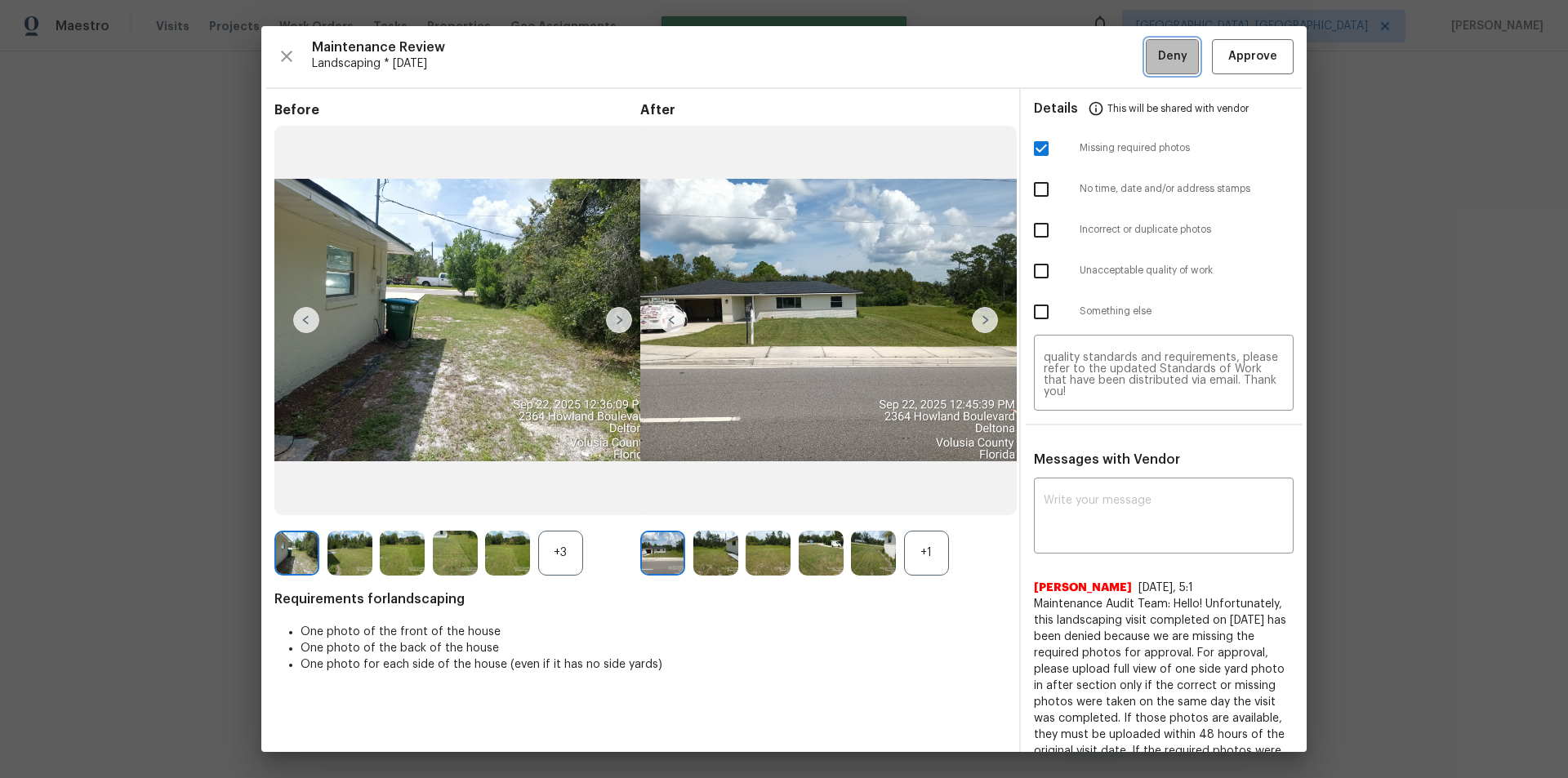
drag, startPoint x: 1154, startPoint y: 41, endPoint x: 1151, endPoint y: 125, distance: 84.1
click at [1115, 41] on button "Deny" at bounding box center [1172, 56] width 53 height 35
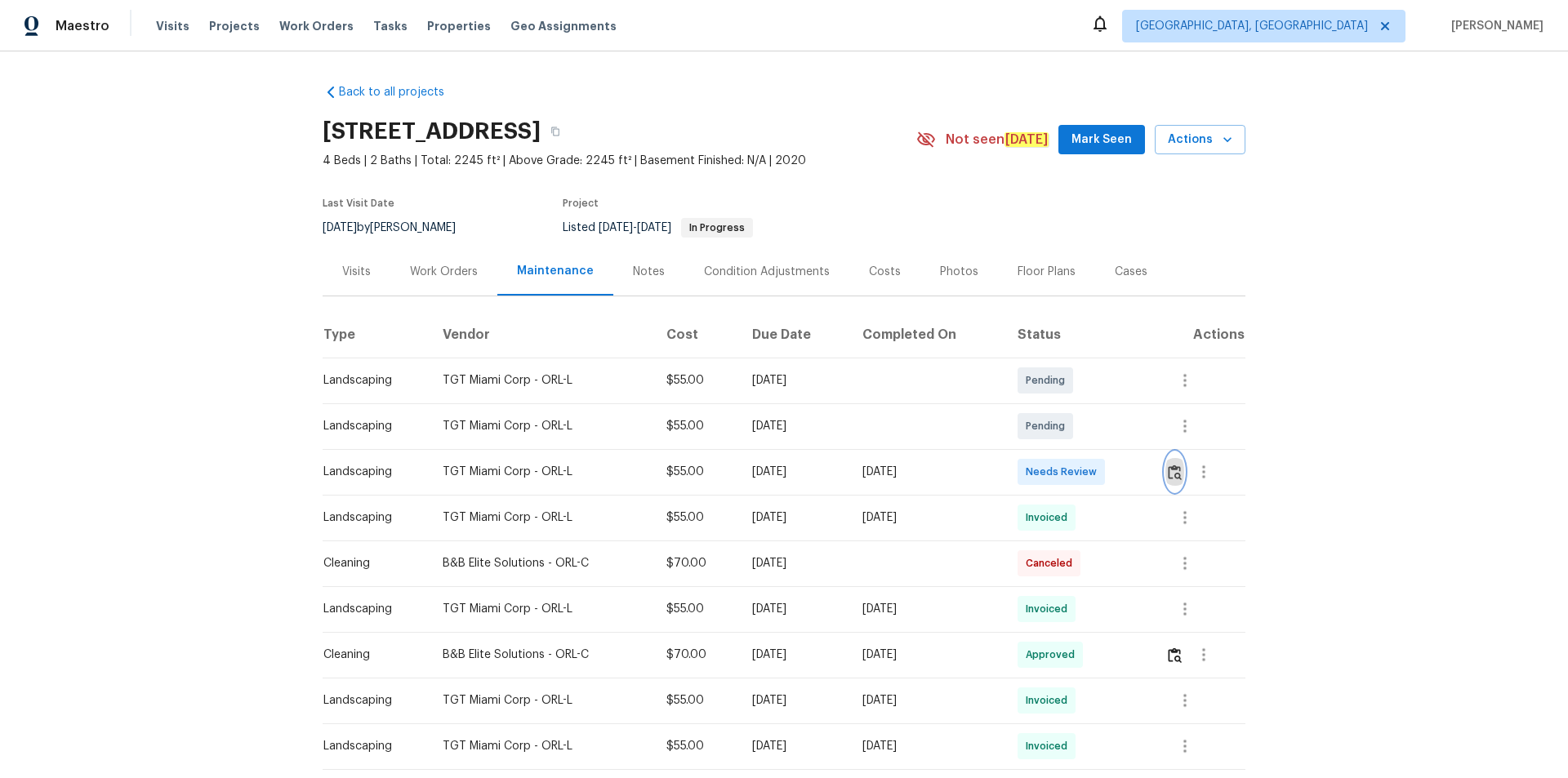
click at [1115, 465] on img "button" at bounding box center [1174, 472] width 14 height 16
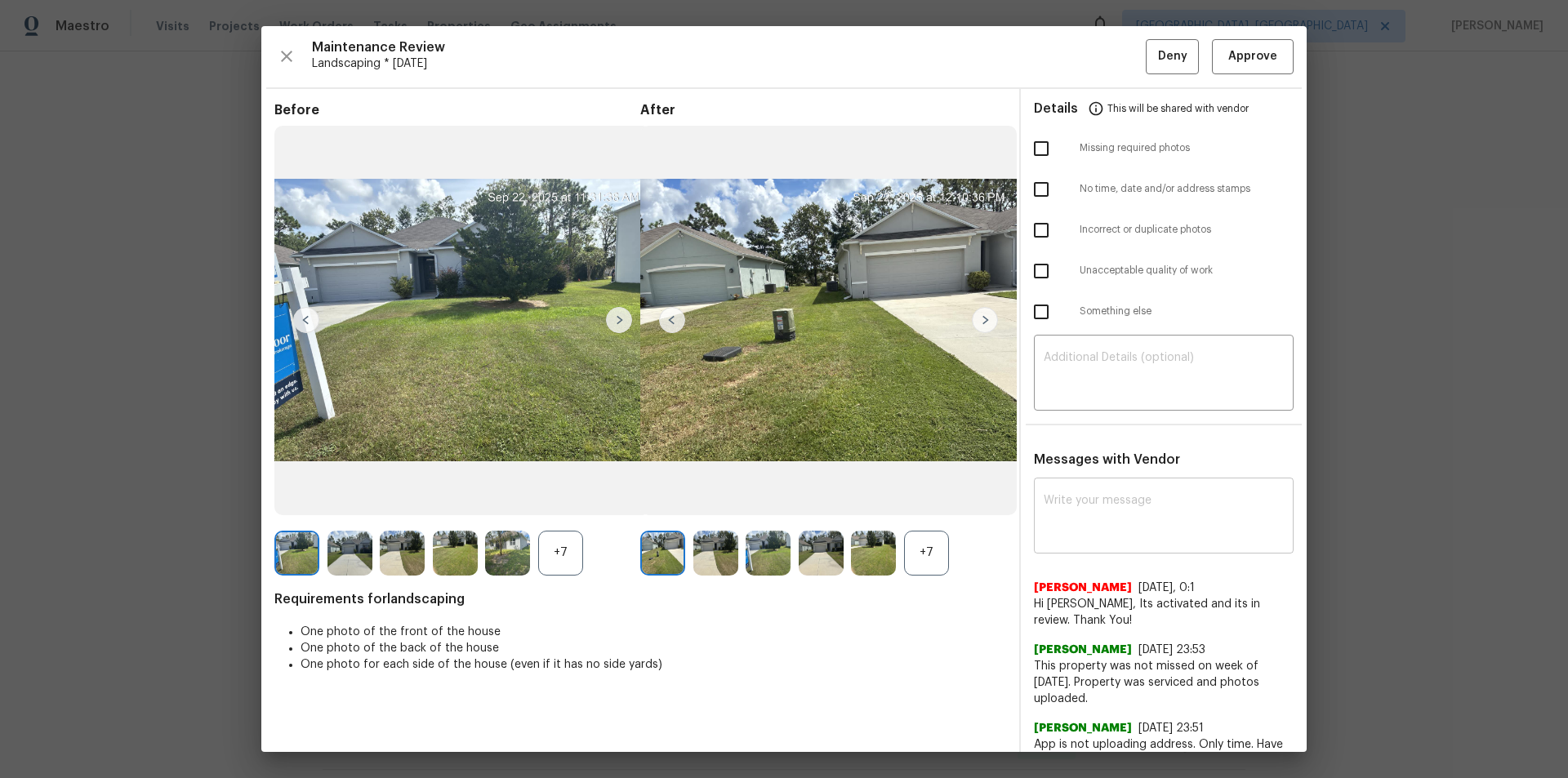
click at [1115, 523] on textarea at bounding box center [1163, 518] width 240 height 46
paste textarea "Maintenance Audit Team: Hello! After further review the visit has been approved…"
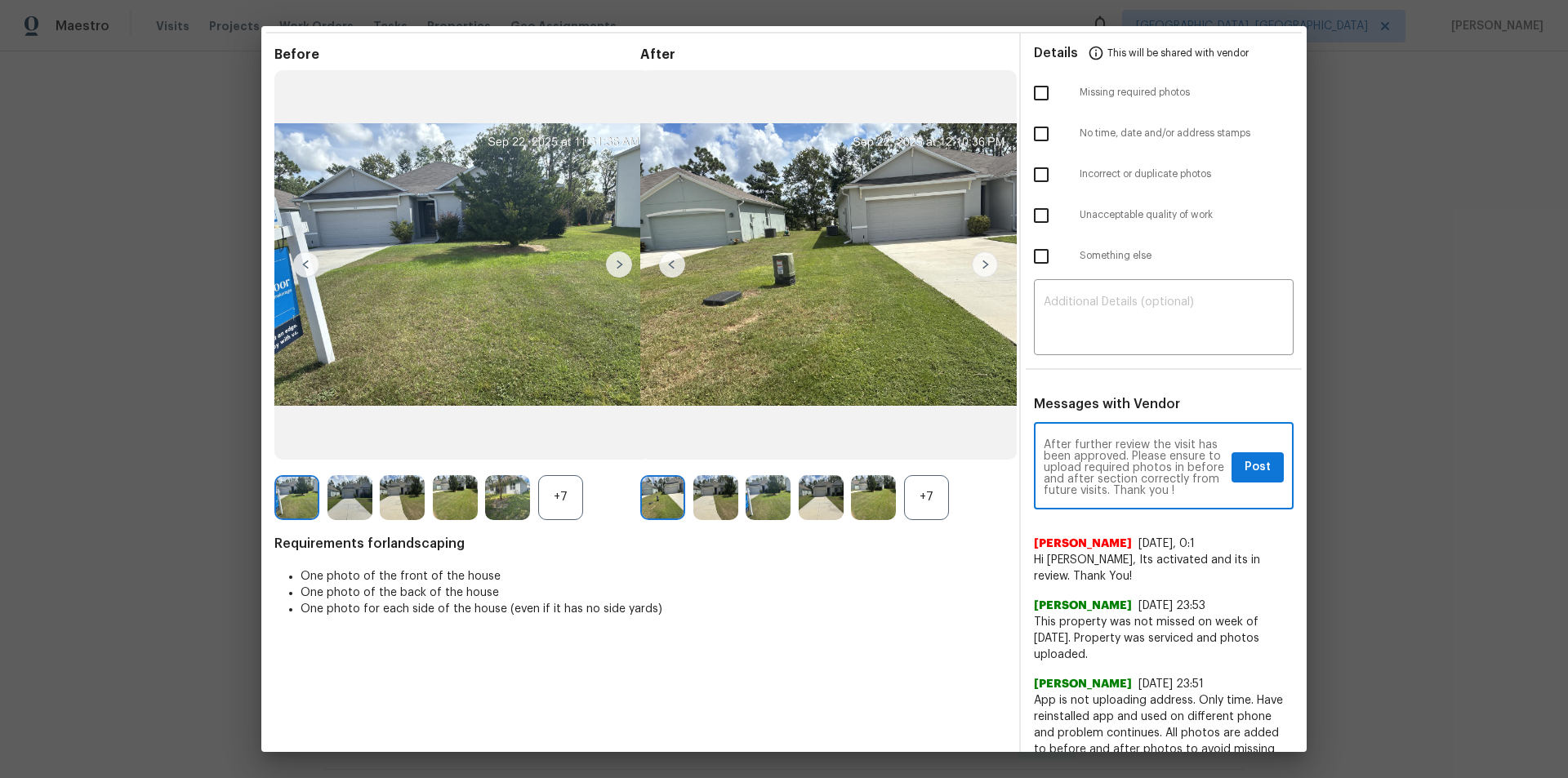
scroll to position [81, 0]
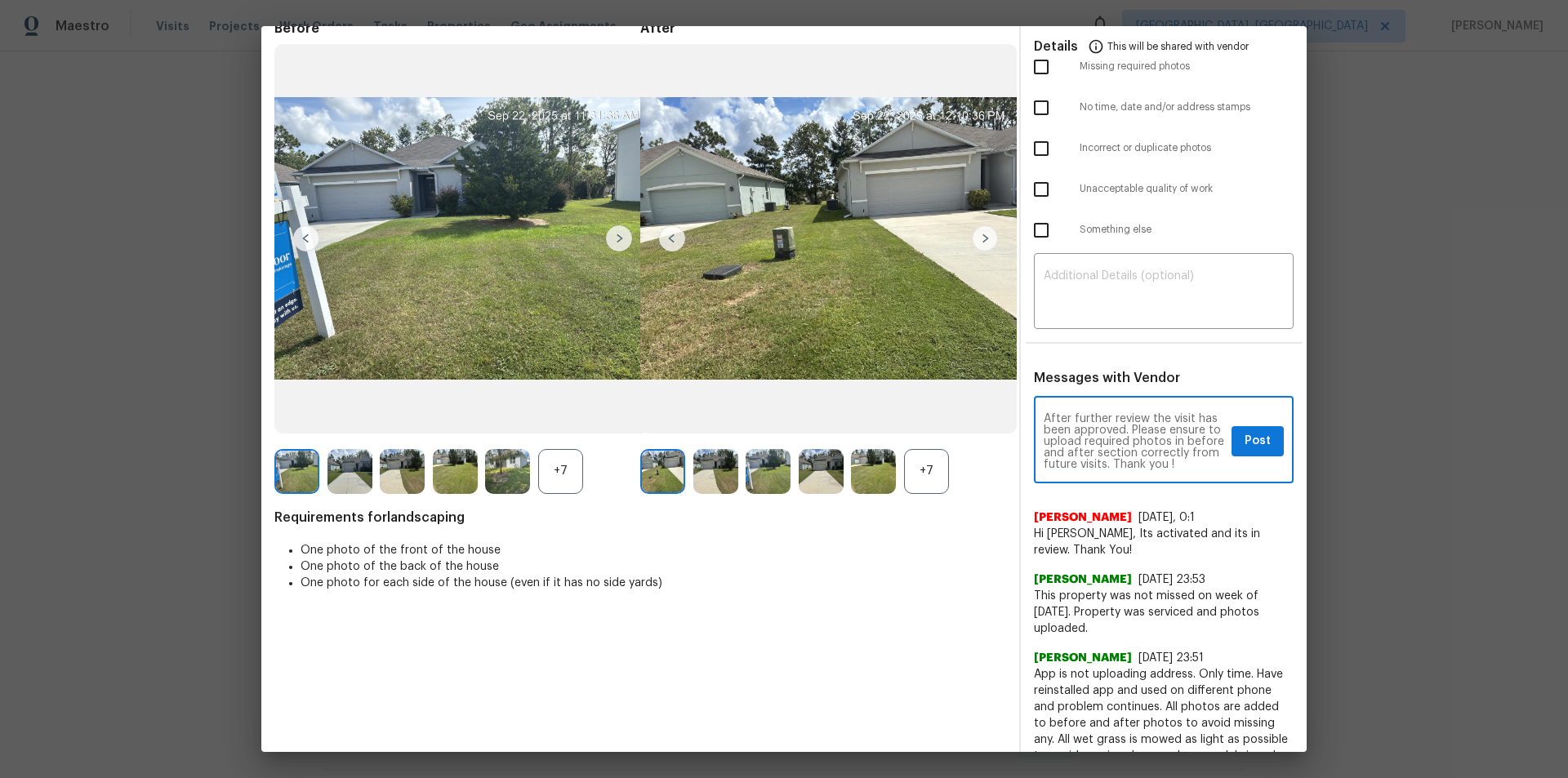
type textarea "Maintenance Audit Team: Hello! After further review the visit has been approved…"
click at [1115, 443] on div "Maintenance Audit Team: Hello! After further review the visit has been approved…" at bounding box center [1163, 441] width 259 height 83
click at [1115, 443] on span "Post" at bounding box center [1257, 440] width 26 height 21
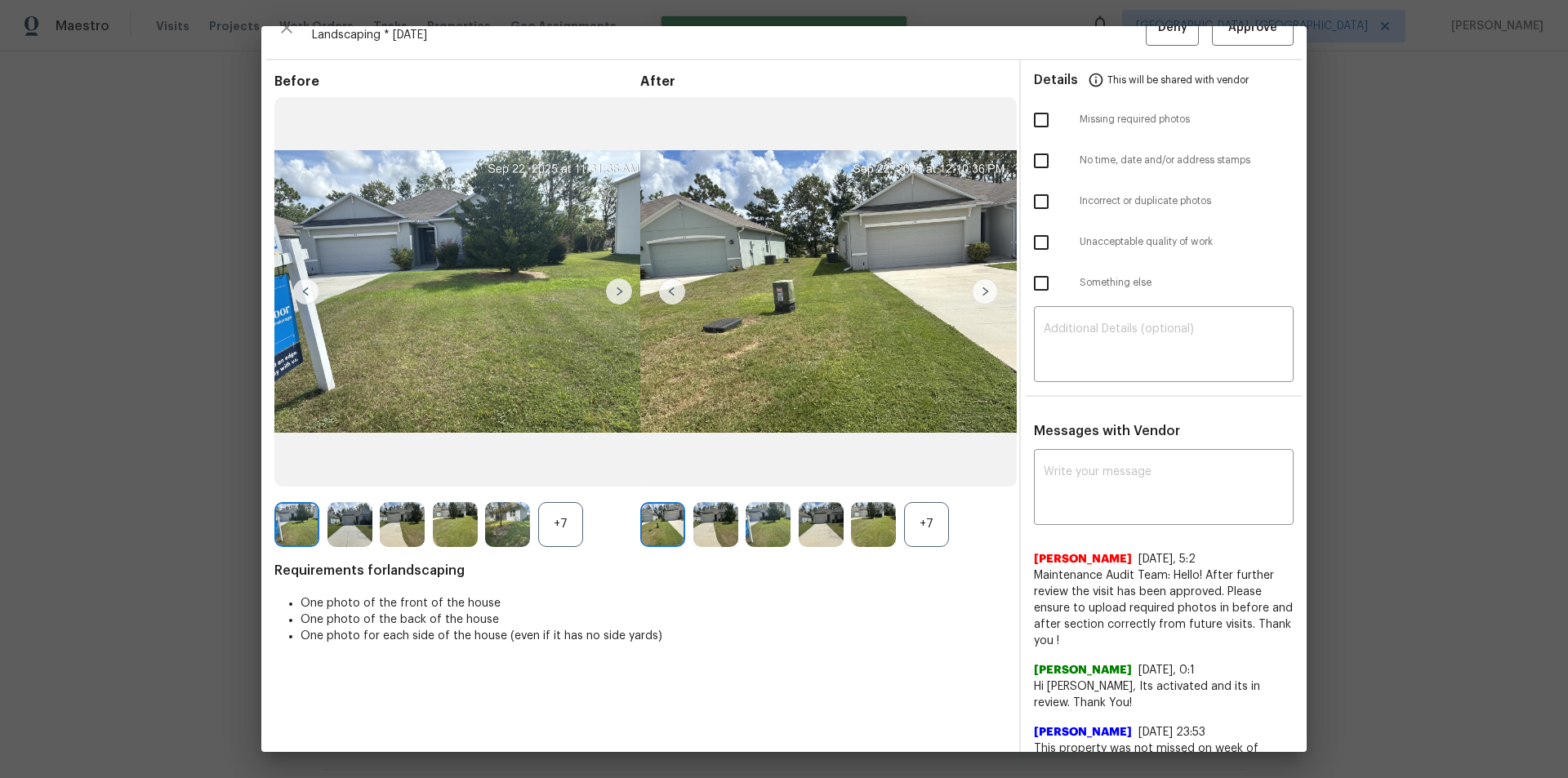
scroll to position [0, 0]
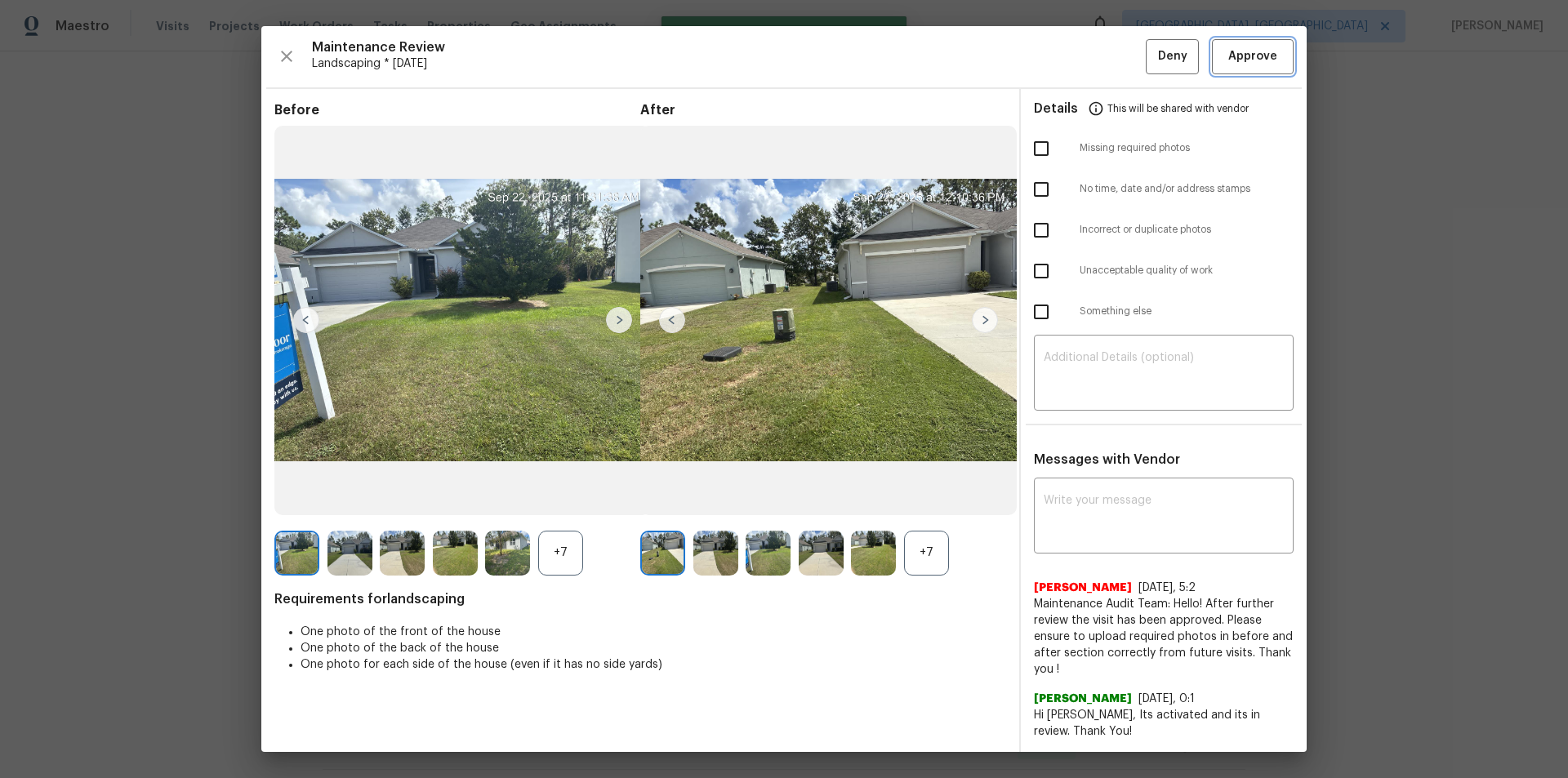
click at [1115, 49] on span "Approve" at bounding box center [1251, 56] width 49 height 21
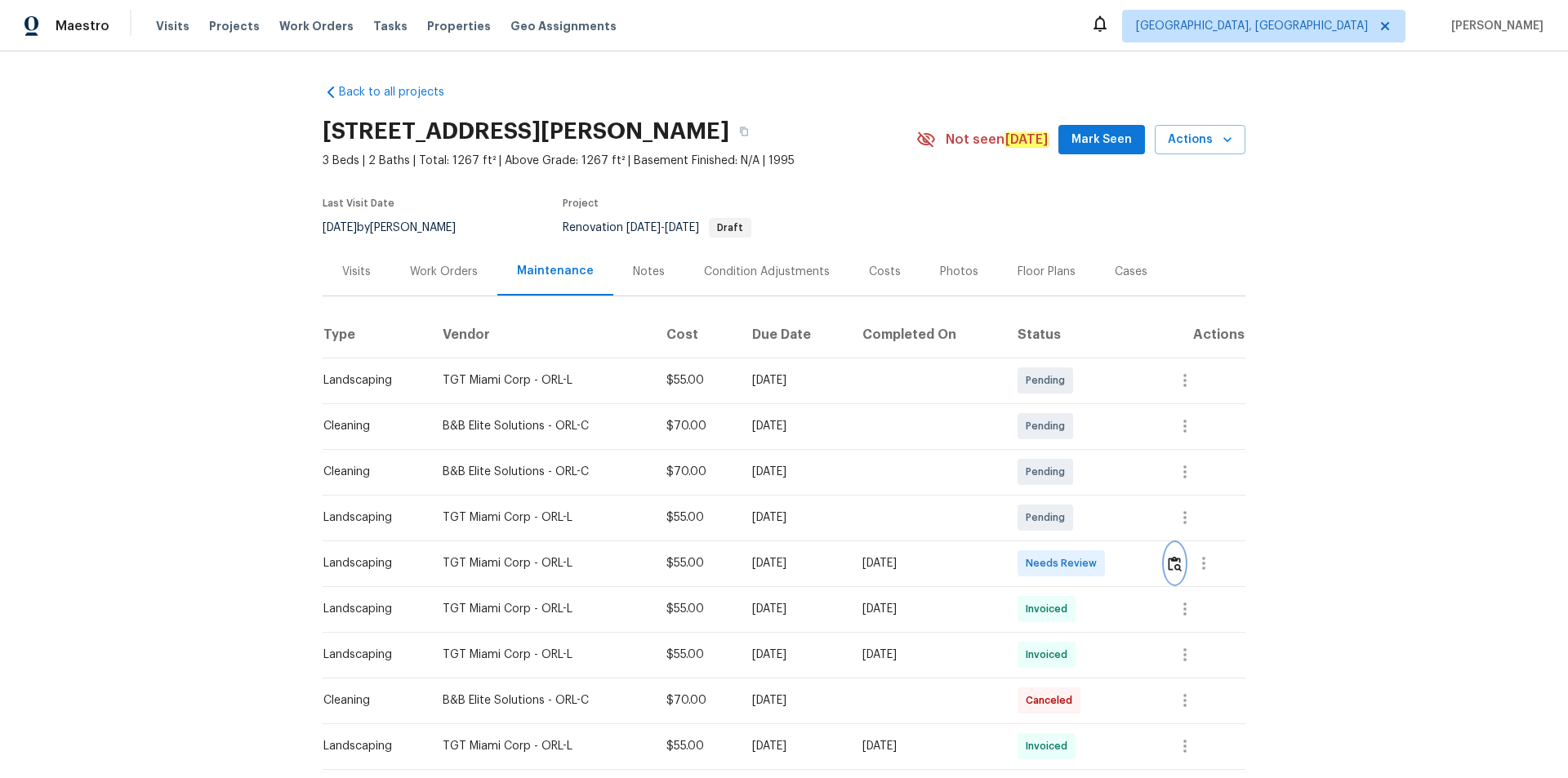
click at [1115, 523] on img "button" at bounding box center [1174, 564] width 14 height 16
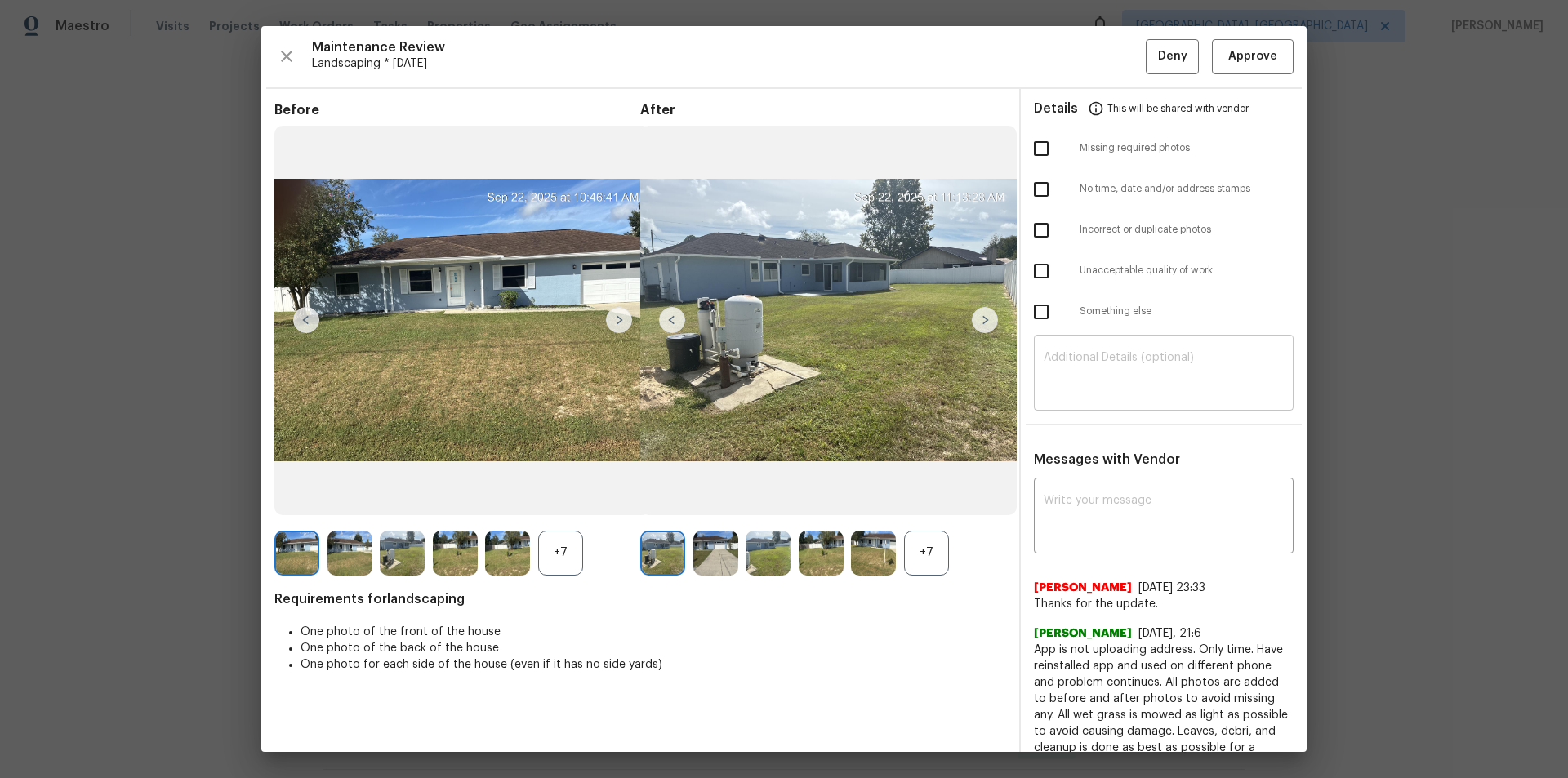
click at [1115, 384] on textarea at bounding box center [1163, 374] width 240 height 46
click at [1115, 523] on textarea at bounding box center [1163, 518] width 240 height 46
paste textarea "Maintenance Audit Team: Hello! After further review the visit has been approved…"
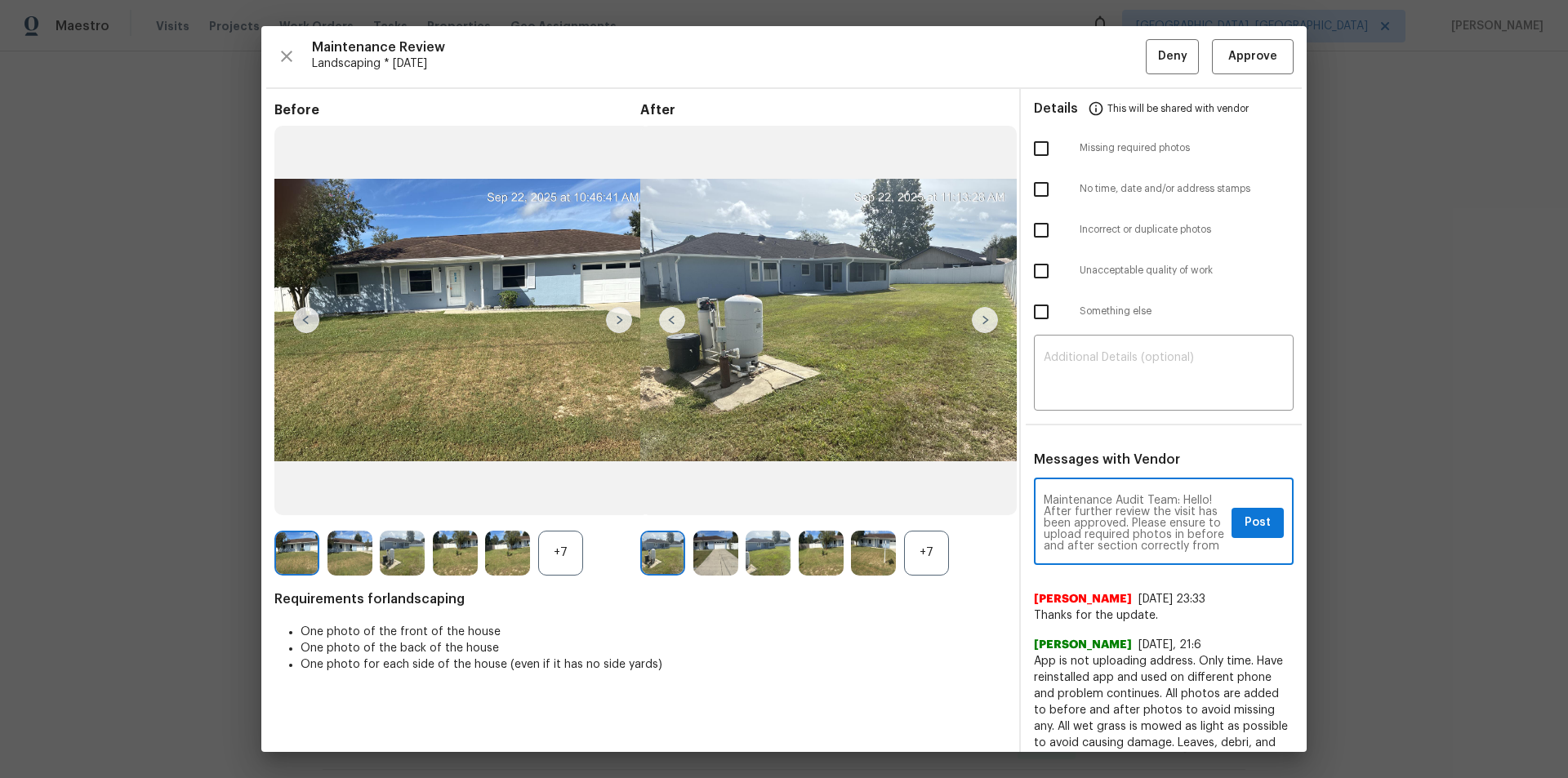
click at [1115, 523] on textarea "Maintenance Audit Team: Hello! After further review the visit has been approved…" at bounding box center [1133, 524] width 181 height 57
type textarea "Maintenance Audit Team: Hello! After further review the visit has been approved…"
click at [1115, 523] on button "Post" at bounding box center [1257, 523] width 52 height 31
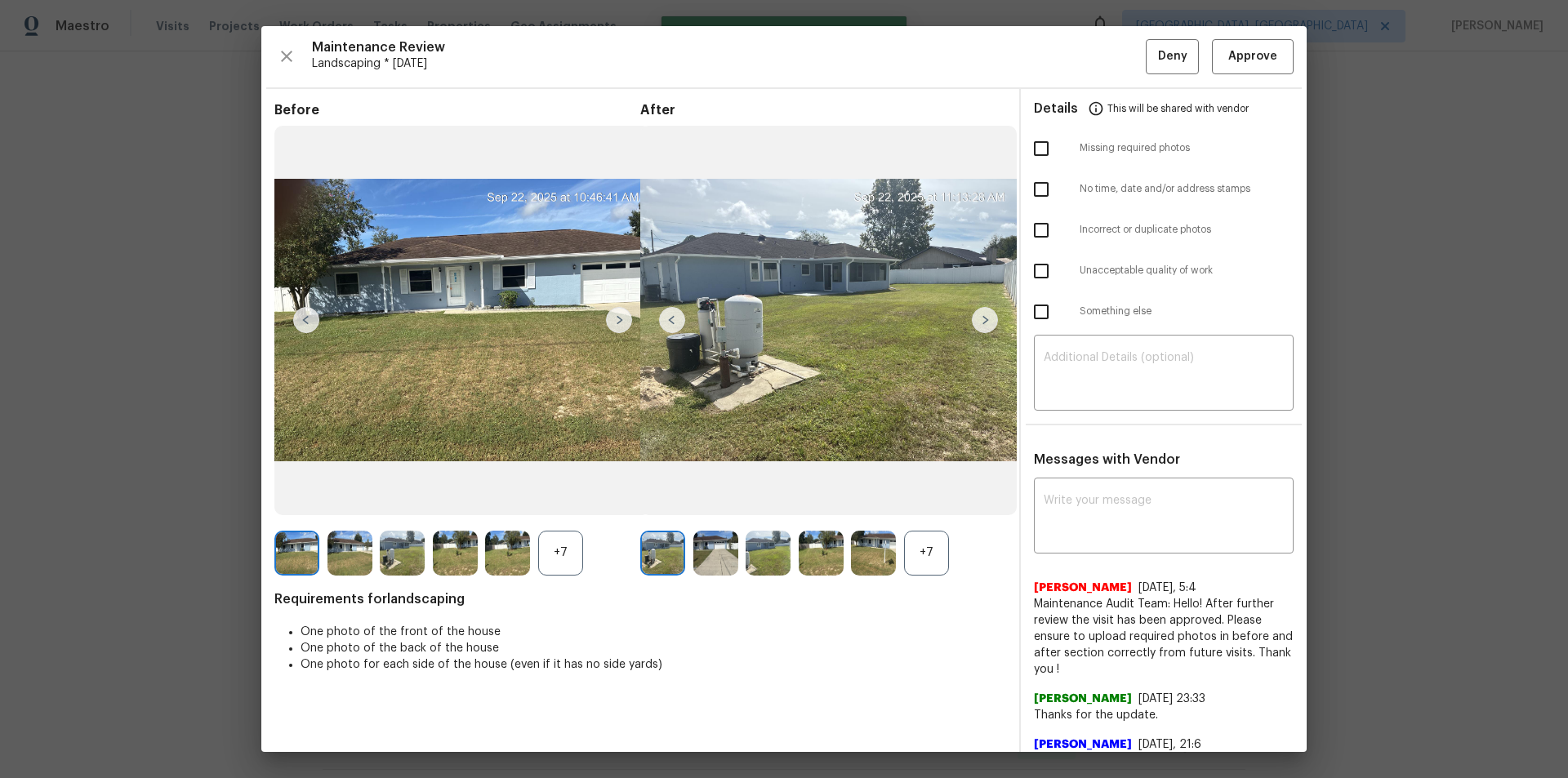
scroll to position [0, 0]
drag, startPoint x: 1248, startPoint y: 66, endPoint x: 1265, endPoint y: 118, distance: 54.7
click at [1115, 66] on span "Approve" at bounding box center [1251, 56] width 49 height 21
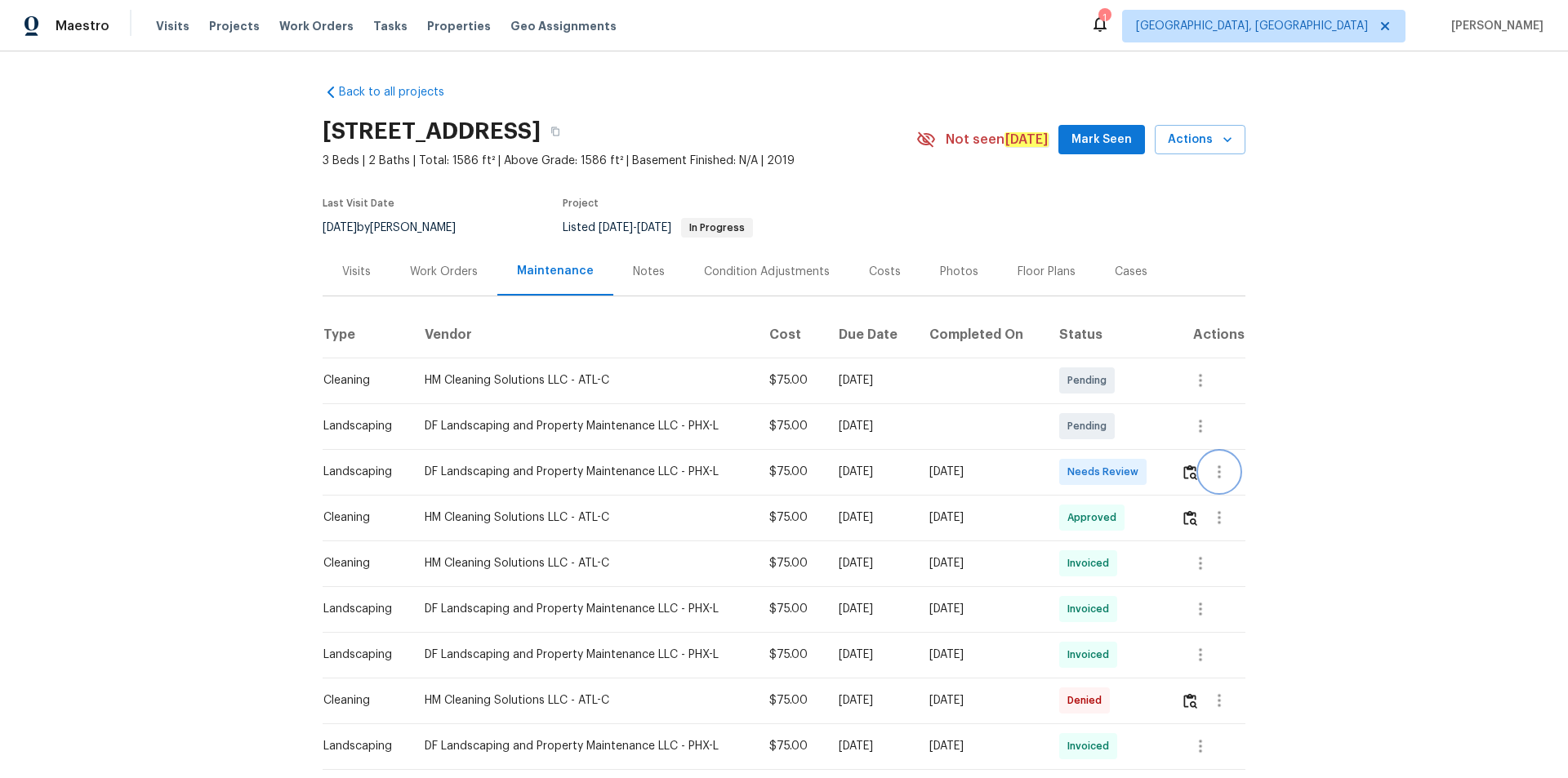
click at [1115, 468] on button "button" at bounding box center [1220, 472] width 40 height 40
click at [1115, 473] on div at bounding box center [784, 389] width 1568 height 778
click at [1115, 476] on img "button" at bounding box center [1190, 472] width 14 height 16
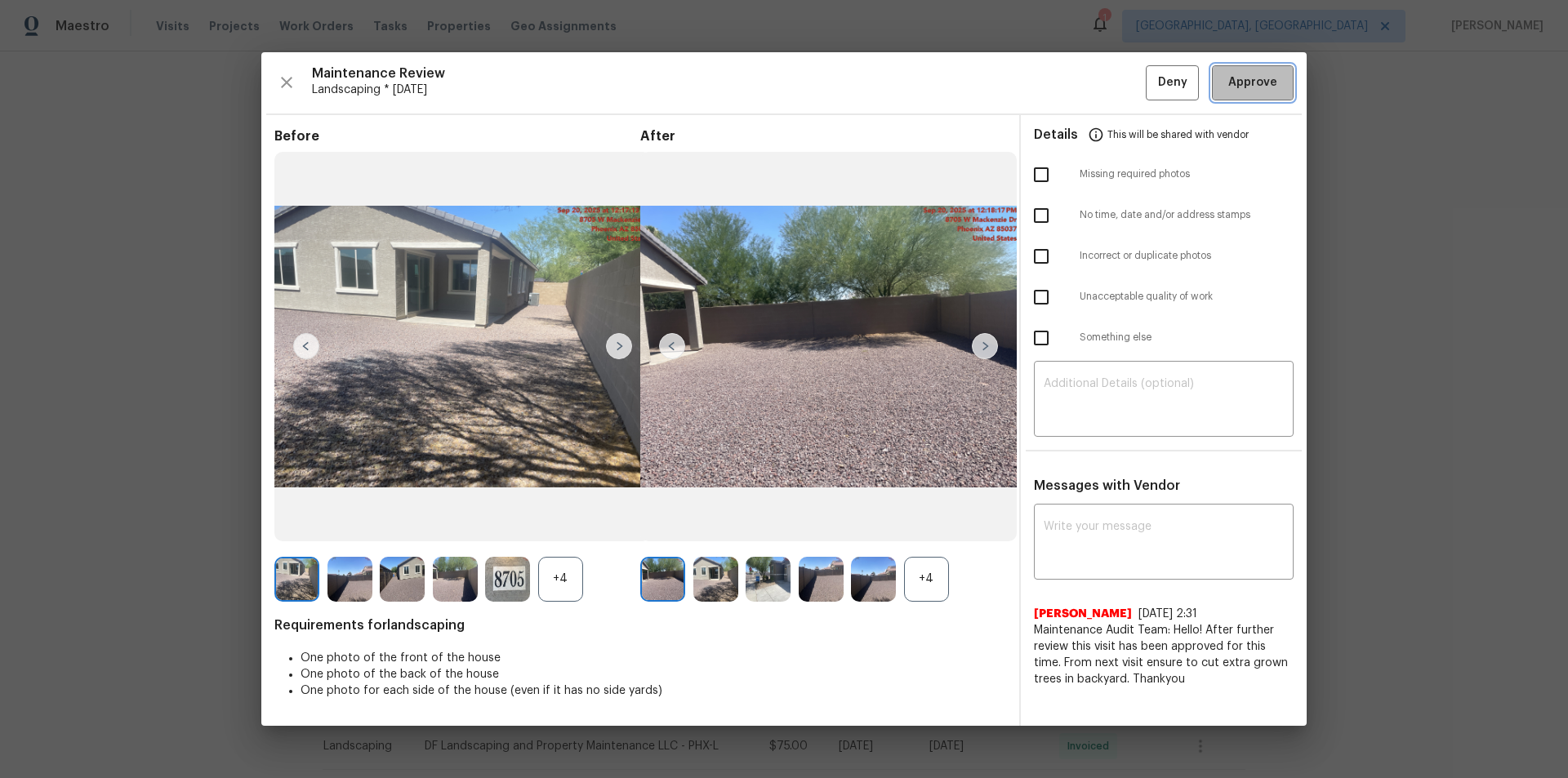
click at [1115, 86] on span "Approve" at bounding box center [1251, 82] width 49 height 21
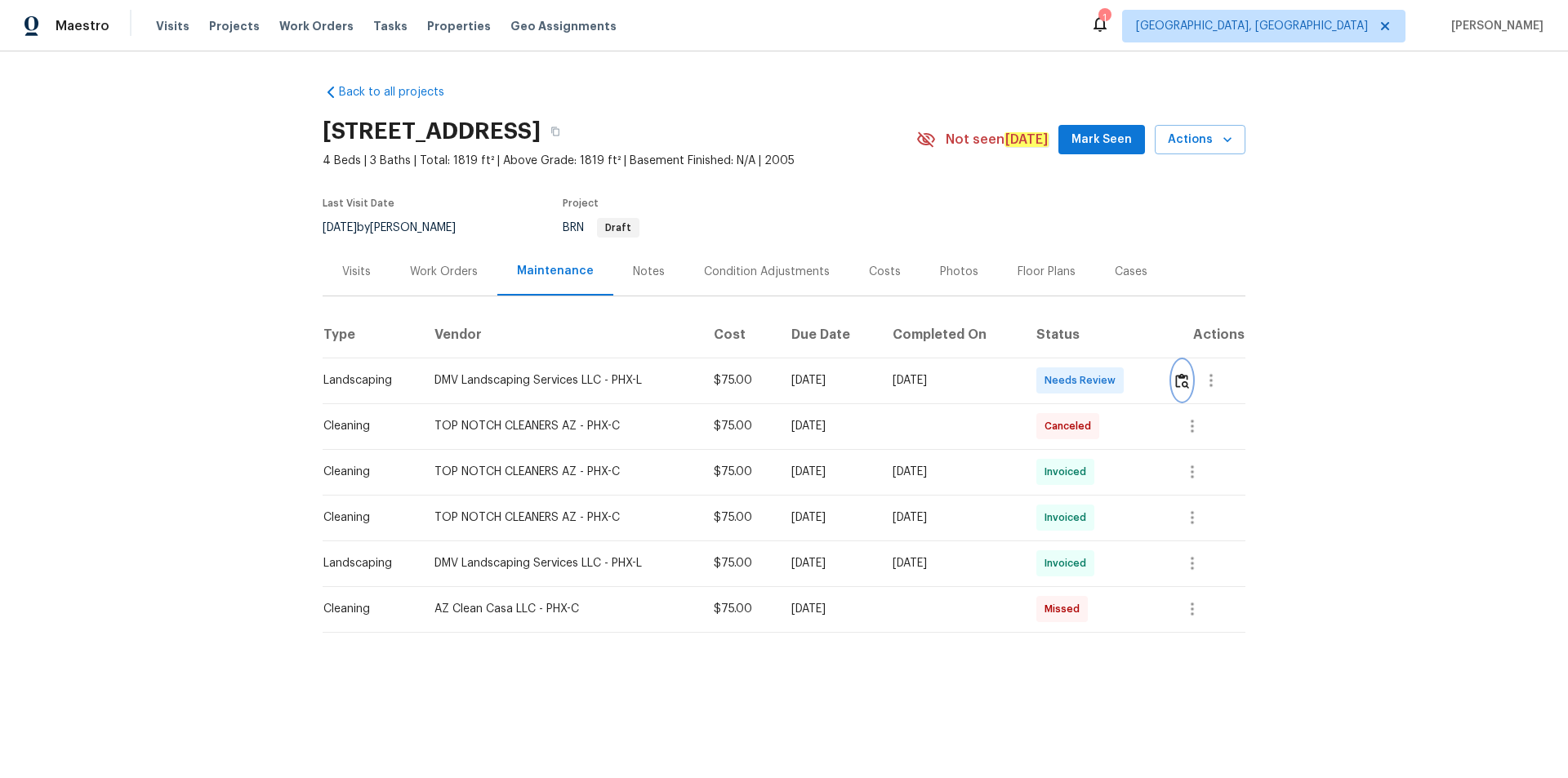
click at [1176, 384] on img "button" at bounding box center [1182, 381] width 14 height 16
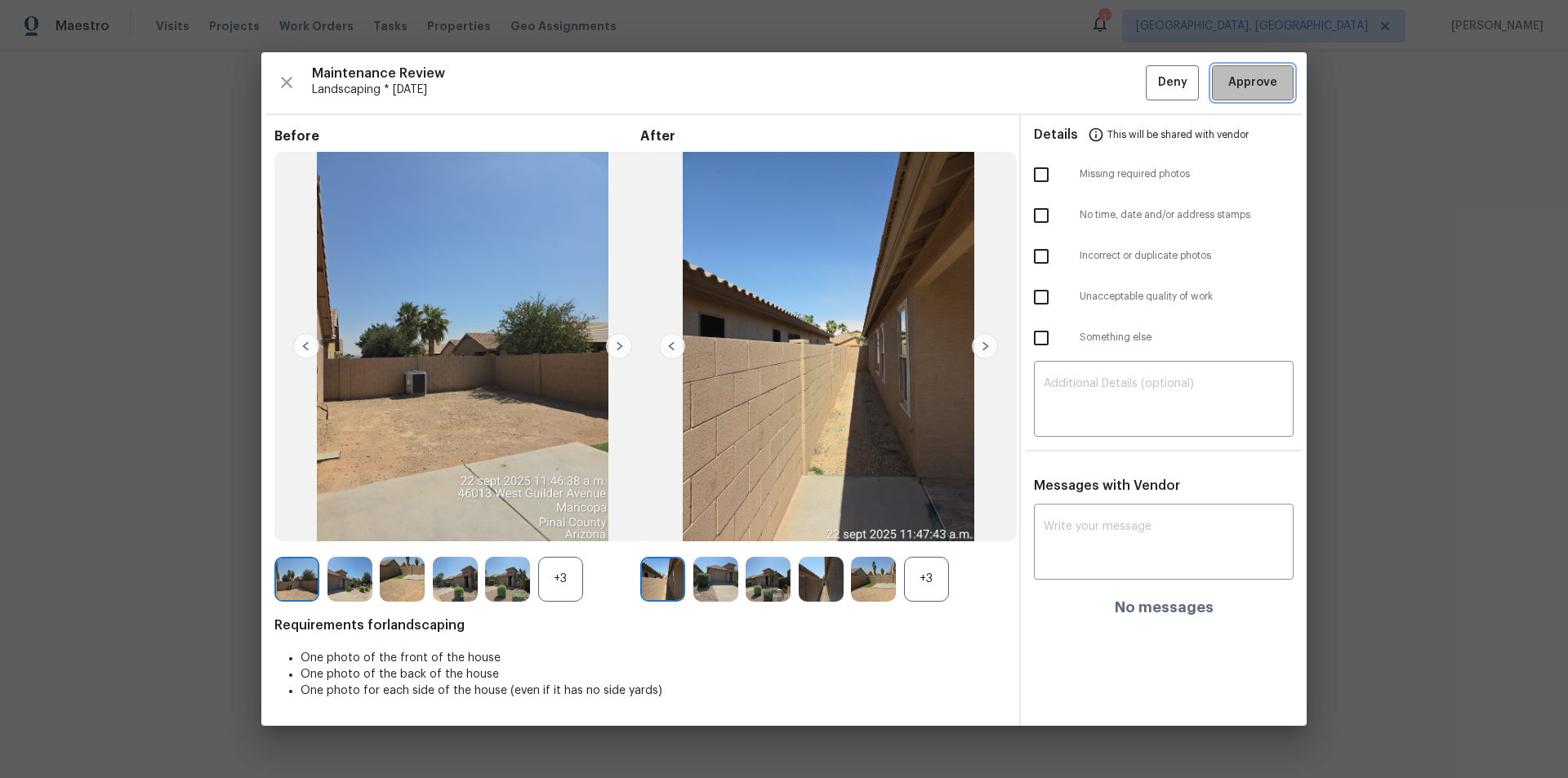
click at [1252, 81] on span "Approve" at bounding box center [1251, 82] width 49 height 21
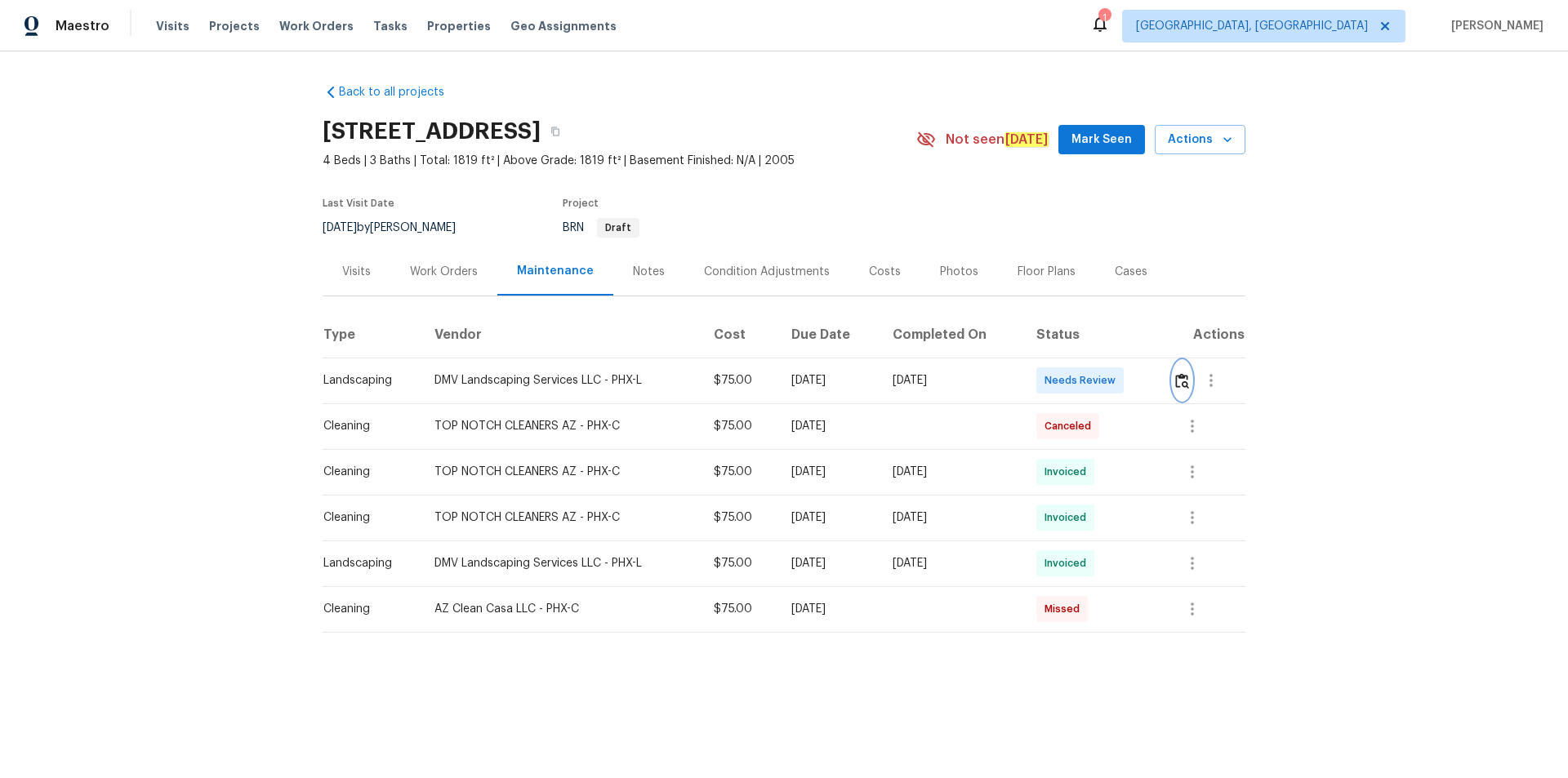
click at [1175, 380] on img "button" at bounding box center [1182, 381] width 14 height 16
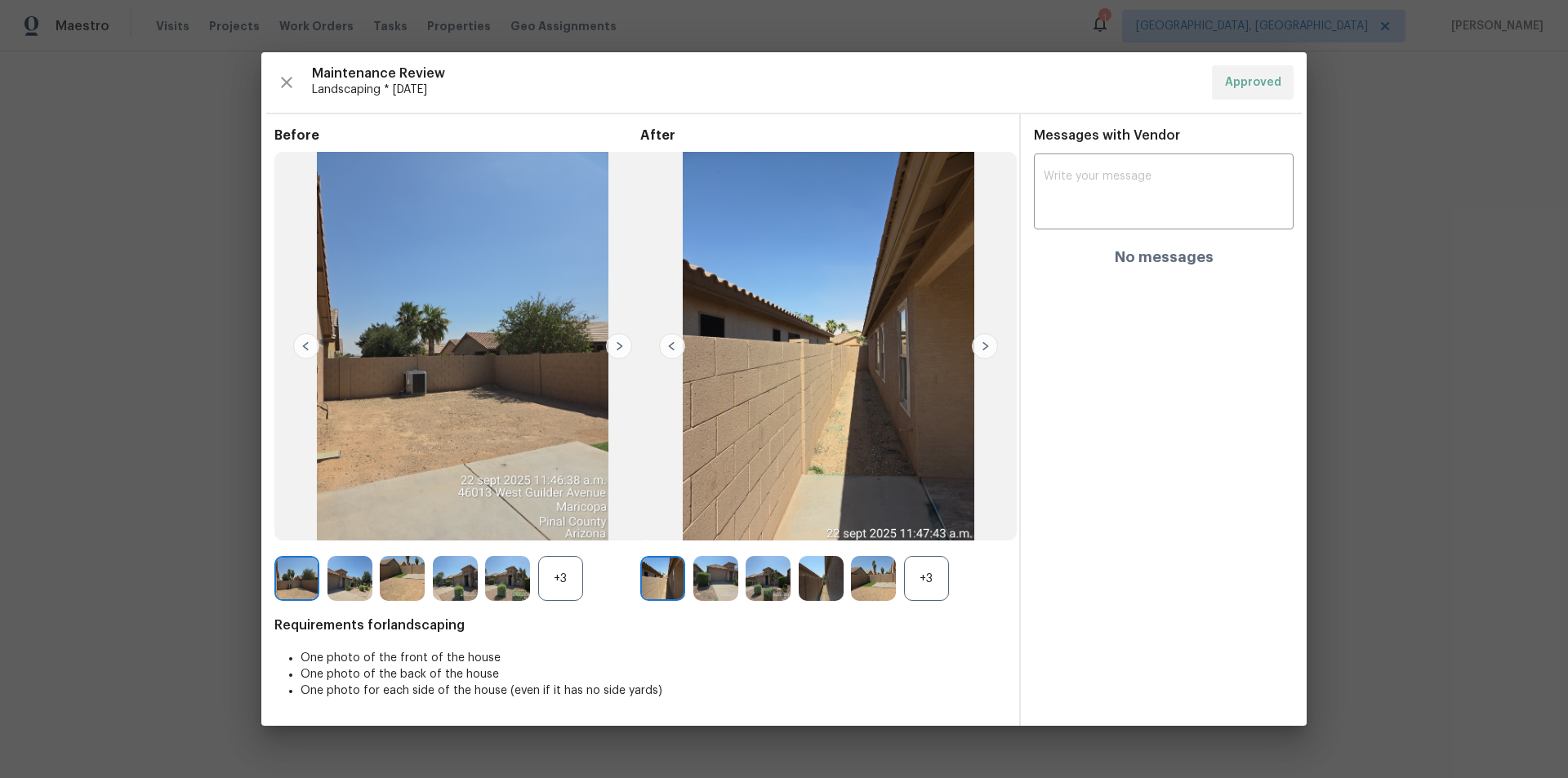
drag, startPoint x: 1519, startPoint y: 195, endPoint x: 1104, endPoint y: 309, distance: 430.4
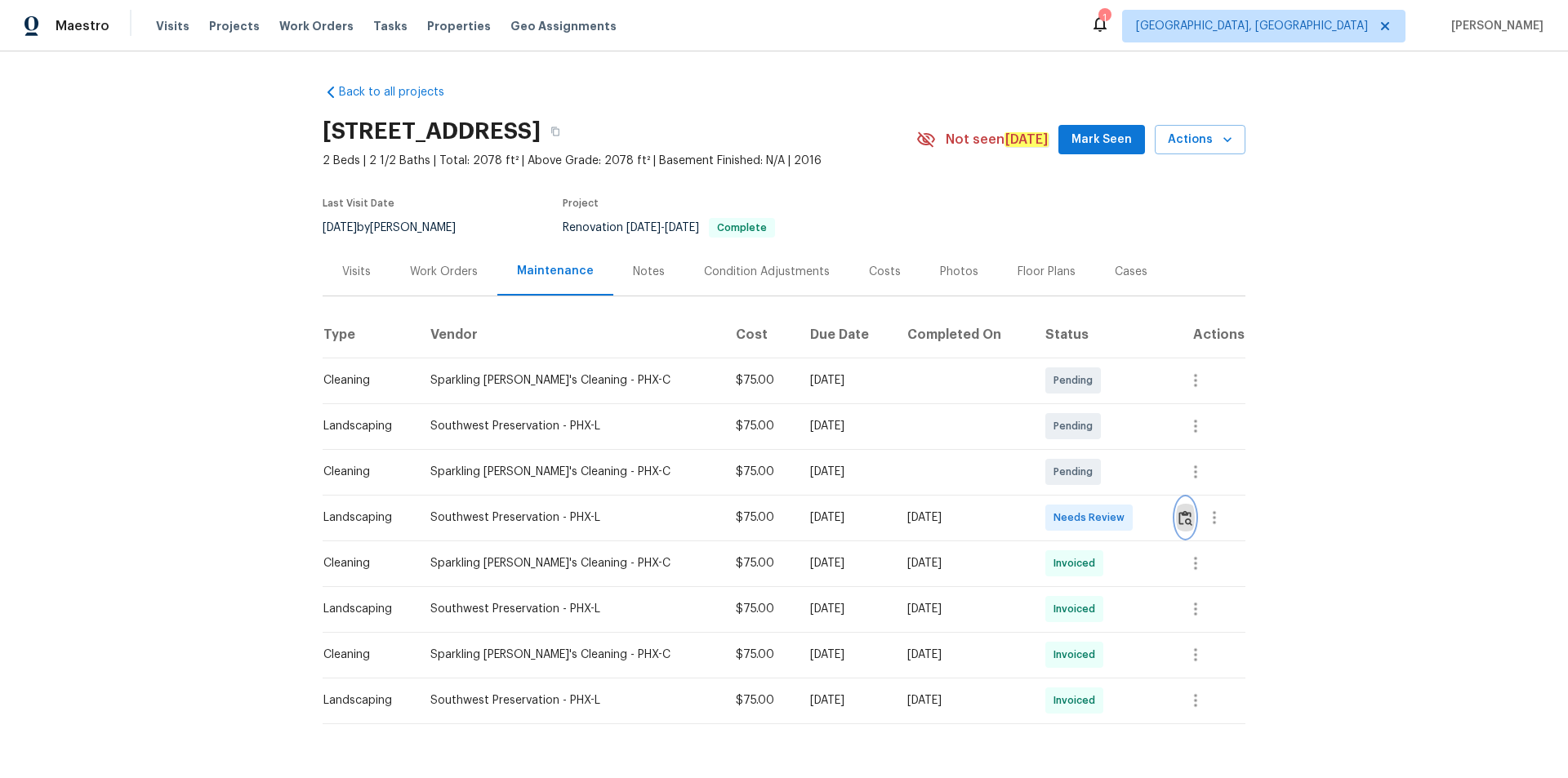
click at [1115, 514] on img "button" at bounding box center [1185, 518] width 14 height 16
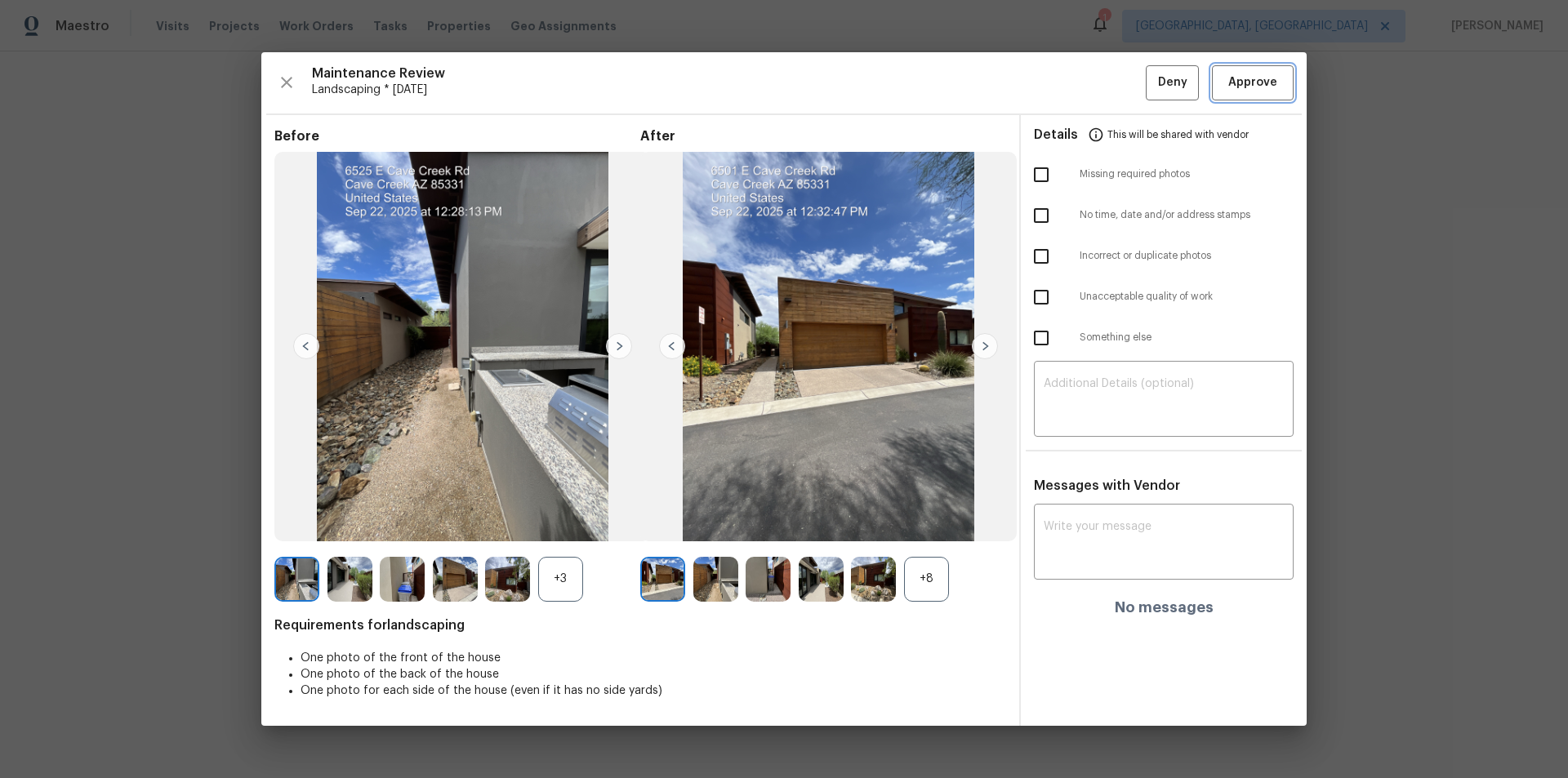
drag, startPoint x: 1268, startPoint y: 77, endPoint x: 1270, endPoint y: 133, distance: 56.0
click at [1115, 77] on span "Approve" at bounding box center [1251, 82] width 49 height 21
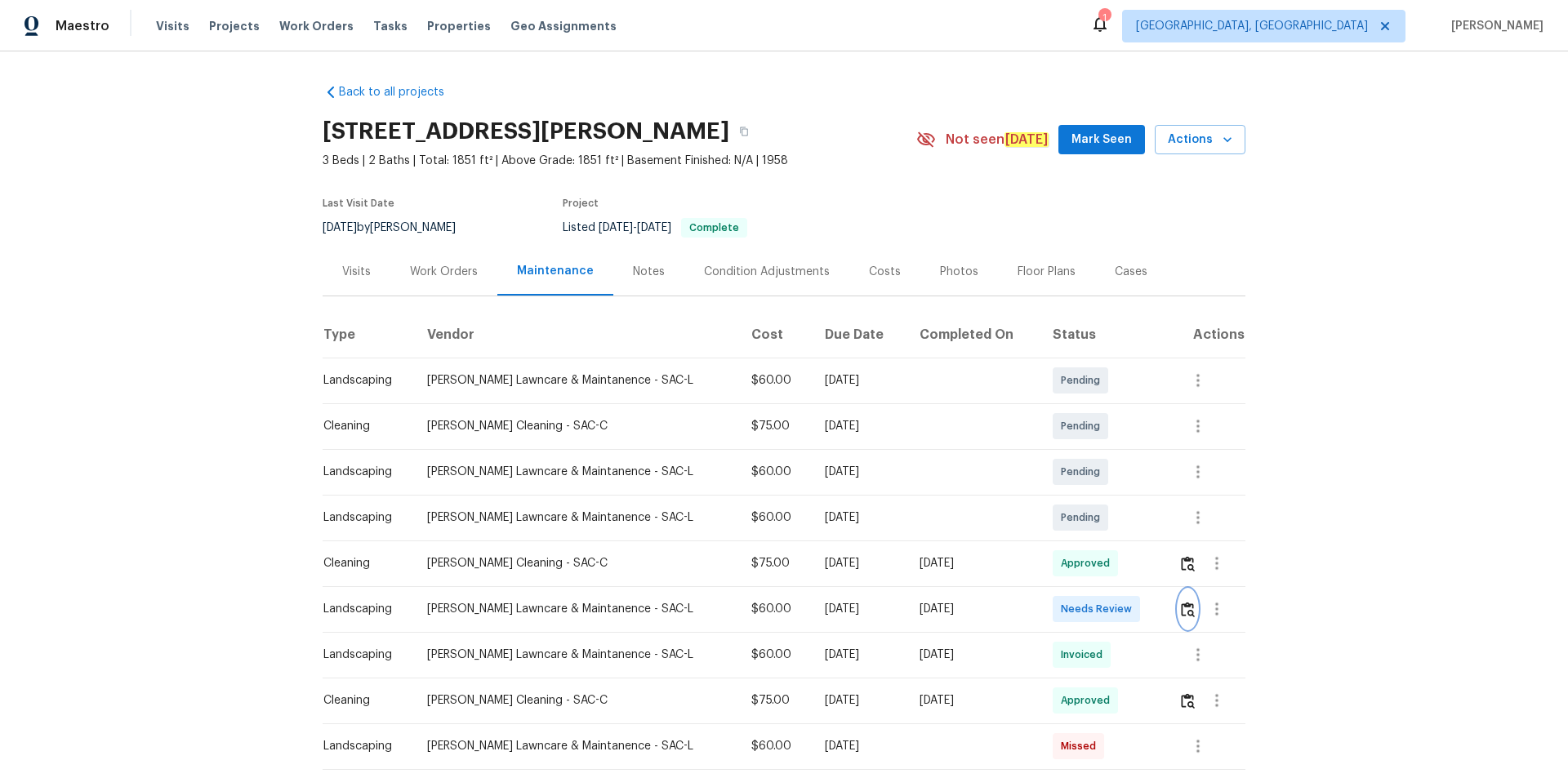
click at [1115, 523] on img "button" at bounding box center [1188, 610] width 14 height 16
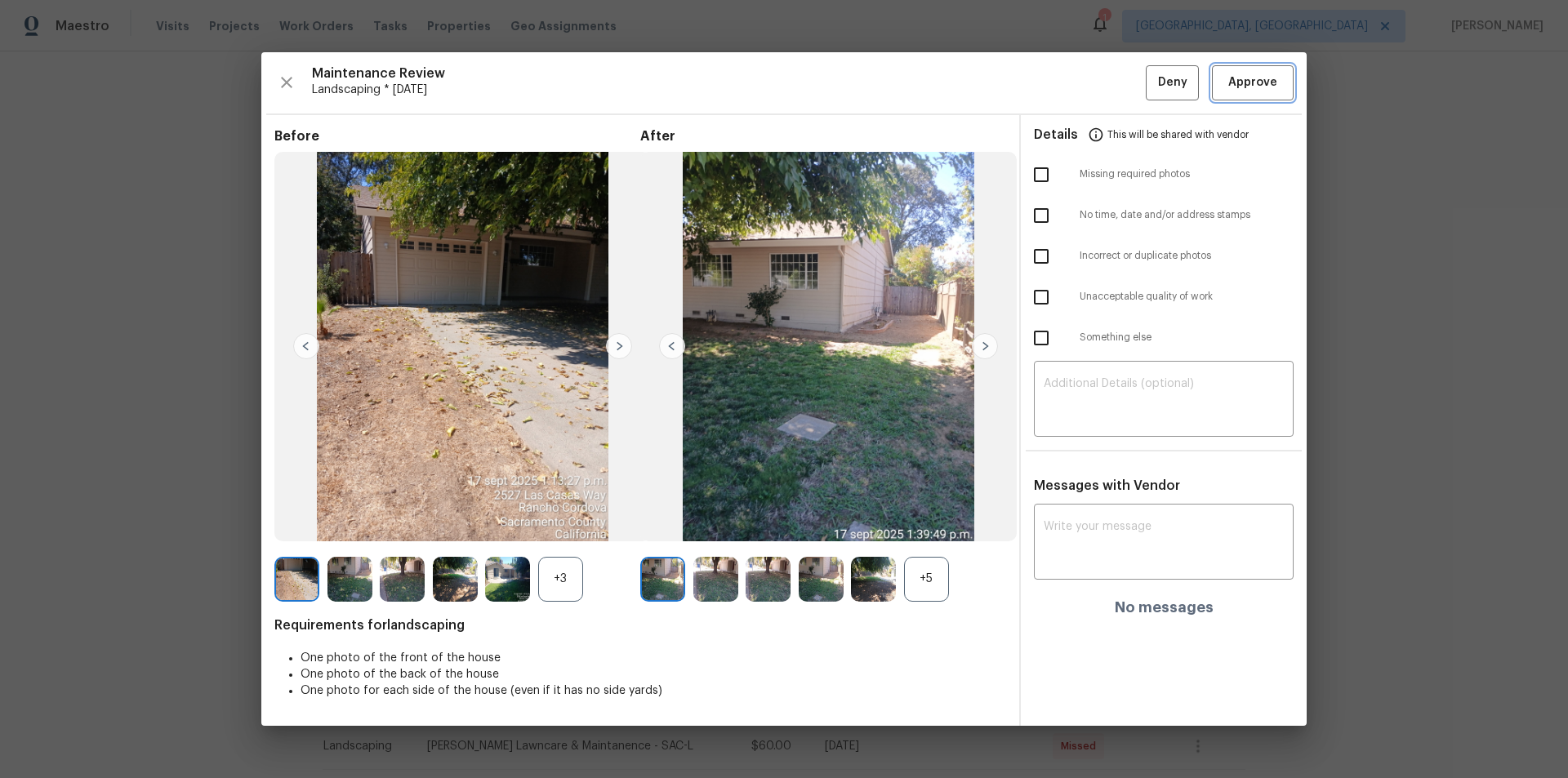
click at [1115, 100] on button "Approve" at bounding box center [1252, 82] width 81 height 35
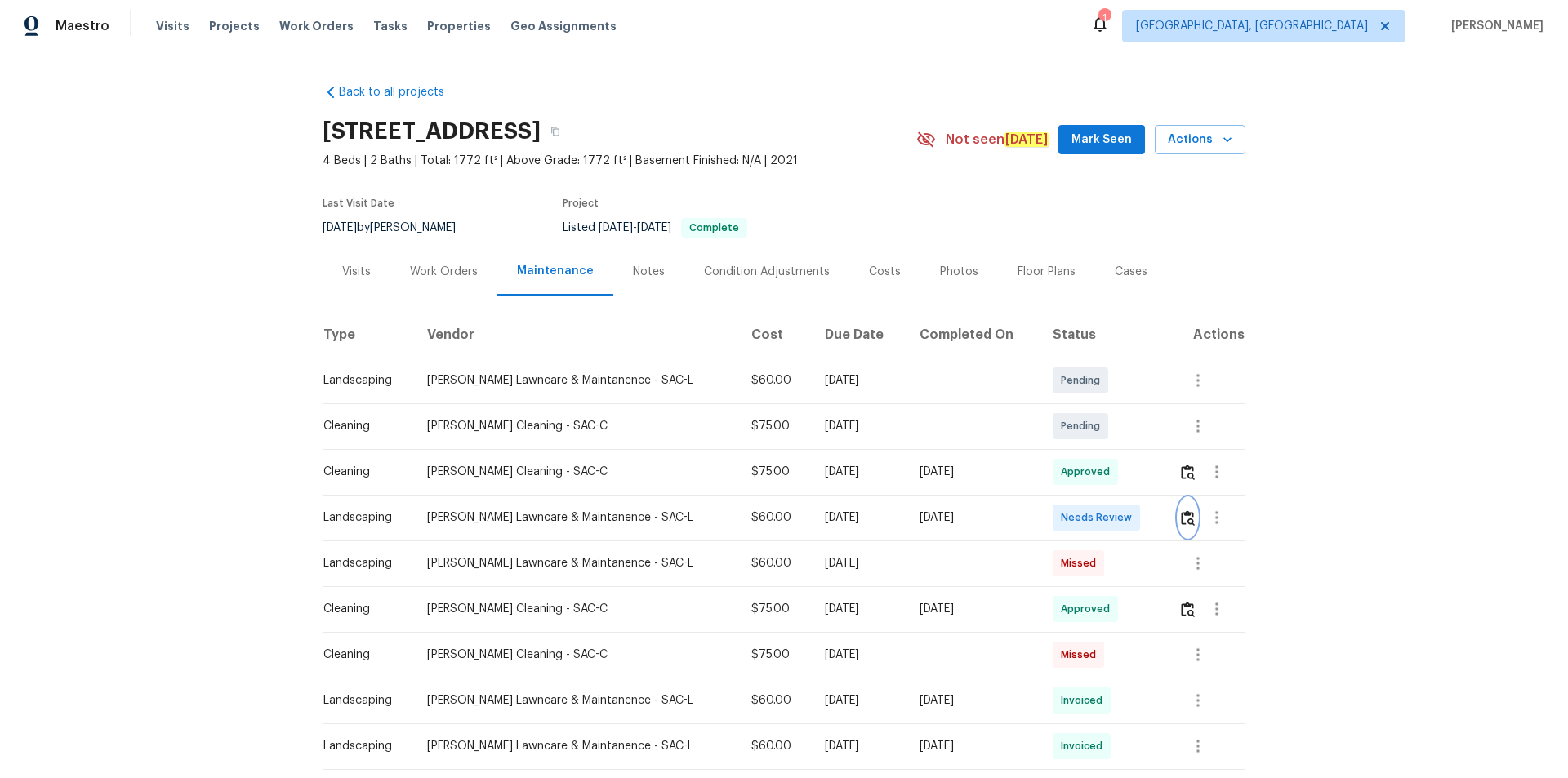
click at [1115, 517] on img "button" at bounding box center [1188, 518] width 14 height 16
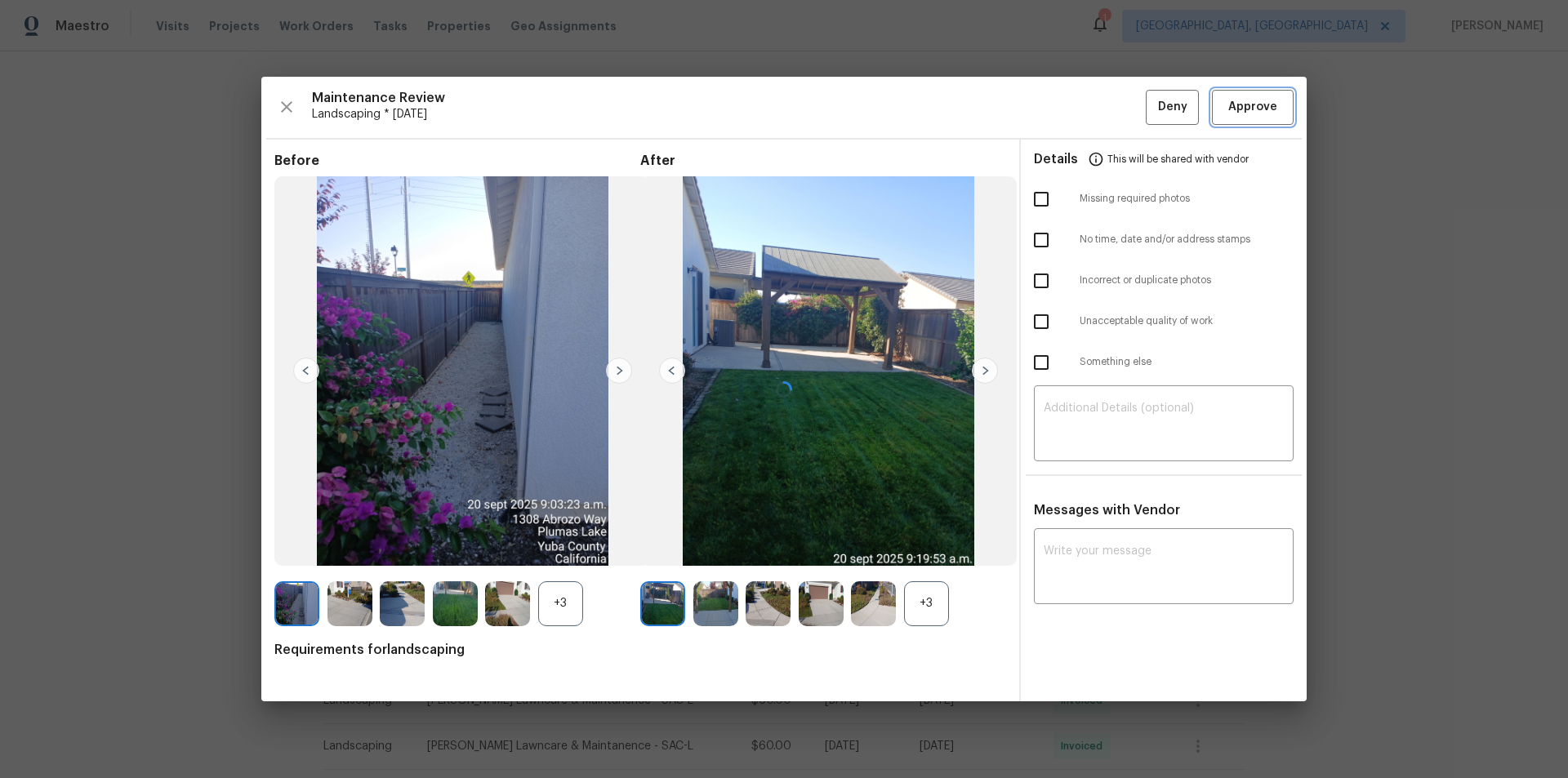
drag, startPoint x: 1262, startPoint y: 92, endPoint x: 1277, endPoint y: 140, distance: 50.3
click at [1115, 96] on button "Approve" at bounding box center [1252, 107] width 81 height 35
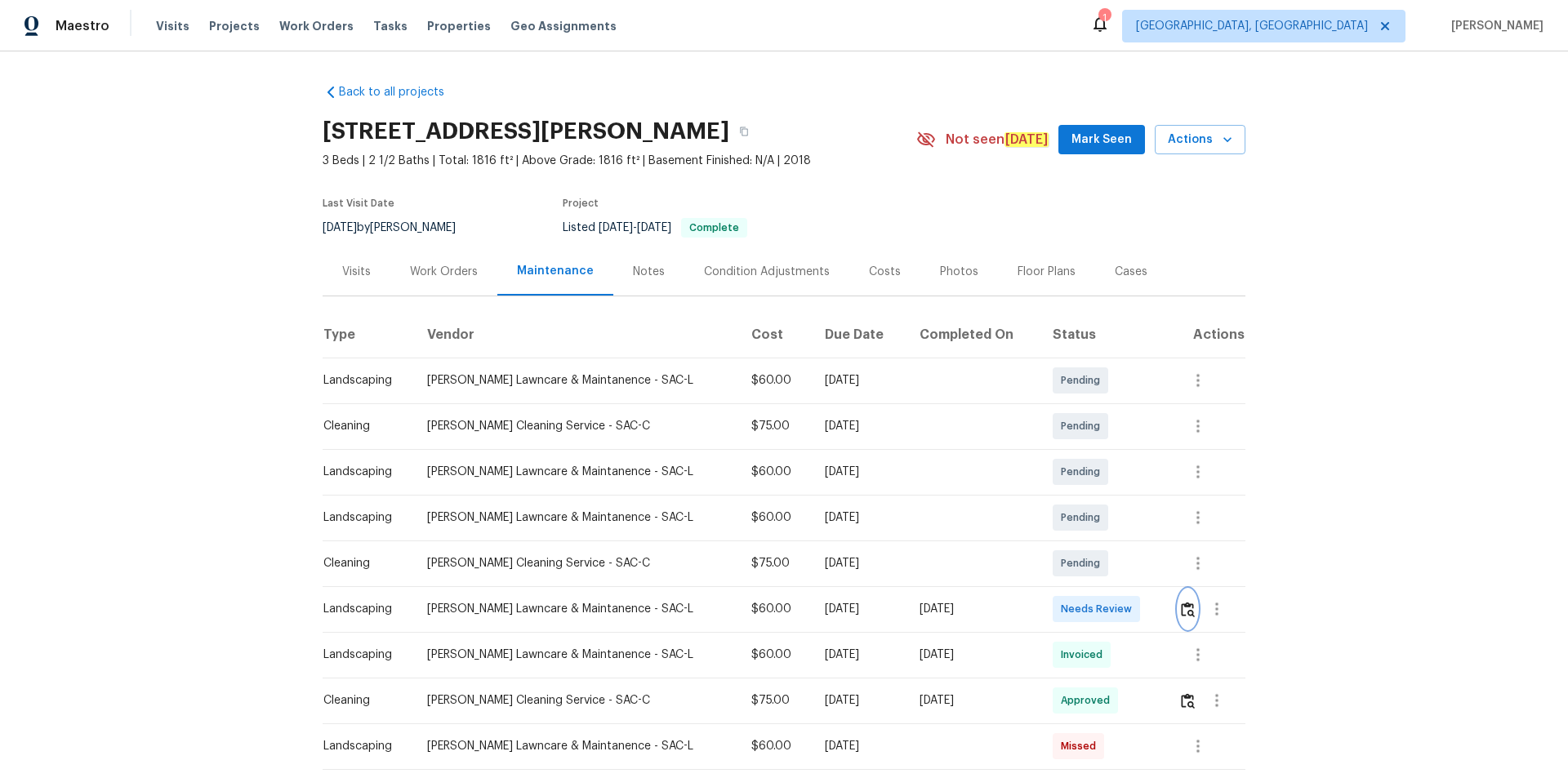
click at [1184, 612] on img "button" at bounding box center [1188, 610] width 14 height 16
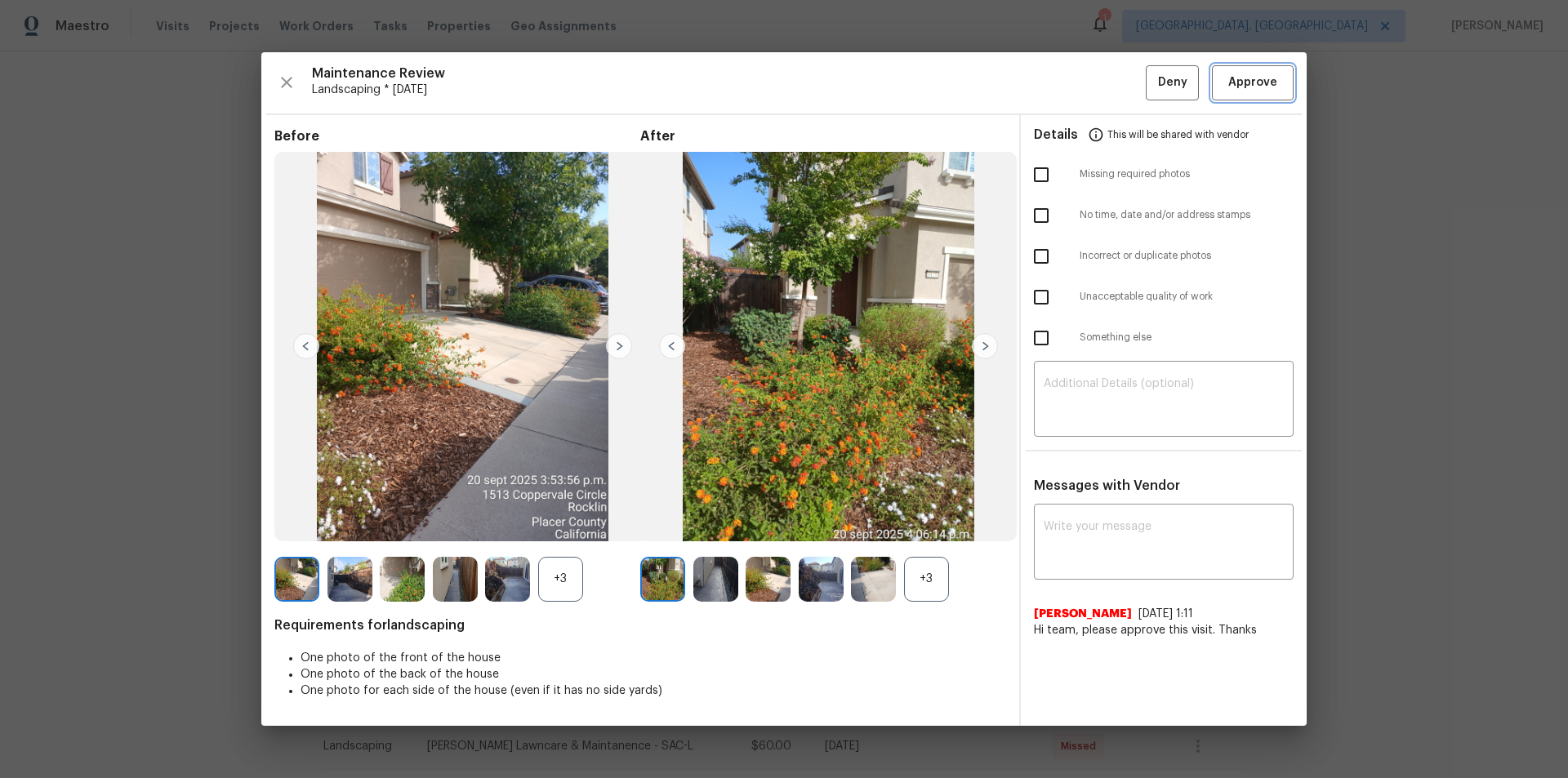
drag, startPoint x: 1260, startPoint y: 83, endPoint x: 1321, endPoint y: 164, distance: 101.4
click at [1260, 86] on span "Approve" at bounding box center [1251, 82] width 49 height 21
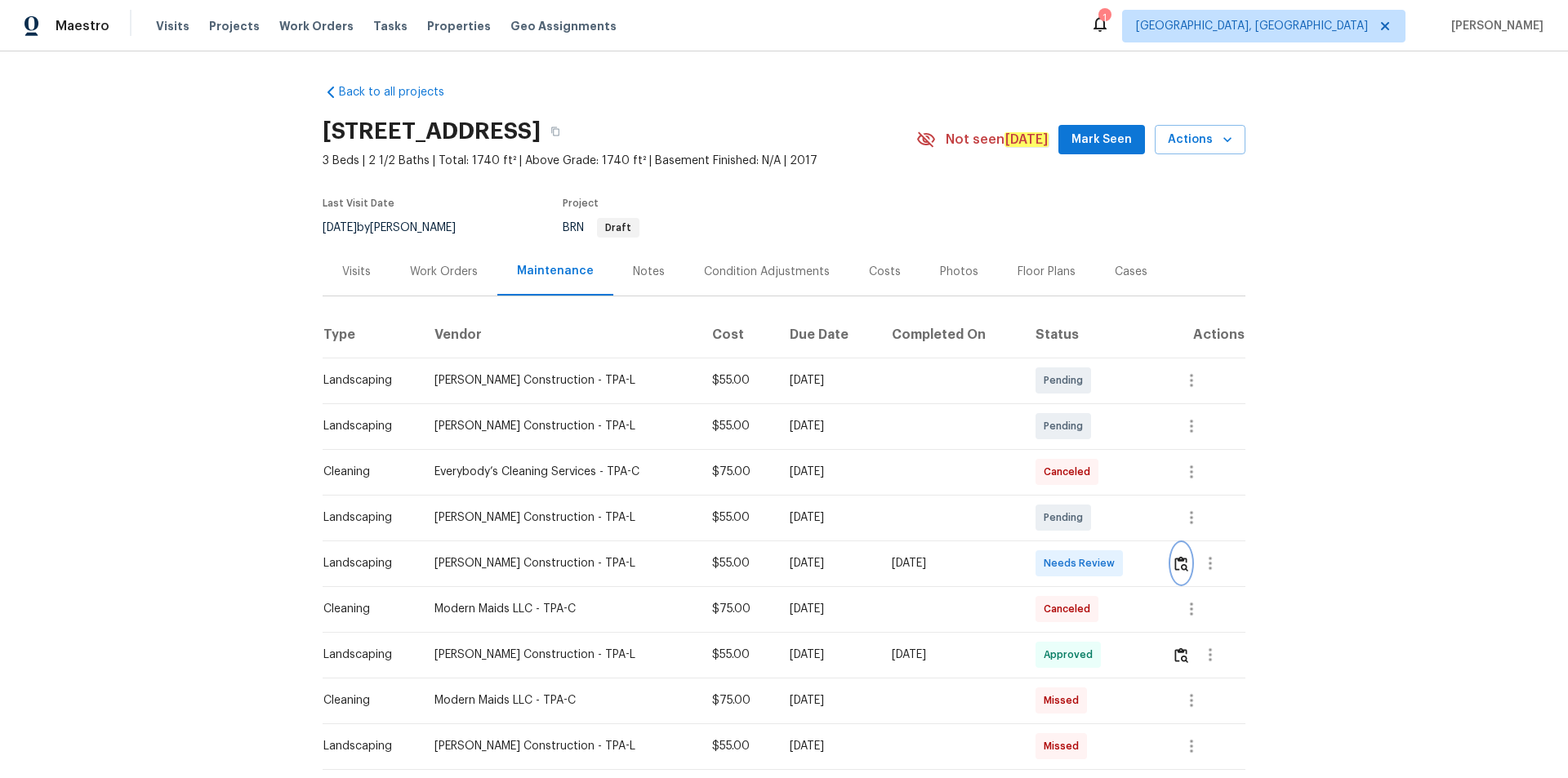
click at [1115, 523] on img "button" at bounding box center [1181, 564] width 14 height 16
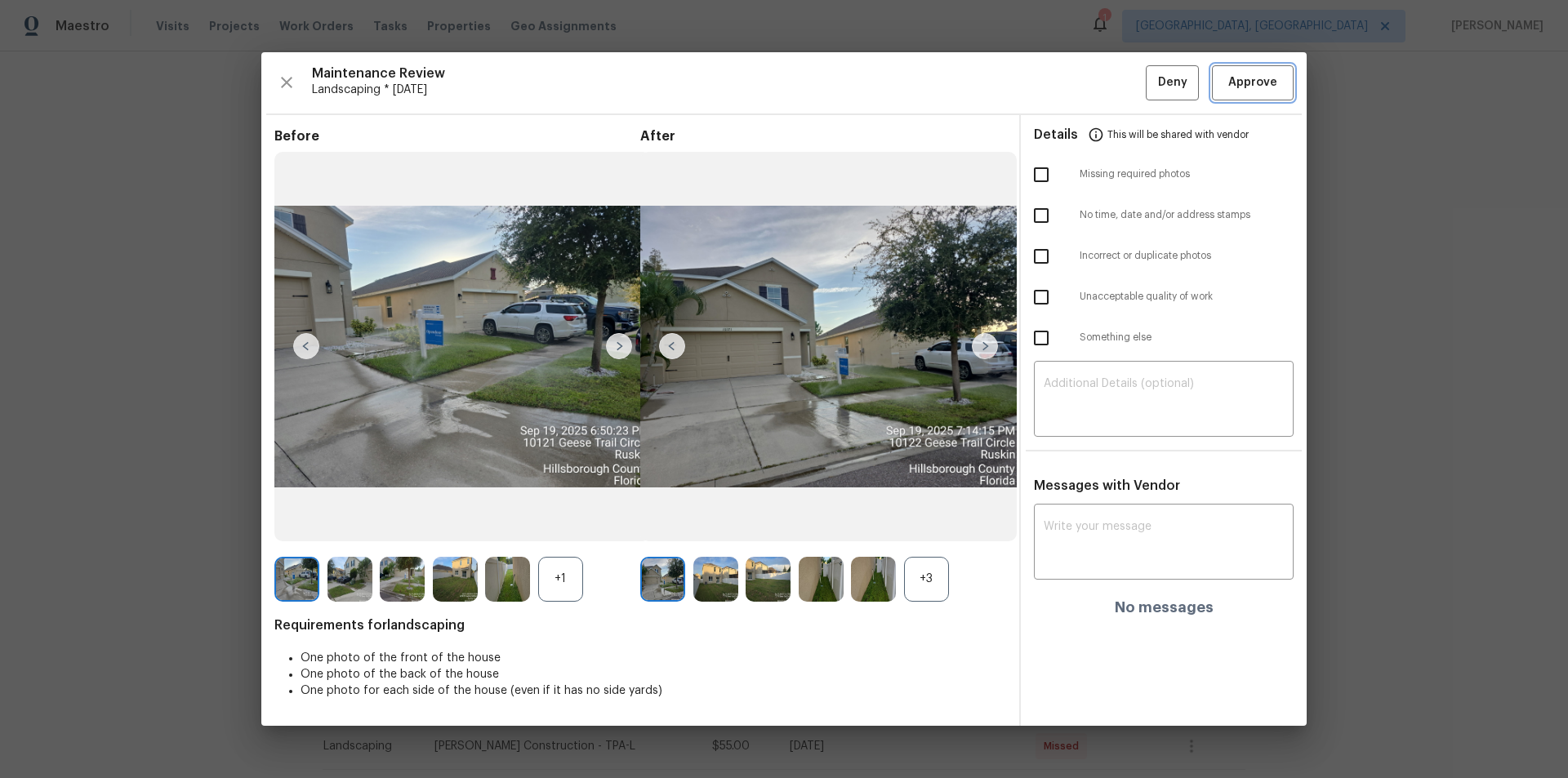
drag, startPoint x: 1260, startPoint y: 77, endPoint x: 1361, endPoint y: 163, distance: 132.7
click at [1115, 77] on span "Approve" at bounding box center [1251, 82] width 49 height 21
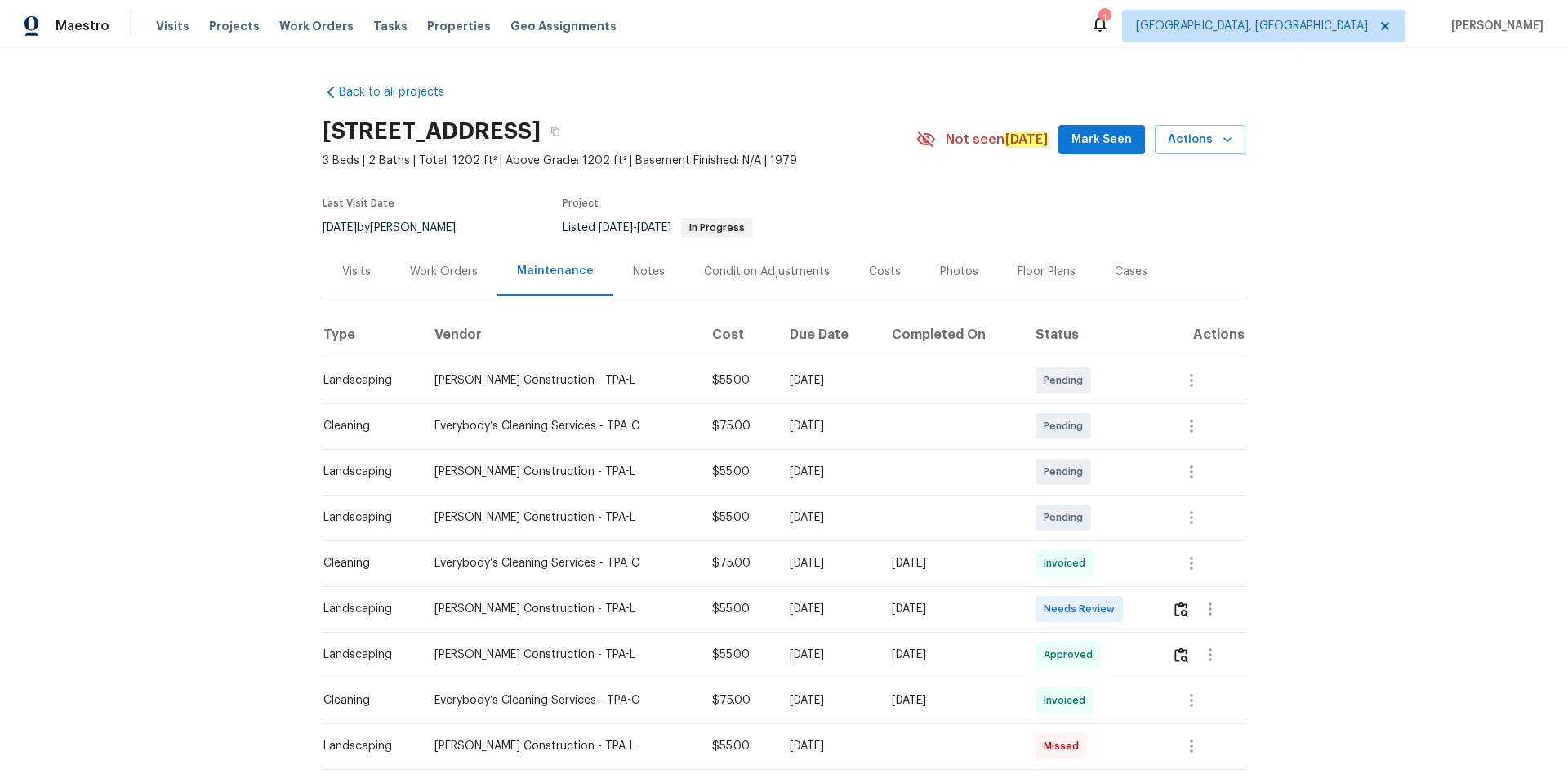
click at [1115, 523] on div at bounding box center [1208, 609] width 72 height 40
click at [1115, 523] on img "button" at bounding box center [1181, 610] width 14 height 16
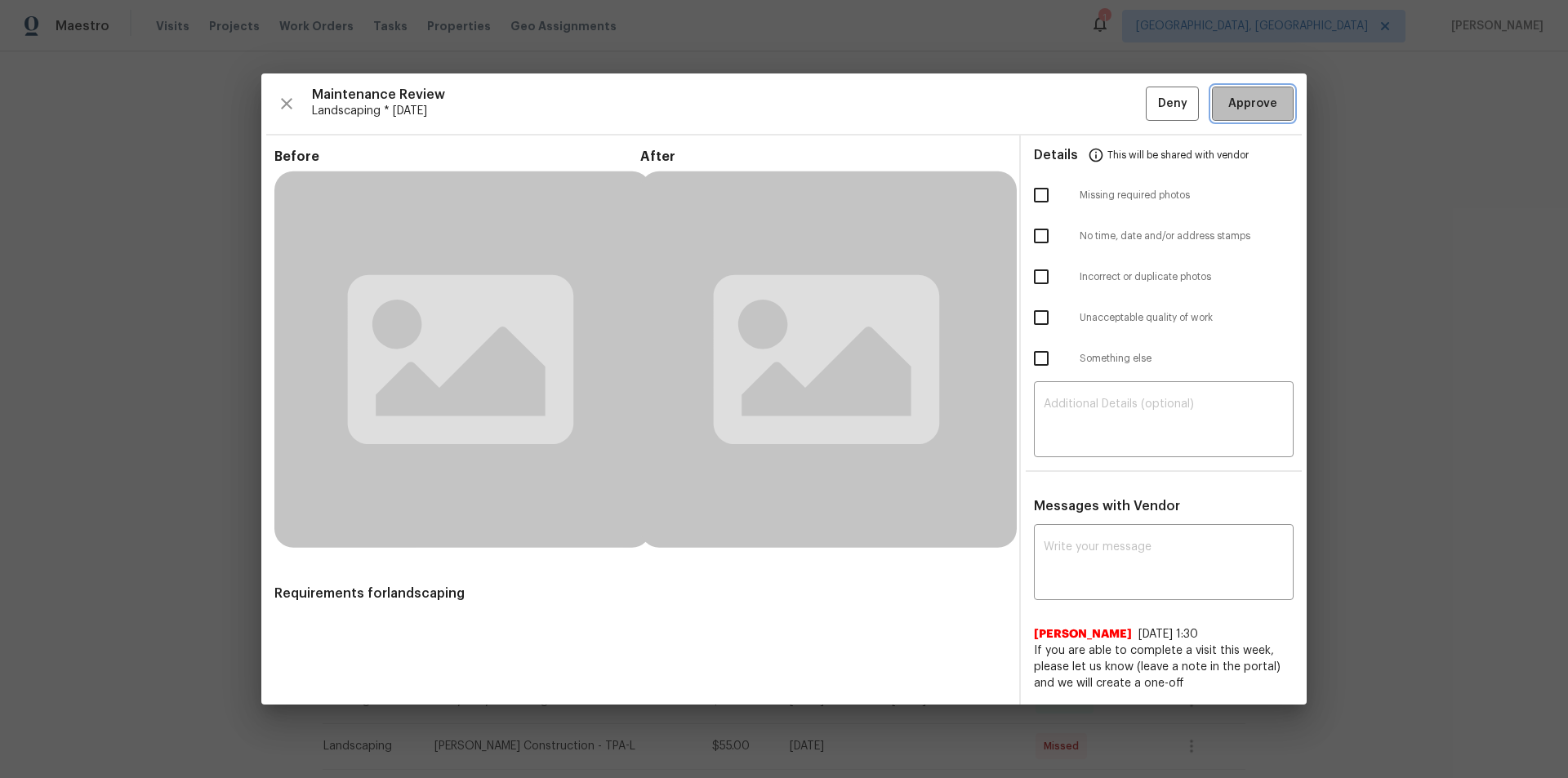
drag, startPoint x: 1277, startPoint y: 97, endPoint x: 1339, endPoint y: 176, distance: 100.4
click at [1115, 97] on span "Approve" at bounding box center [1252, 104] width 55 height 21
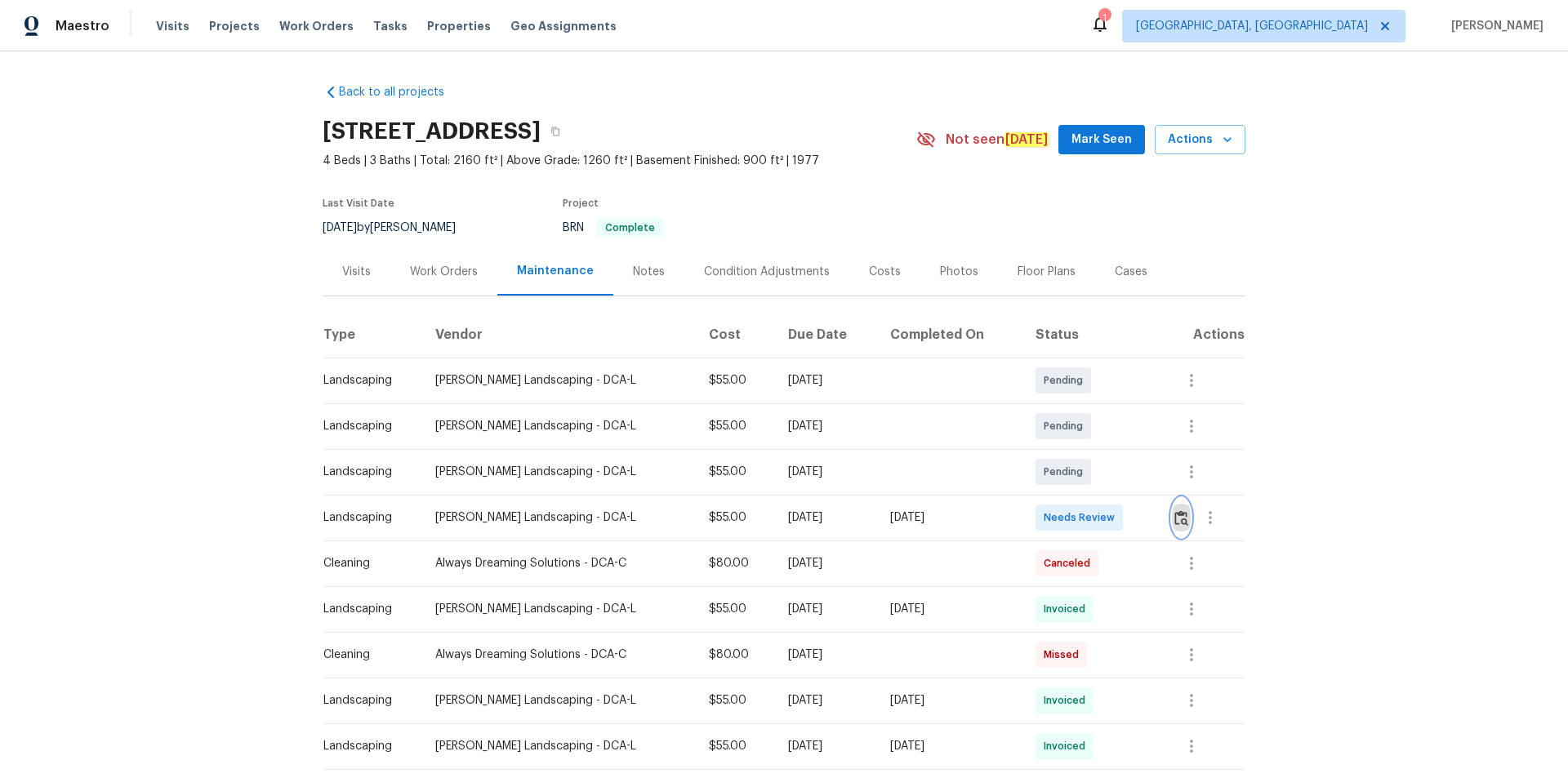
click at [1115, 523] on img "button" at bounding box center [1181, 518] width 14 height 16
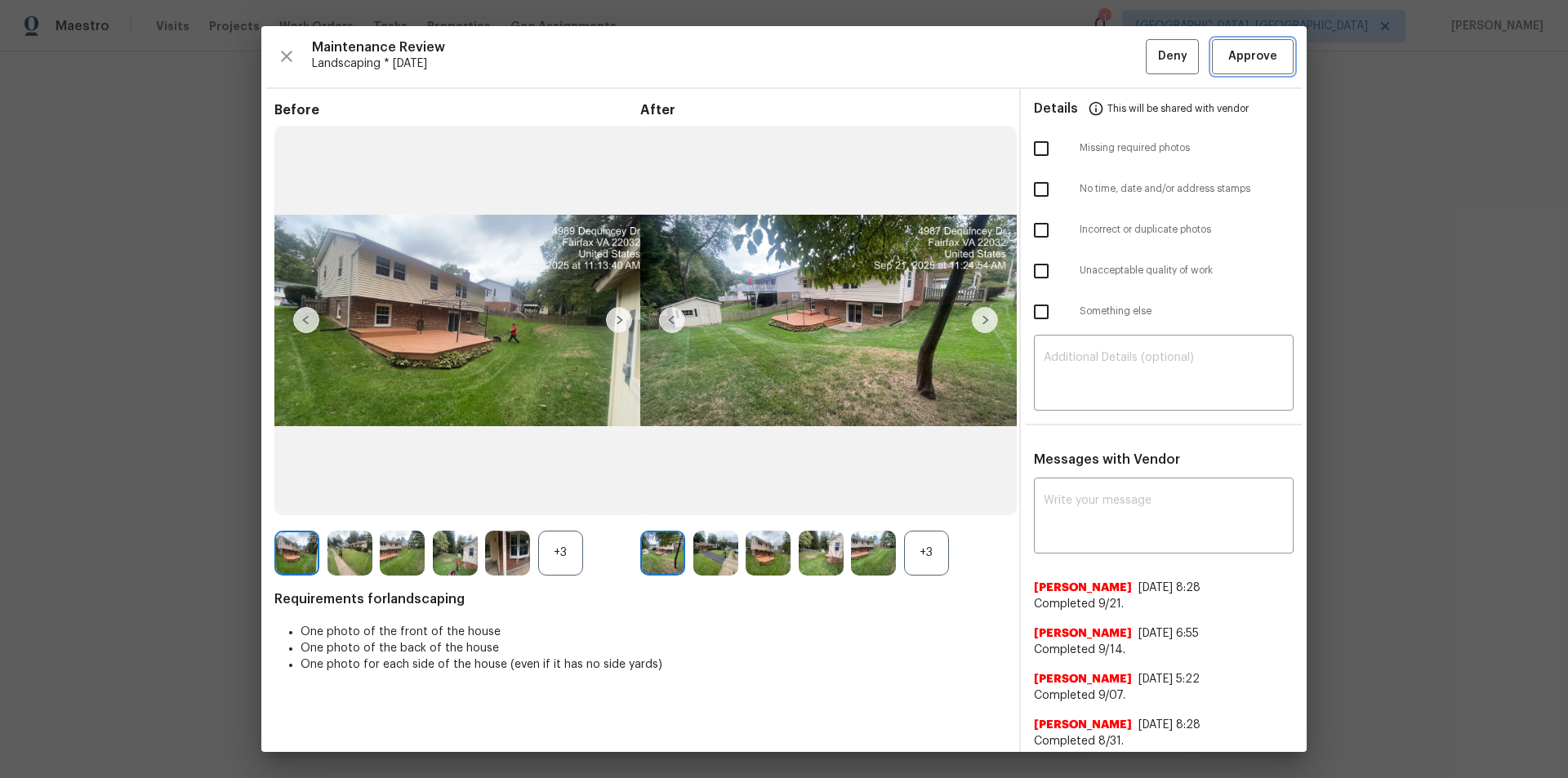
click at [1115, 53] on span "Approve" at bounding box center [1251, 56] width 49 height 21
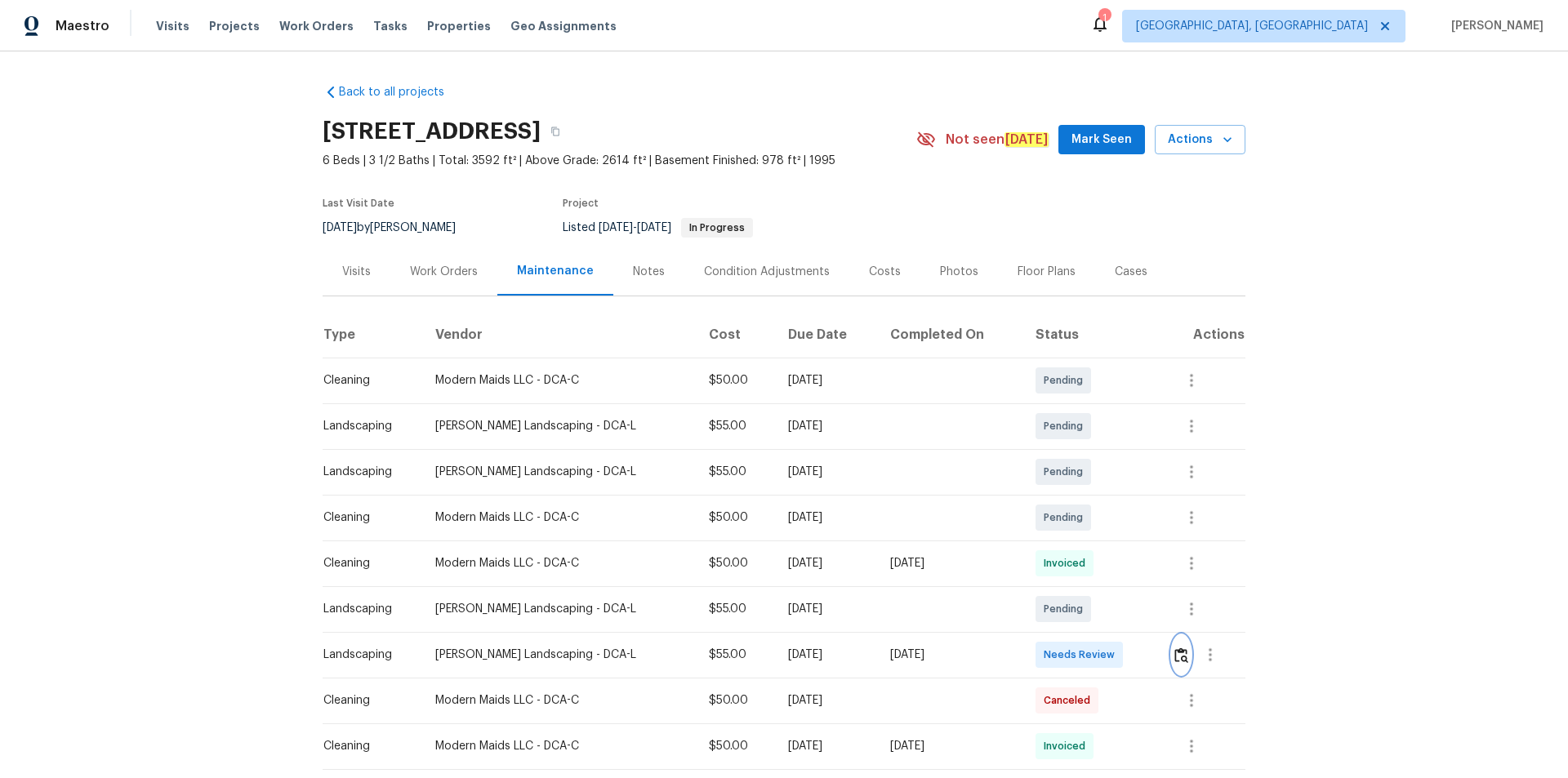
click at [1181, 662] on img "button" at bounding box center [1181, 655] width 14 height 16
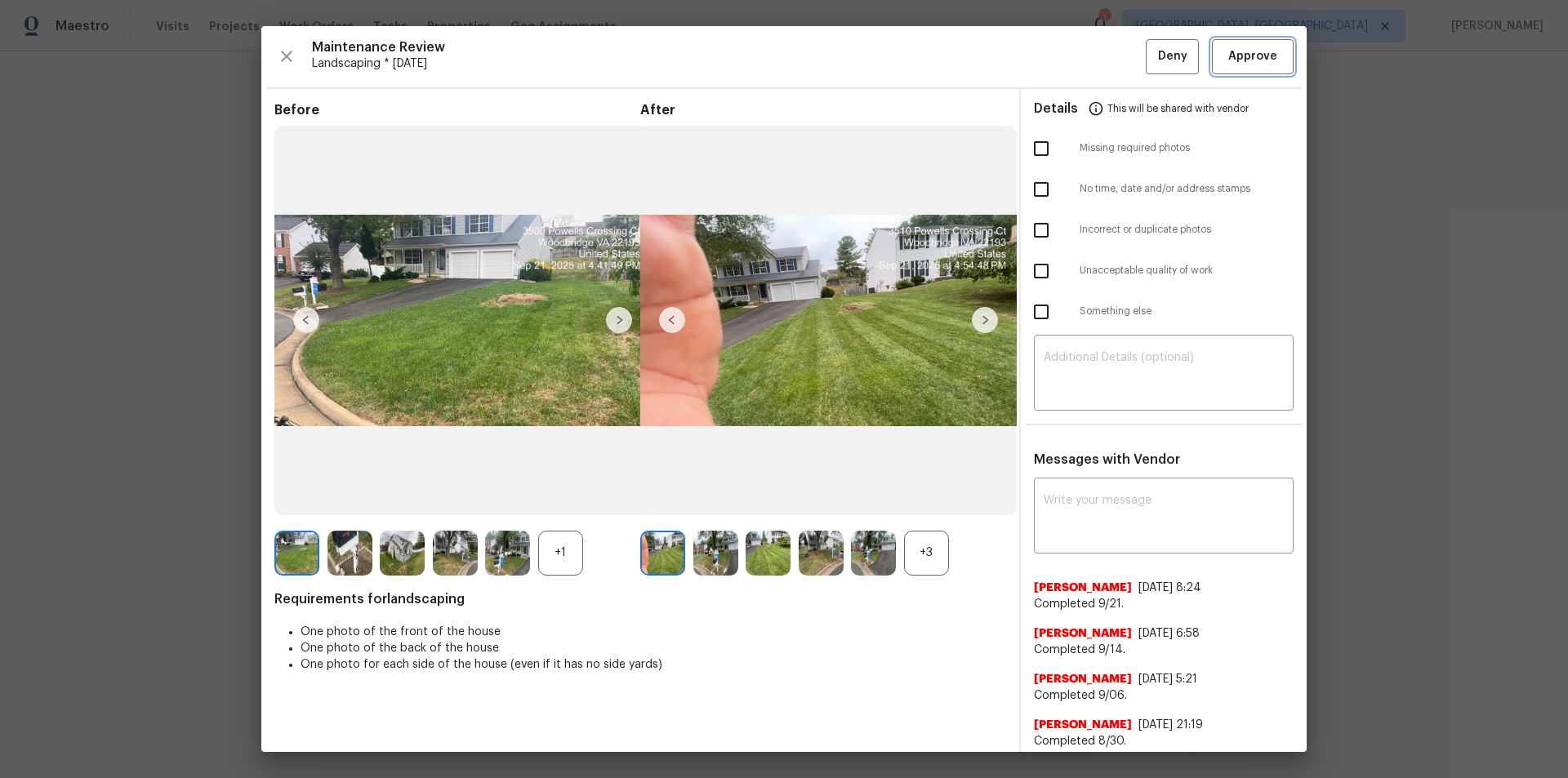
drag, startPoint x: 1267, startPoint y: 63, endPoint x: 1260, endPoint y: 165, distance: 102.2
click at [1264, 67] on button "Approve" at bounding box center [1252, 56] width 81 height 35
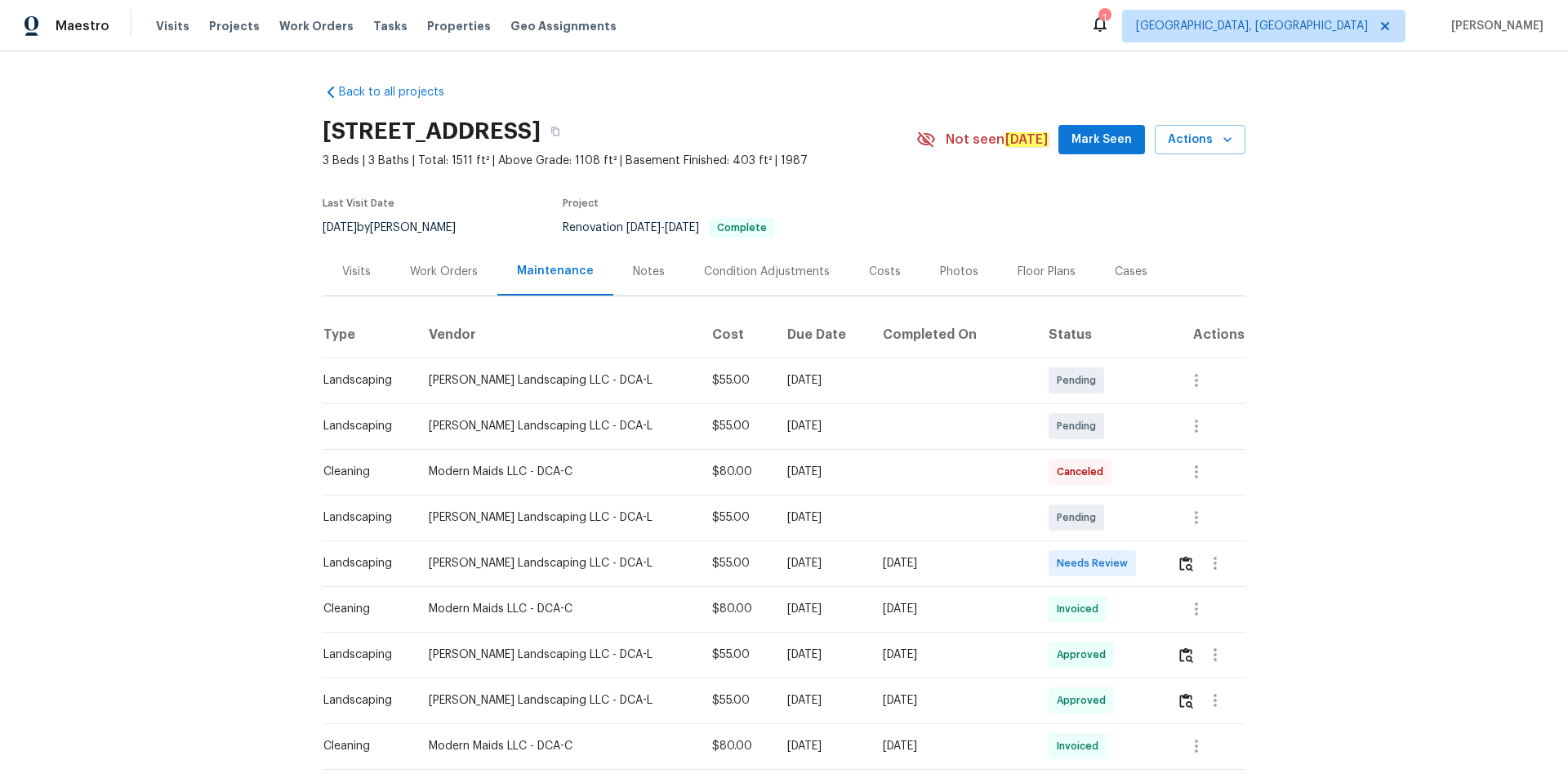
click at [1163, 557] on td at bounding box center [1204, 563] width 81 height 46
click at [1179, 559] on img "button" at bounding box center [1186, 564] width 14 height 16
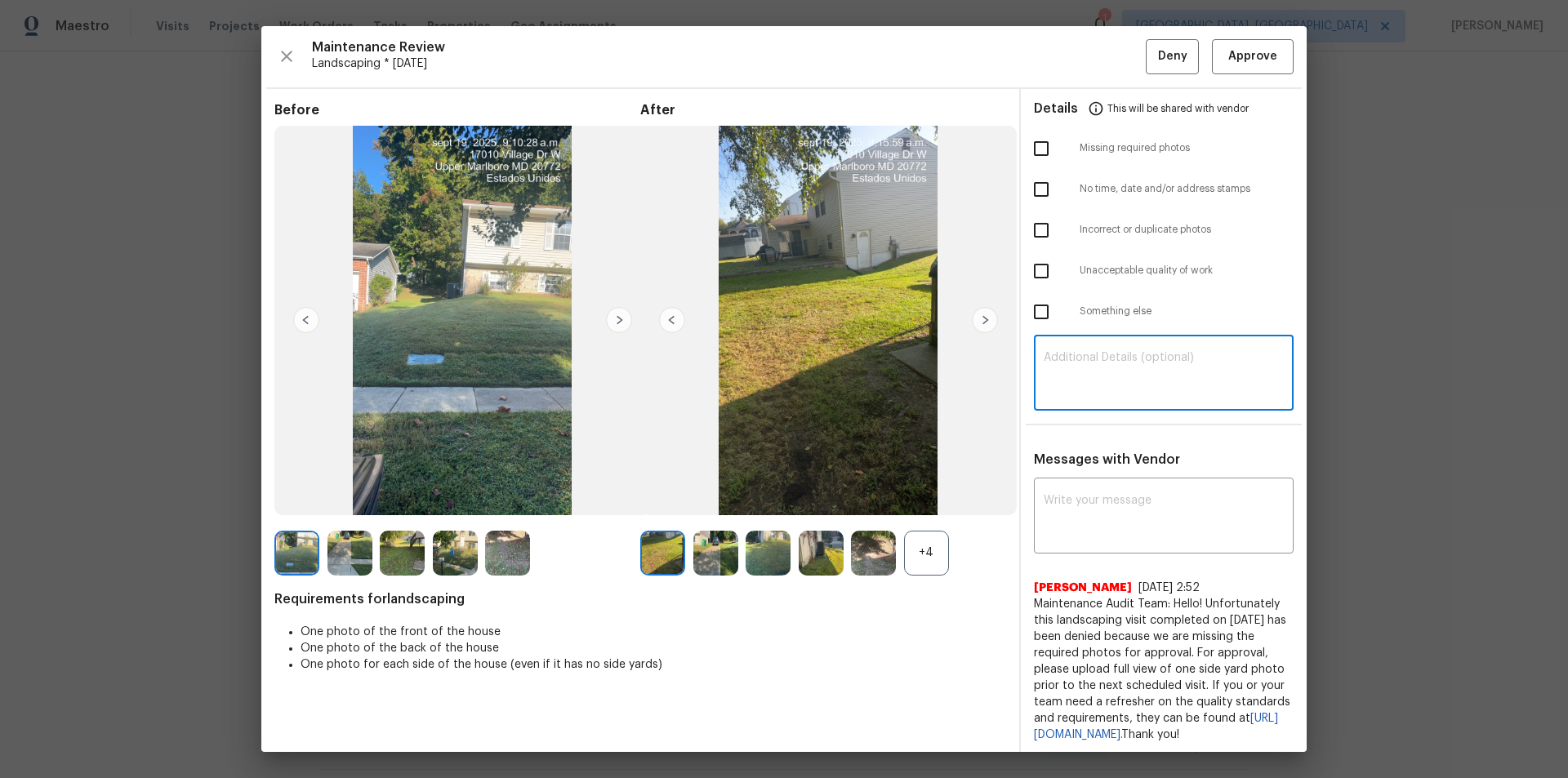
click at [1154, 380] on textarea at bounding box center [1163, 374] width 240 height 46
click at [1121, 520] on textarea at bounding box center [1163, 518] width 240 height 46
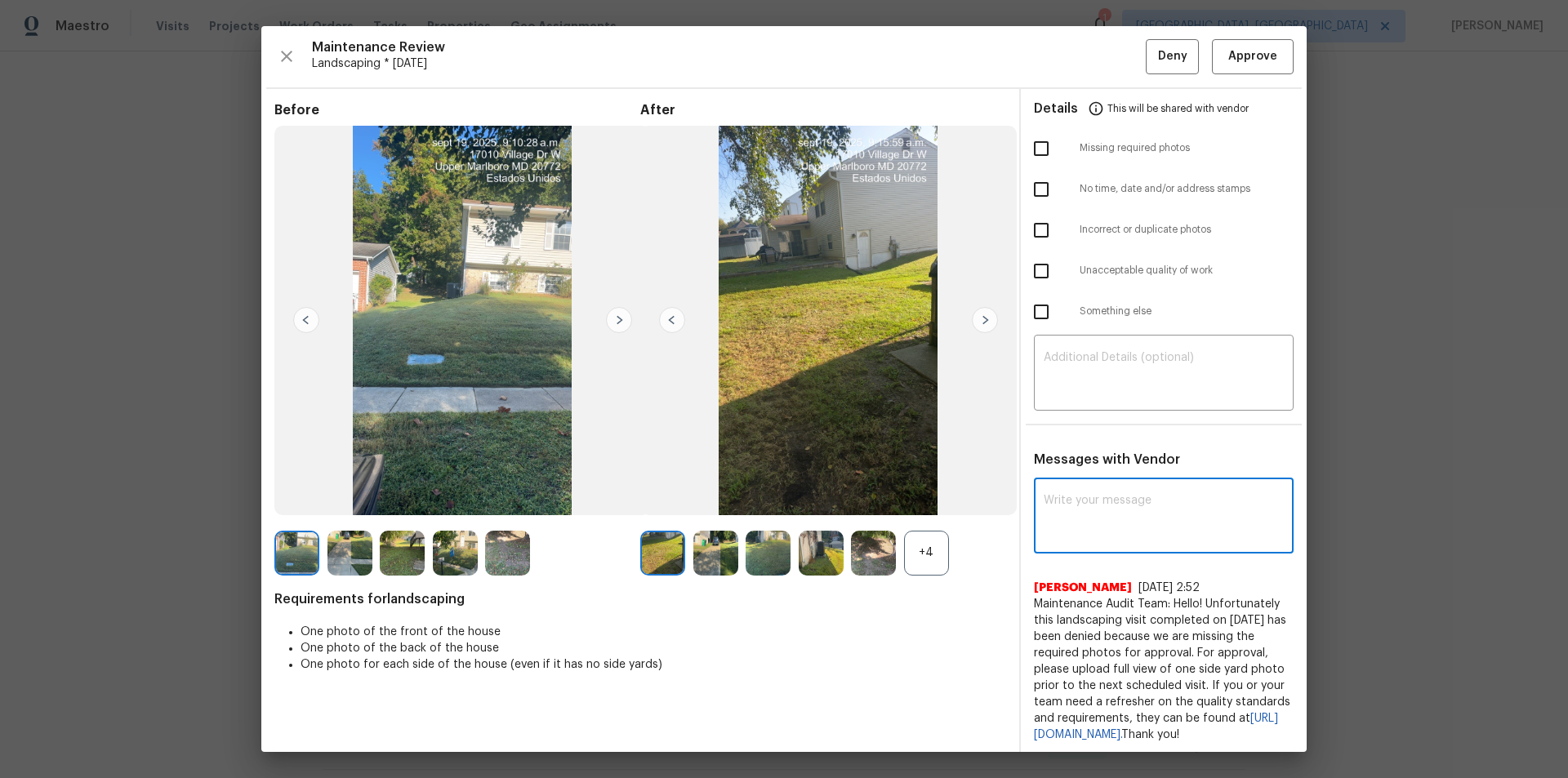
paste textarea "Maintenance Audit Team: Hello! Unfortunately, this landscaping visit completed …"
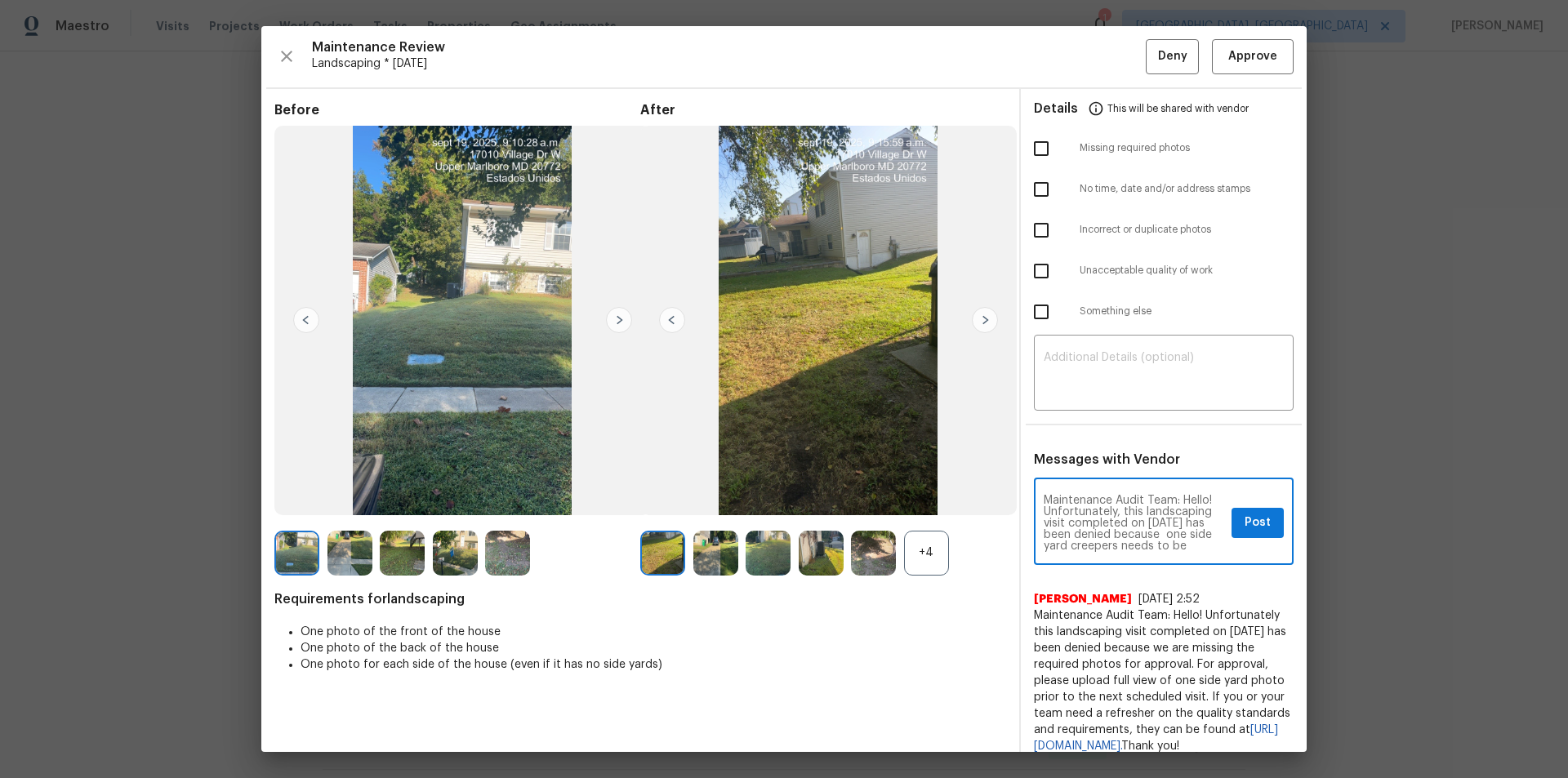
scroll to position [33, 0]
type textarea "Maintenance Audit Team: Hello! Unfortunately, this landscaping visit completed …"
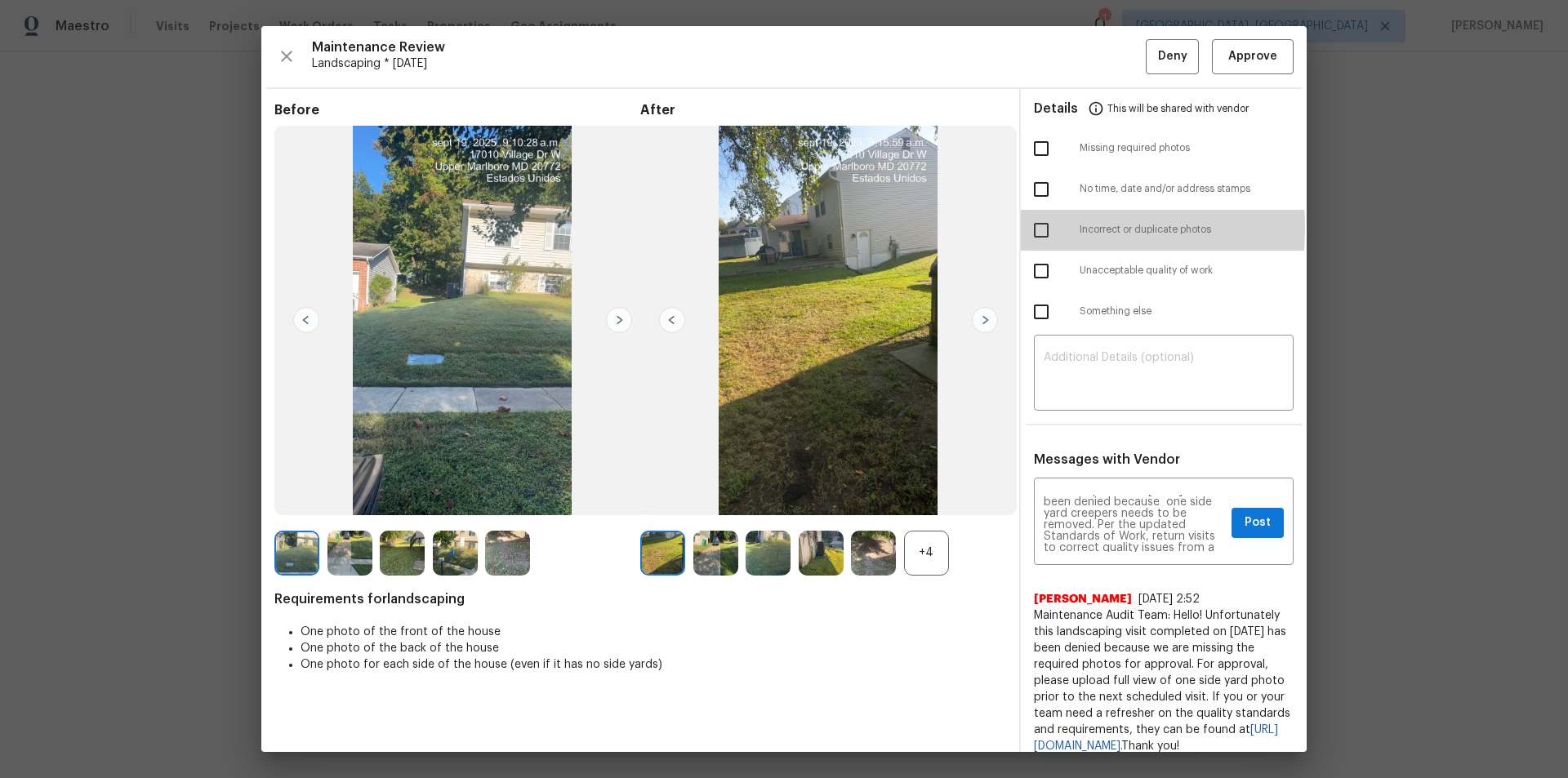
drag, startPoint x: 1036, startPoint y: 228, endPoint x: 1093, endPoint y: 282, distance: 78.5
click at [1036, 231] on input "checkbox" at bounding box center [1040, 230] width 35 height 35
click at [1029, 227] on input "checkbox" at bounding box center [1040, 230] width 35 height 35
checkbox input "false"
click at [1036, 278] on input "checkbox" at bounding box center [1040, 271] width 35 height 35
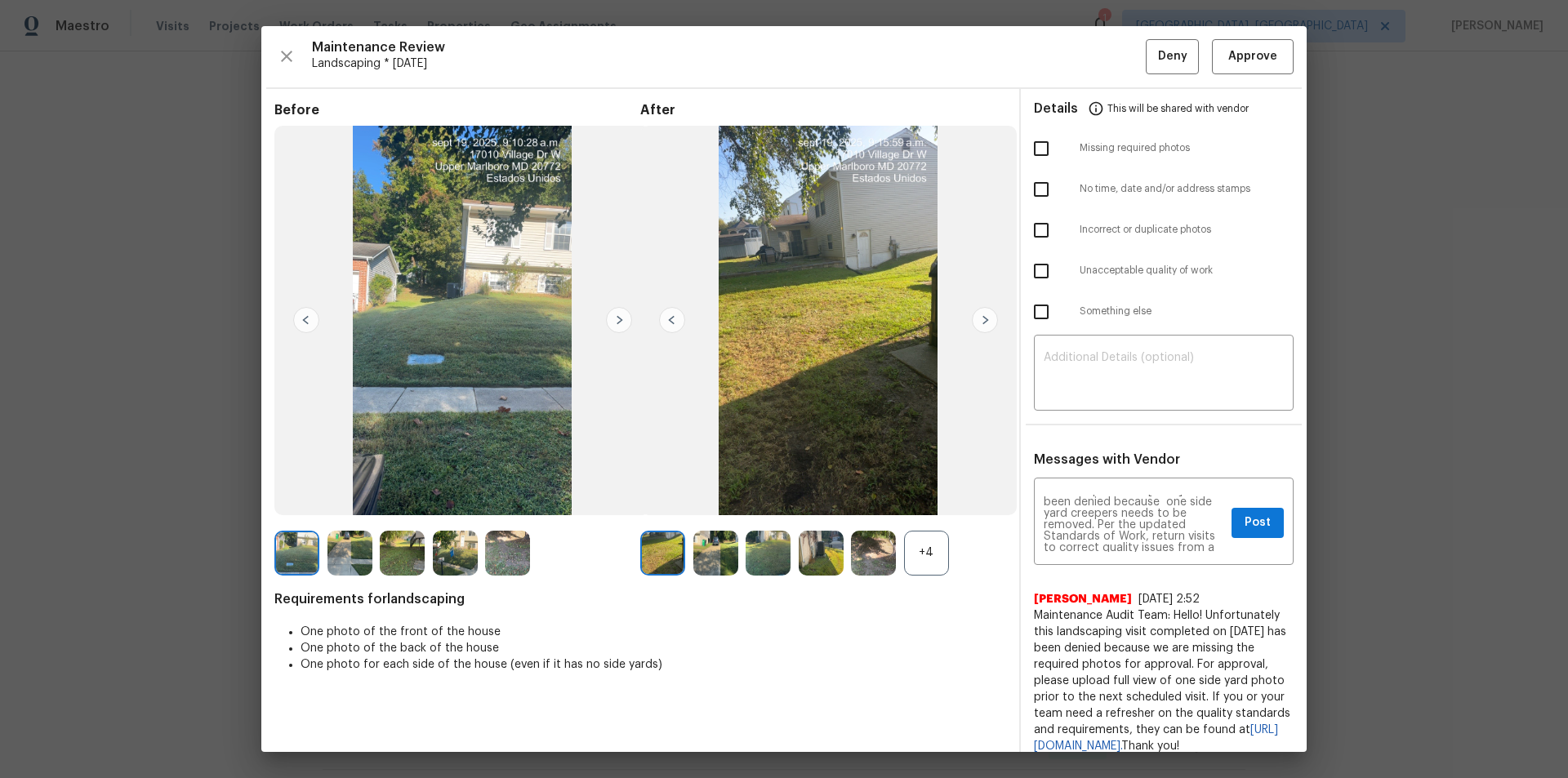
checkbox input "true"
click at [1244, 526] on span "Post" at bounding box center [1257, 523] width 26 height 21
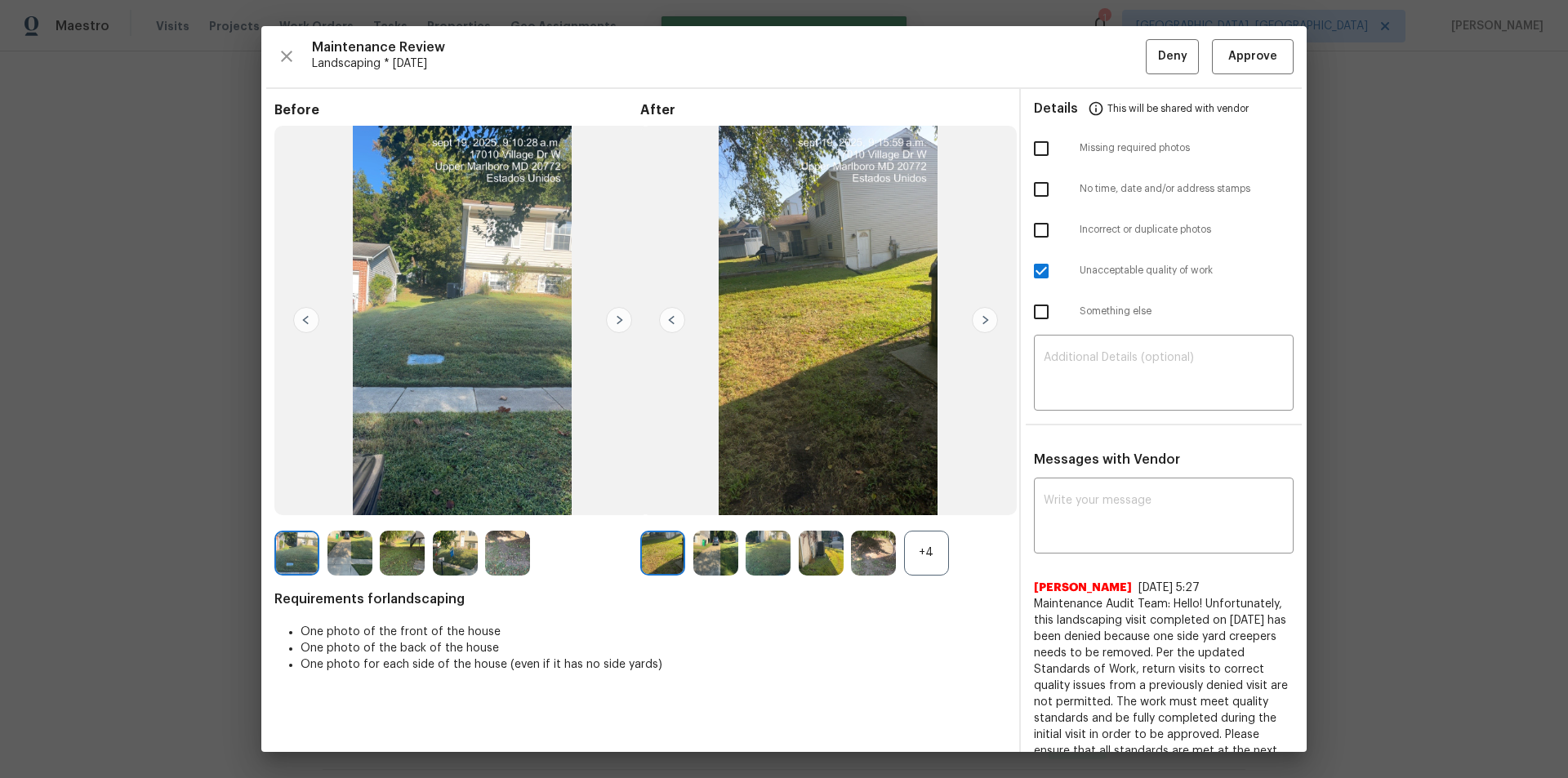
scroll to position [0, 0]
drag, startPoint x: 1163, startPoint y: 53, endPoint x: 1167, endPoint y: 70, distance: 17.5
click at [1164, 53] on span "Deny" at bounding box center [1173, 56] width 30 height 21
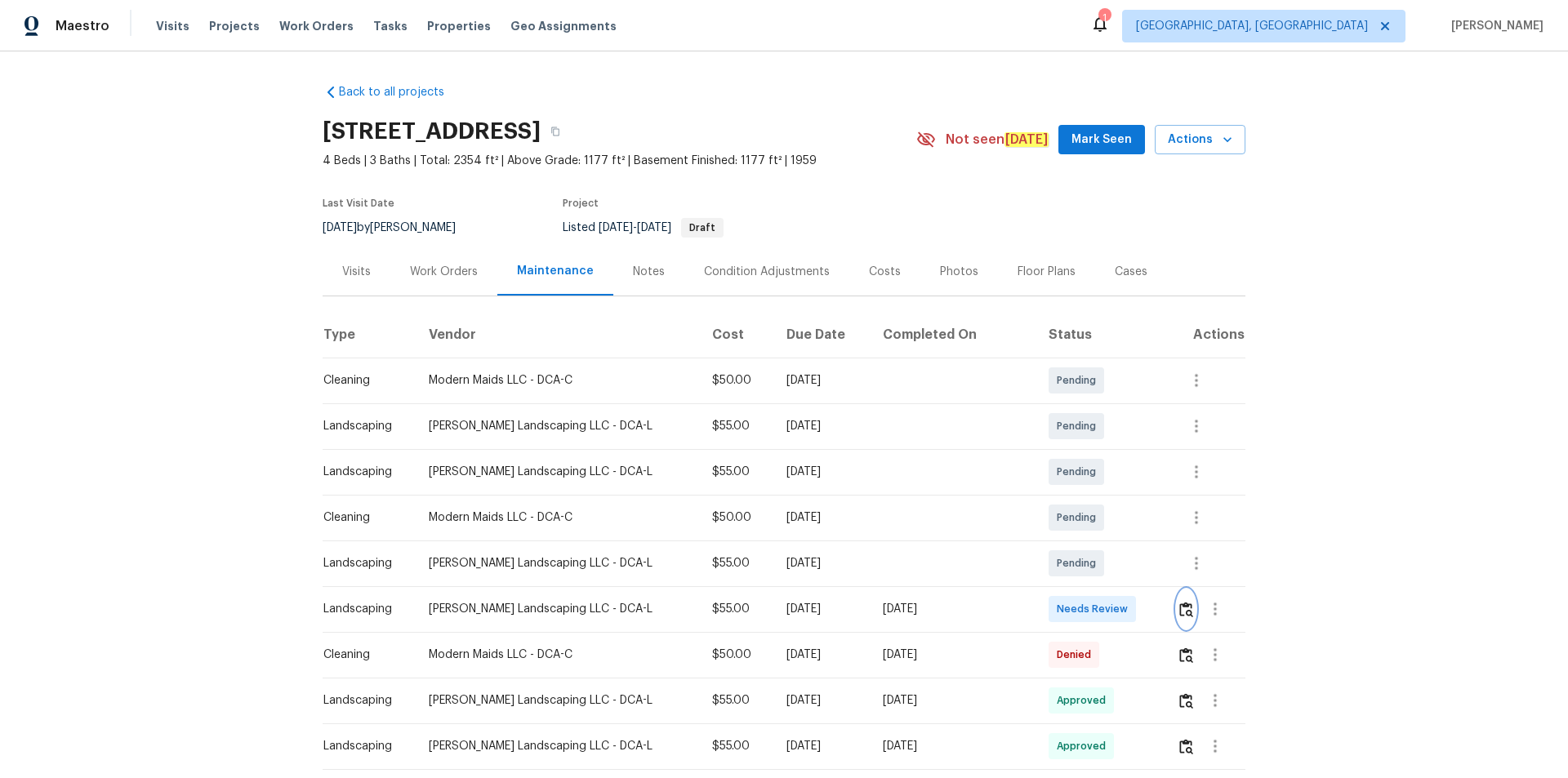
click at [1179, 608] on img "button" at bounding box center [1186, 610] width 14 height 16
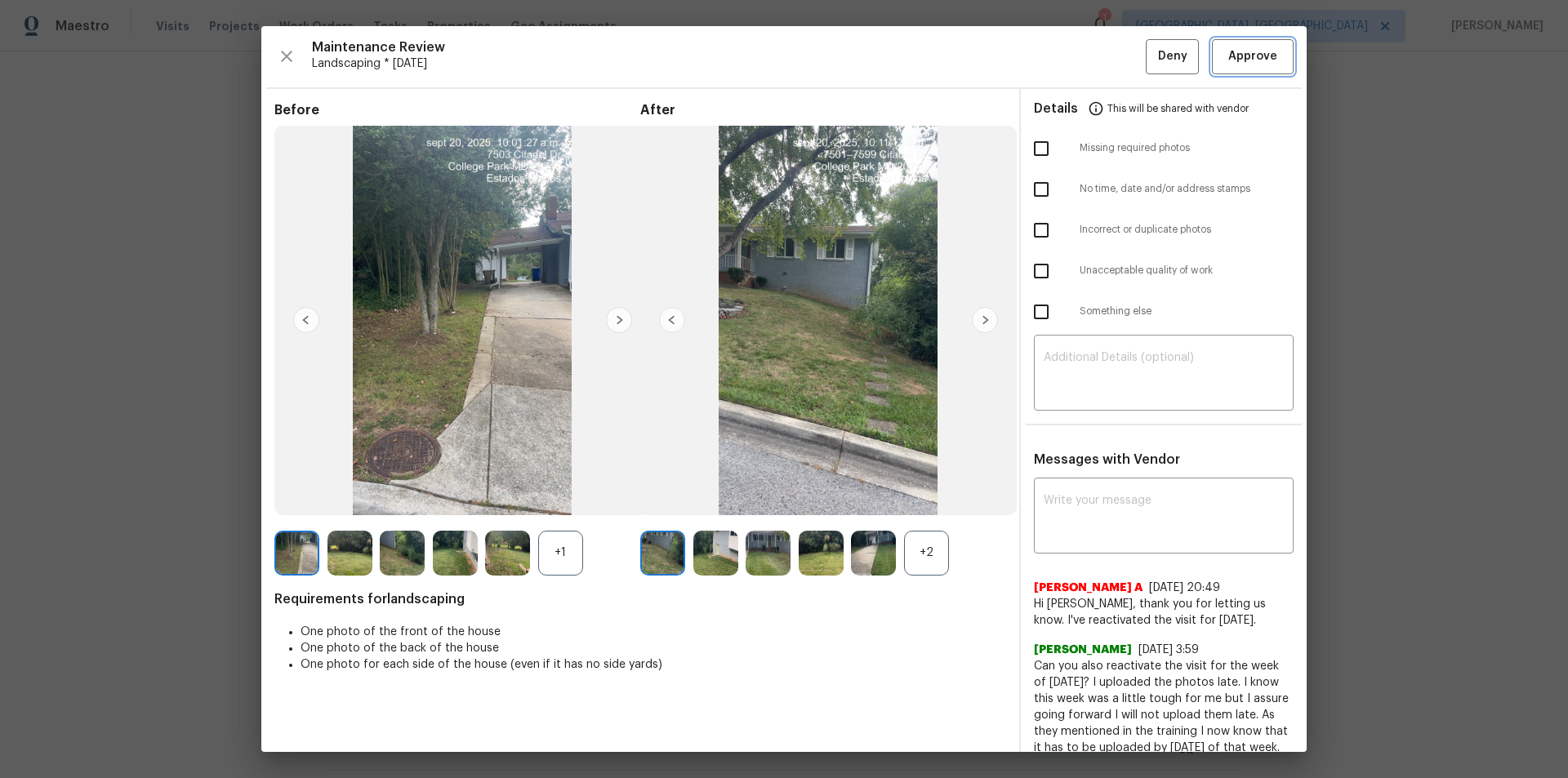
click at [1243, 54] on span "Approve" at bounding box center [1251, 56] width 49 height 21
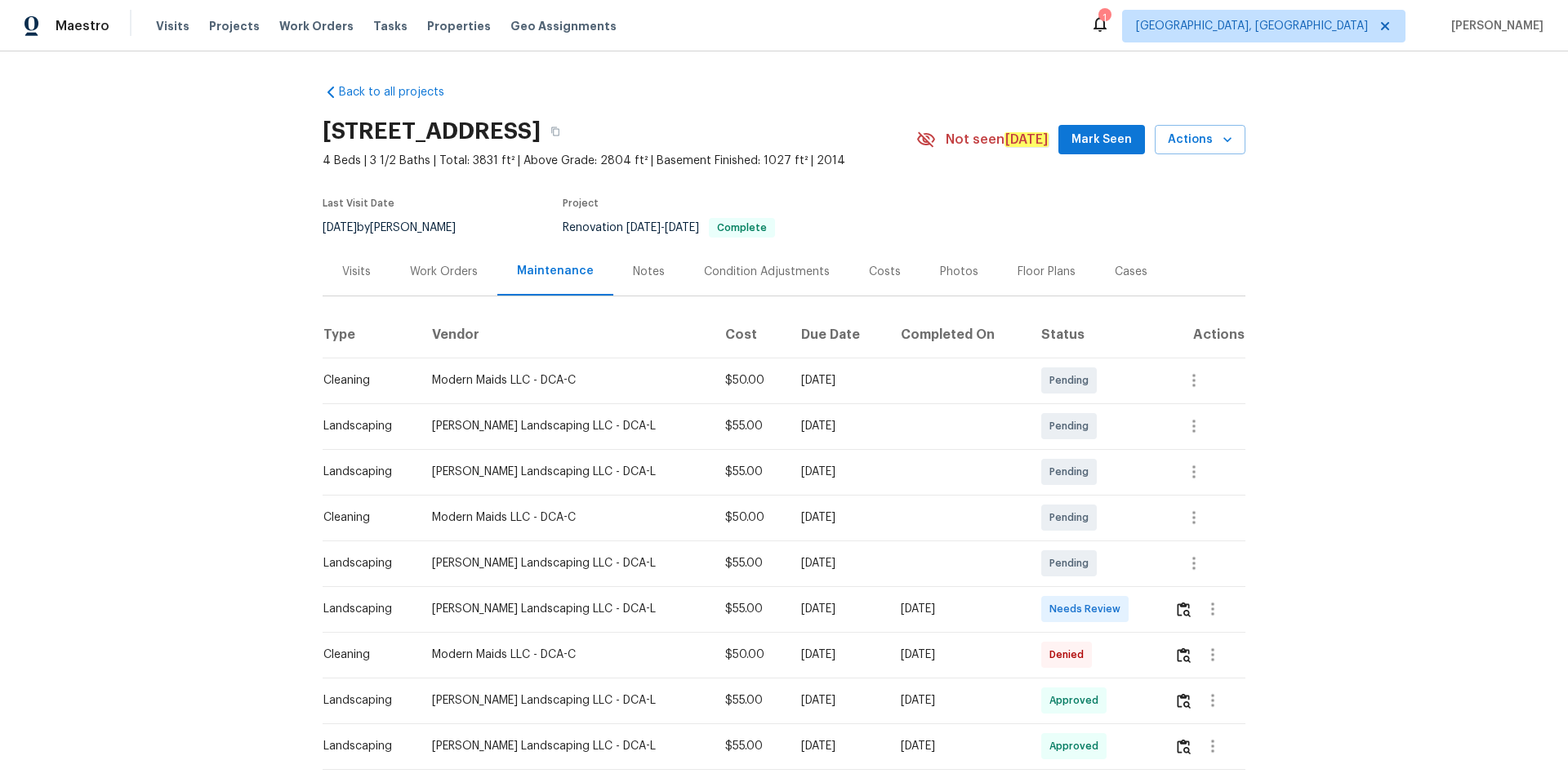
click at [1115, 523] on td at bounding box center [1203, 609] width 84 height 46
click at [1115, 523] on button "button" at bounding box center [1183, 609] width 19 height 40
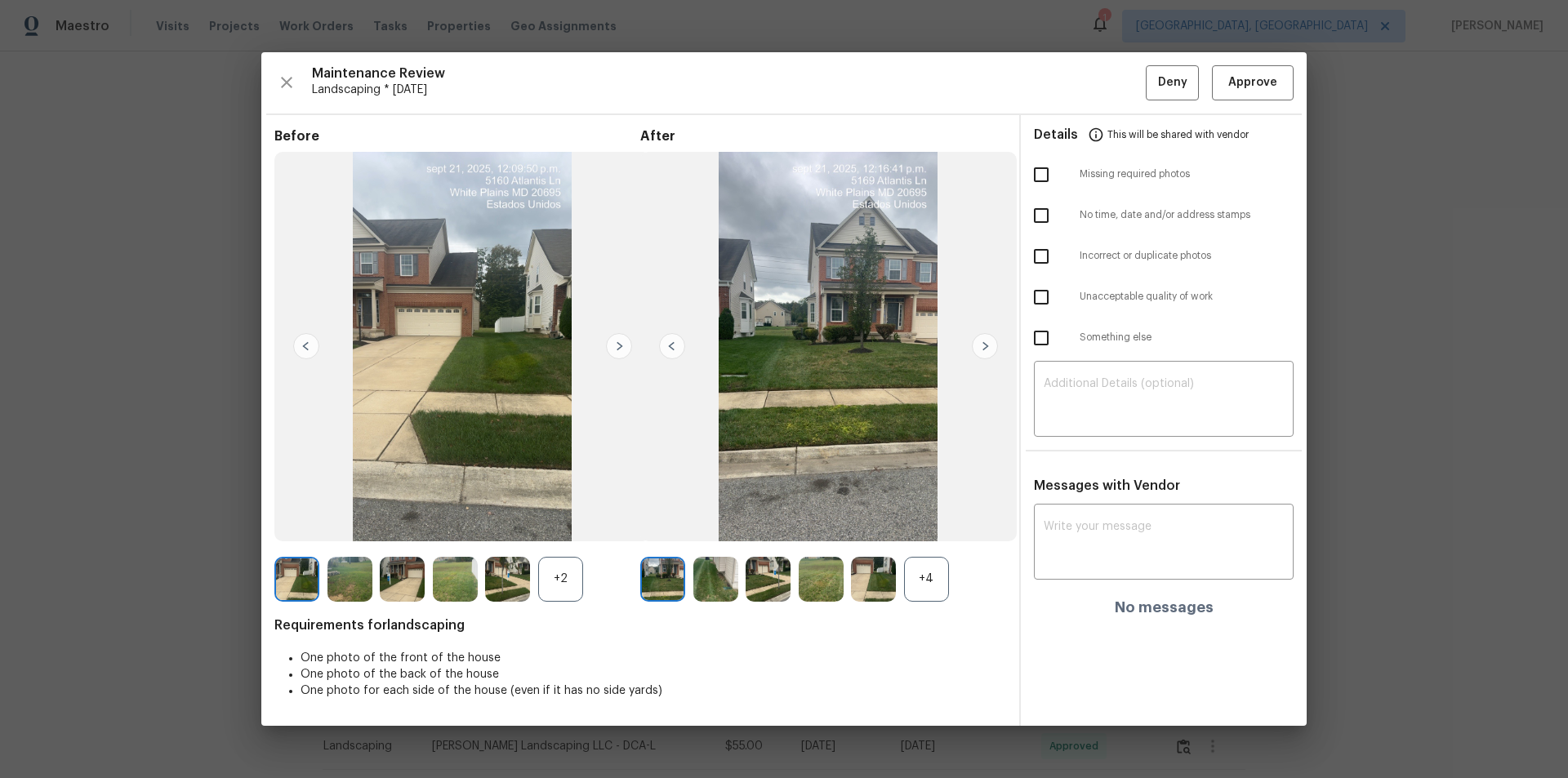
drag, startPoint x: 1273, startPoint y: 101, endPoint x: 1260, endPoint y: 84, distance: 21.4
click at [1115, 100] on div "Maintenance Review Landscaping * [DATE] Deny Approve Before +2 After +4 Require…" at bounding box center [784, 389] width 1045 height 673
click at [1115, 76] on span "Approve" at bounding box center [1251, 82] width 49 height 21
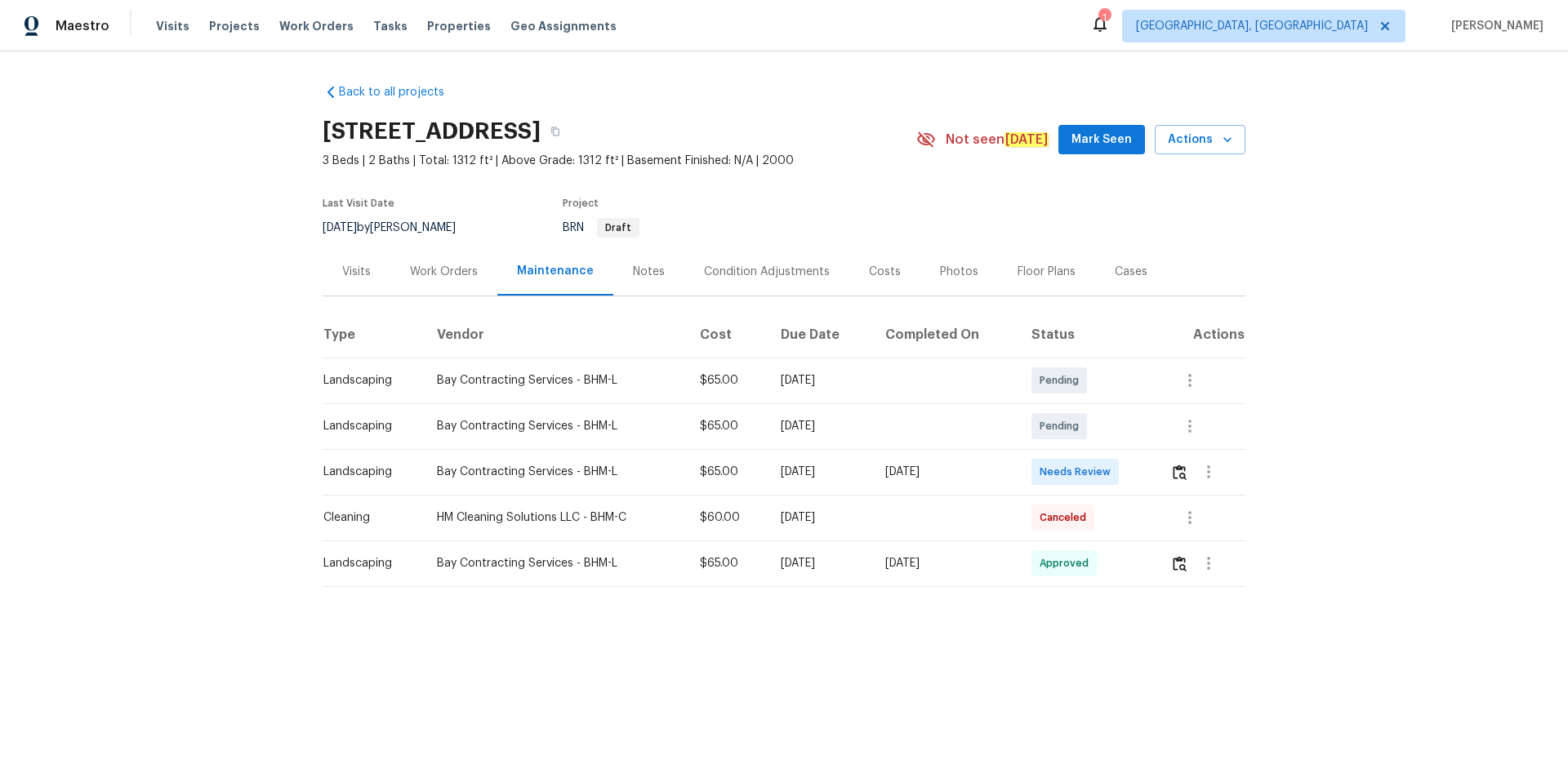
click at [1115, 464] on td at bounding box center [1201, 472] width 88 height 46
click at [1115, 472] on img "button" at bounding box center [1179, 472] width 14 height 16
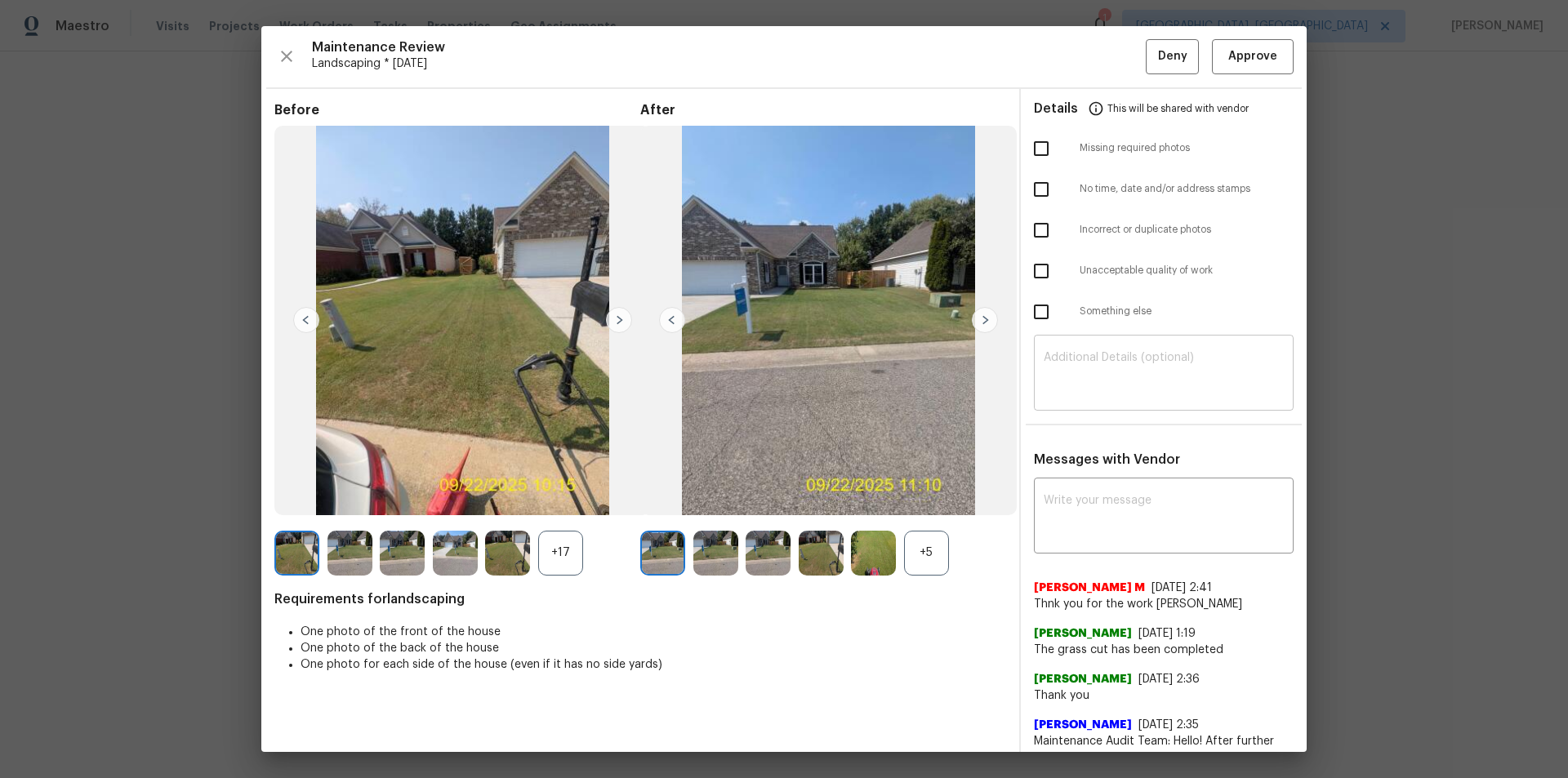
click at [1092, 393] on textarea at bounding box center [1163, 374] width 240 height 46
click at [1092, 478] on div "Messages with Vendor x ​ [PERSON_NAME] M [DATE] 2:41 Thnk you for the work [PER…" at bounding box center [1163, 738] width 286 height 575
click at [1090, 497] on textarea at bounding box center [1163, 518] width 240 height 46
paste textarea "Maintenance Audit Team: Hello! Unfortunately, this landsacping visit completed …"
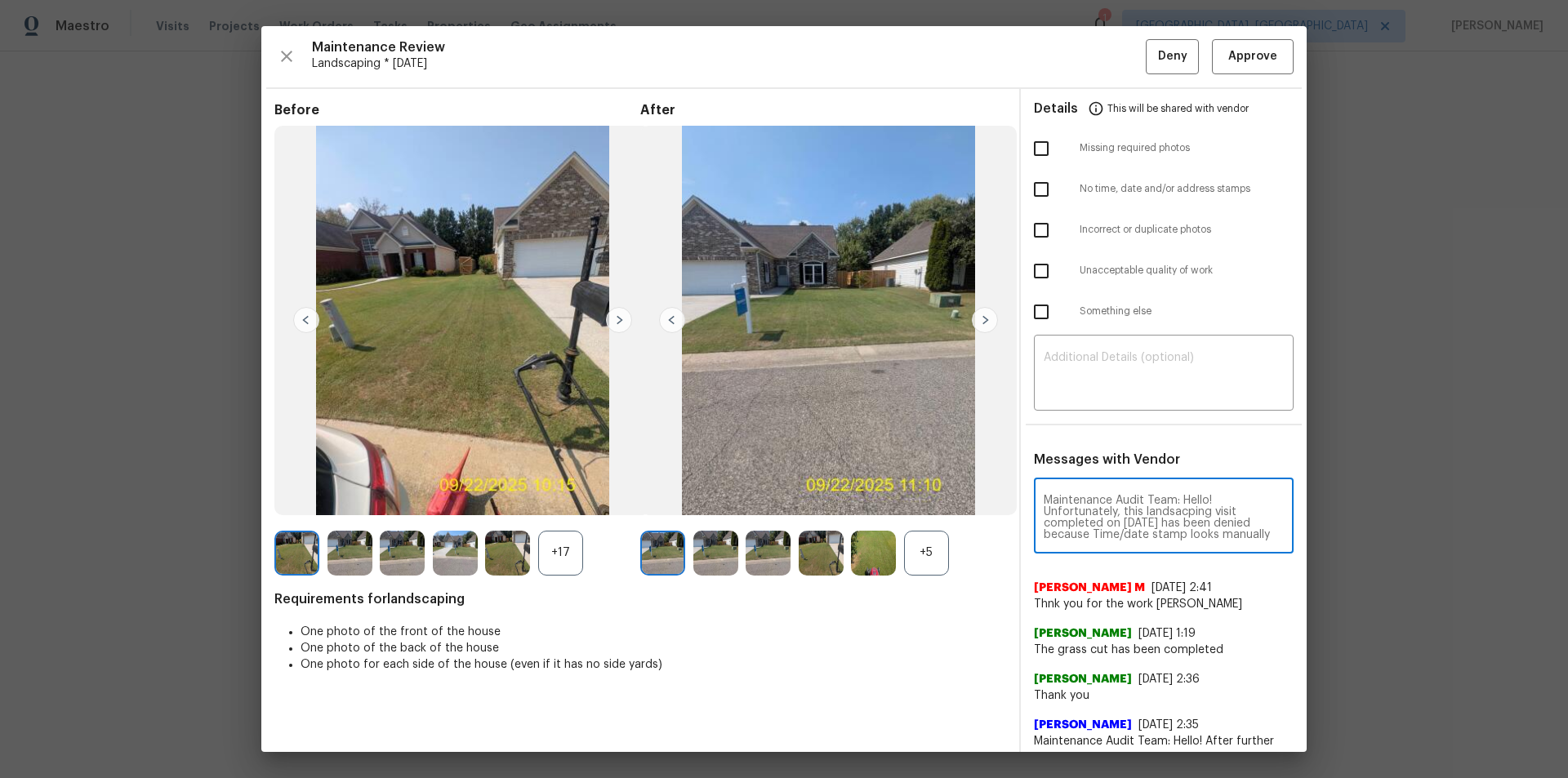
scroll to position [251, 0]
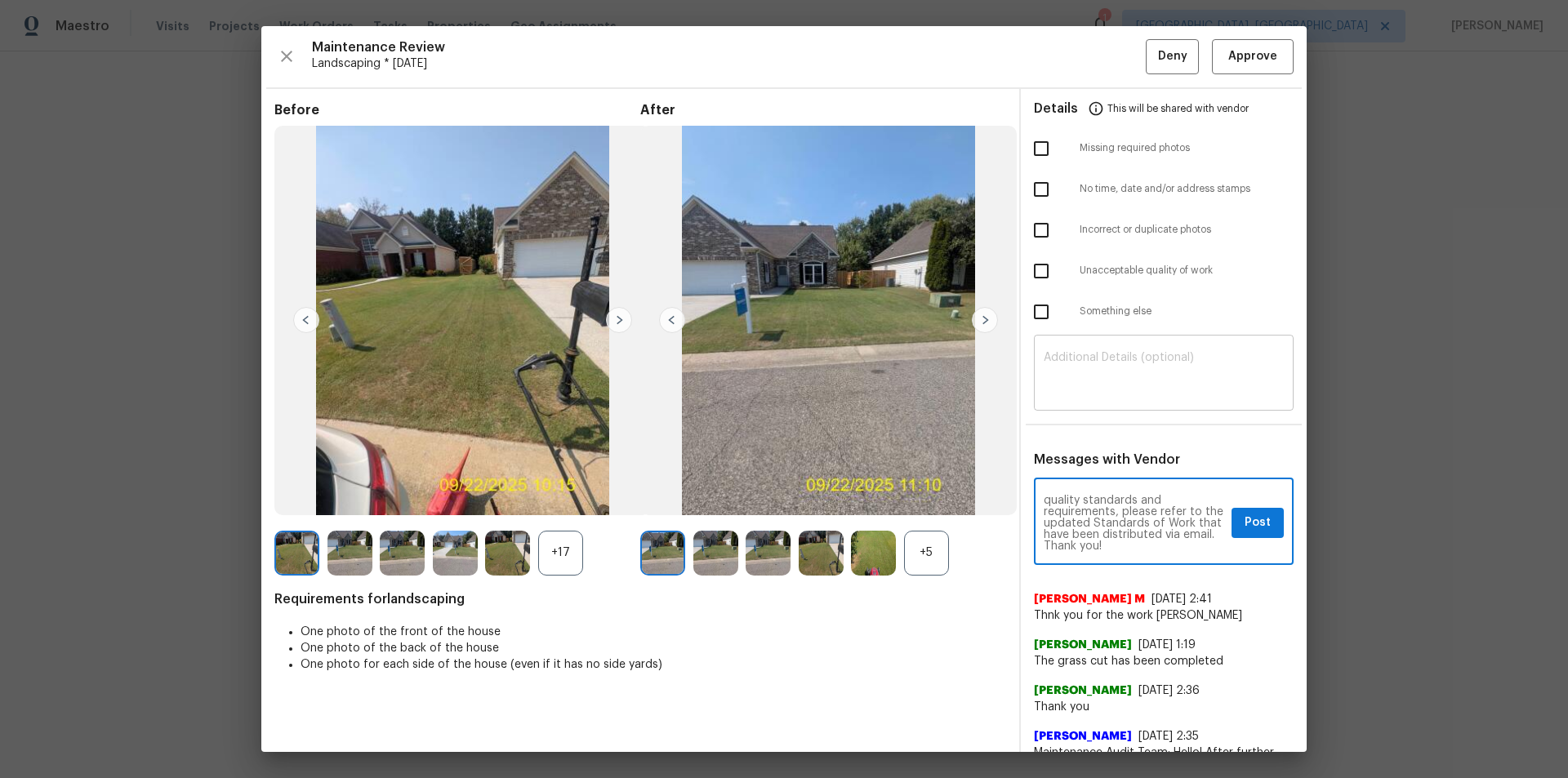
type textarea "Maintenance Audit Team: Hello! Unfortunately, this landsacping visit completed …"
drag, startPoint x: 1116, startPoint y: 342, endPoint x: 1114, endPoint y: 357, distance: 15.1
click at [1115, 342] on div "​" at bounding box center [1163, 374] width 259 height 72
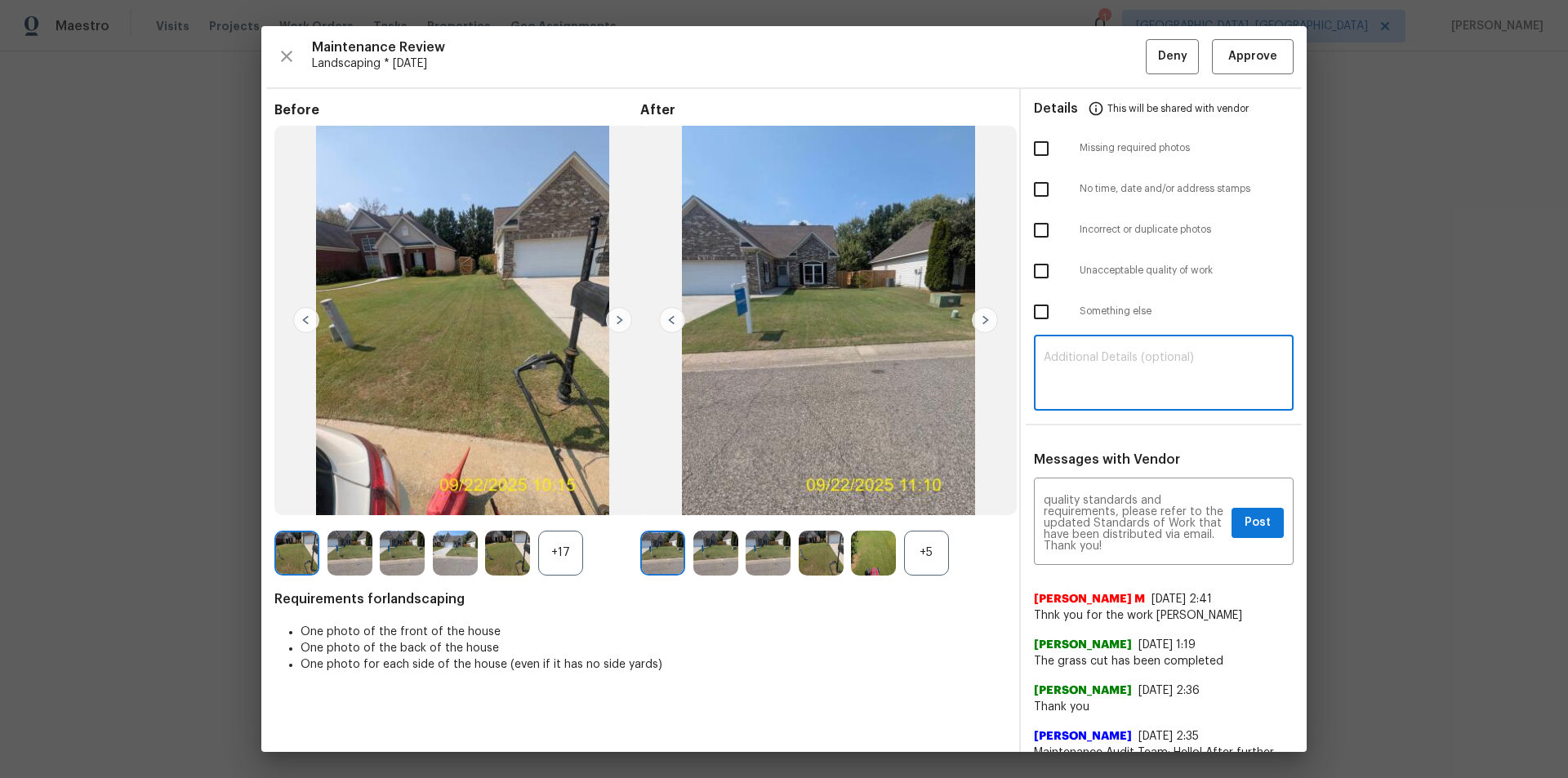
paste textarea "Maintenance Audit Team: Hello! Unfortunately, this landsacping visit completed …"
click at [1115, 369] on textarea "Maintenance Audit Team: Hello! Unfortunately, this landsacping visit completed …" at bounding box center [1163, 374] width 240 height 46
click at [1115, 381] on textarea "Maintenance Audit Team: Hello! Unfortunately, this landscaping visit completed …" at bounding box center [1163, 374] width 240 height 46
type textarea "Maintenance Audit Team: Hello! Unfortunately, this landscaping visit completed …"
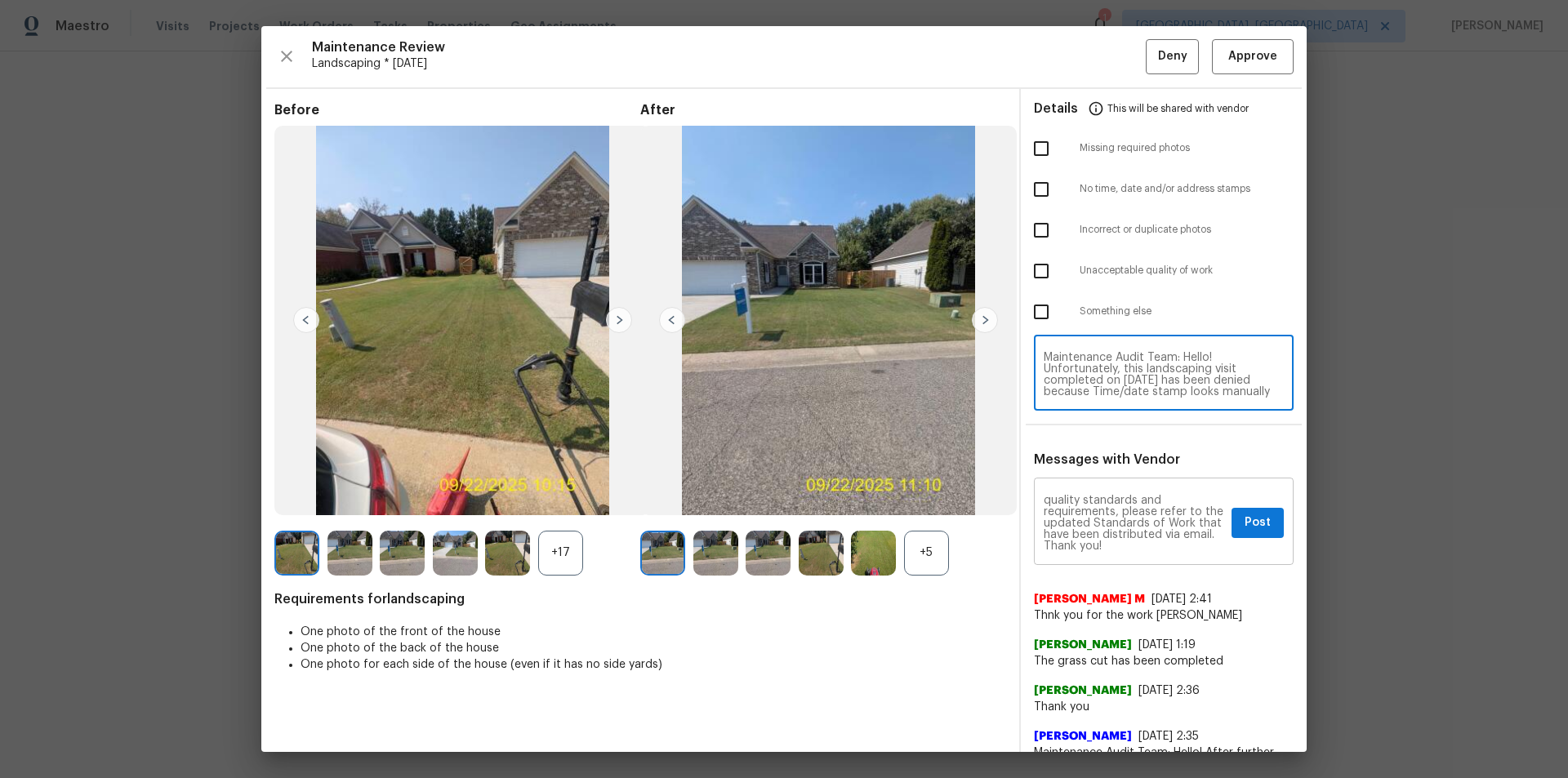
click at [1115, 523] on textarea "Maintenance Audit Team: Hello! Unfortunately, this landsacping visit completed …" at bounding box center [1133, 524] width 181 height 57
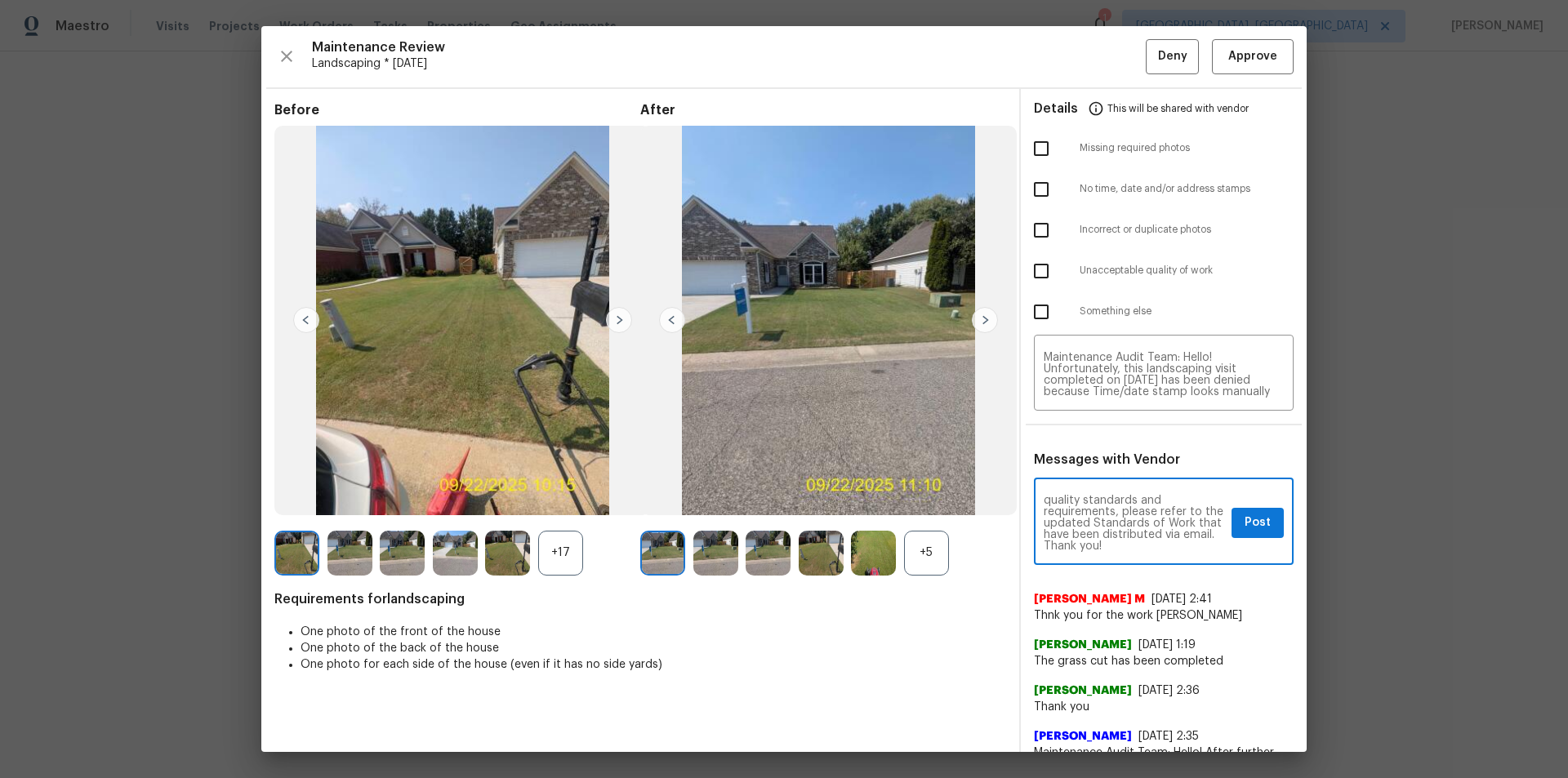
paste textarea "ca"
type textarea "Maintenance Audit Team: Hello! Unfortunately, this landscaping visit completed …"
click at [1035, 267] on input "checkbox" at bounding box center [1040, 271] width 35 height 35
click at [1031, 273] on input "checkbox" at bounding box center [1040, 271] width 35 height 35
checkbox input "false"
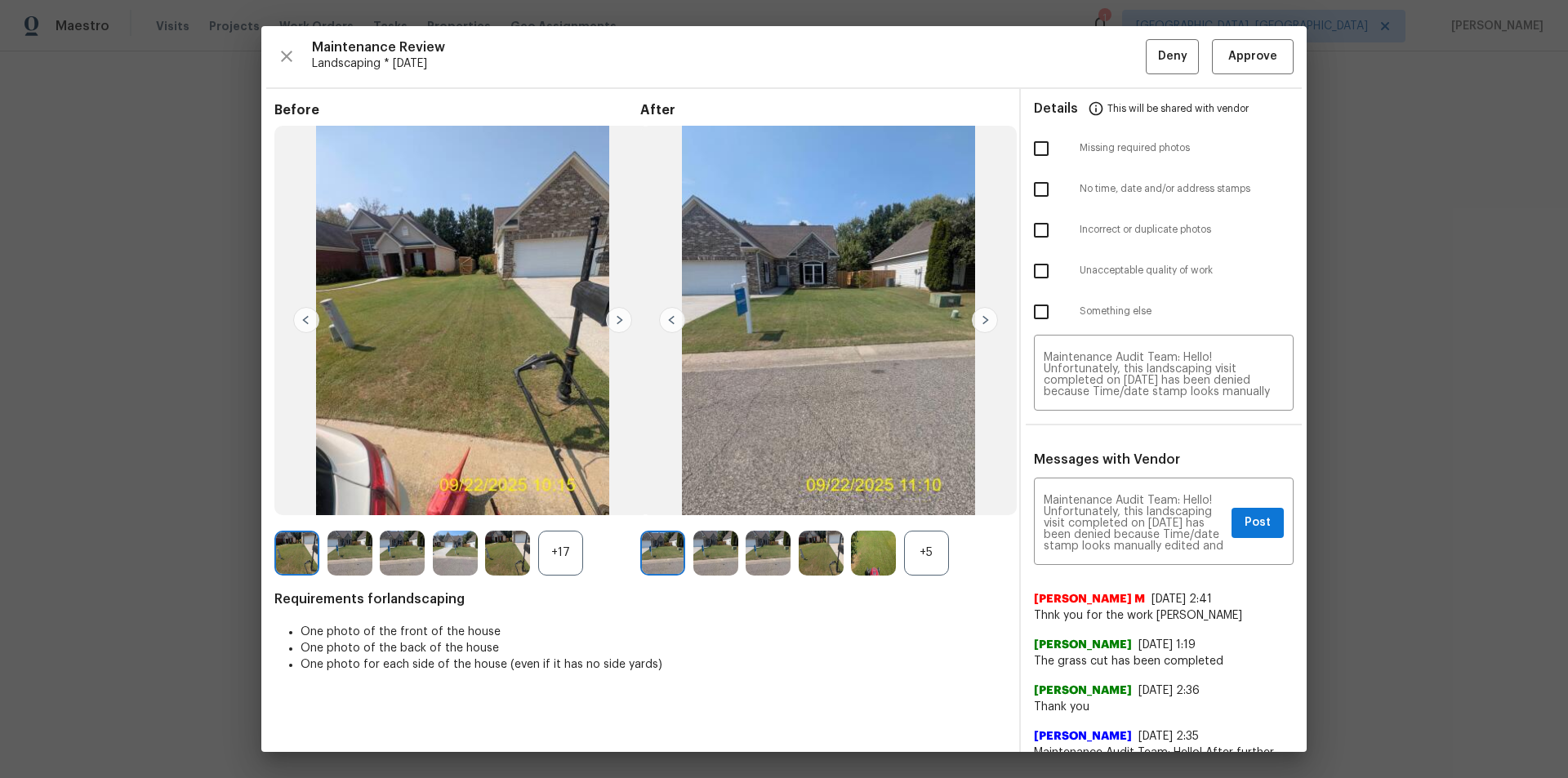
click at [1033, 313] on input "checkbox" at bounding box center [1040, 312] width 35 height 35
checkbox input "true"
drag, startPoint x: 1028, startPoint y: 146, endPoint x: 1216, endPoint y: 408, distance: 322.5
click at [1032, 150] on input "checkbox" at bounding box center [1040, 148] width 35 height 35
checkbox input "true"
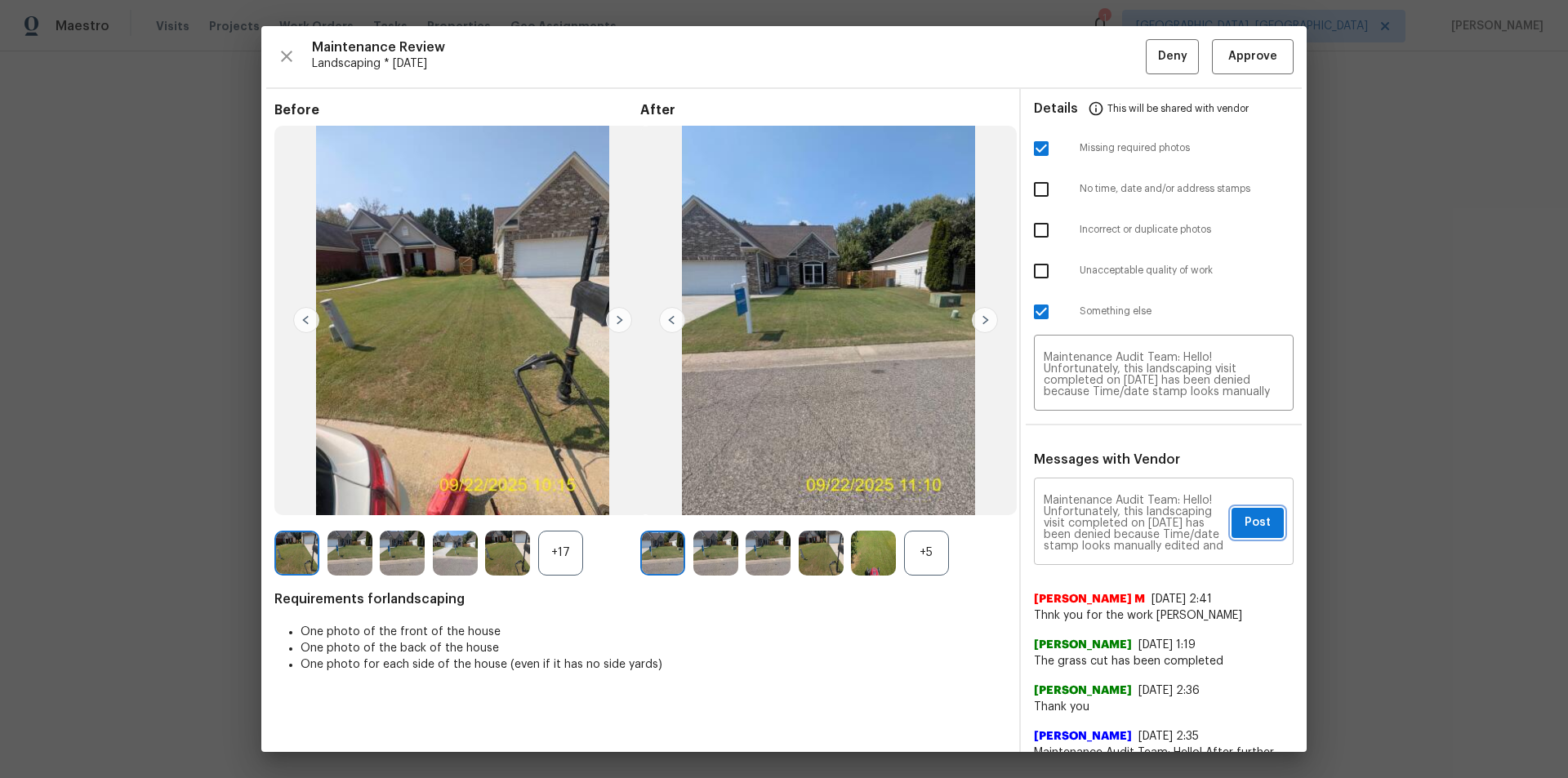
click at [1115, 523] on span "Post" at bounding box center [1257, 523] width 26 height 21
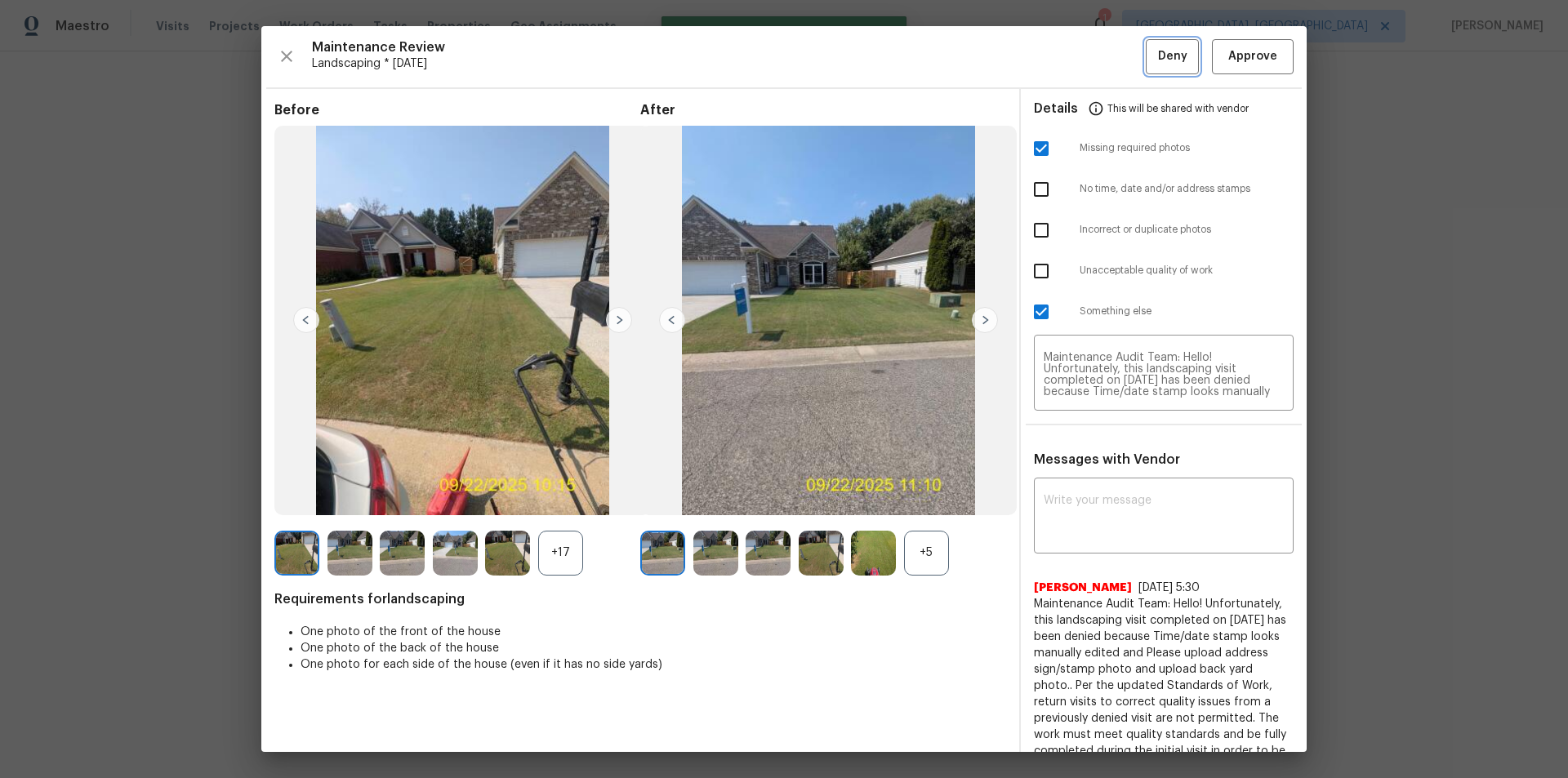
click at [1115, 49] on span "Deny" at bounding box center [1173, 56] width 30 height 21
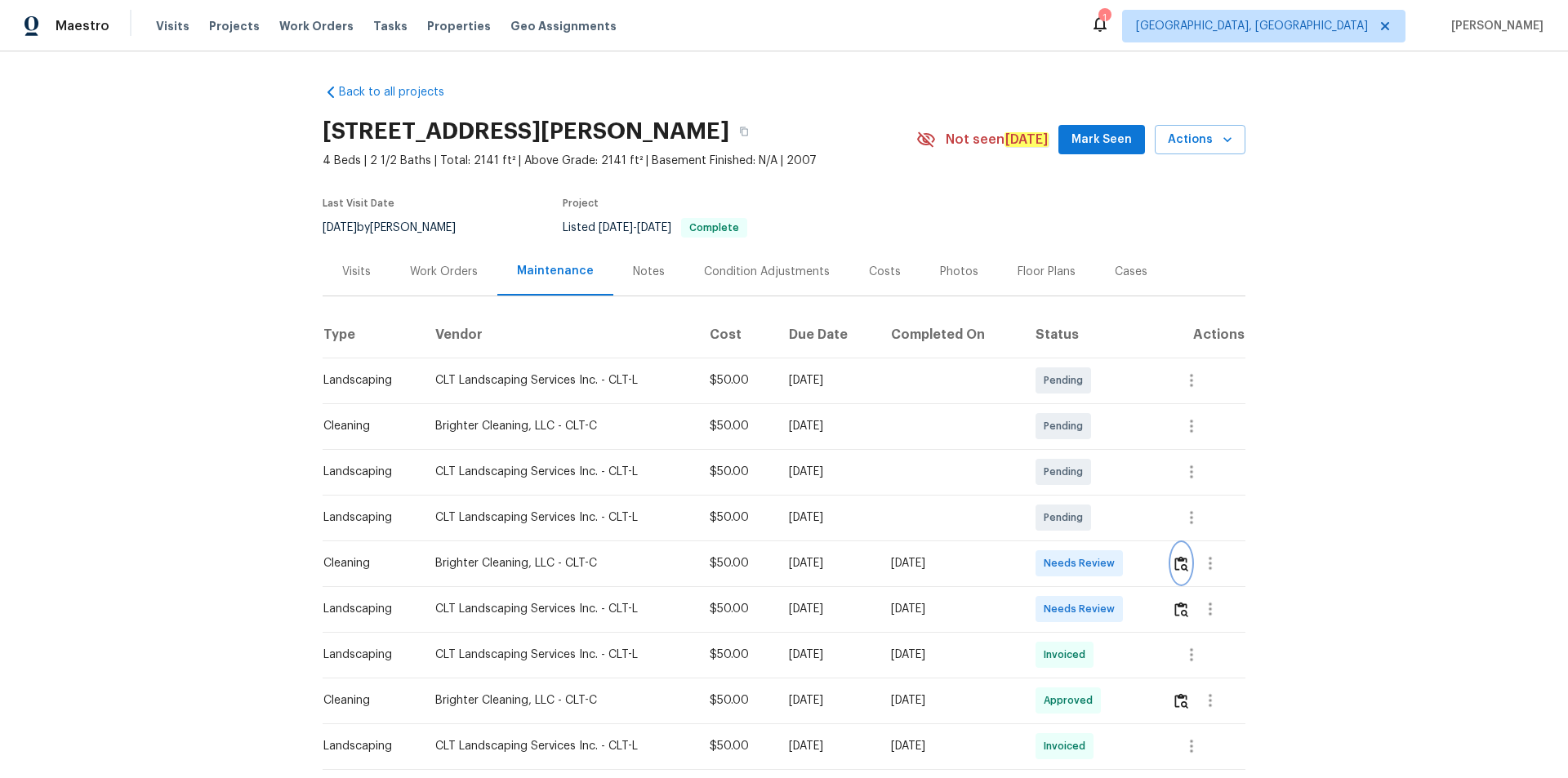
click at [1115, 523] on img "button" at bounding box center [1181, 564] width 14 height 16
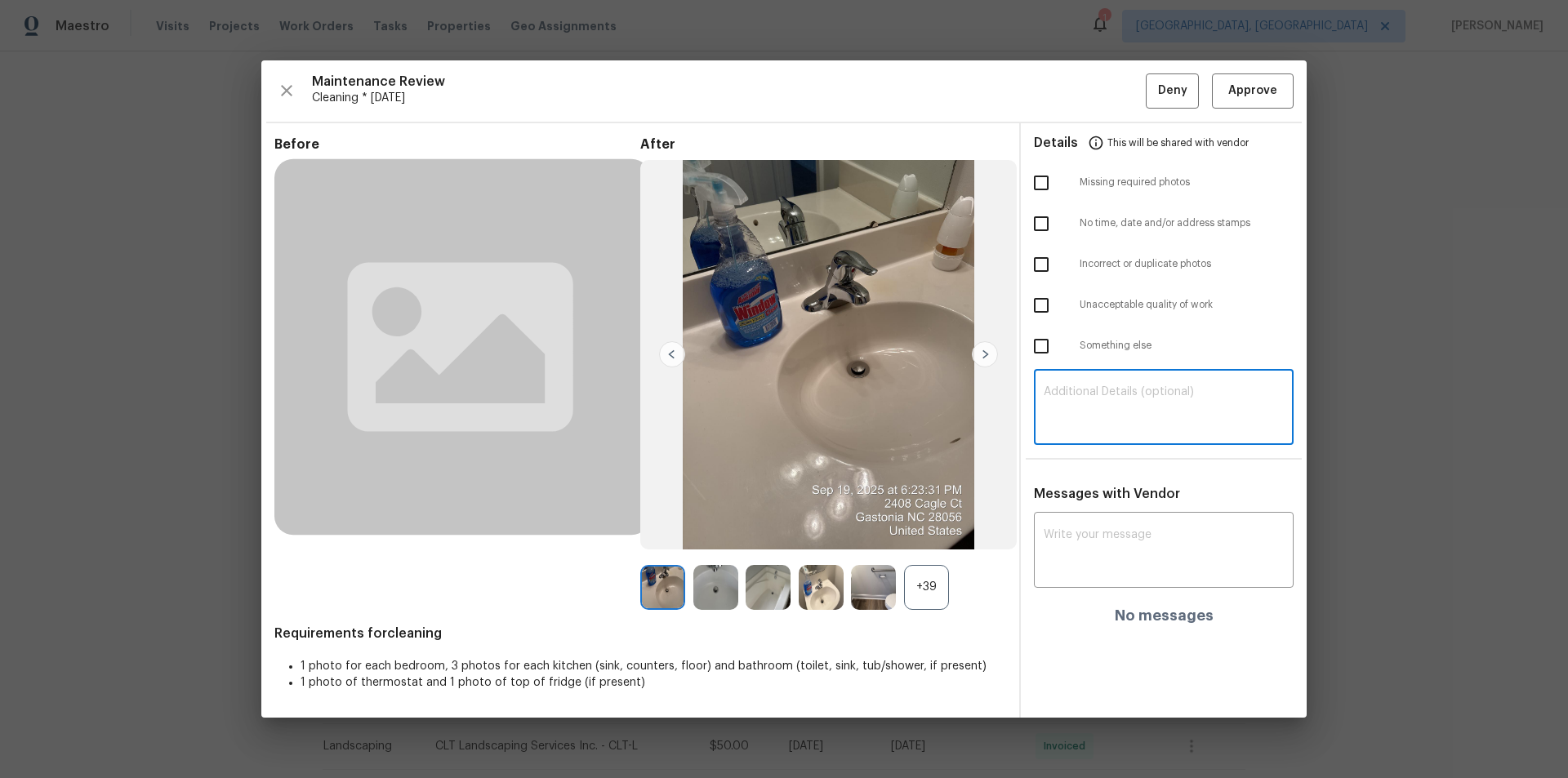
click at [1115, 398] on textarea at bounding box center [1163, 409] width 240 height 46
paste textarea "Maintenance Audit Team: Hello! Unfortunately, this cleaning visit completed on …"
type textarea "Maintenance Audit Team: Hello! Unfortunately, this cleaning visit completed on …"
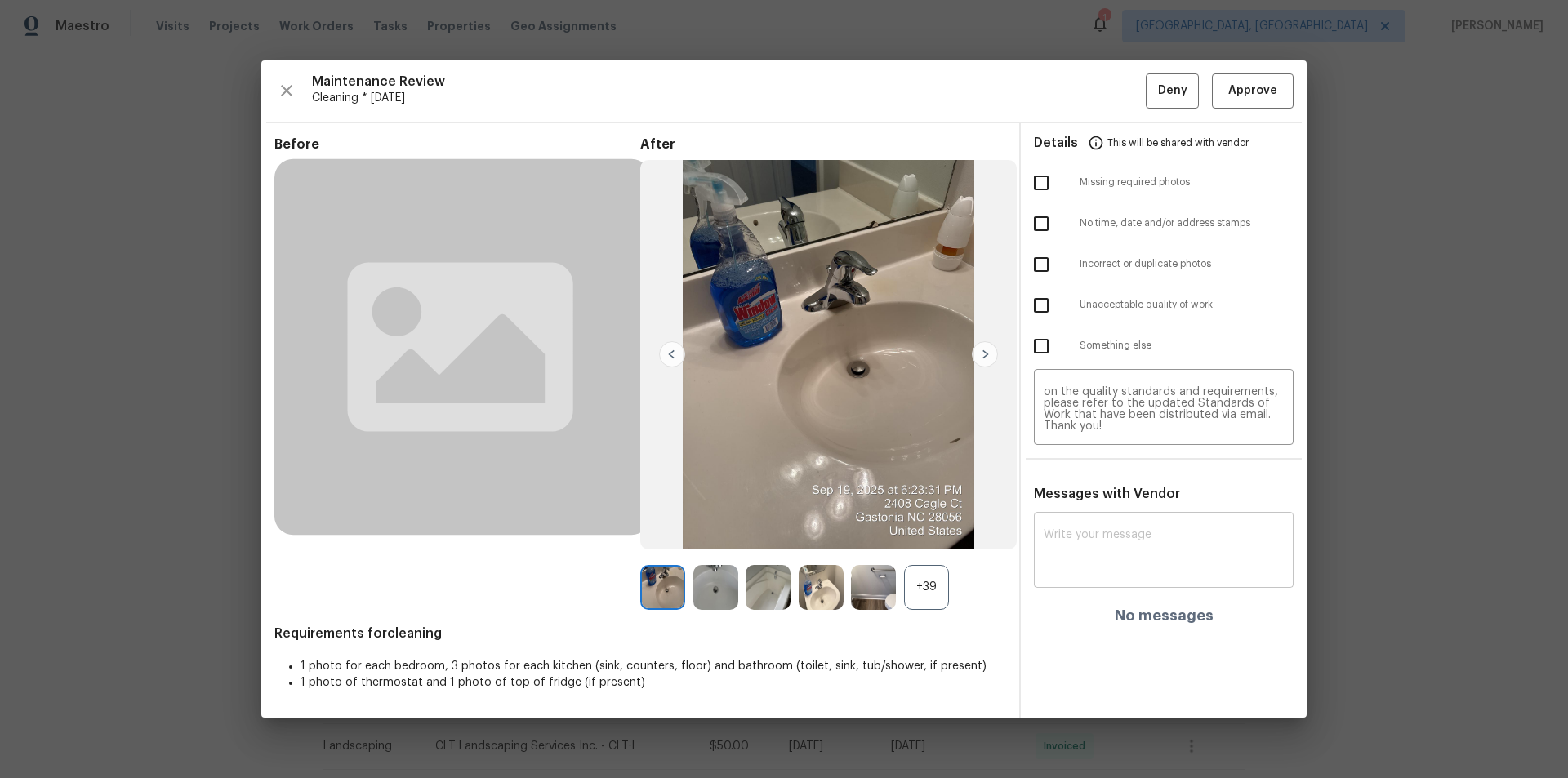
click at [1115, 523] on div "x ​" at bounding box center [1163, 551] width 259 height 72
paste textarea "Maintenance Audit Team: Hello! Unfortunately, this cleaning visit completed on …"
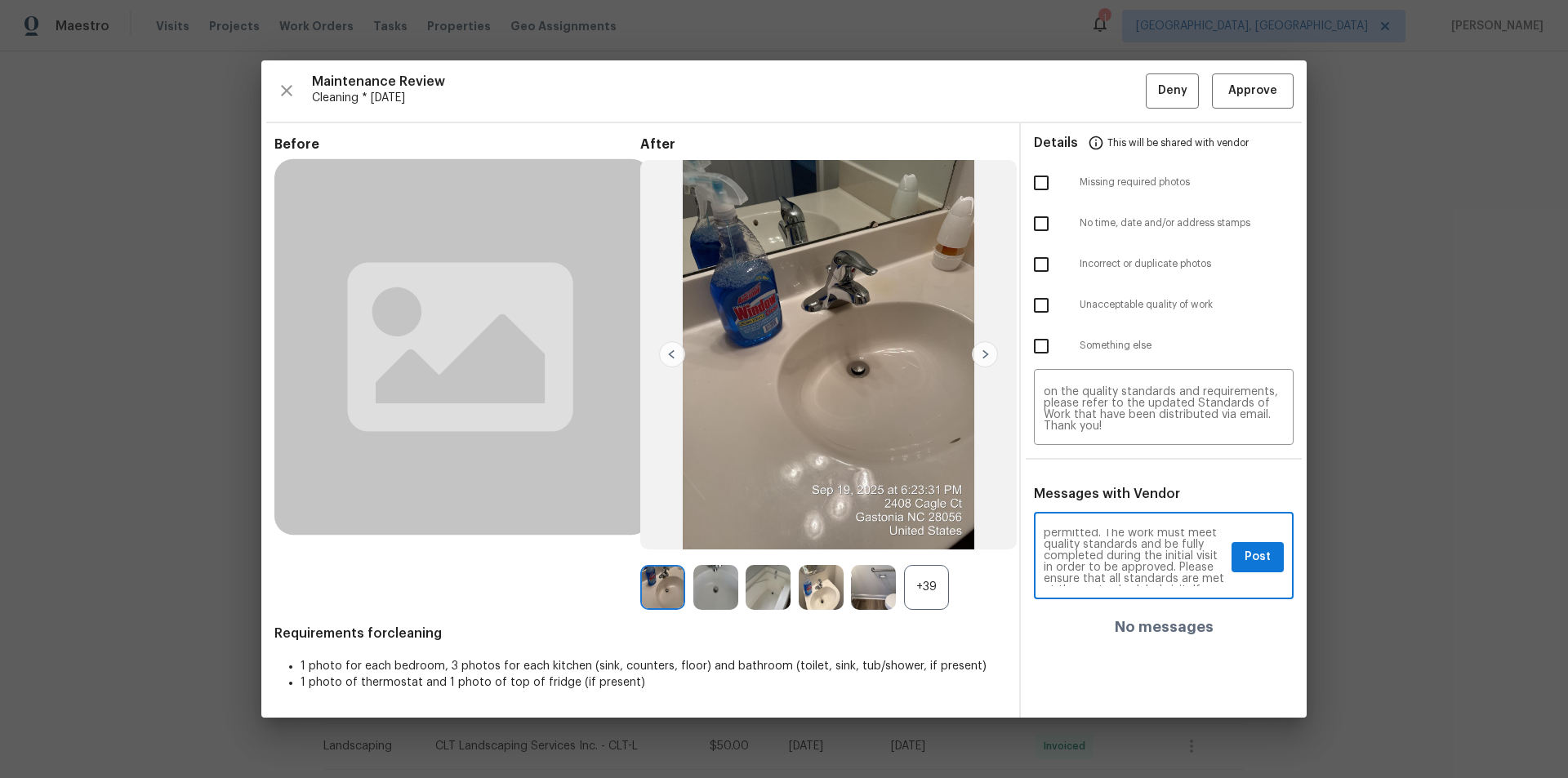
scroll to position [0, 0]
type textarea "Maintenance Audit Team: Hello! Unfortunately, this cleaning visit completed on …"
click at [1047, 305] on input "checkbox" at bounding box center [1040, 305] width 35 height 35
checkbox input "true"
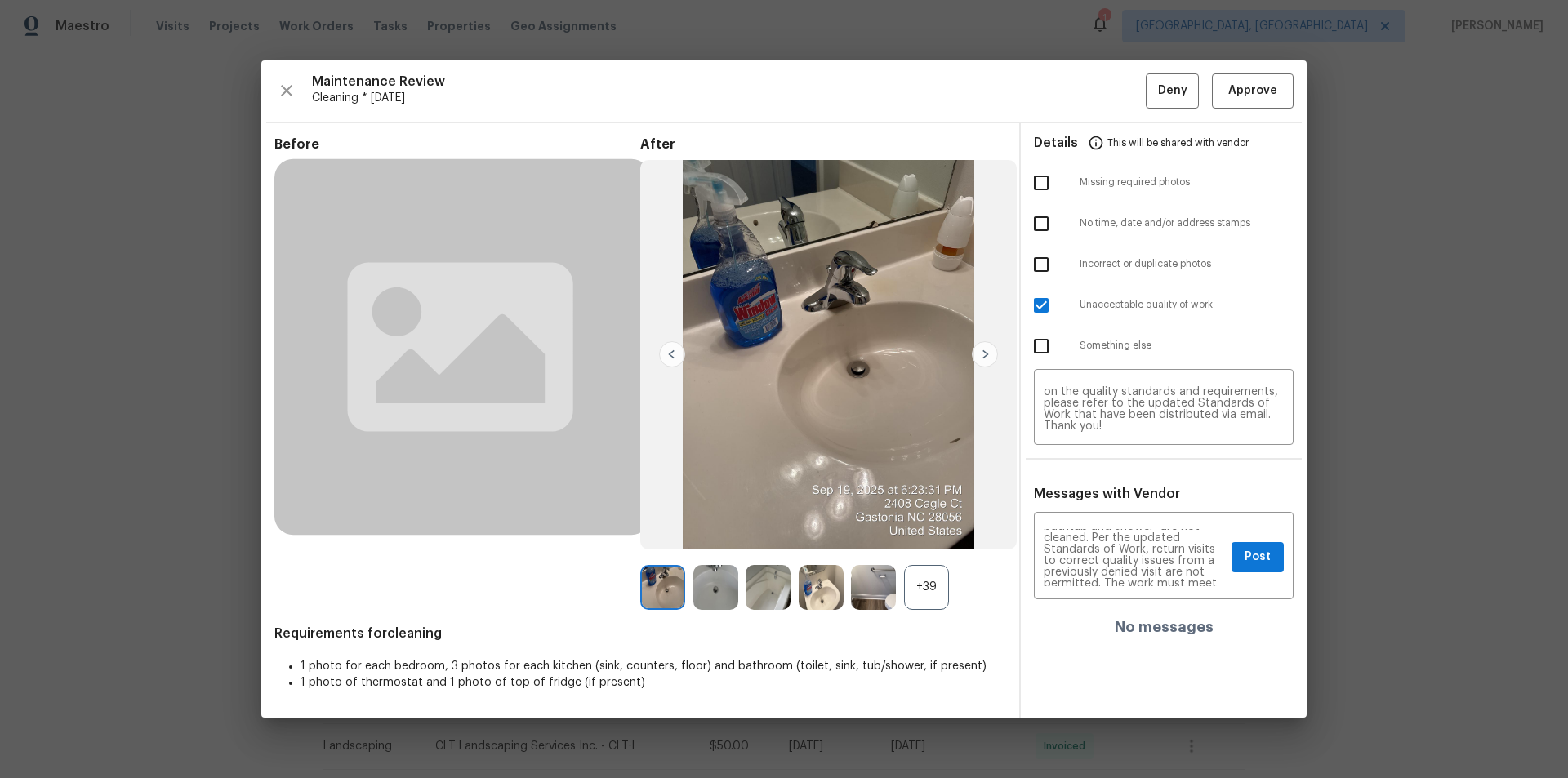
drag, startPoint x: 1420, startPoint y: 382, endPoint x: 1366, endPoint y: 426, distance: 69.7
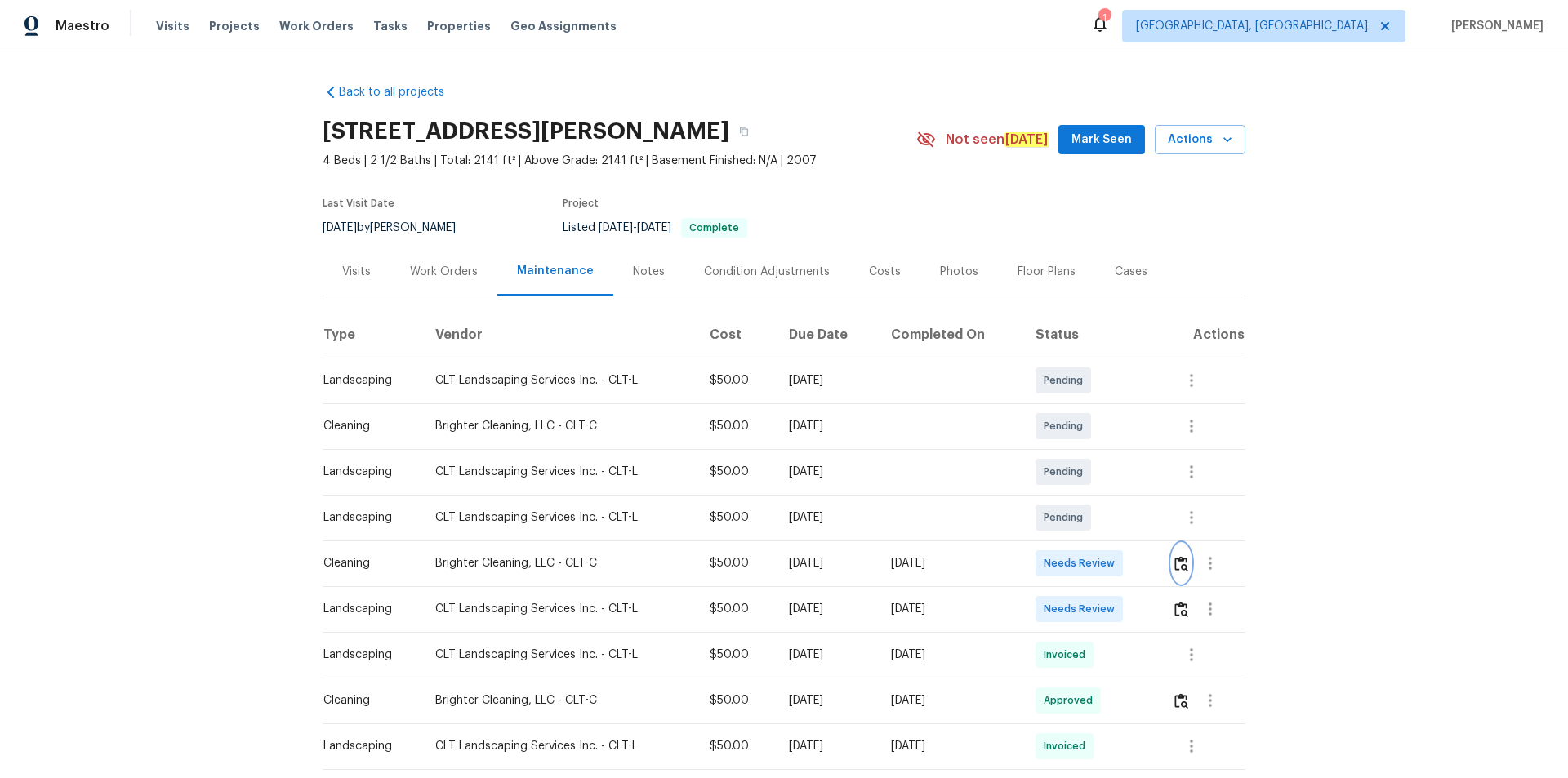
click at [1115, 523] on img "button" at bounding box center [1181, 564] width 14 height 16
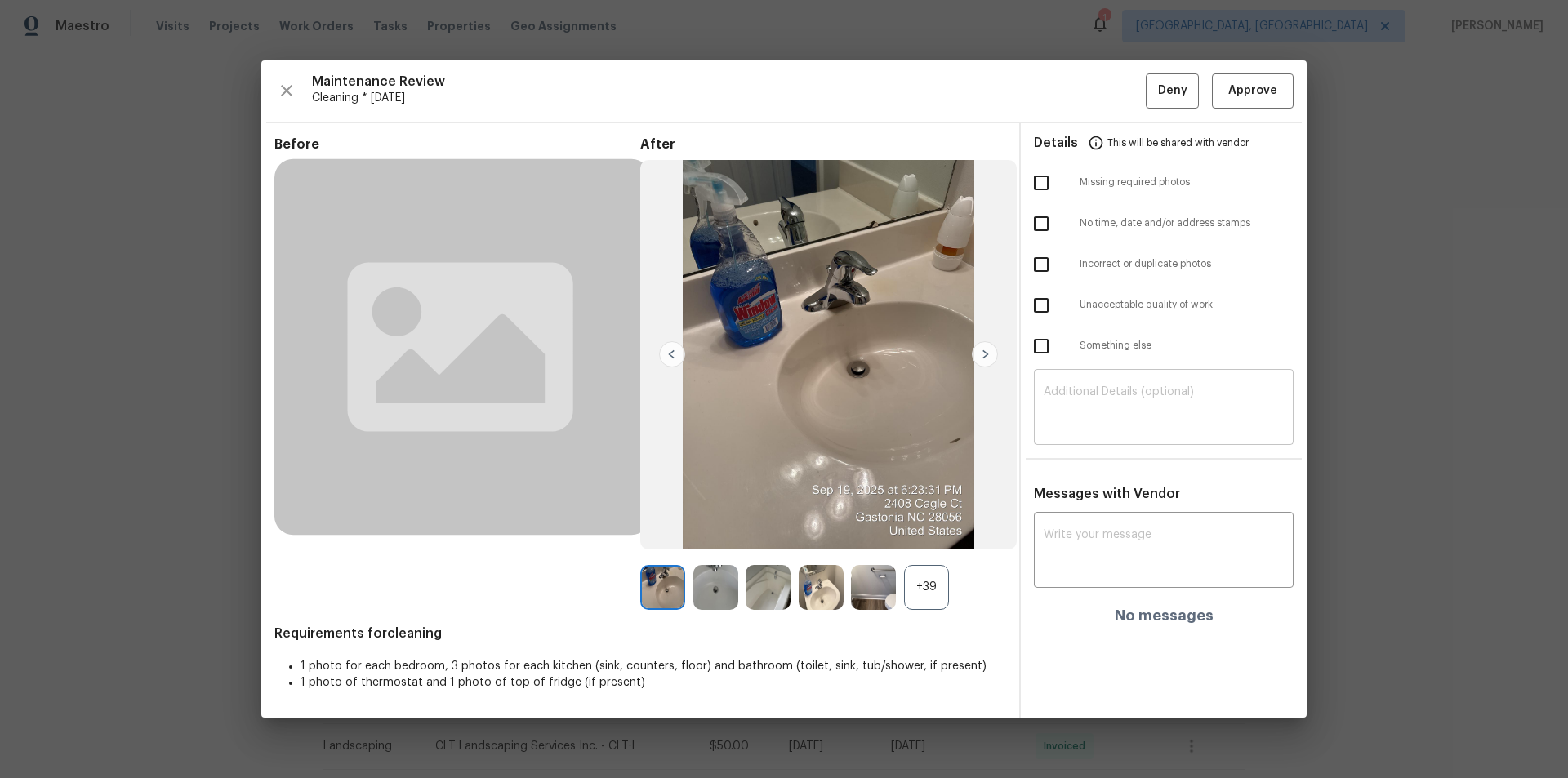
click at [1115, 400] on textarea at bounding box center [1163, 409] width 240 height 46
paste textarea "Maintenance Audit Team: Hello! Unfortunately, this cleaning visit completed on …"
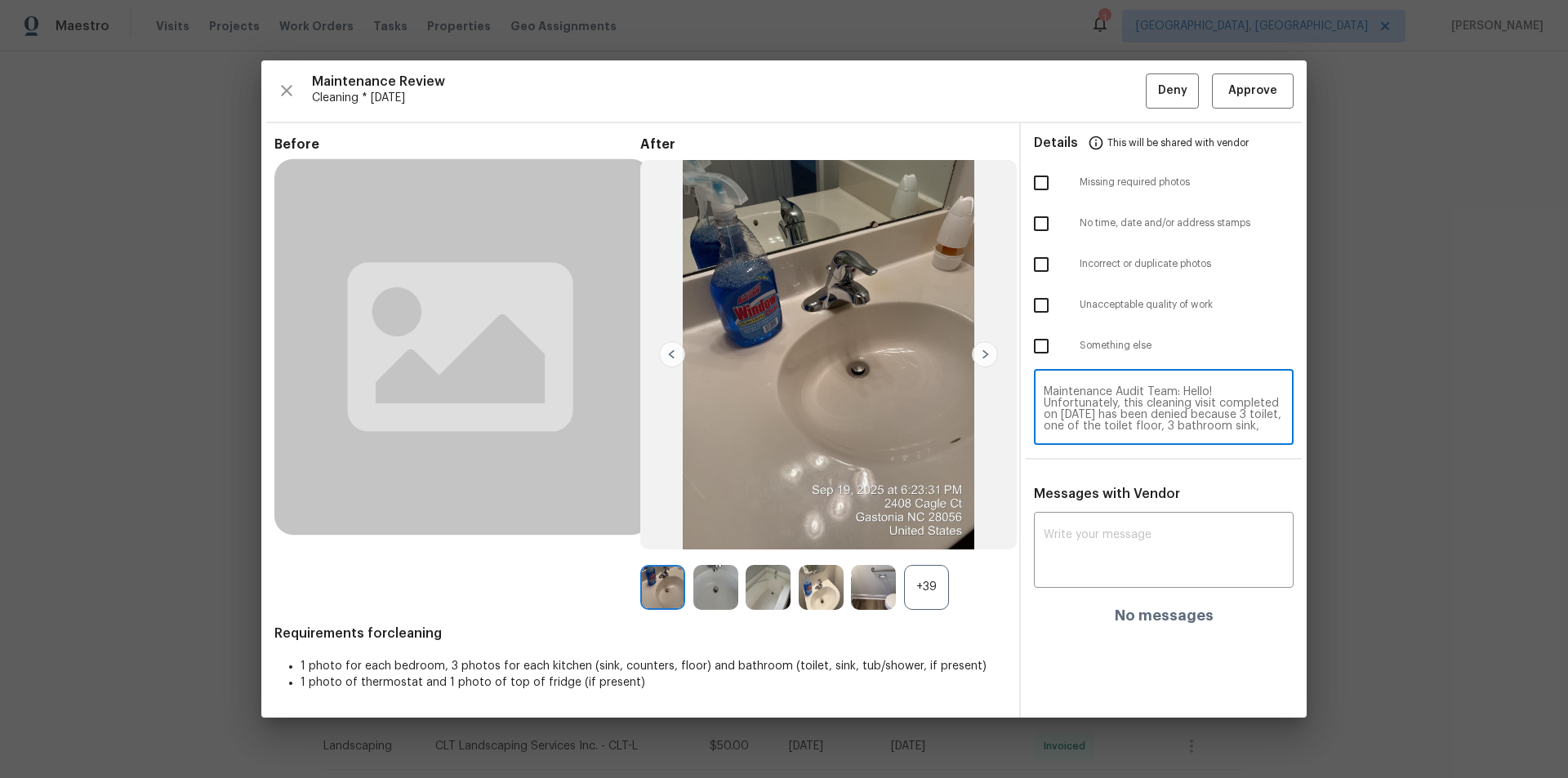
scroll to position [160, 0]
type textarea "Maintenance Audit Team: Hello! Unfortunately, this cleaning visit completed on …"
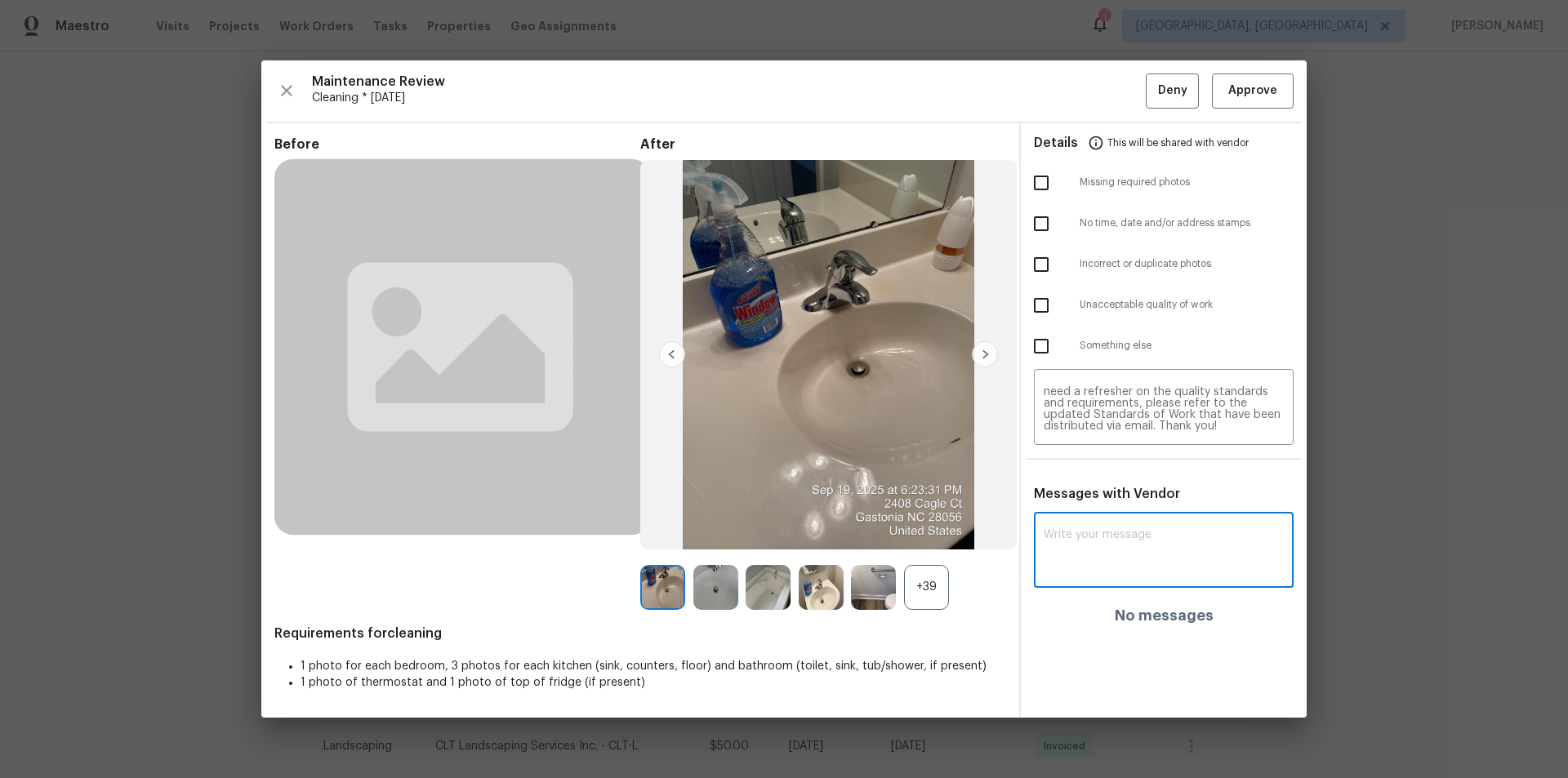
click at [1115, 523] on textarea at bounding box center [1163, 551] width 240 height 46
paste textarea "Maintenance Audit Team: Hello! Unfortunately, this cleaning visit completed on …"
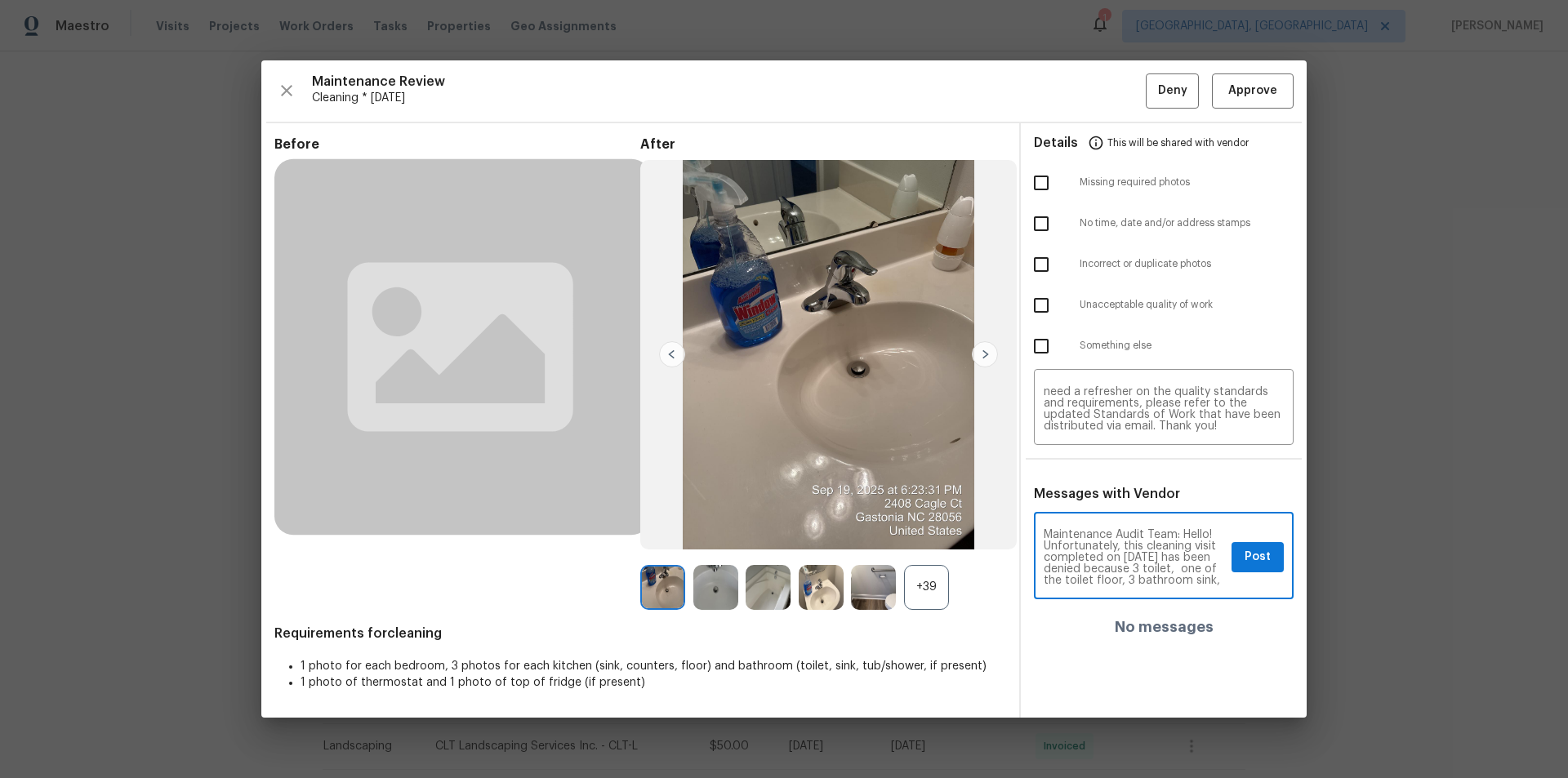
scroll to position [33, 0]
type textarea "Maintenance Audit Team: Hello! Unfortunately, this cleaning visit completed on …"
click at [1041, 307] on input "checkbox" at bounding box center [1040, 305] width 35 height 35
checkbox input "true"
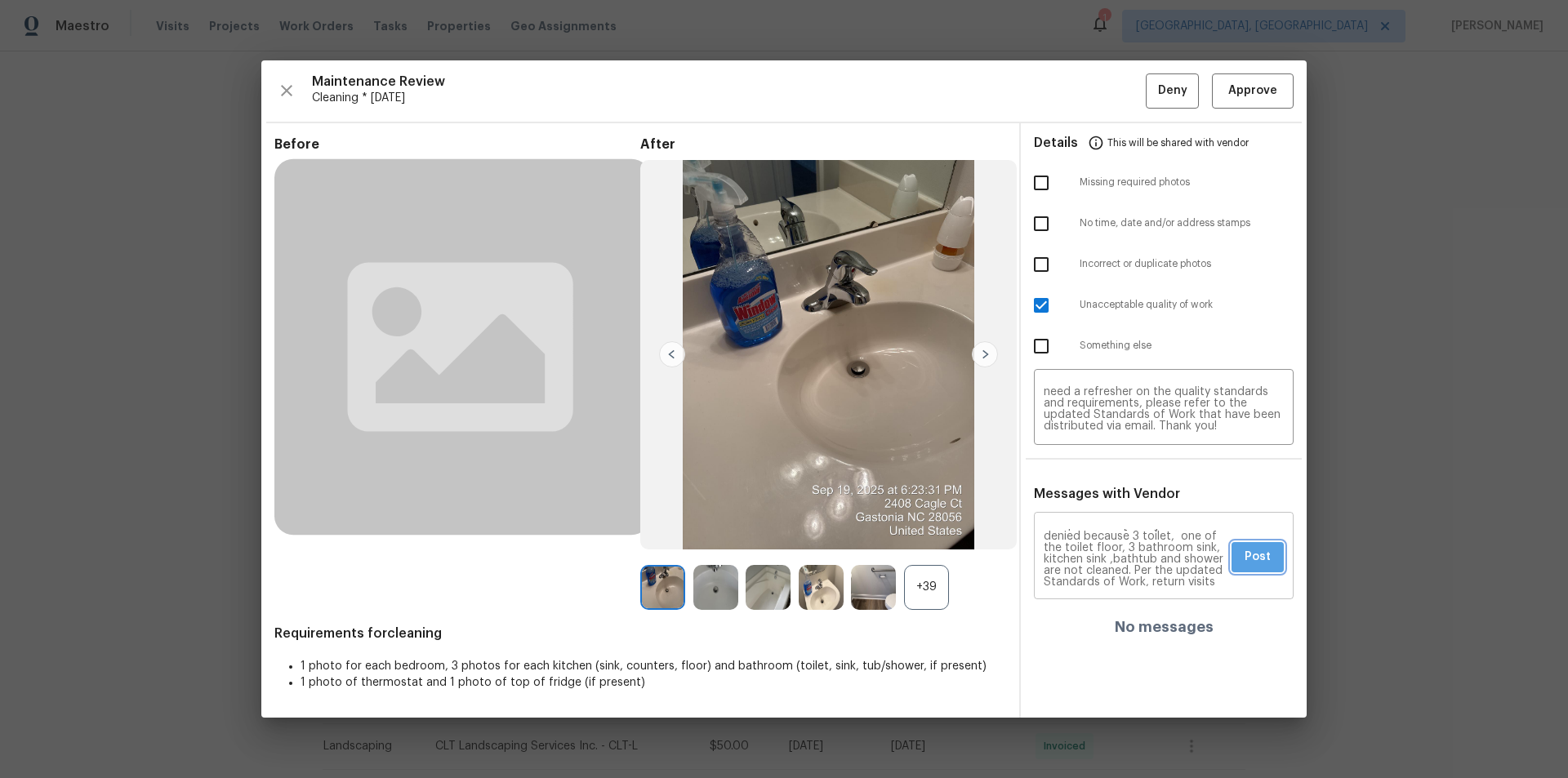
drag, startPoint x: 1272, startPoint y: 558, endPoint x: 1308, endPoint y: 621, distance: 72.6
click at [1115, 523] on button "Post" at bounding box center [1257, 557] width 52 height 31
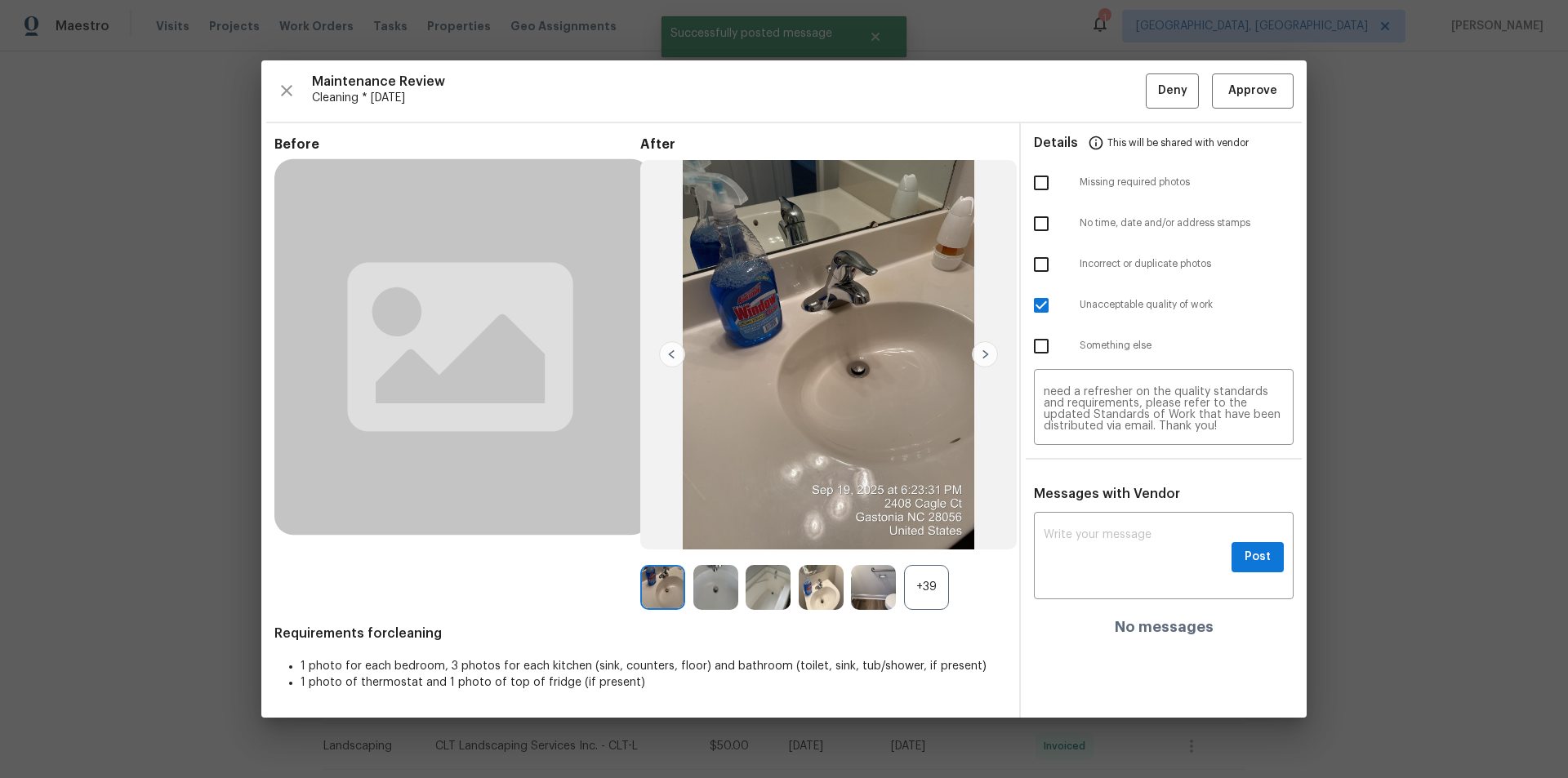
scroll to position [0, 0]
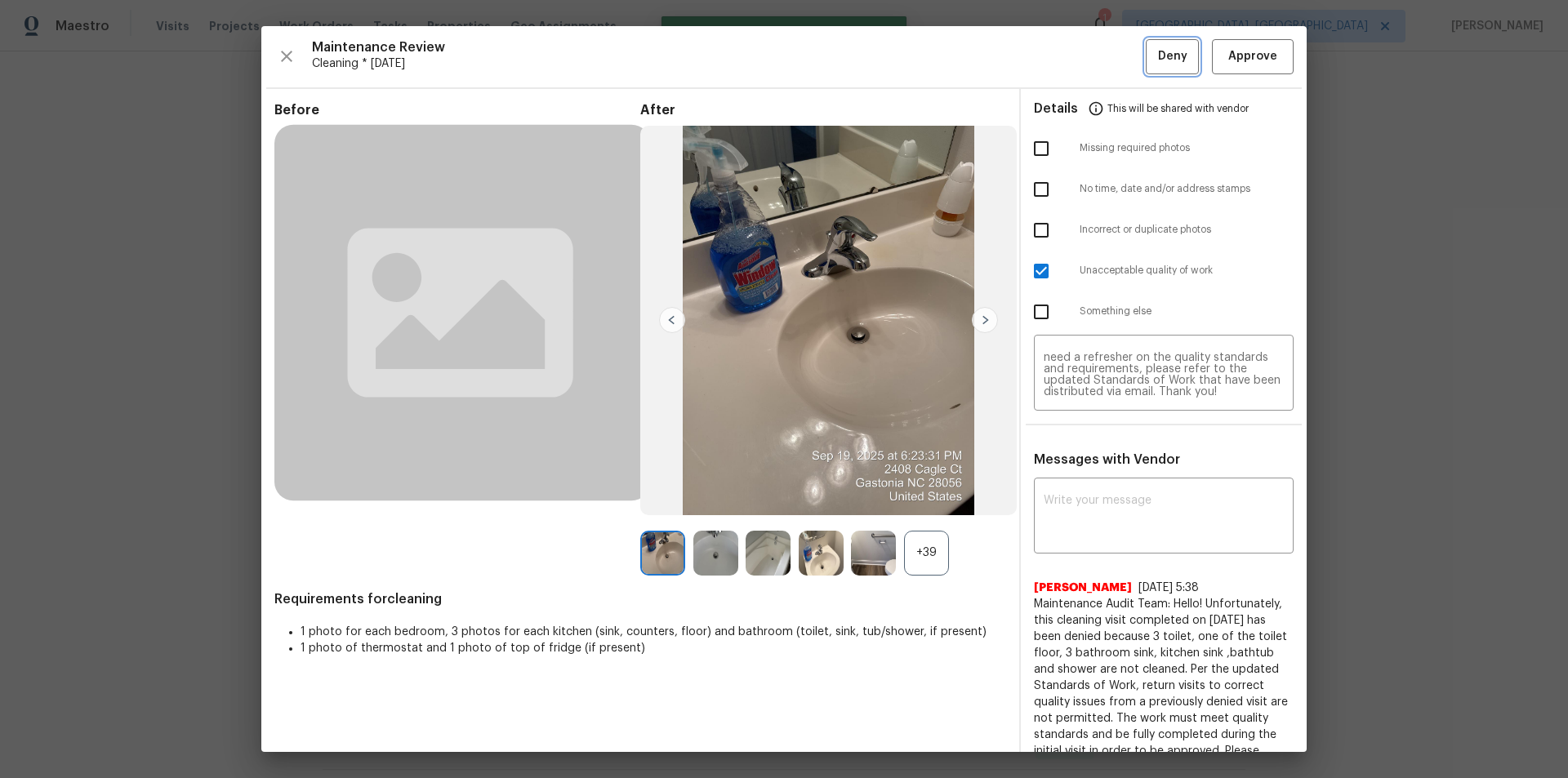
drag, startPoint x: 1146, startPoint y: 49, endPoint x: 1147, endPoint y: 59, distance: 10.0
click at [1115, 53] on span "Deny" at bounding box center [1173, 56] width 30 height 21
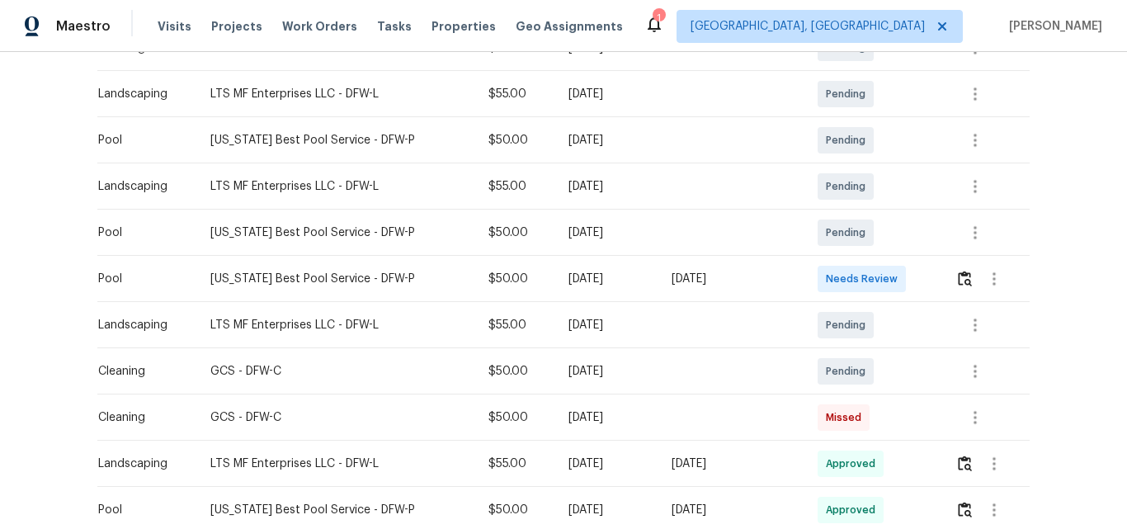
scroll to position [330, 0]
click at [962, 277] on img "button" at bounding box center [965, 280] width 14 height 16
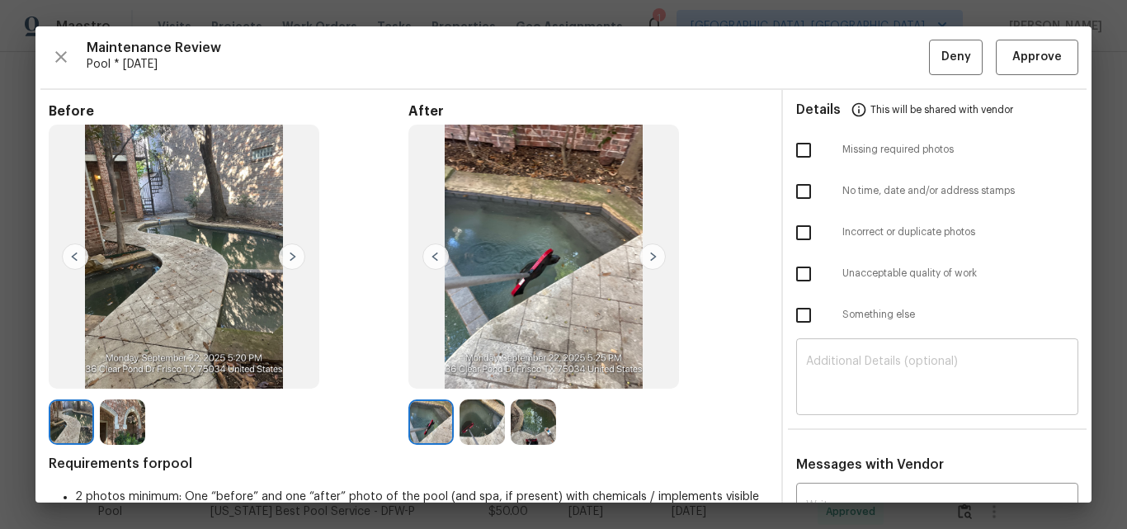
click at [857, 365] on textarea at bounding box center [937, 378] width 262 height 46
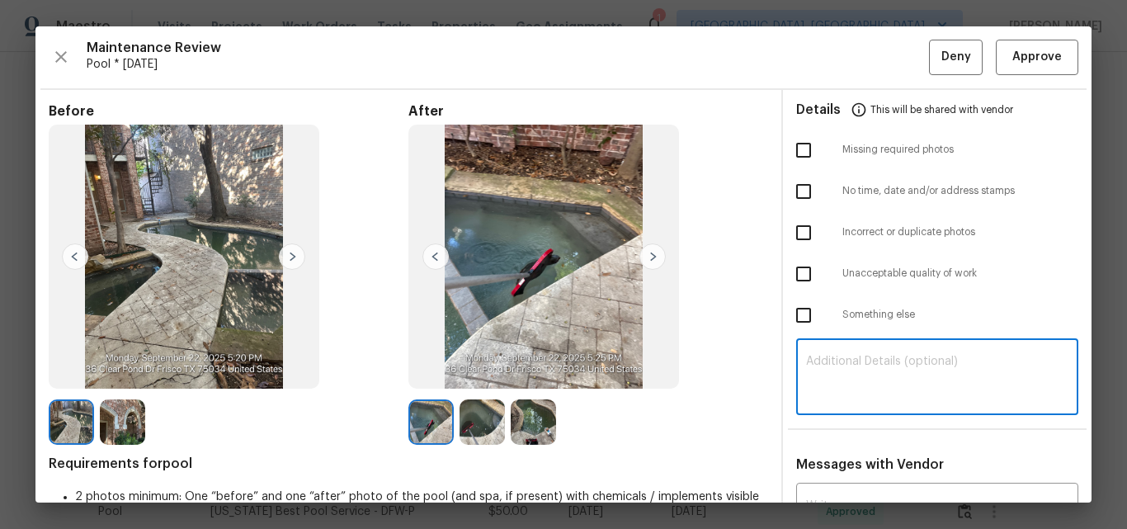
paste textarea "Maintenance Audit Team: Hello! Unfortunately, this pool visit completed on 09/2…"
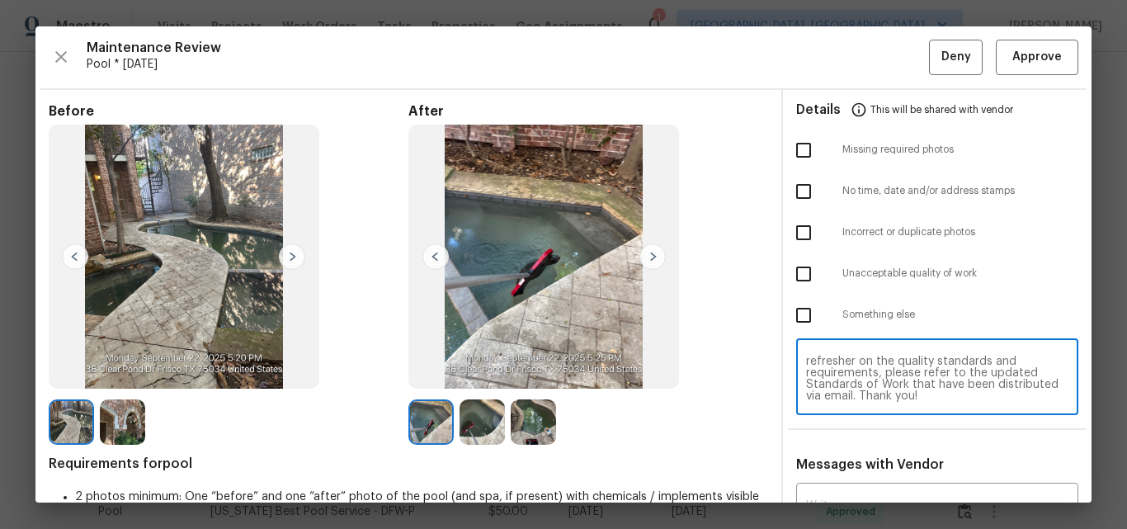
scroll to position [82, 0]
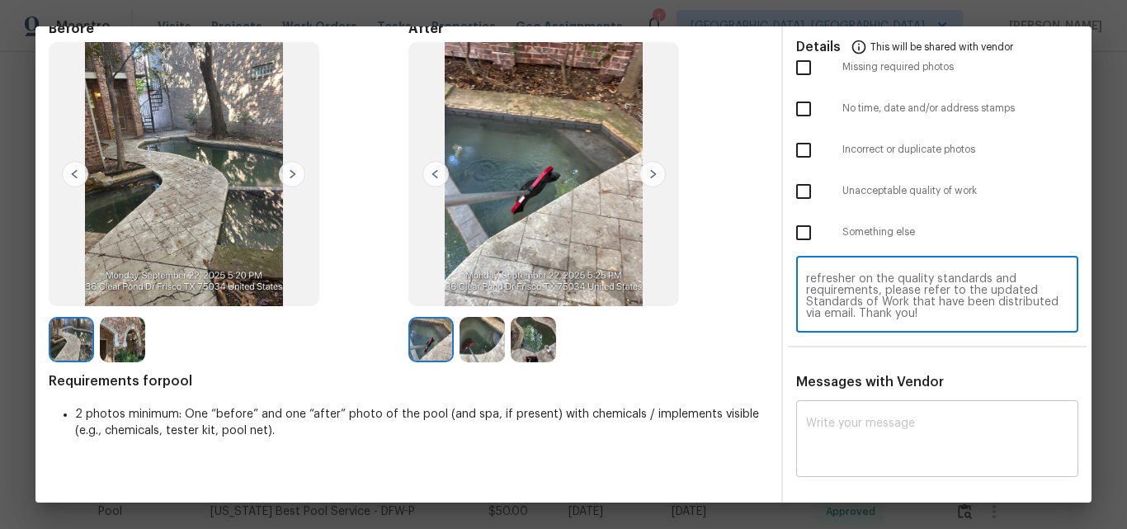
type textarea "Maintenance Audit Team: Hello! Unfortunately, this pool visit completed on 09/2…"
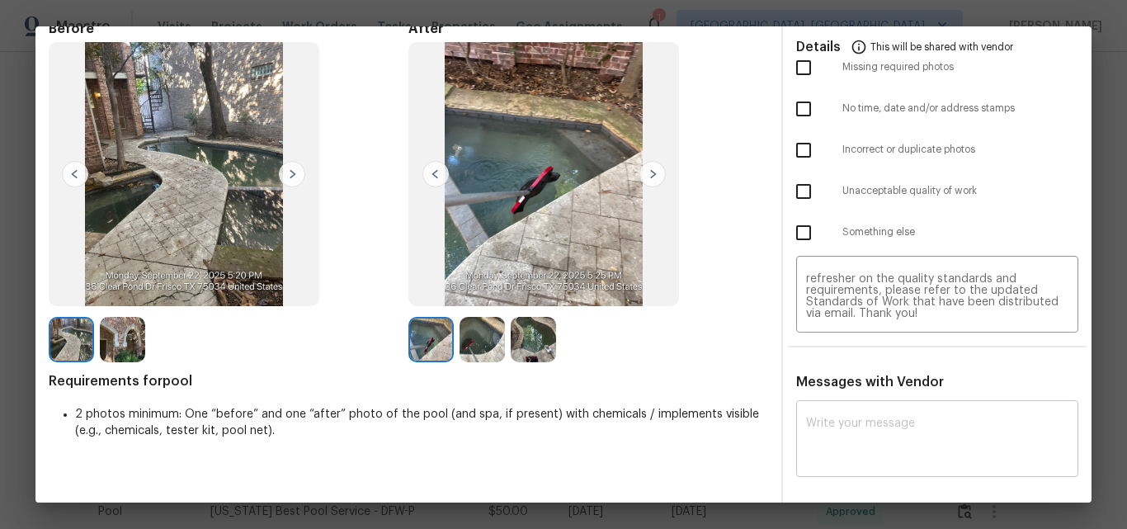
click at [890, 404] on div "x ​" at bounding box center [937, 440] width 282 height 73
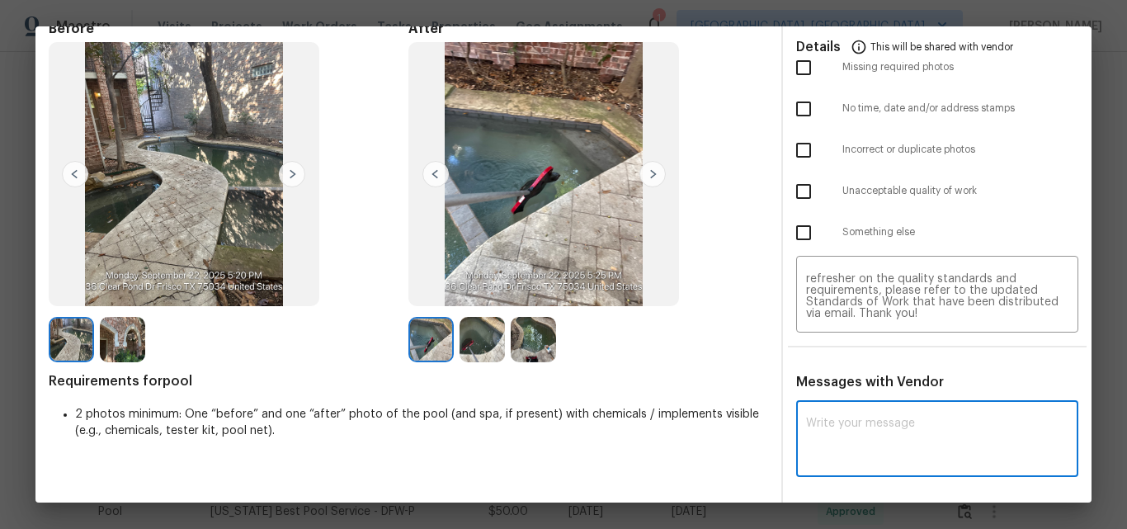
paste textarea "Maintenance Audit Team: Hello! Unfortunately, this pool visit completed on 09/2…"
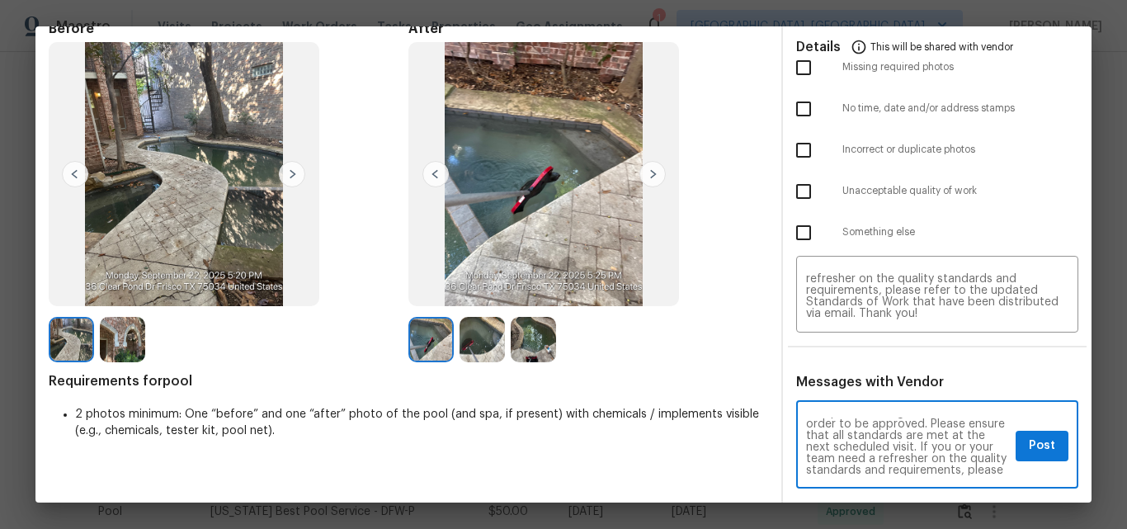
scroll to position [0, 0]
click at [982, 459] on textarea "Maintenance Audit Team: Hello! Unfortunately, this pool visit completed on 09/2…" at bounding box center [907, 446] width 203 height 58
type textarea "Maintenance Audit Team: Hello! Unfortunately, this pool visit completed on 09/2…"
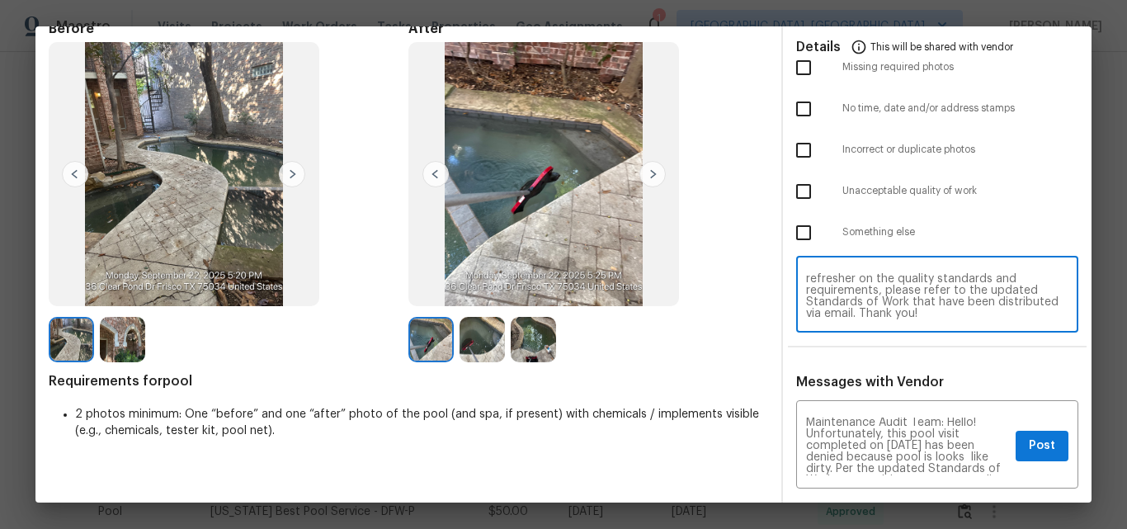
click at [966, 314] on textarea "Maintenance Audit Team: Hello! Unfortunately, this pool visit completed on 09/2…" at bounding box center [937, 296] width 262 height 46
paste textarea "like"
type textarea "Maintenance Audit Team: Hello! Unfortunately, this pool visit completed on 09/2…"
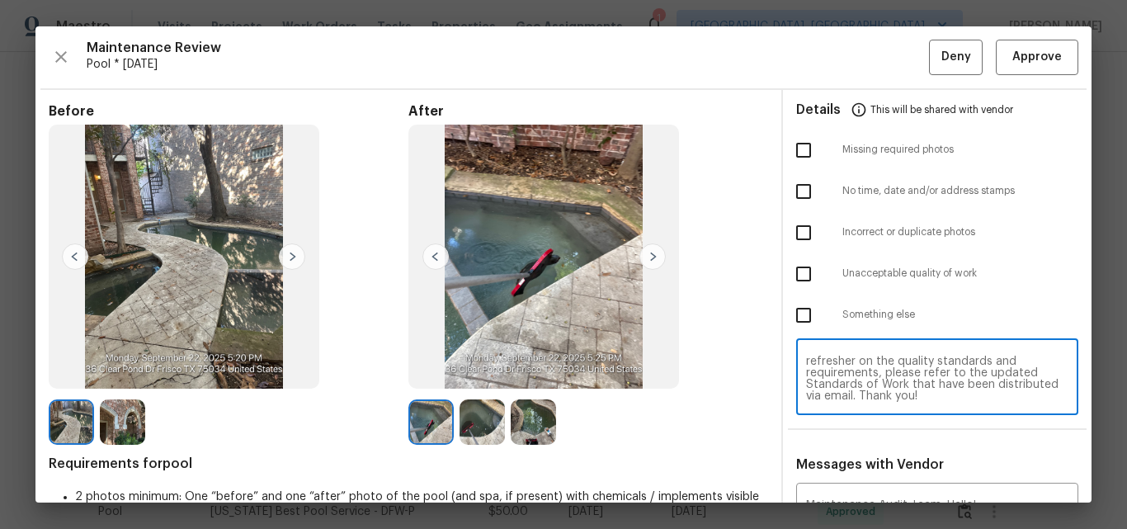
scroll to position [165, 0]
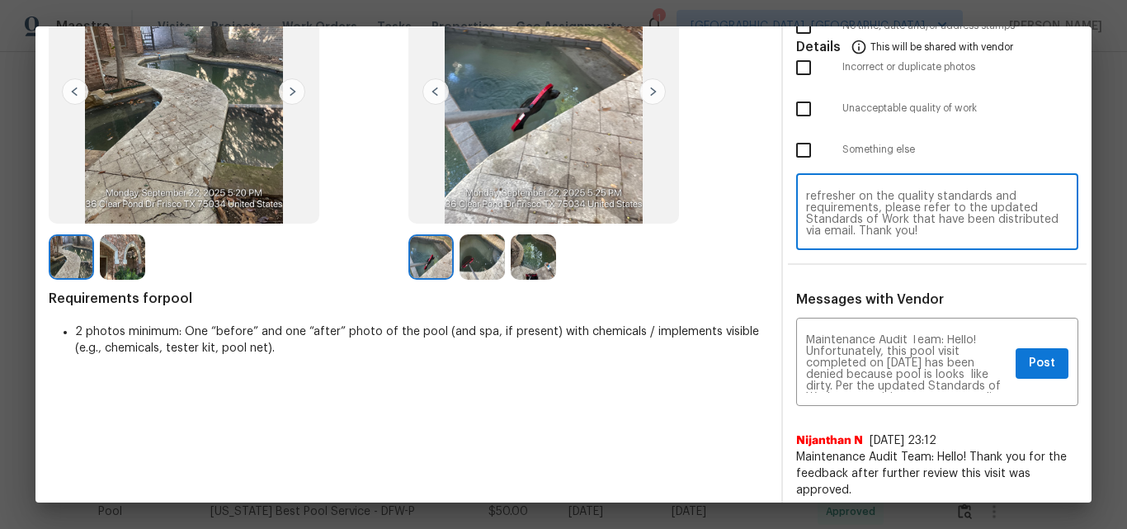
click at [793, 111] on input "checkbox" at bounding box center [803, 109] width 35 height 35
checkbox input "true"
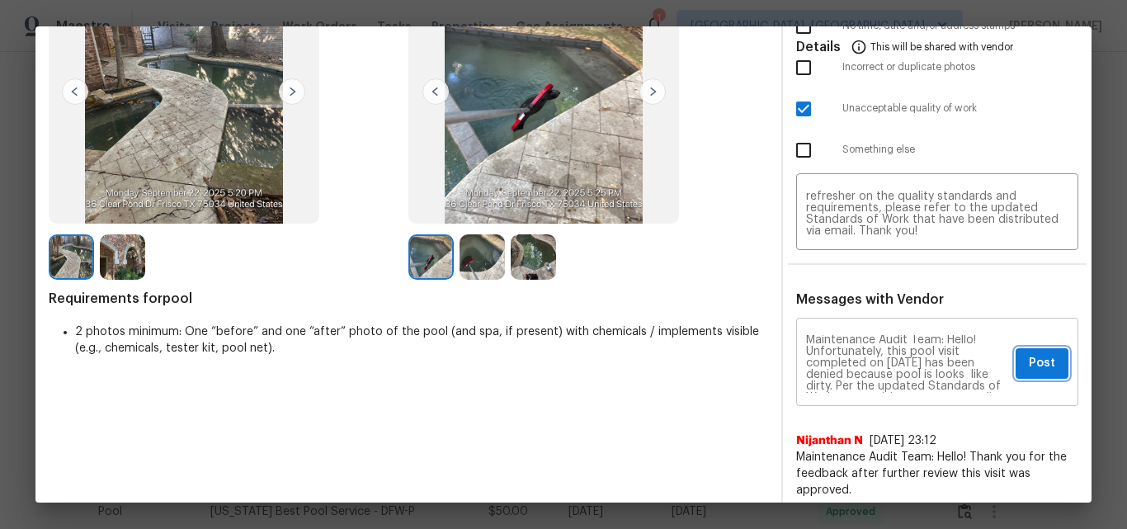
click at [1038, 367] on span "Post" at bounding box center [1042, 363] width 26 height 21
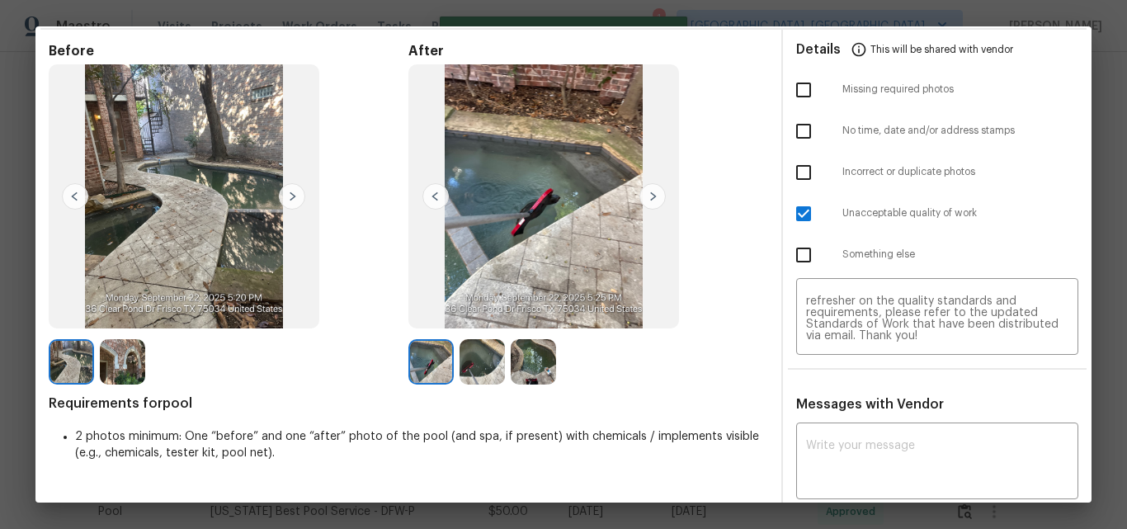
scroll to position [0, 0]
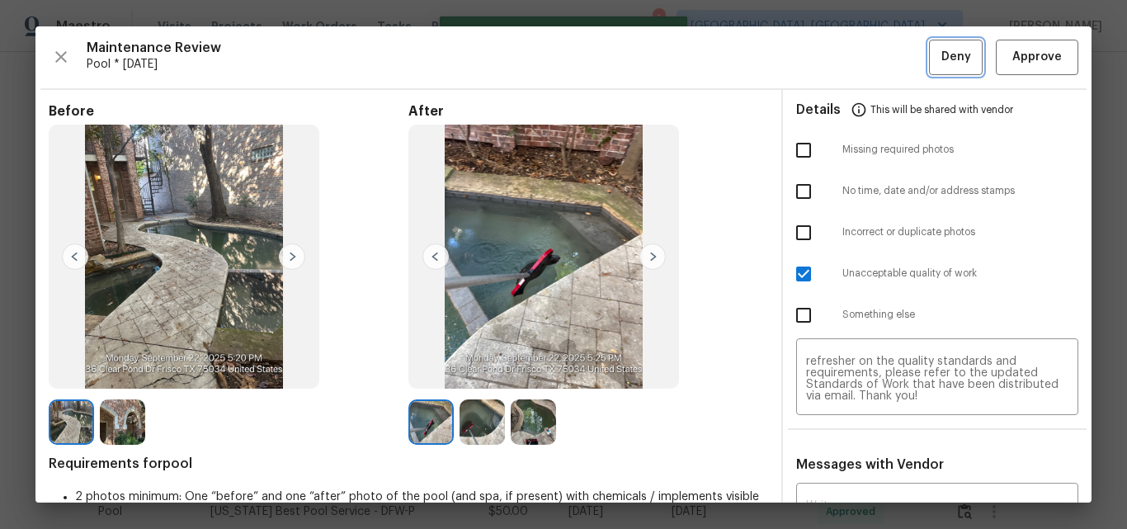
drag, startPoint x: 935, startPoint y: 54, endPoint x: 935, endPoint y: 65, distance: 11.5
click at [941, 54] on span "Deny" at bounding box center [956, 57] width 30 height 21
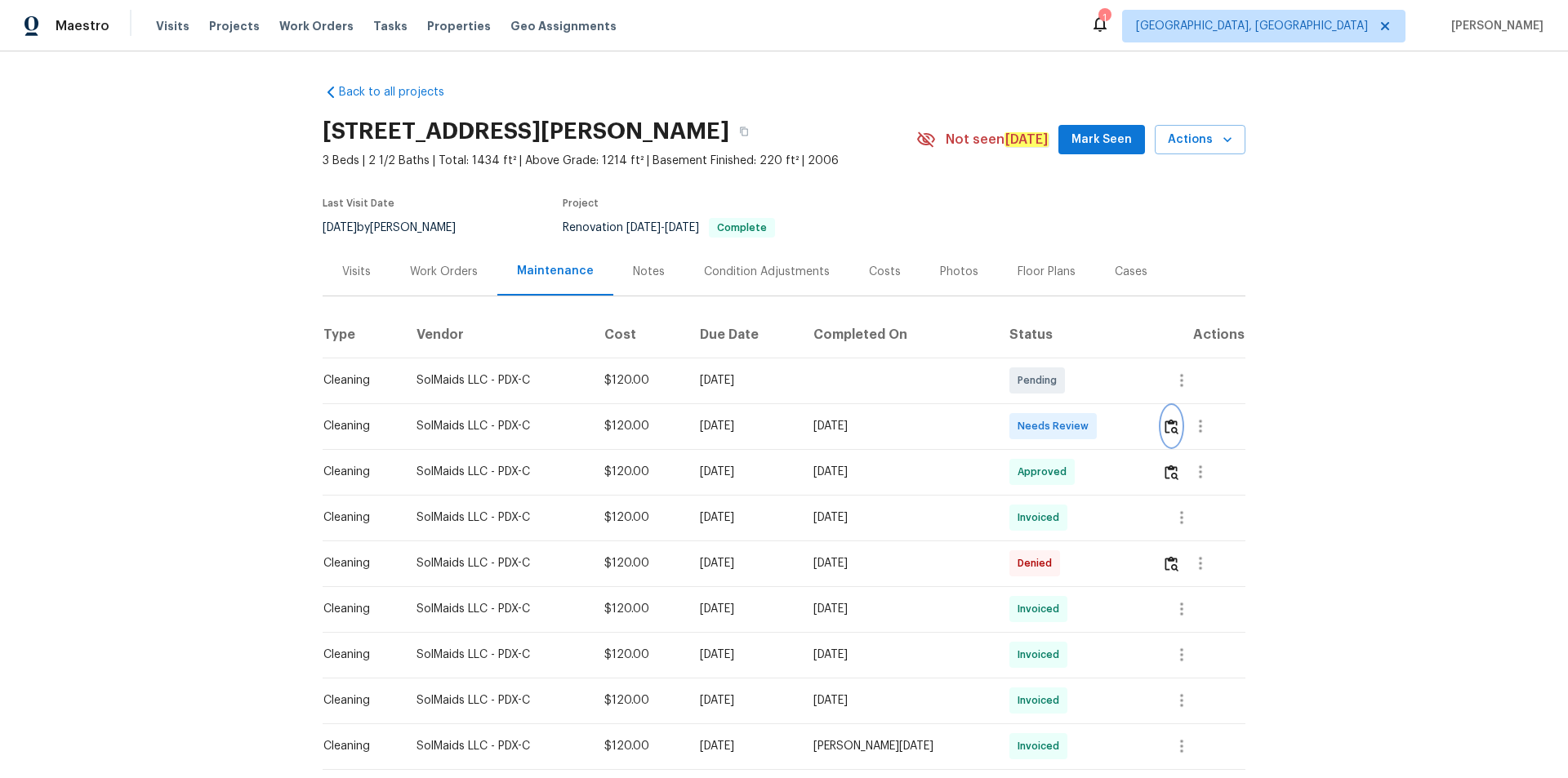
click at [1115, 435] on img "button" at bounding box center [1171, 427] width 14 height 16
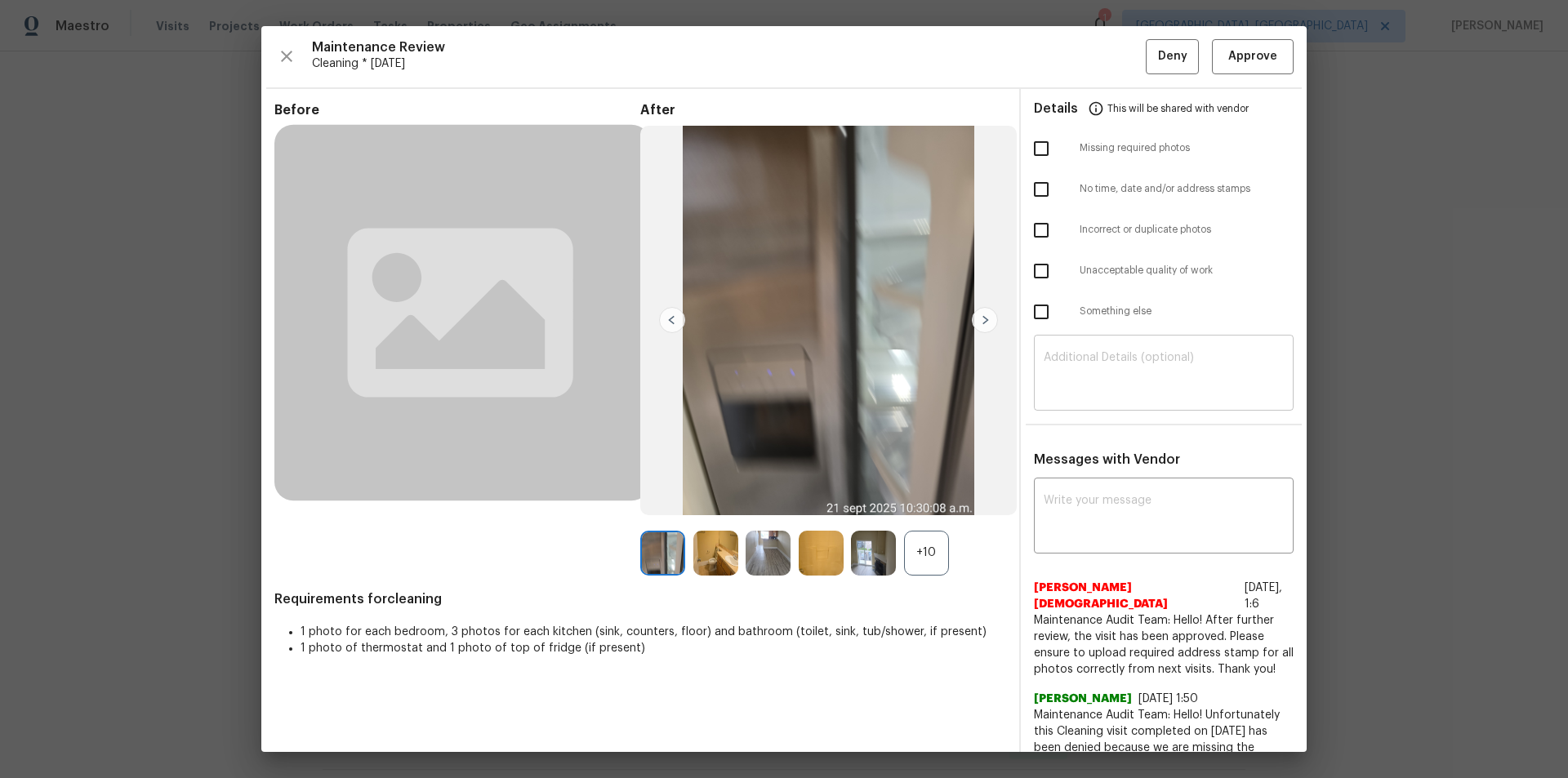
click at [1106, 360] on textarea at bounding box center [1163, 374] width 240 height 46
paste textarea "Maintenance Audit Team: Hello! Unfortunately, cleaning visit completed on [DATE…"
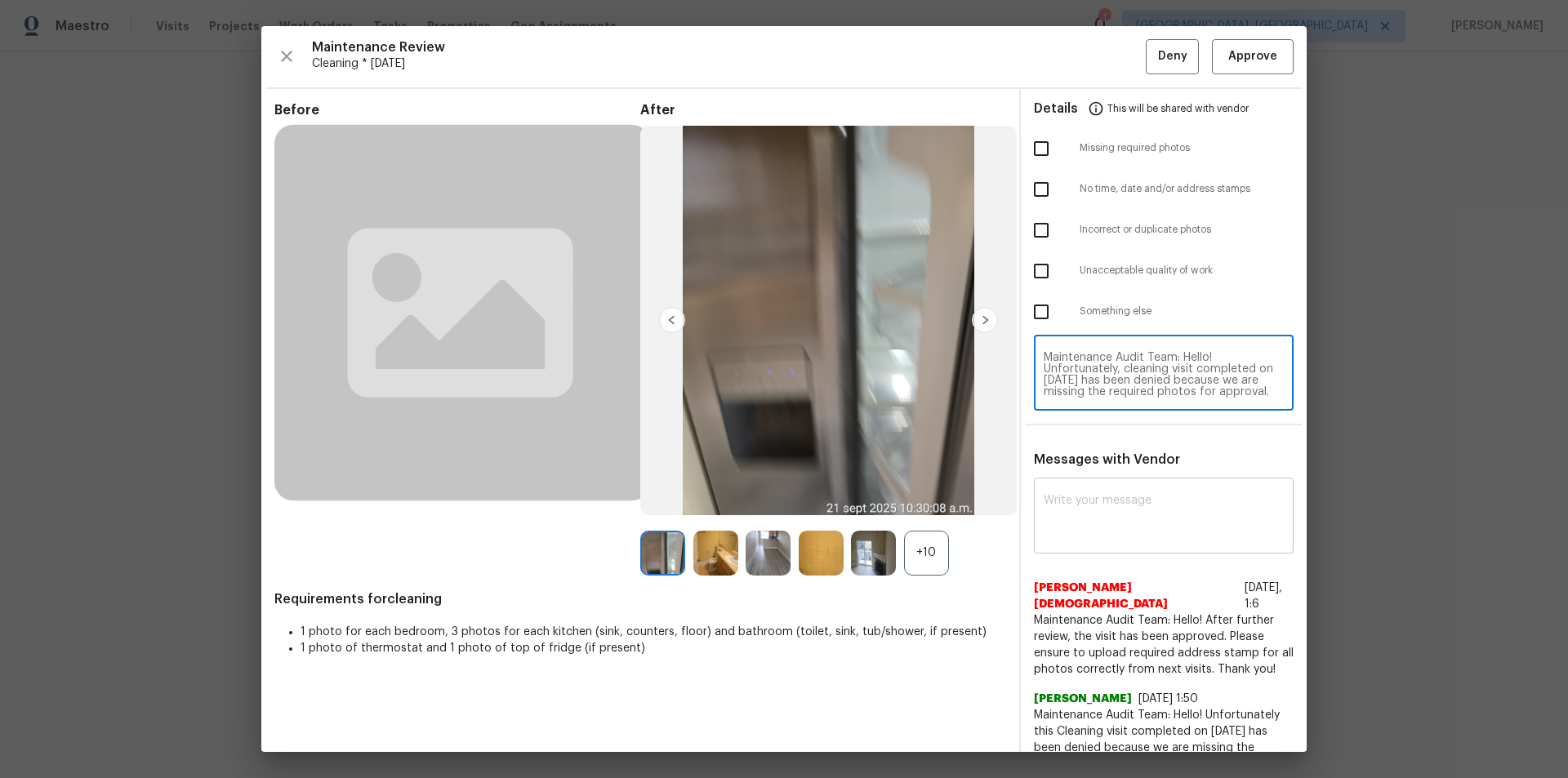
scroll to position [171, 0]
type textarea "Maintenance Audit Team: Hello! Unfortunately, cleaning visit completed on [DATE…"
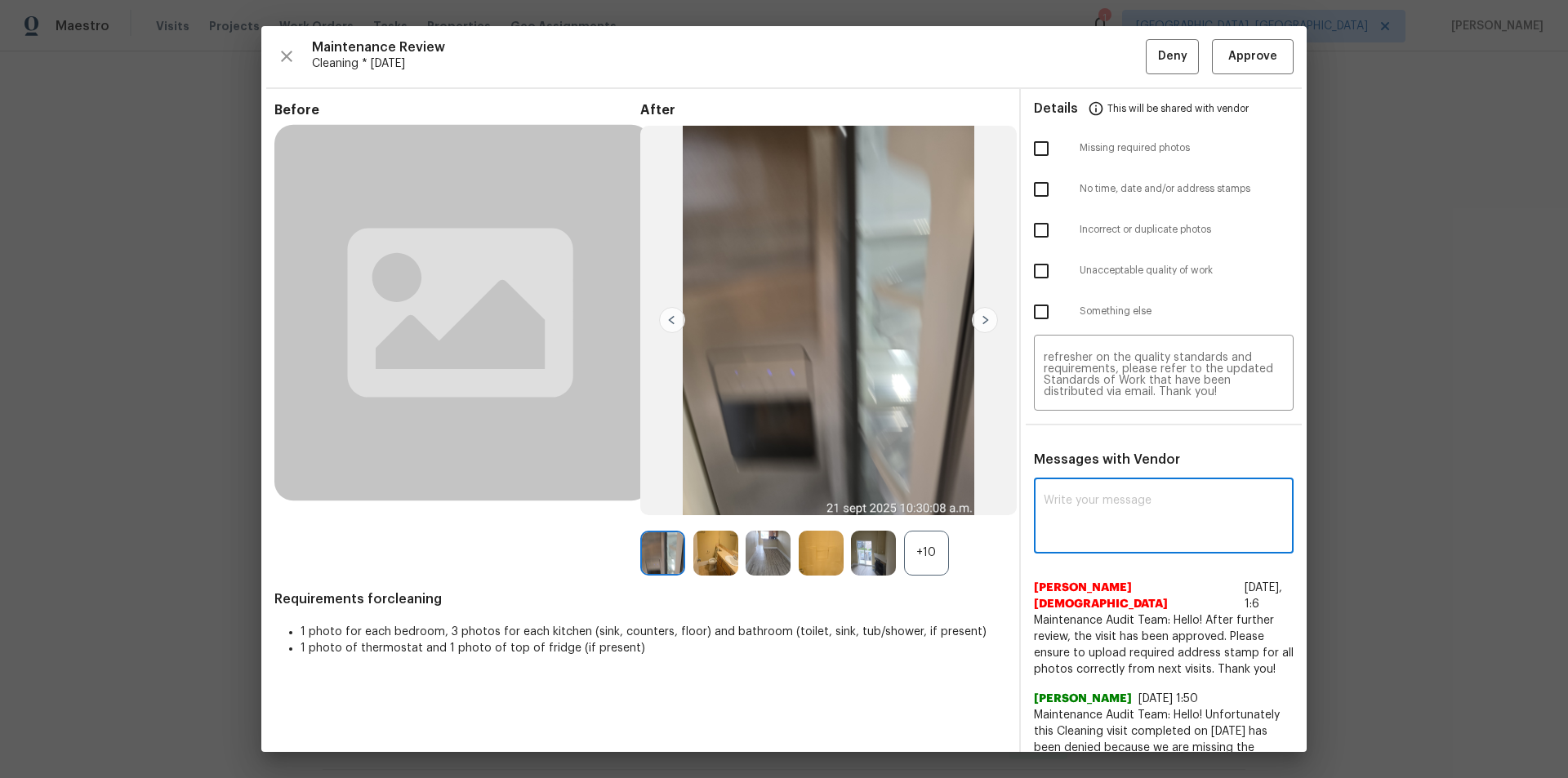
click at [1108, 511] on textarea at bounding box center [1163, 518] width 240 height 46
paste textarea "Maintenance Audit Team: Hello! Unfortunately, cleaning visit completed on [DATE…"
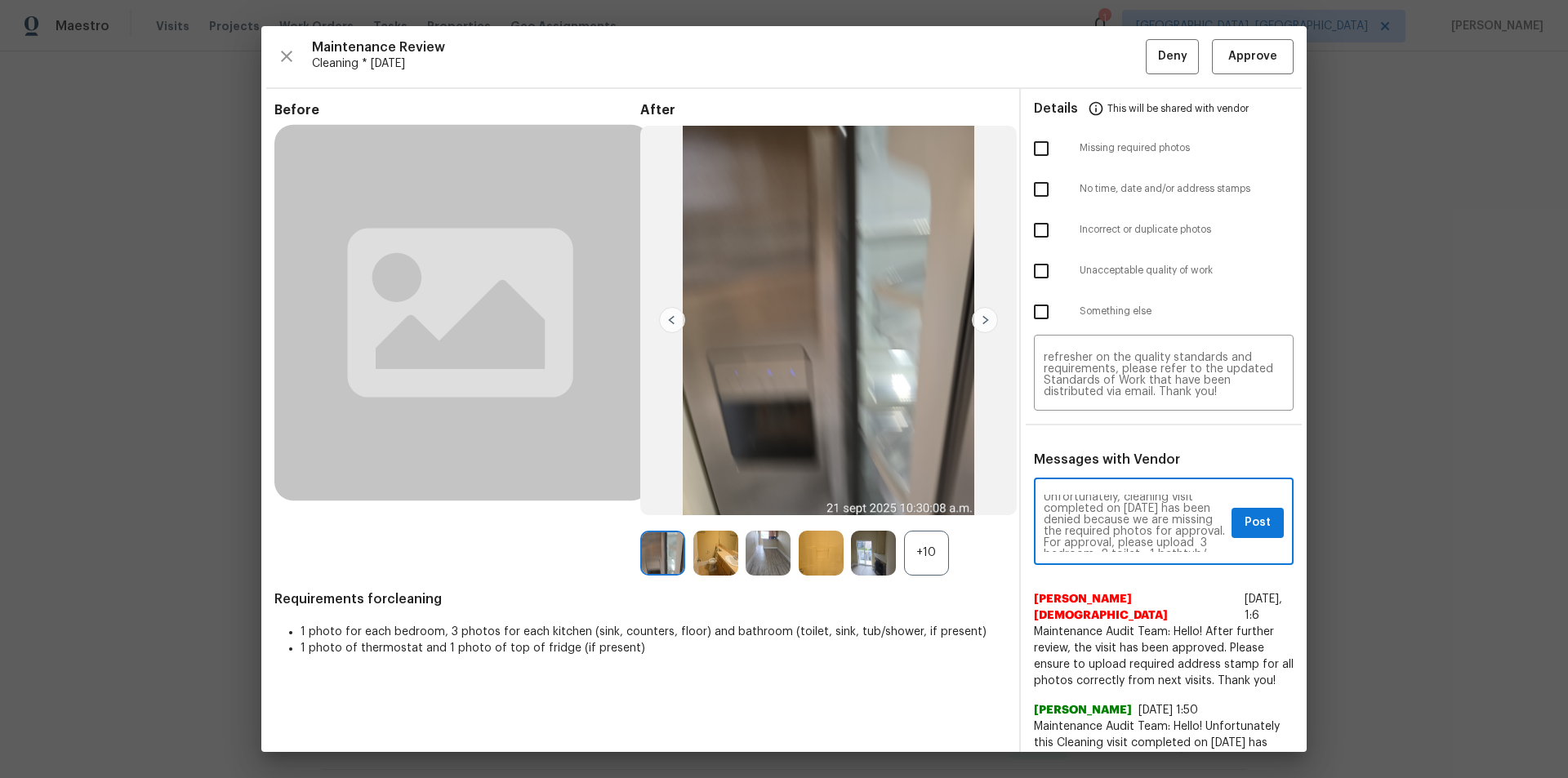
scroll to position [0, 0]
type textarea "Maintenance Audit Team: Hello! Unfortunately, cleaning visit completed on [DATE…"
click at [1031, 270] on input "checkbox" at bounding box center [1040, 271] width 35 height 35
click at [1030, 283] on input "checkbox" at bounding box center [1040, 271] width 35 height 35
checkbox input "false"
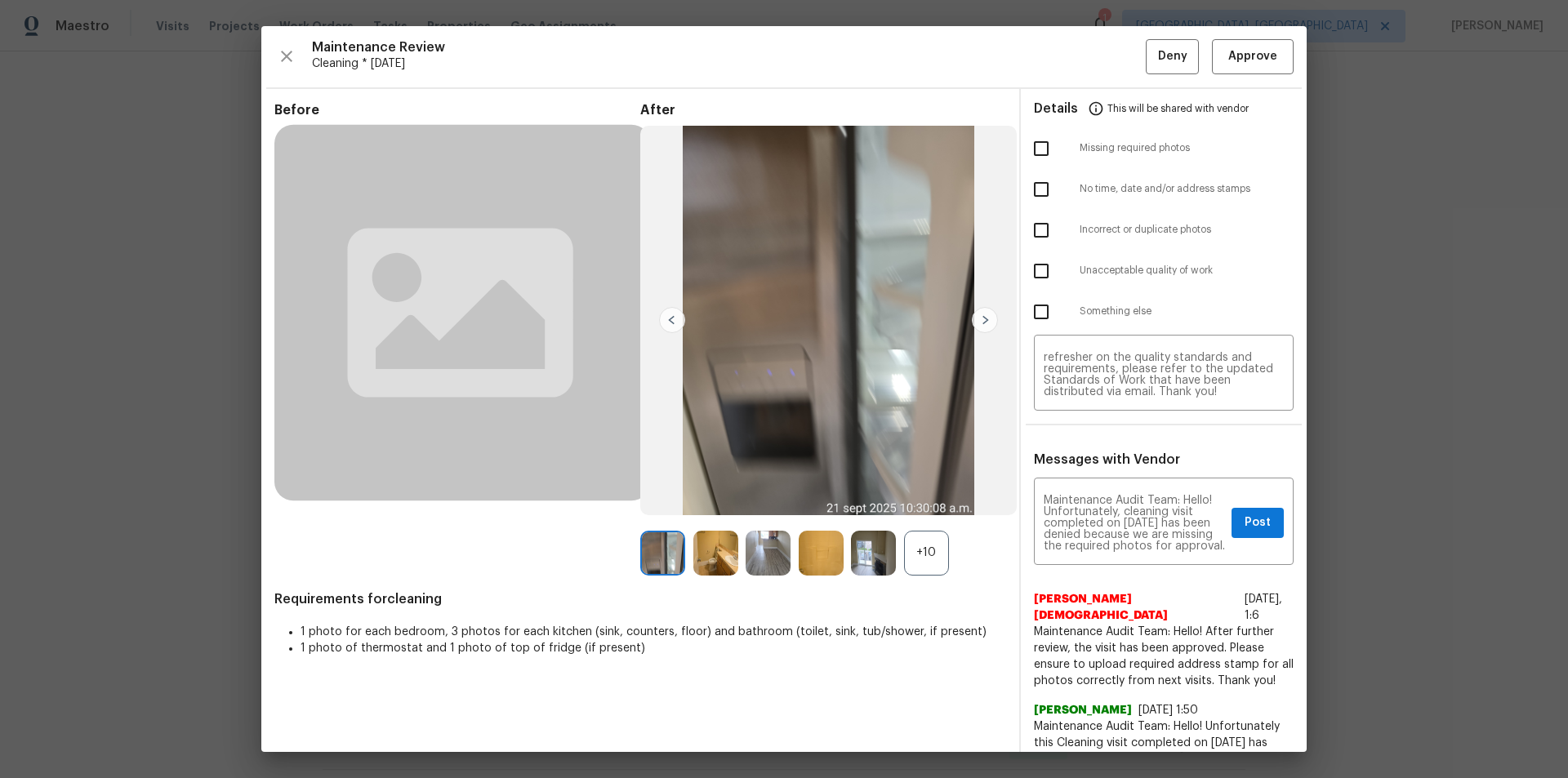
click at [1025, 138] on input "checkbox" at bounding box center [1040, 148] width 35 height 35
checkbox input "true"
click at [1115, 519] on span "Post" at bounding box center [1257, 523] width 26 height 21
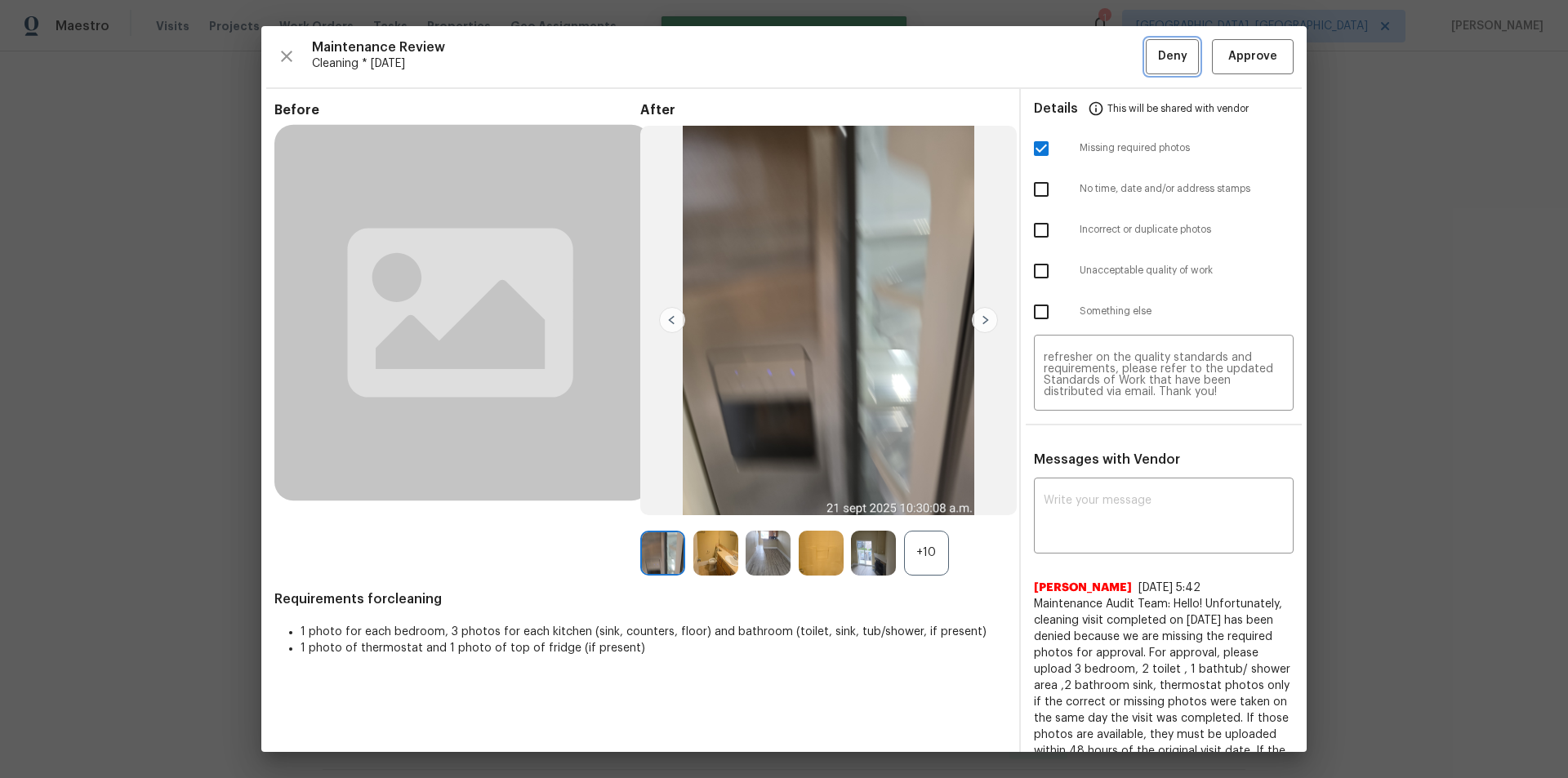
click at [1115, 43] on button "Deny" at bounding box center [1172, 56] width 53 height 35
